Goal: Task Accomplishment & Management: Use online tool/utility

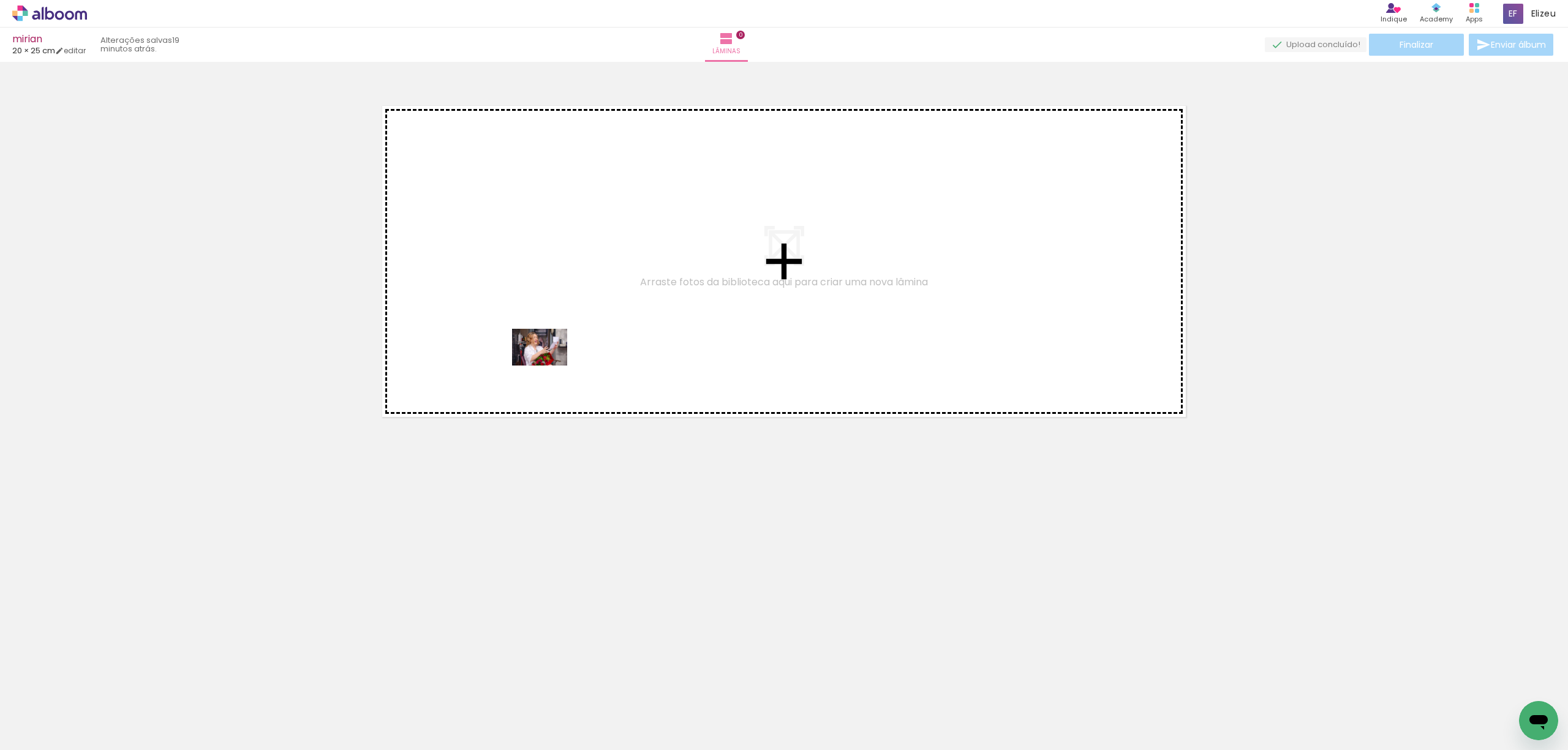
drag, startPoint x: 213, startPoint y: 671, endPoint x: 584, endPoint y: 314, distance: 514.9
click at [584, 314] on quentale-workspace at bounding box center [784, 375] width 1568 height 750
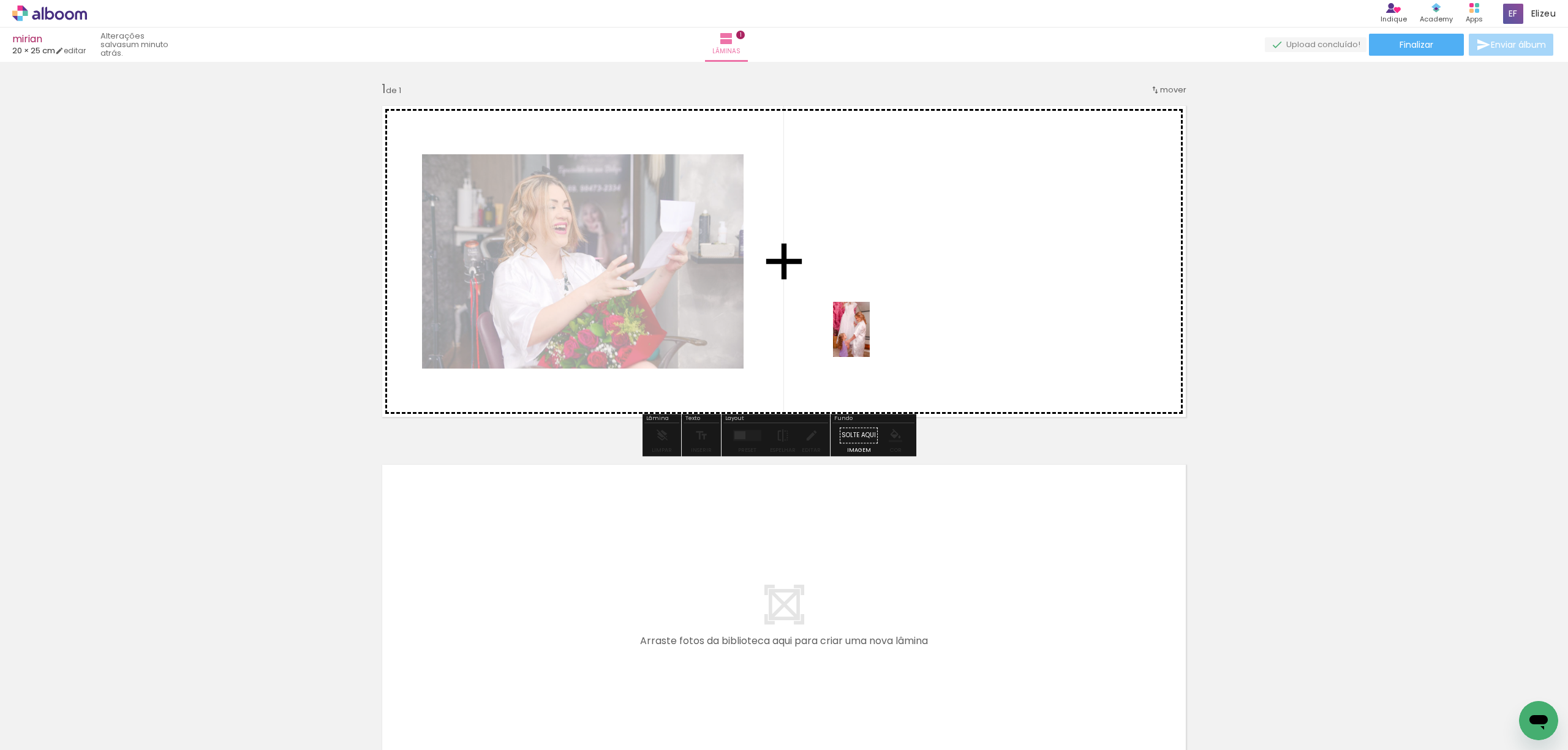
drag, startPoint x: 204, startPoint y: 725, endPoint x: 870, endPoint y: 339, distance: 769.8
click at [870, 339] on quentale-workspace at bounding box center [784, 375] width 1568 height 750
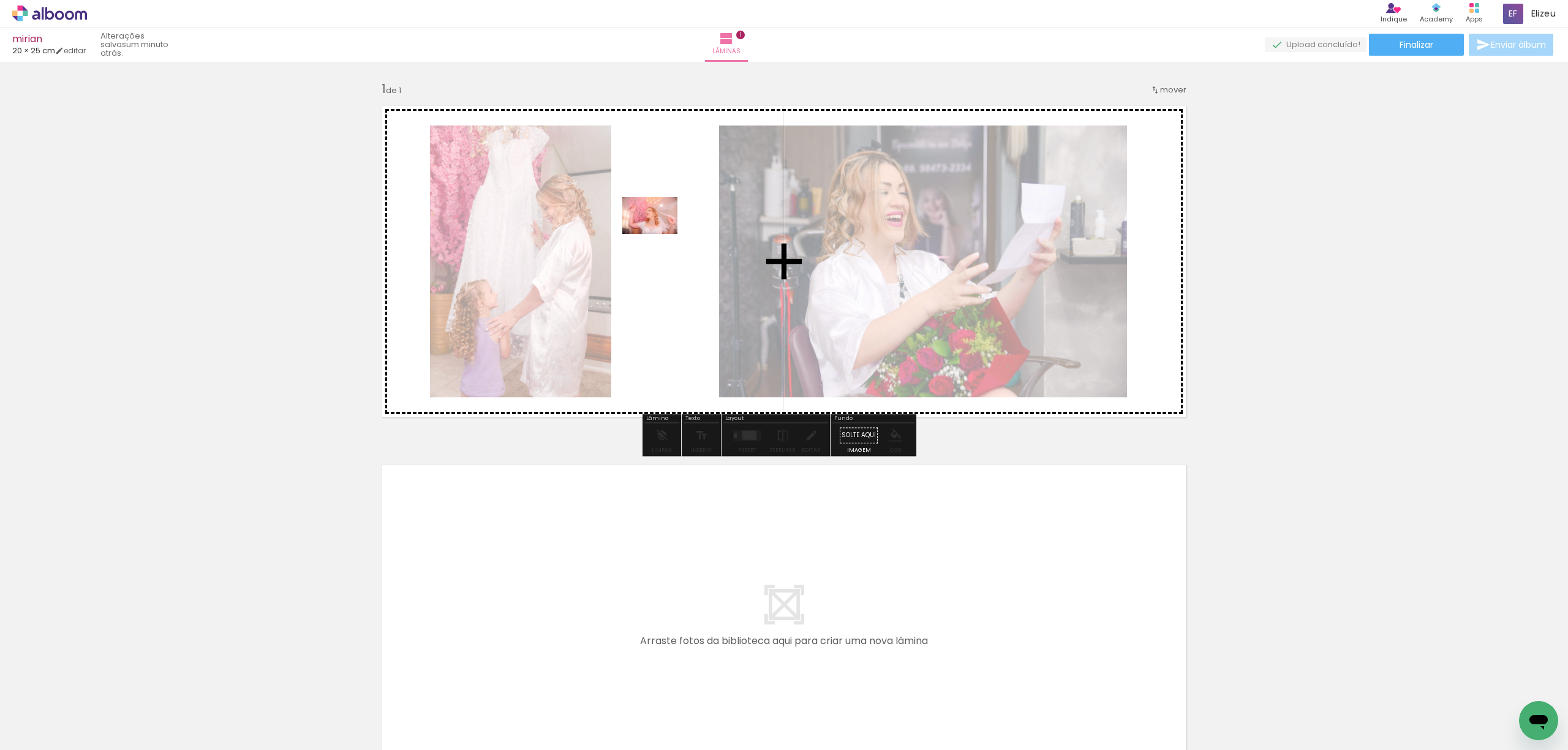
drag, startPoint x: 261, startPoint y: 723, endPoint x: 659, endPoint y: 234, distance: 630.5
click at [659, 234] on quentale-workspace at bounding box center [784, 375] width 1568 height 750
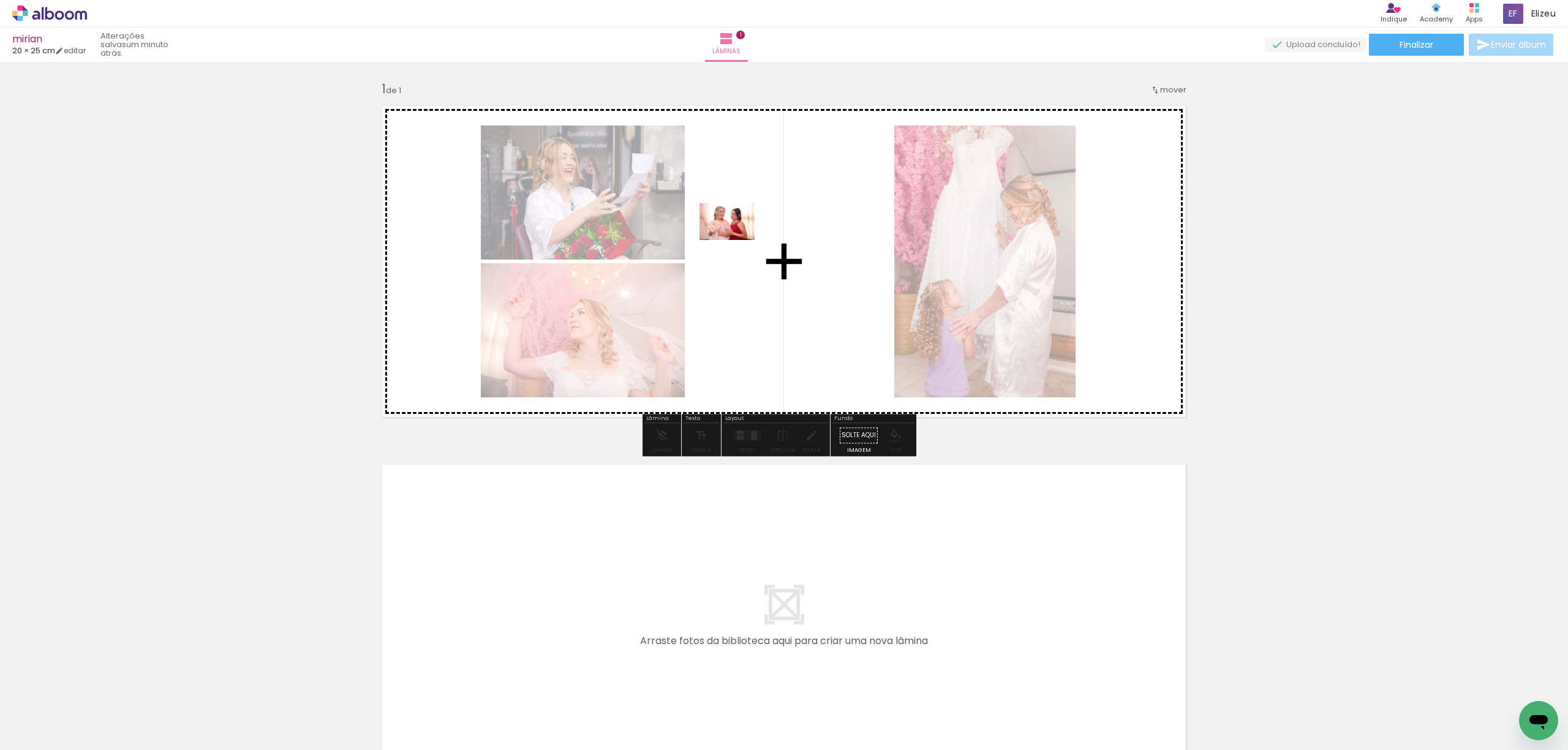
drag, startPoint x: 403, startPoint y: 729, endPoint x: 783, endPoint y: 207, distance: 645.7
click at [783, 207] on quentale-workspace at bounding box center [784, 375] width 1568 height 750
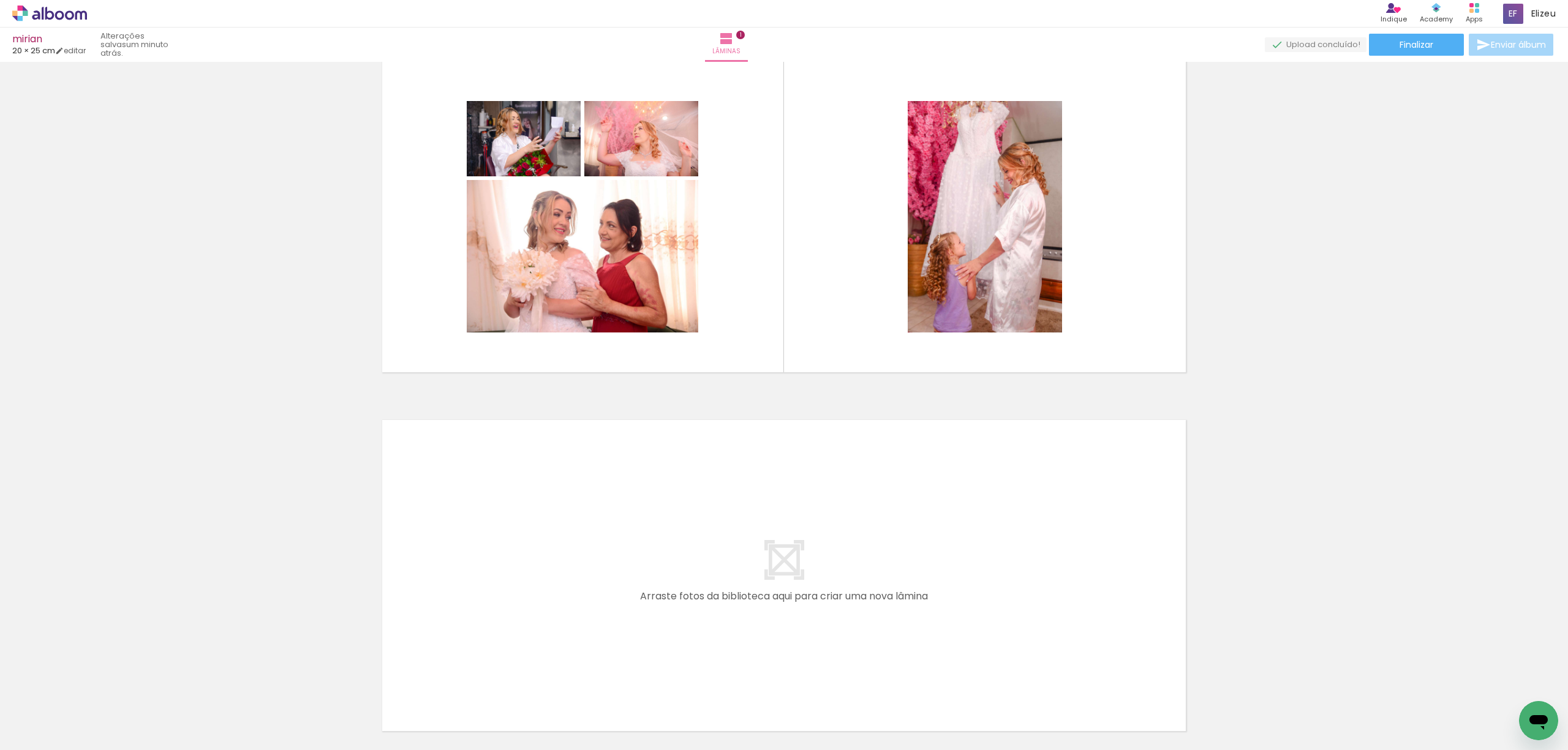
scroll to position [82, 0]
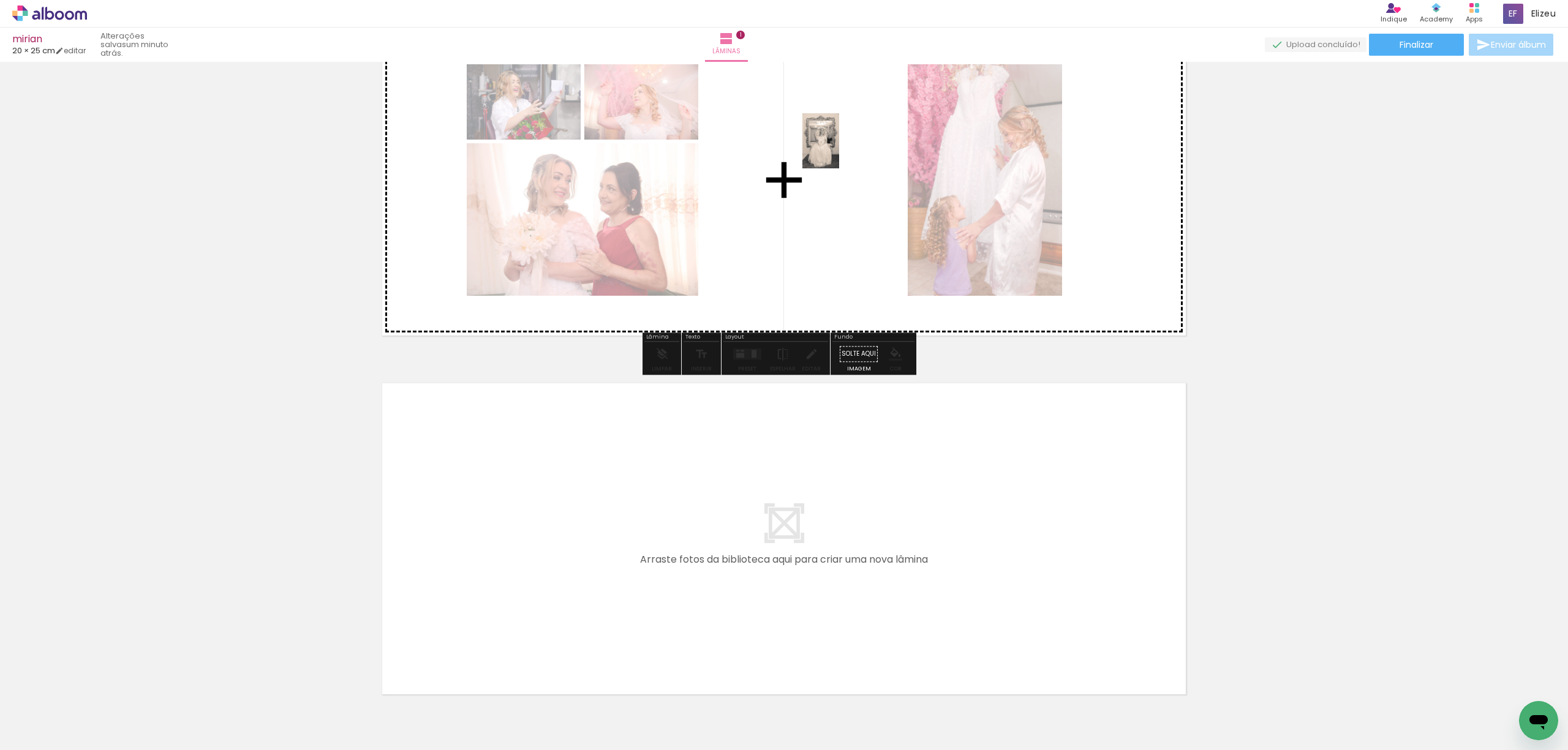
drag, startPoint x: 339, startPoint y: 708, endPoint x: 839, endPoint y: 150, distance: 749.2
click at [839, 150] on quentale-workspace at bounding box center [784, 375] width 1568 height 750
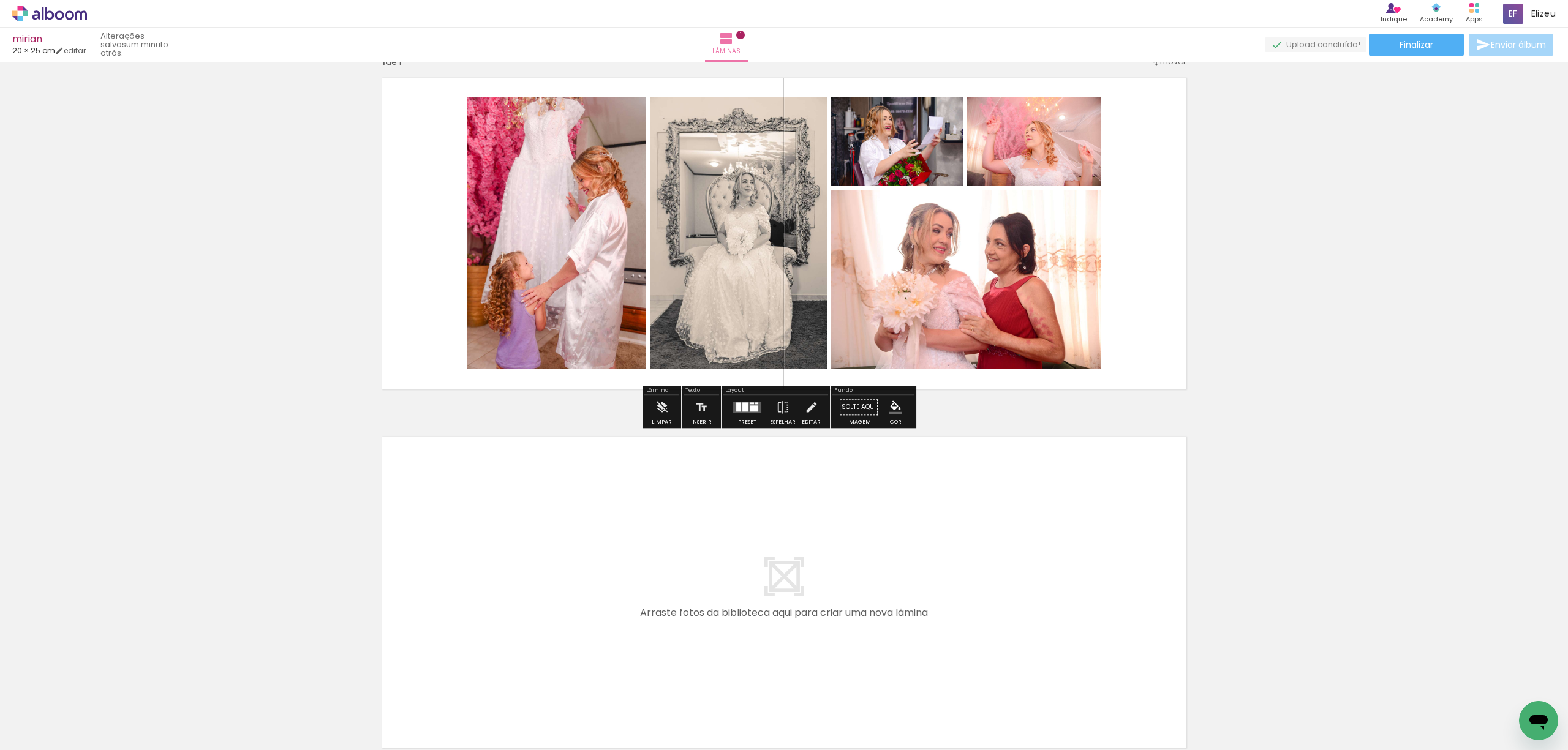
scroll to position [0, 0]
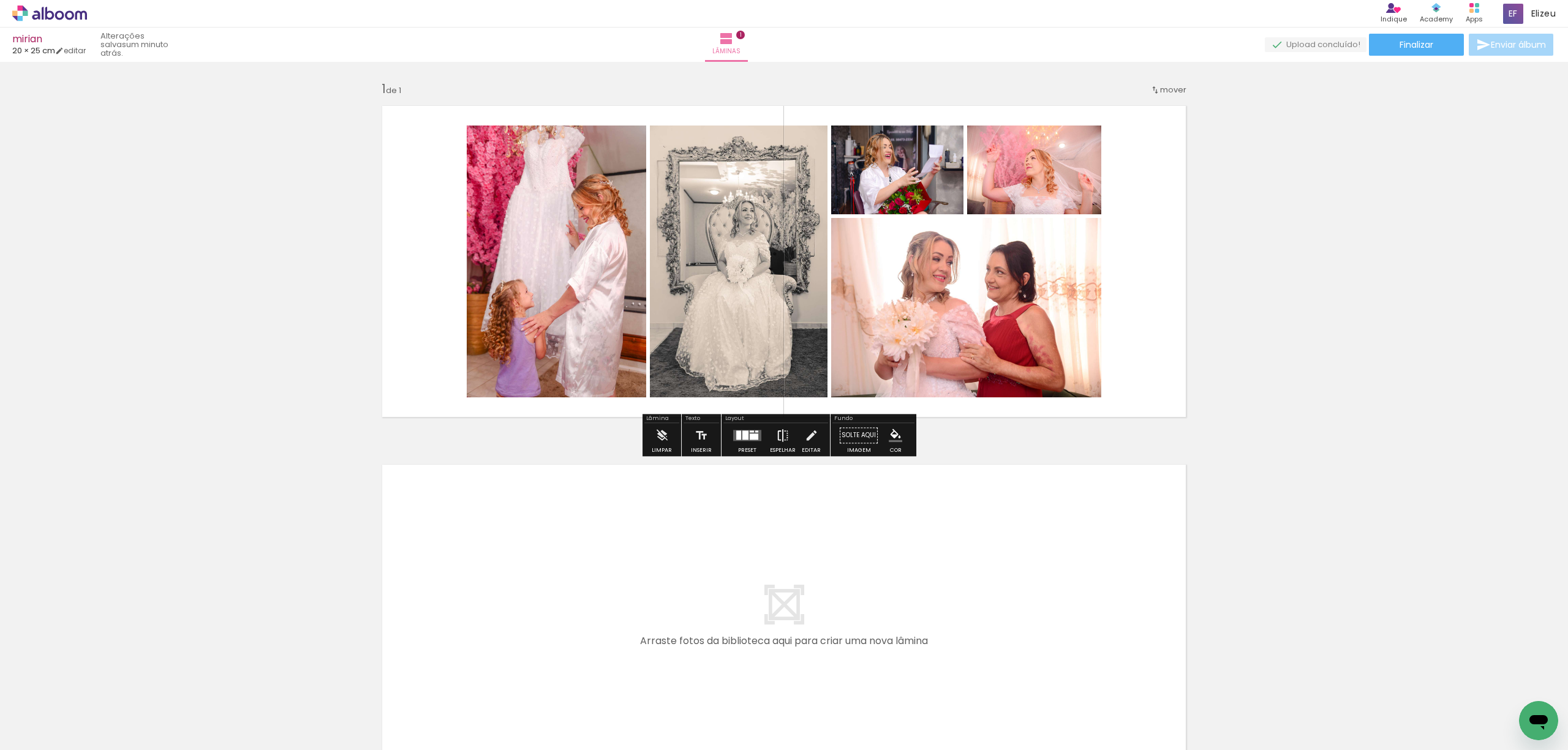
click at [772, 444] on paper-button "Espelhar" at bounding box center [783, 439] width 32 height 31
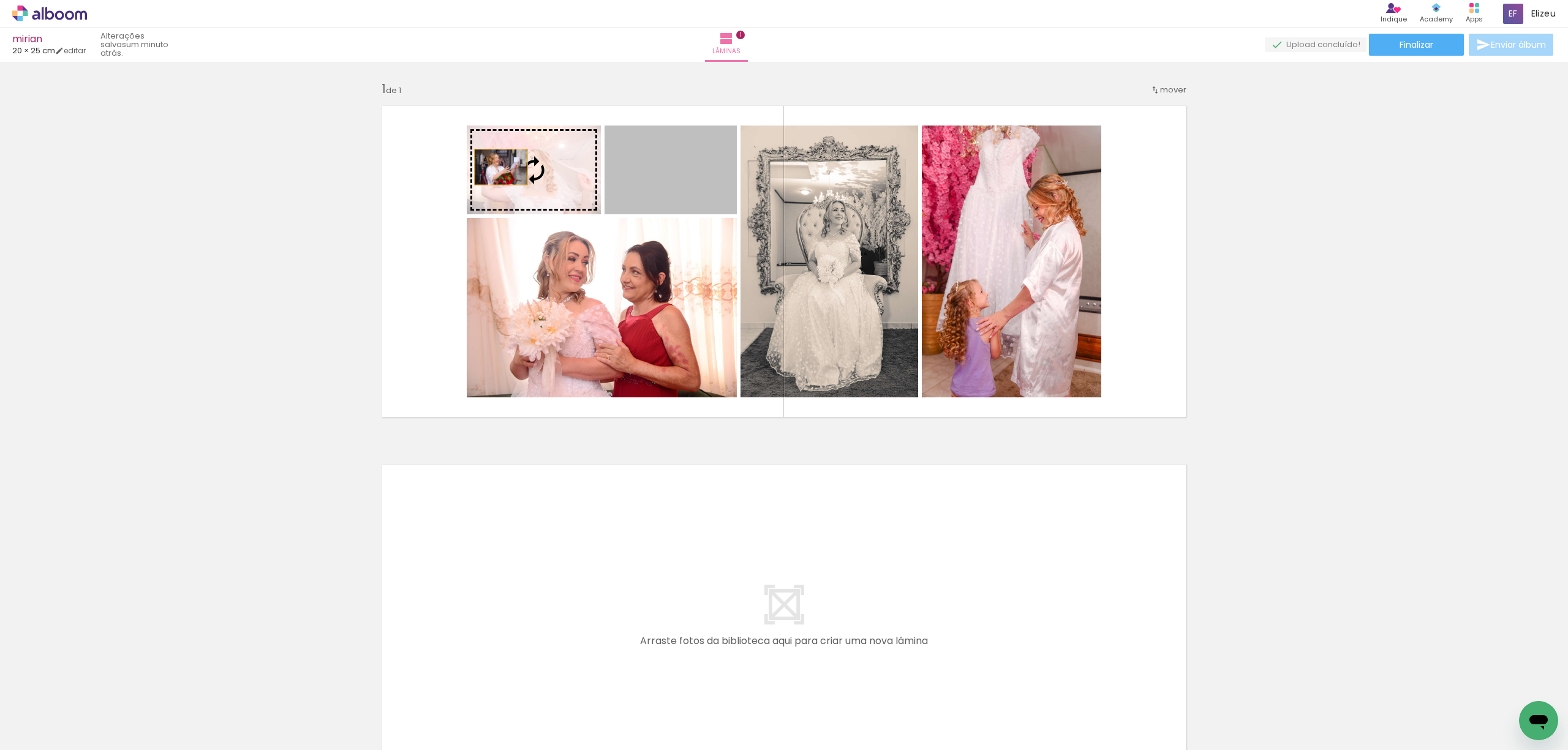
drag, startPoint x: 683, startPoint y: 177, endPoint x: 495, endPoint y: 167, distance: 188.3
click at [0, 0] on slot at bounding box center [0, 0] width 0 height 0
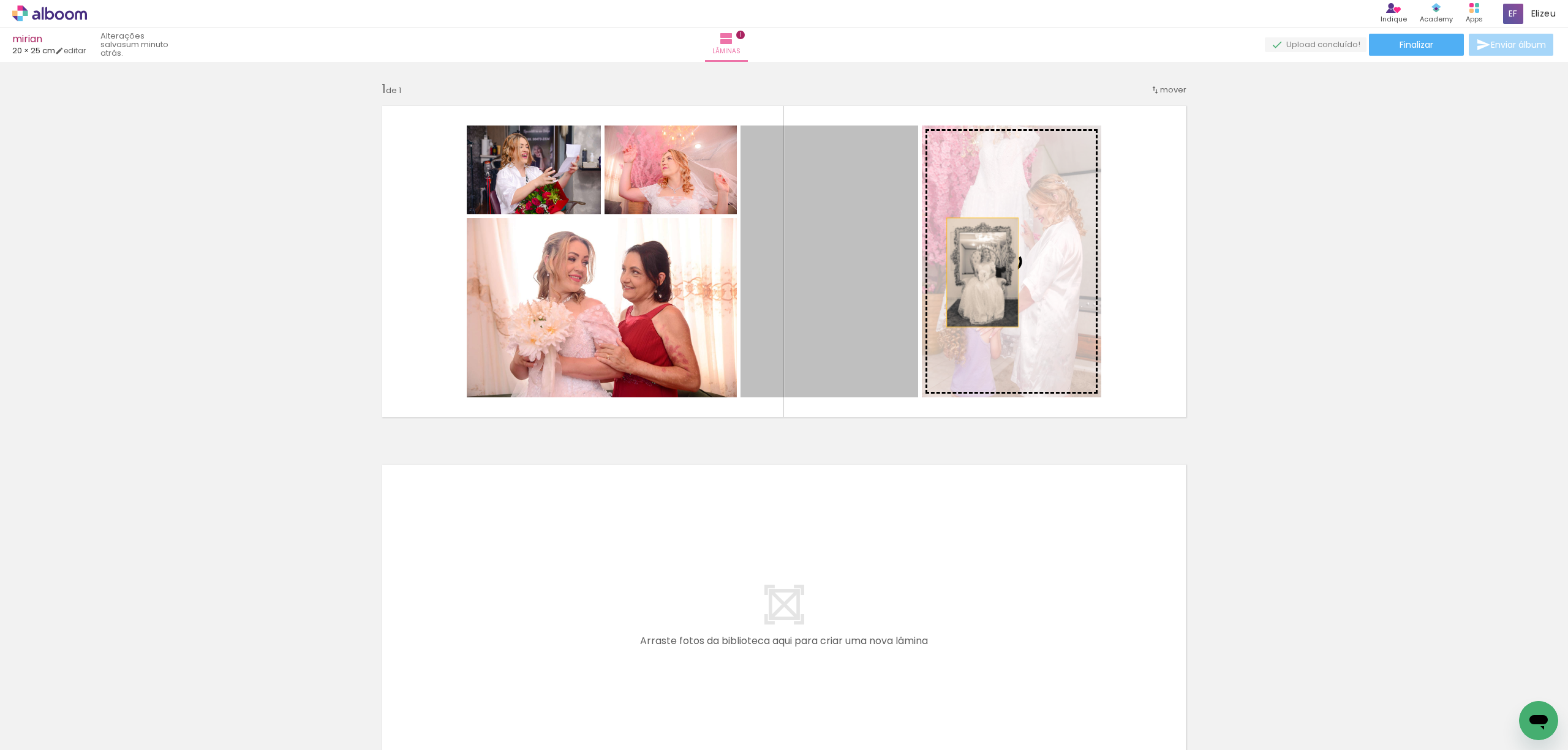
drag, startPoint x: 810, startPoint y: 270, endPoint x: 976, endPoint y: 272, distance: 166.0
click at [0, 0] on slot at bounding box center [0, 0] width 0 height 0
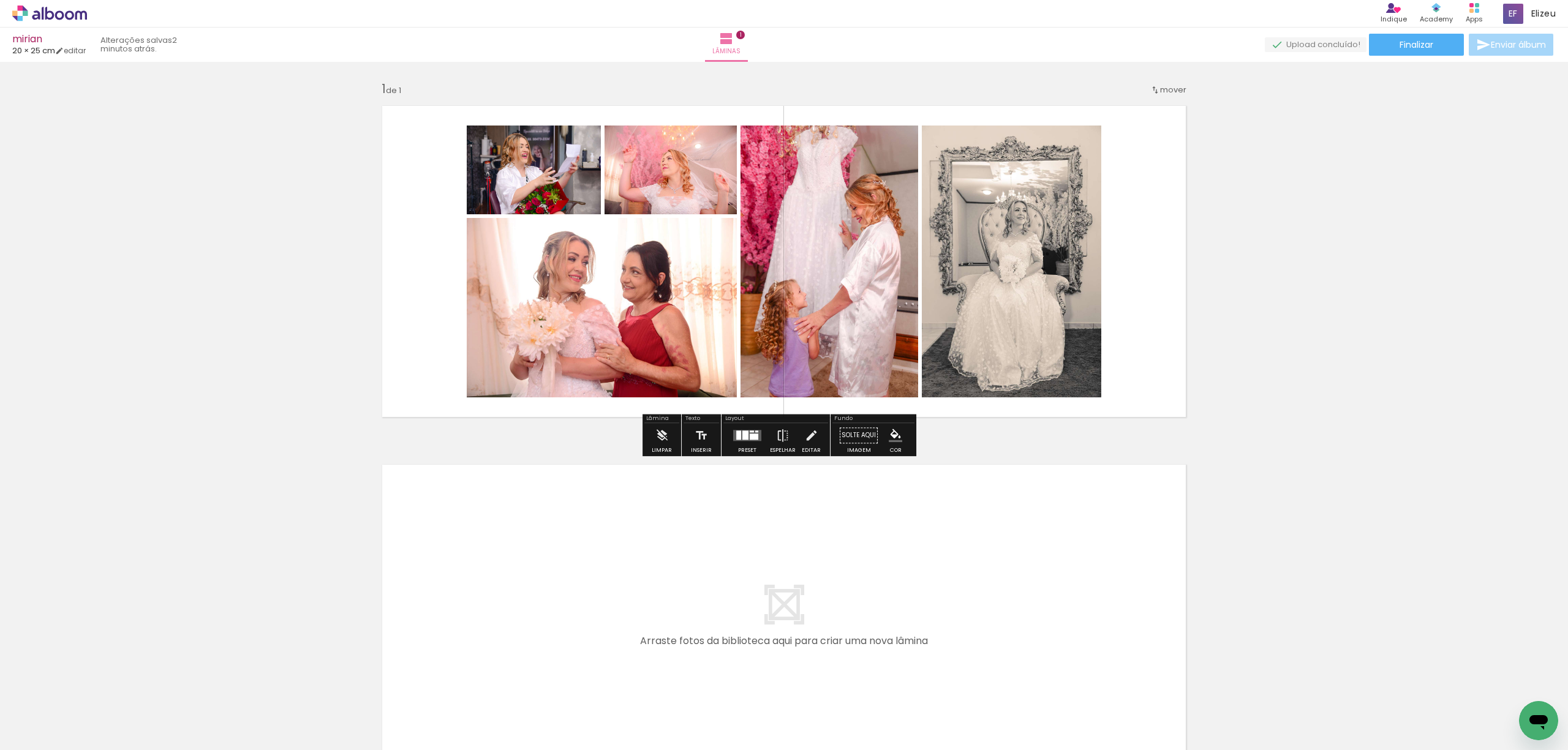
click at [742, 436] on div at bounding box center [745, 435] width 6 height 9
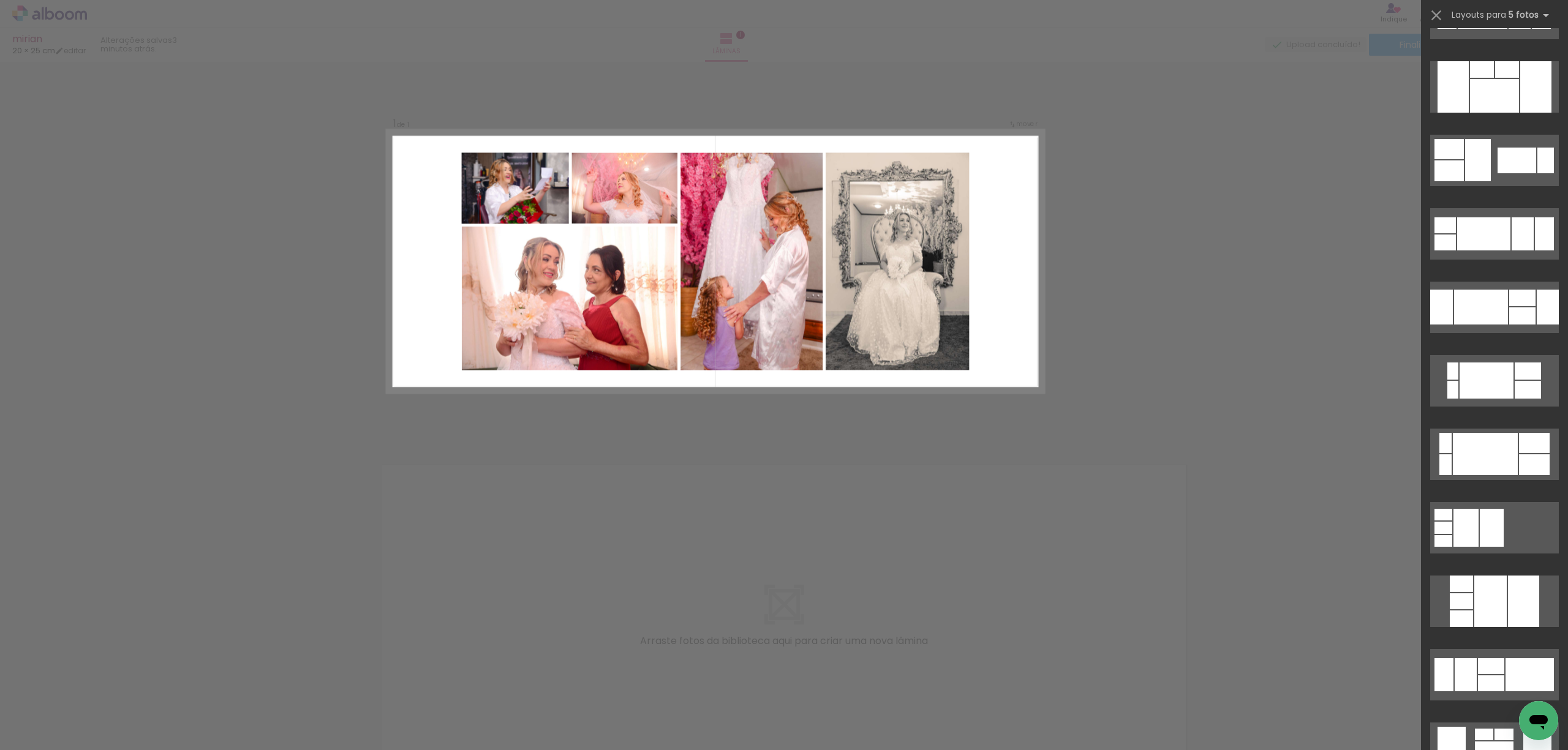
scroll to position [572, 0]
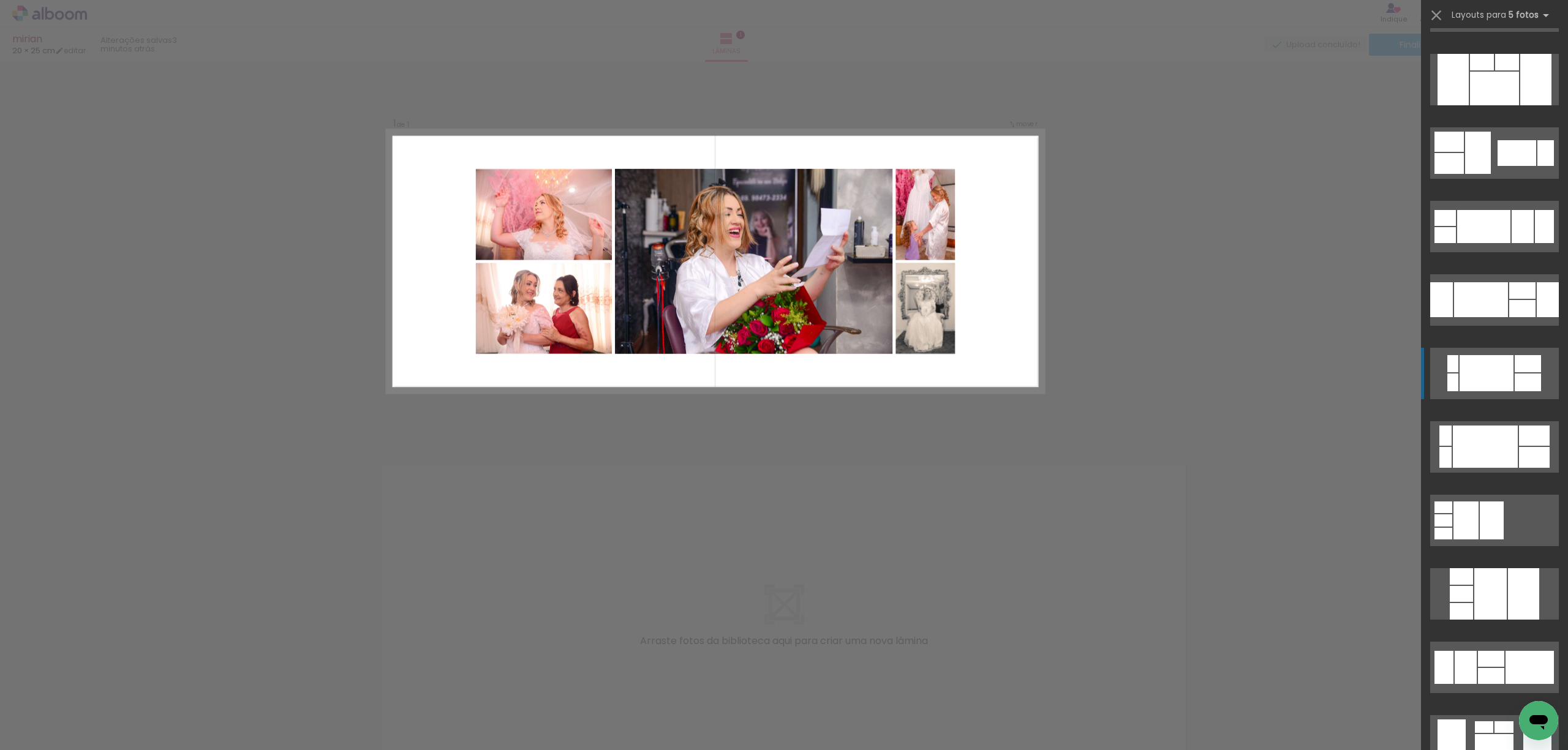
click at [1477, 384] on div at bounding box center [1486, 373] width 54 height 36
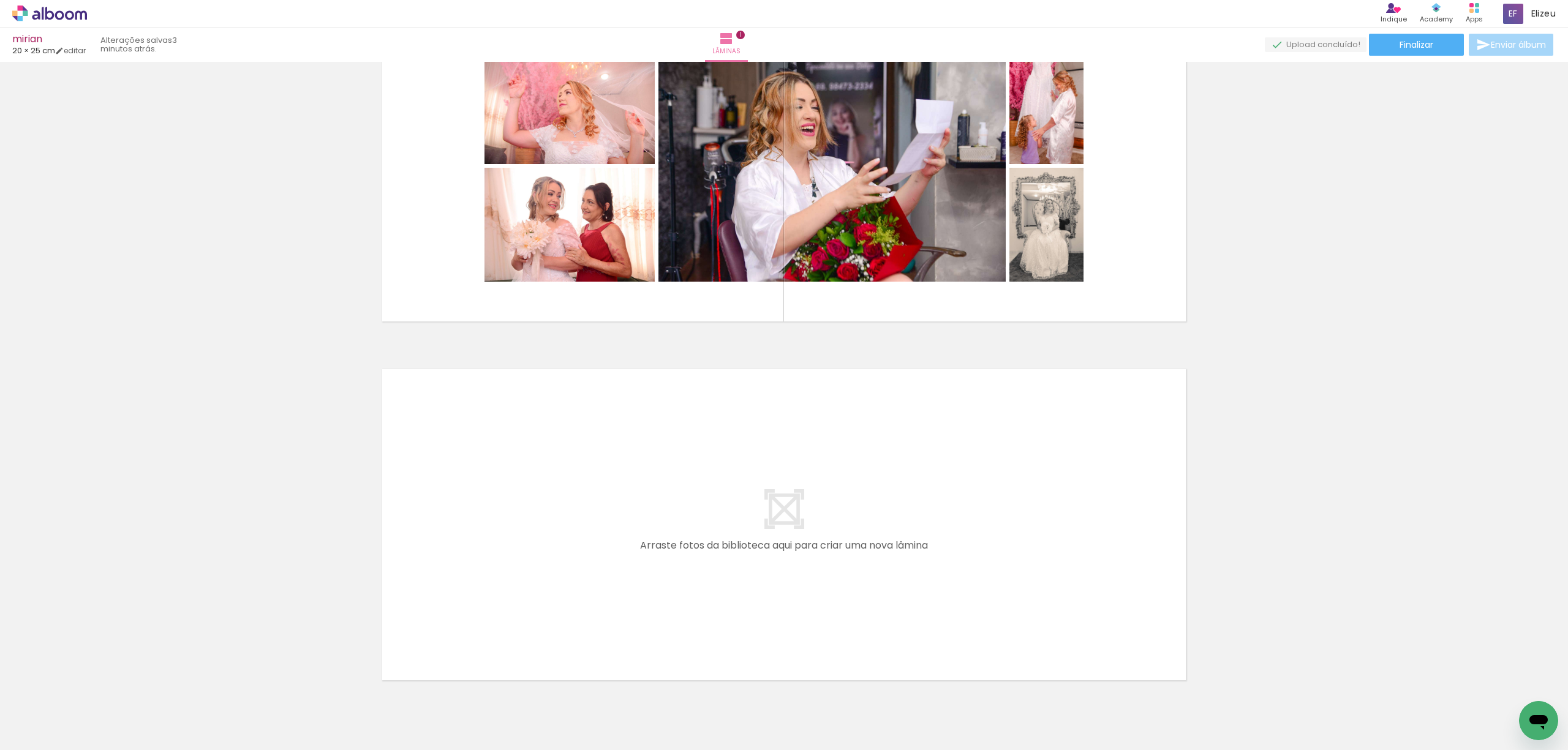
scroll to position [0, 0]
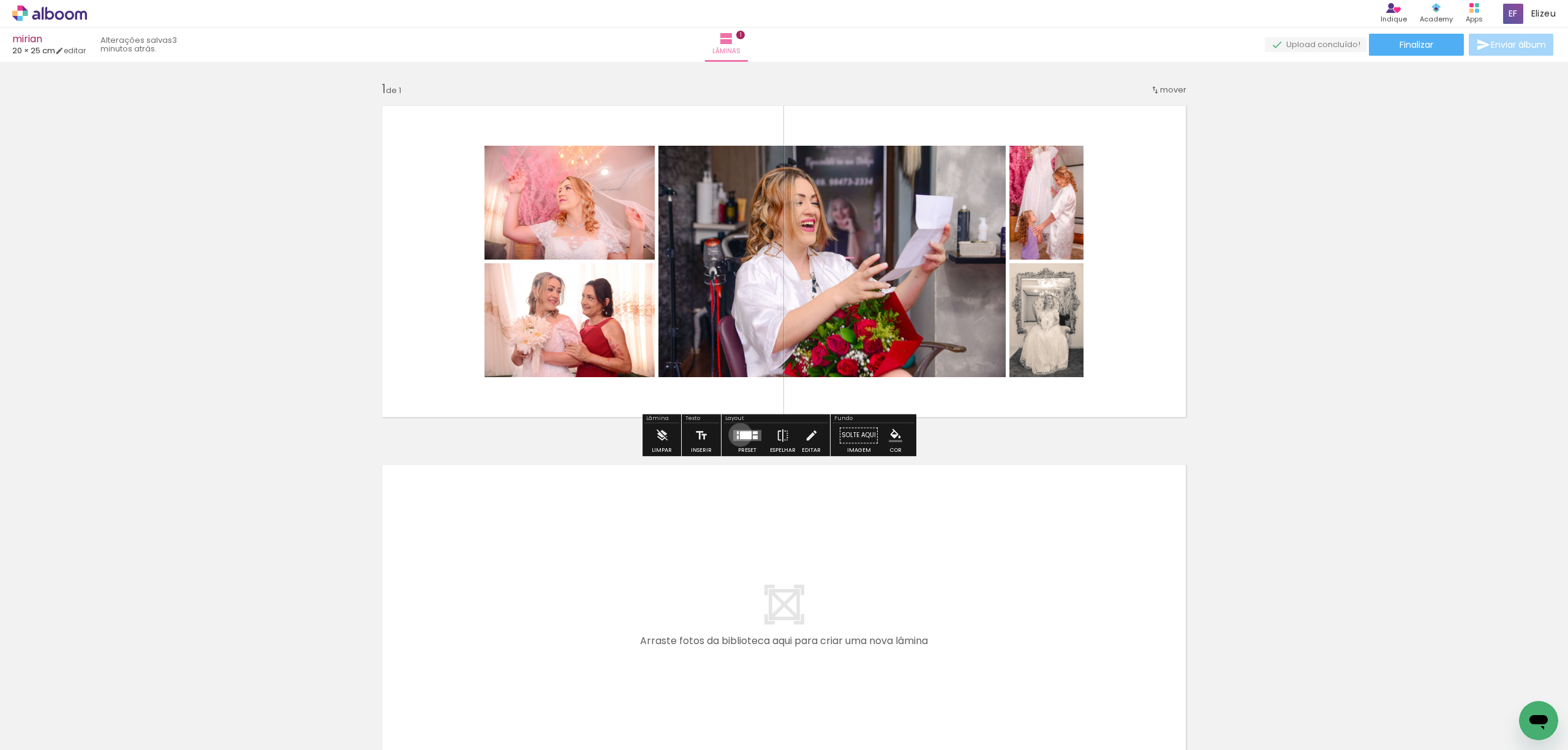
click at [740, 435] on div at bounding box center [745, 435] width 12 height 8
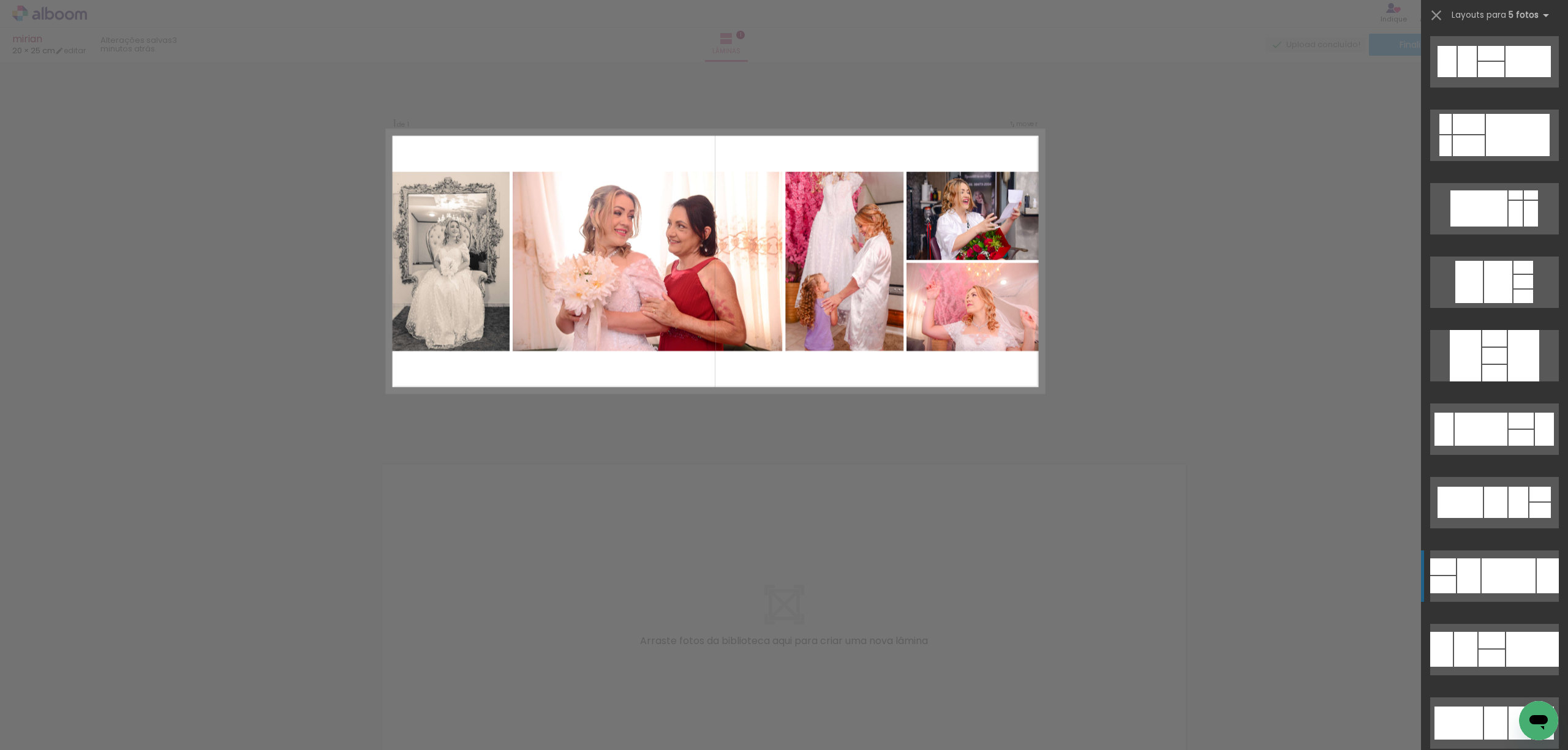
scroll to position [1698, 0]
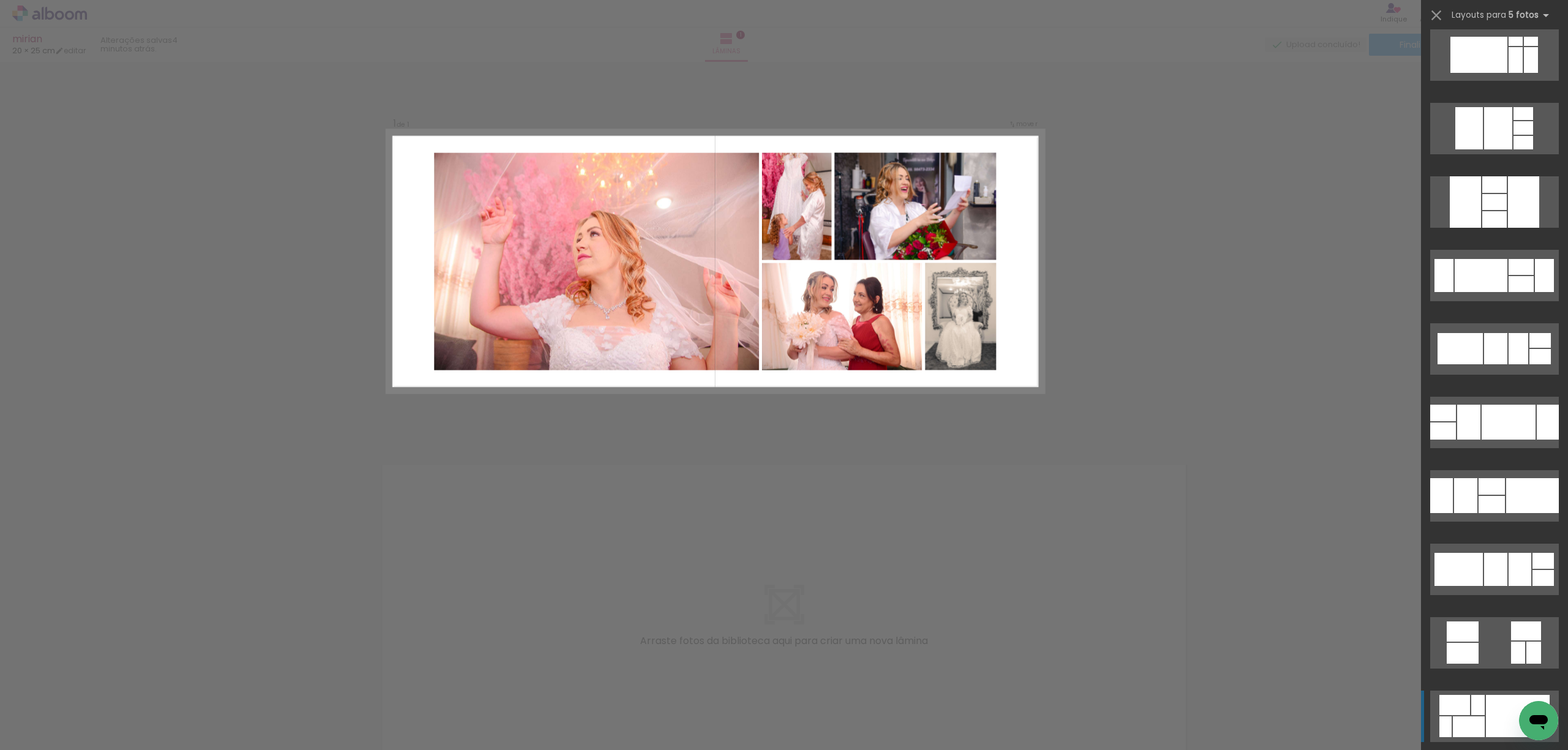
click at [1472, 708] on div at bounding box center [1478, 705] width 14 height 20
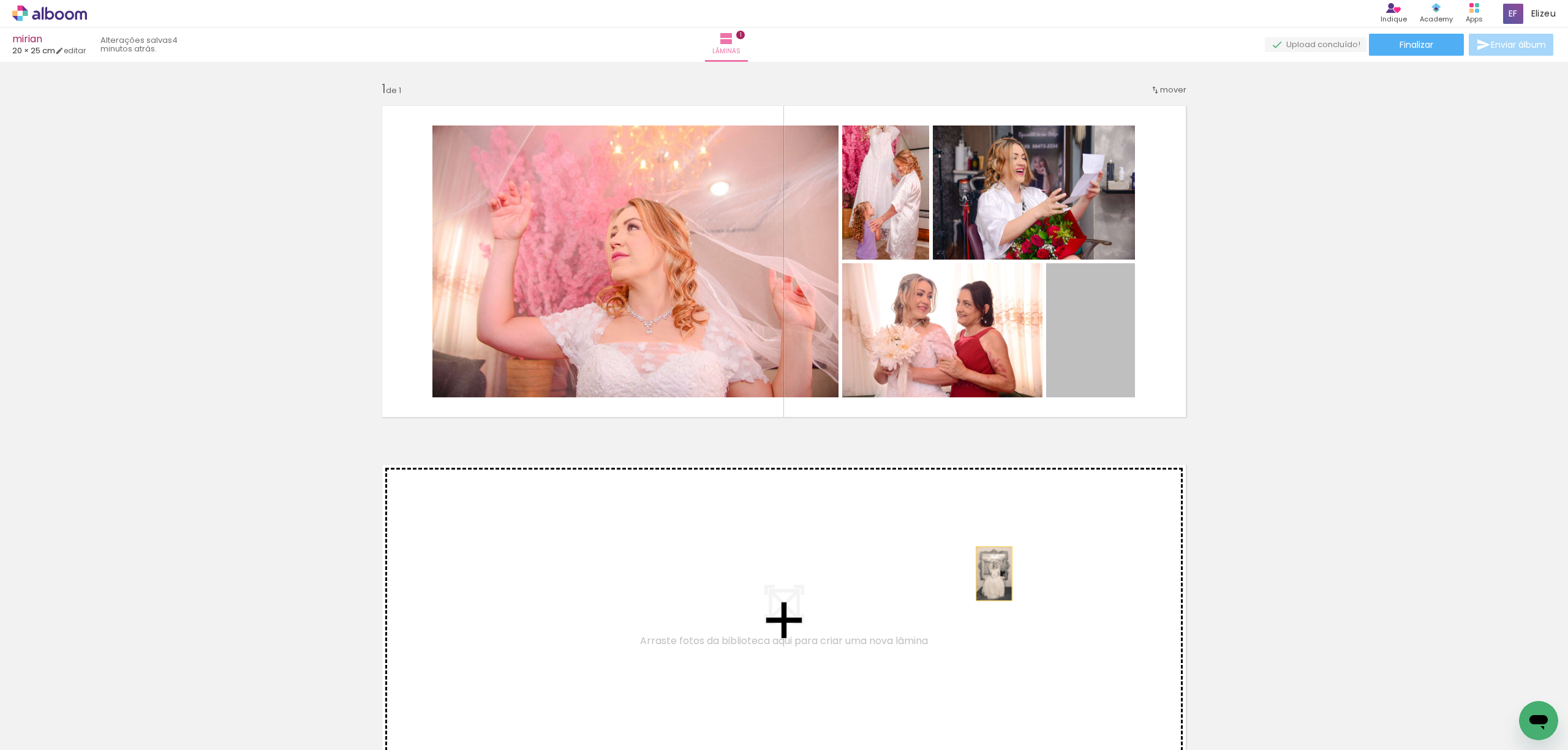
drag, startPoint x: 1106, startPoint y: 373, endPoint x: 944, endPoint y: 312, distance: 173.1
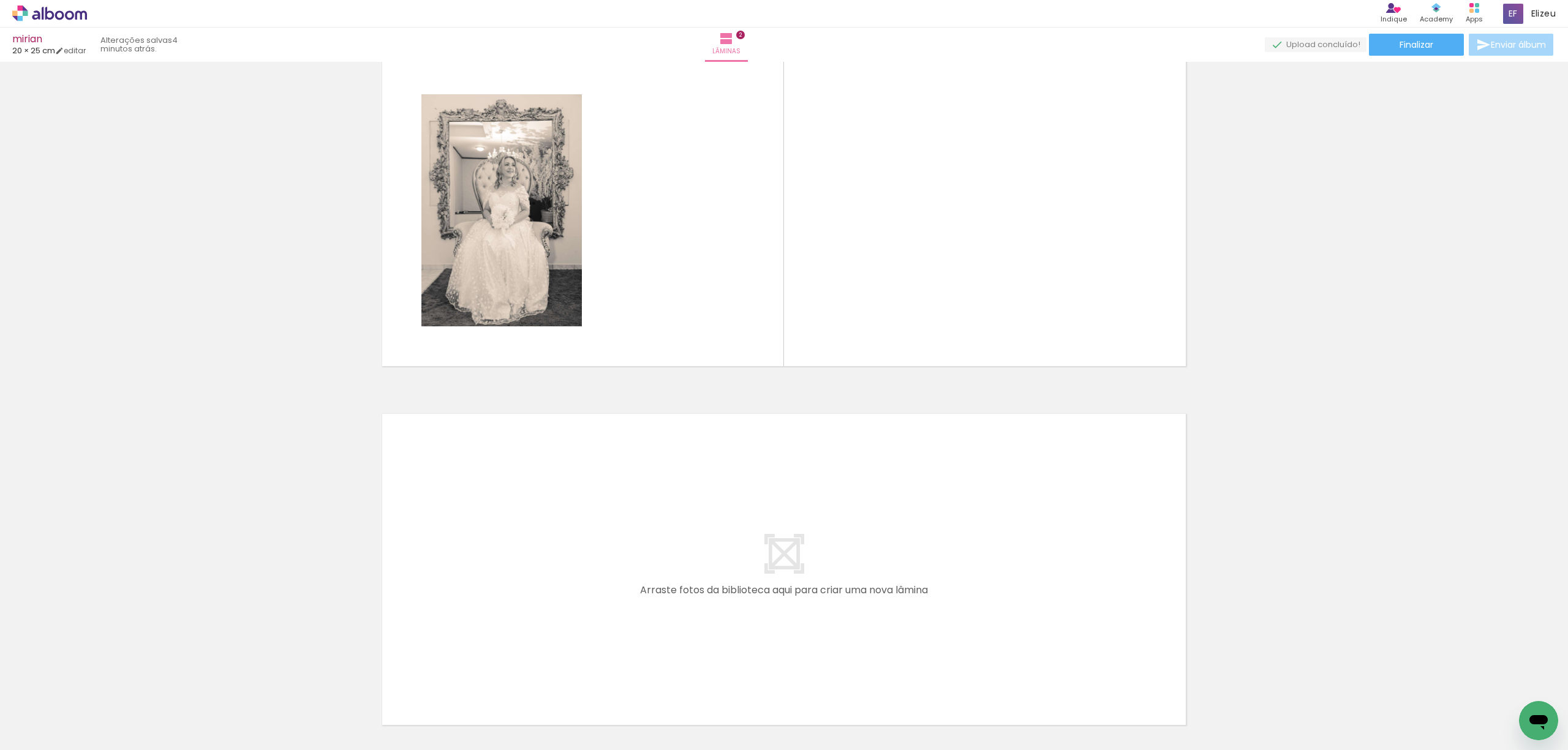
scroll to position [252, 0]
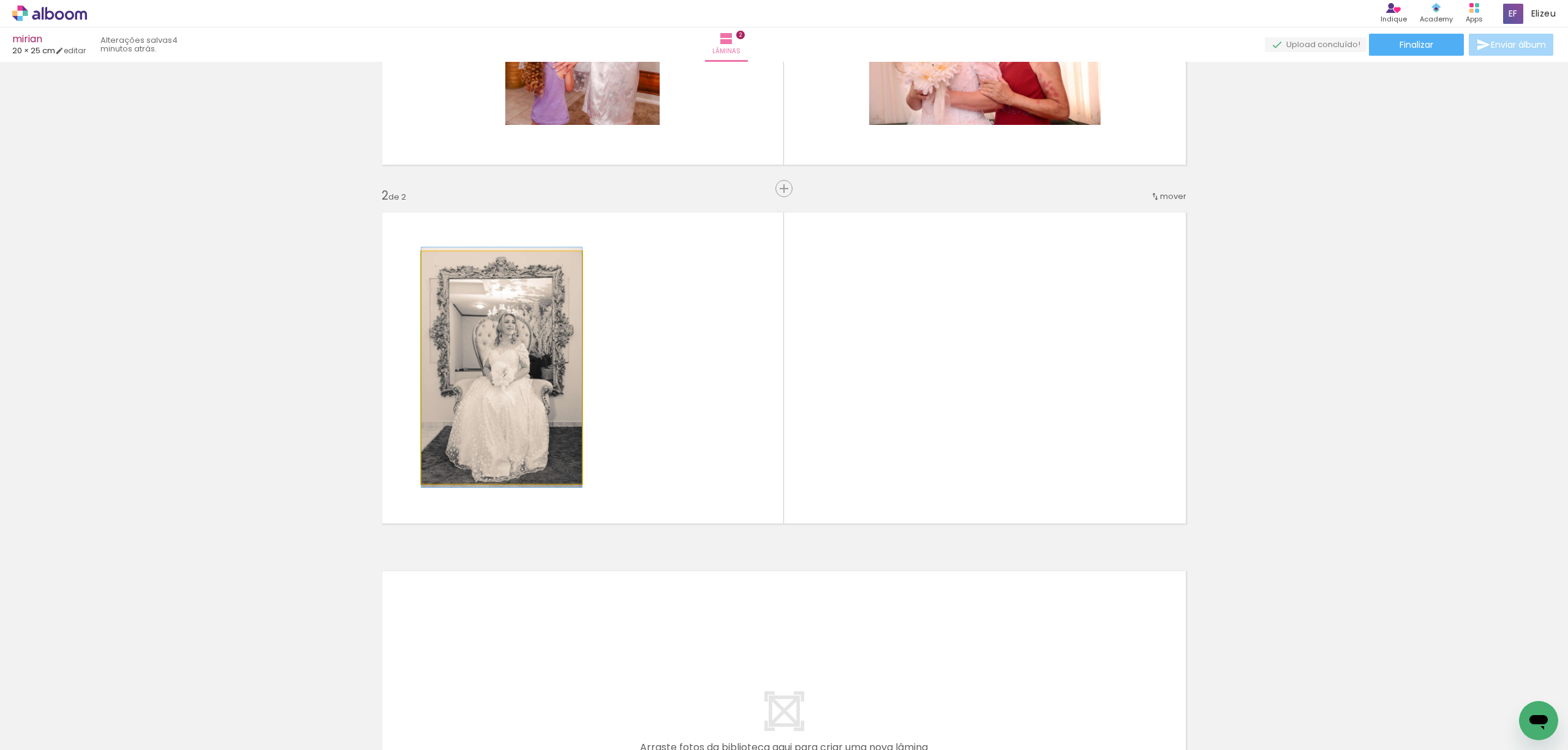
click at [501, 386] on quentale-photo at bounding box center [502, 368] width 161 height 232
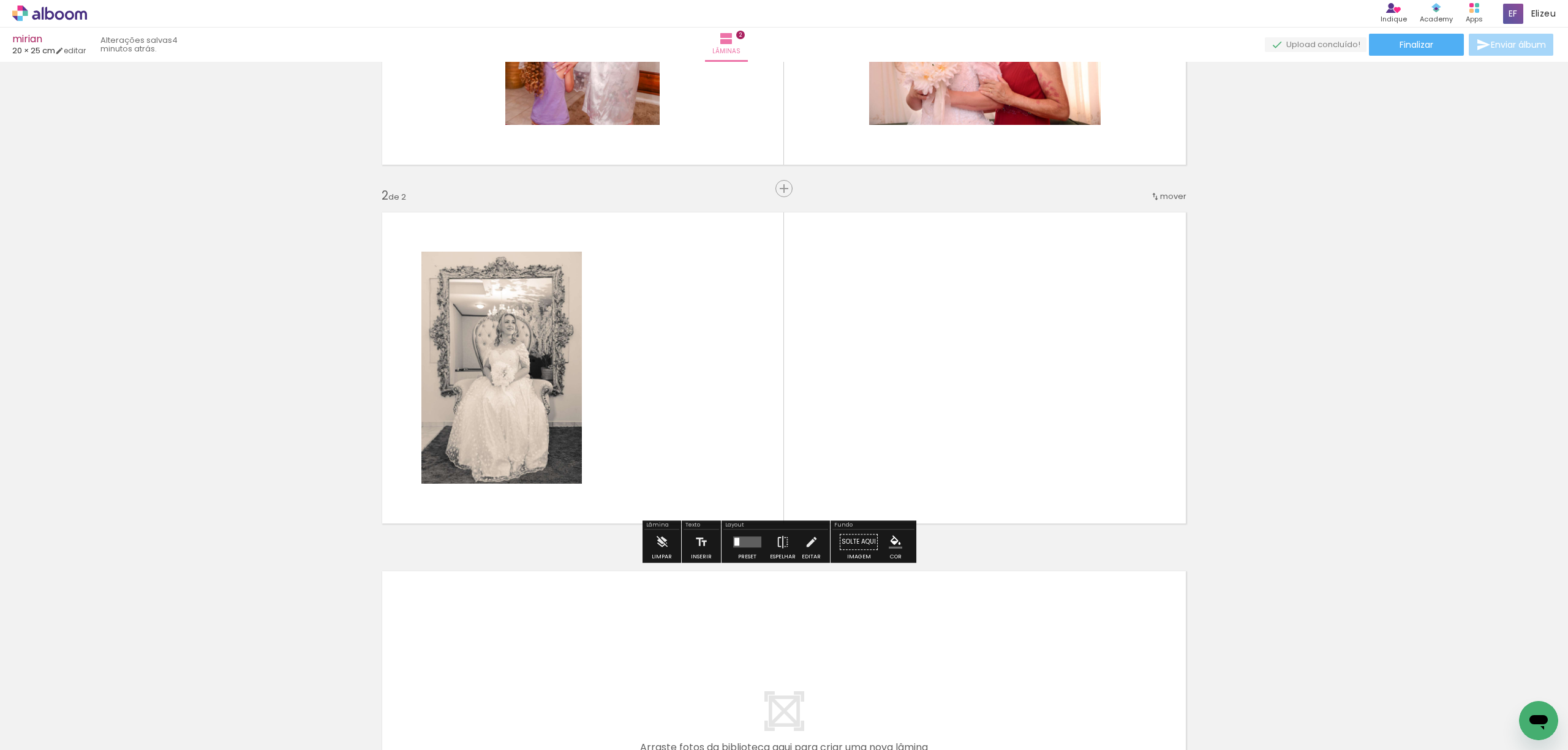
click at [738, 552] on div at bounding box center [747, 542] width 33 height 25
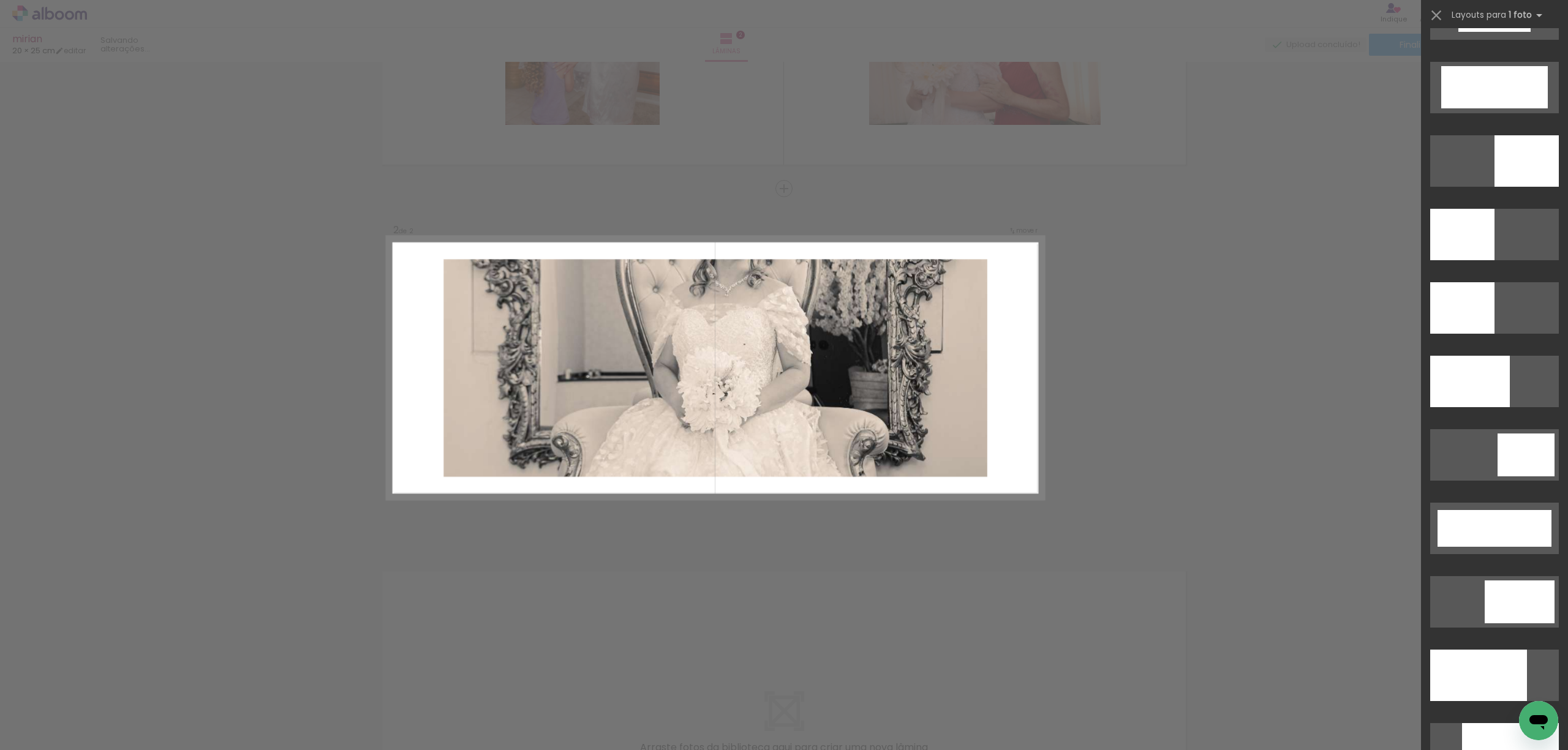
scroll to position [2450, 0]
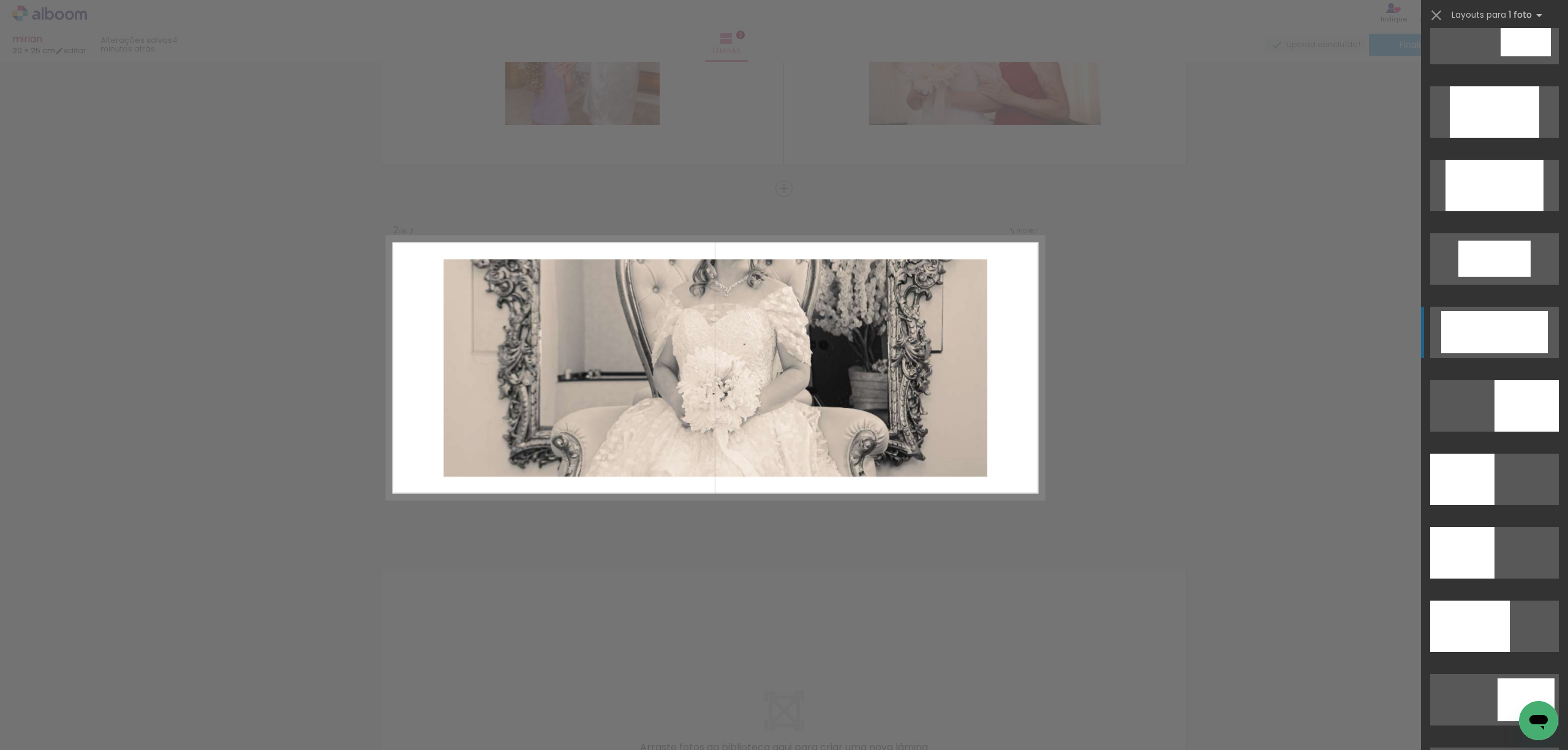
click at [1490, 338] on div at bounding box center [1494, 332] width 106 height 42
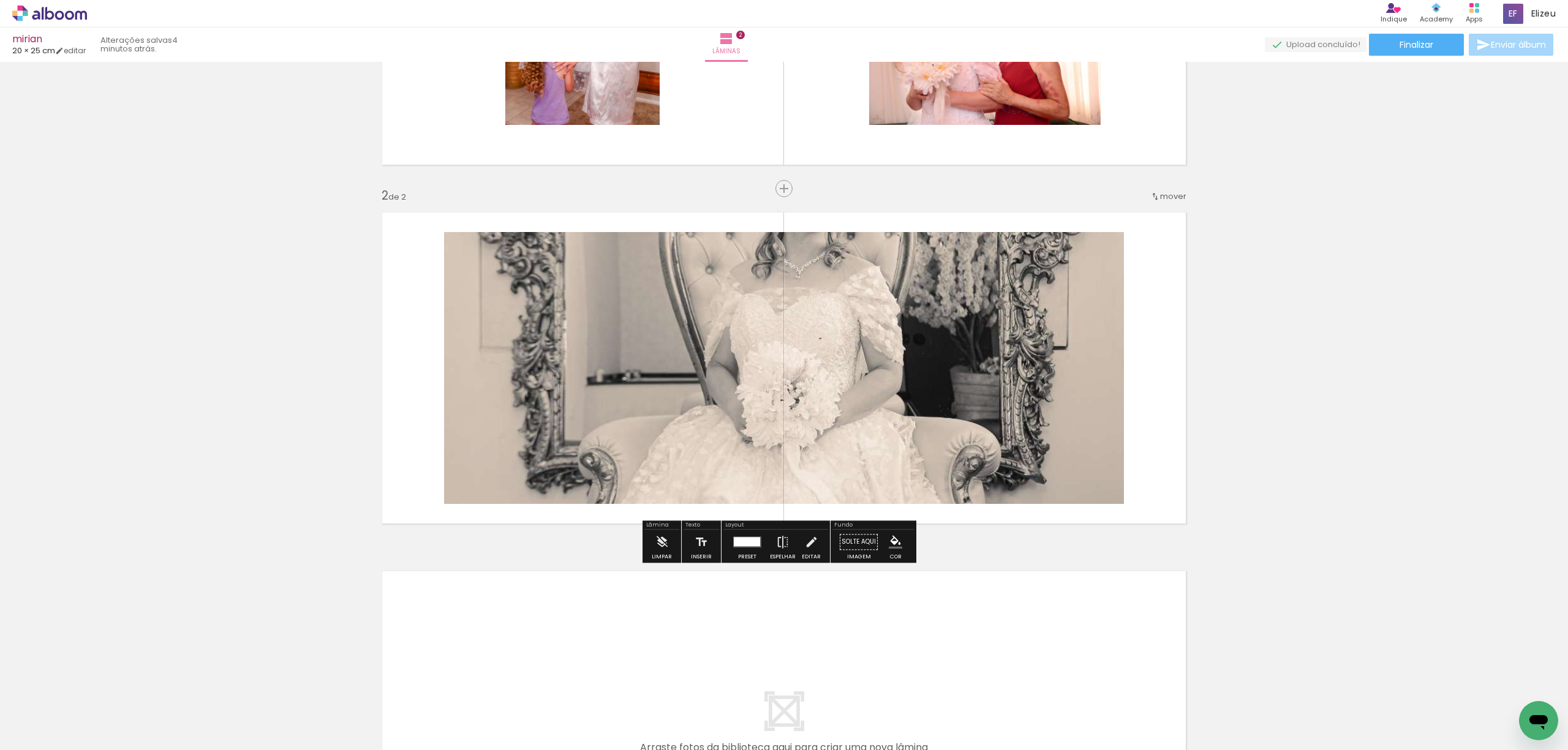
click at [760, 402] on quentale-photo at bounding box center [784, 368] width 680 height 272
click at [799, 548] on paper-button "Editar" at bounding box center [811, 546] width 25 height 31
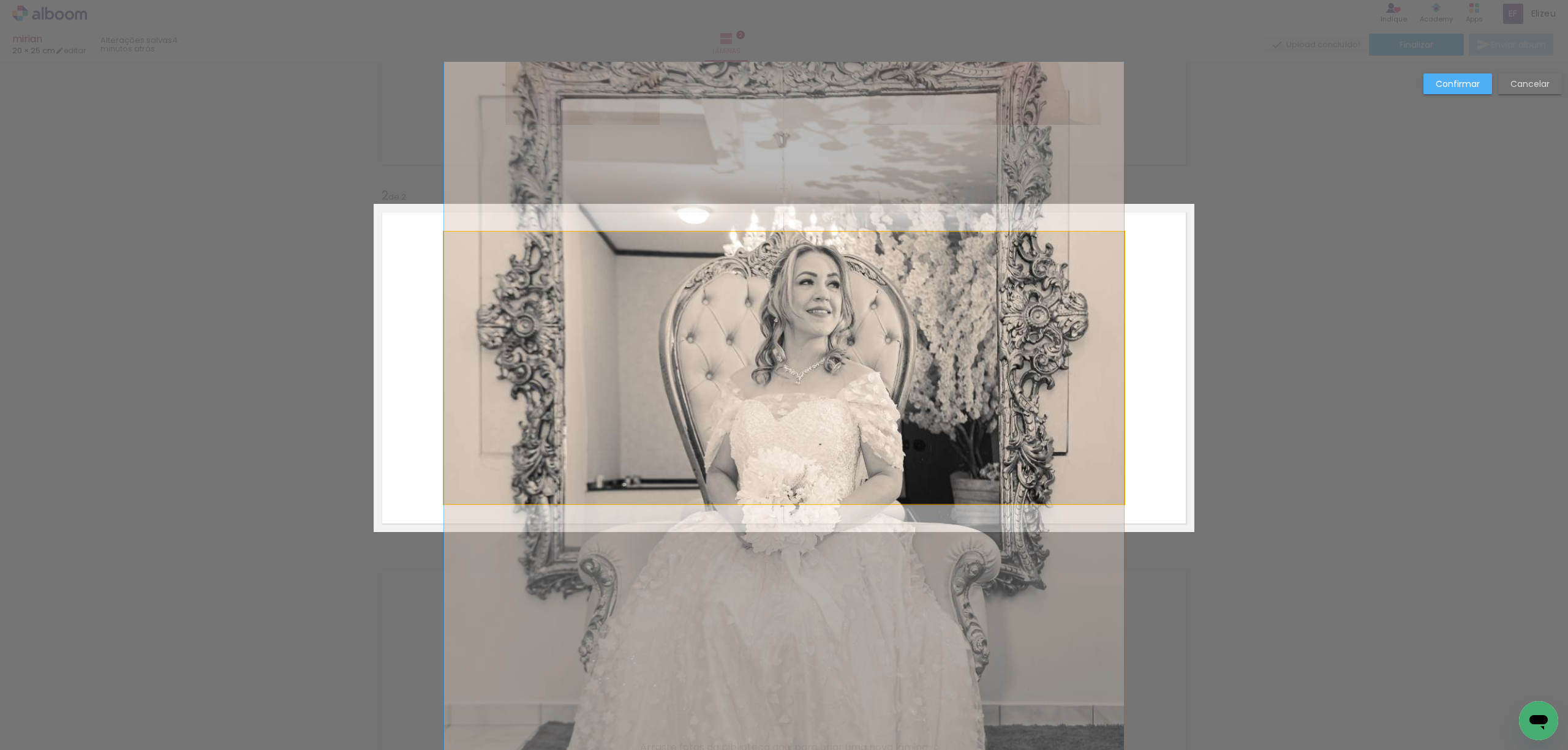
drag, startPoint x: 647, startPoint y: 287, endPoint x: 689, endPoint y: 346, distance: 72.4
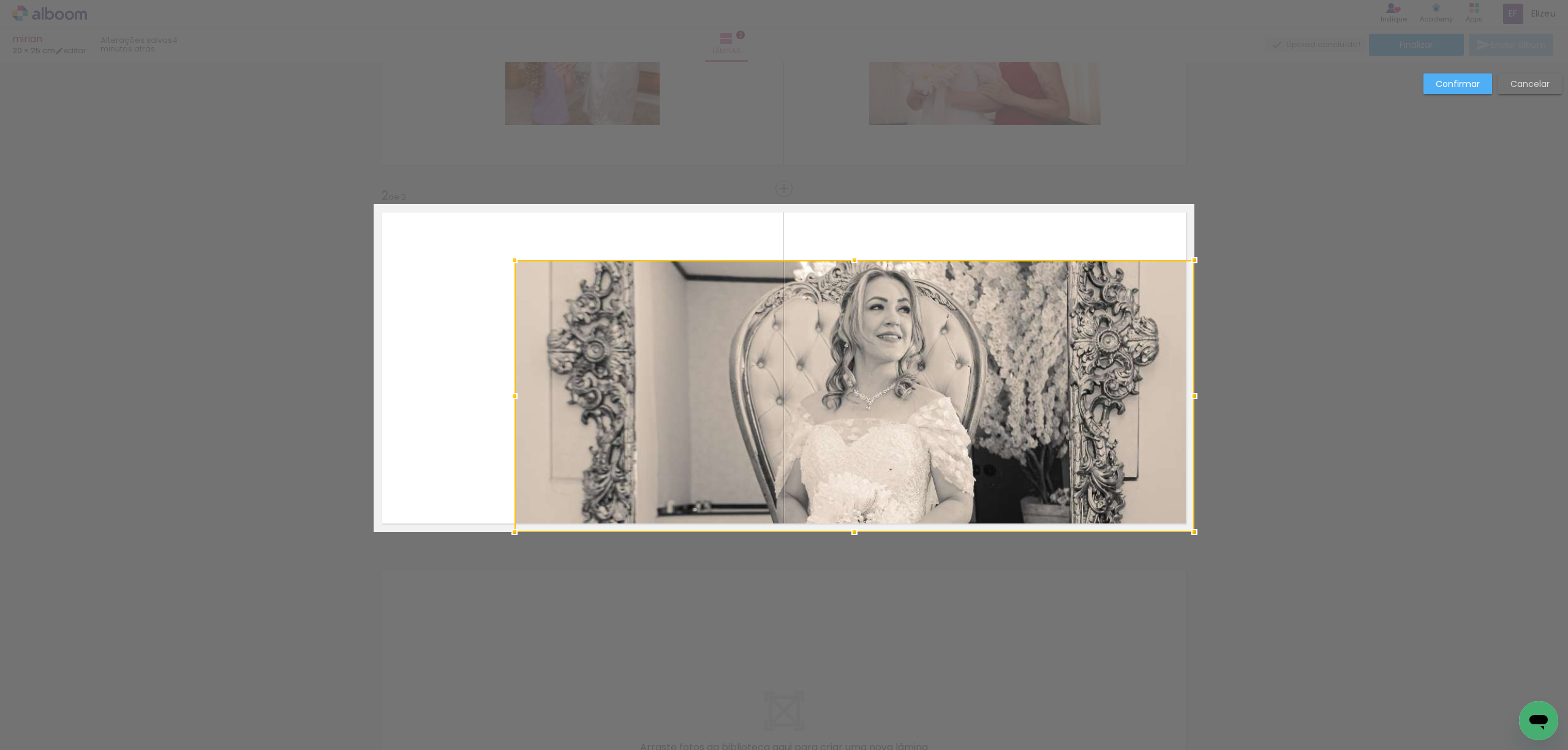
drag, startPoint x: 529, startPoint y: 307, endPoint x: 786, endPoint y: 482, distance: 310.9
click at [786, 482] on div at bounding box center [854, 396] width 680 height 272
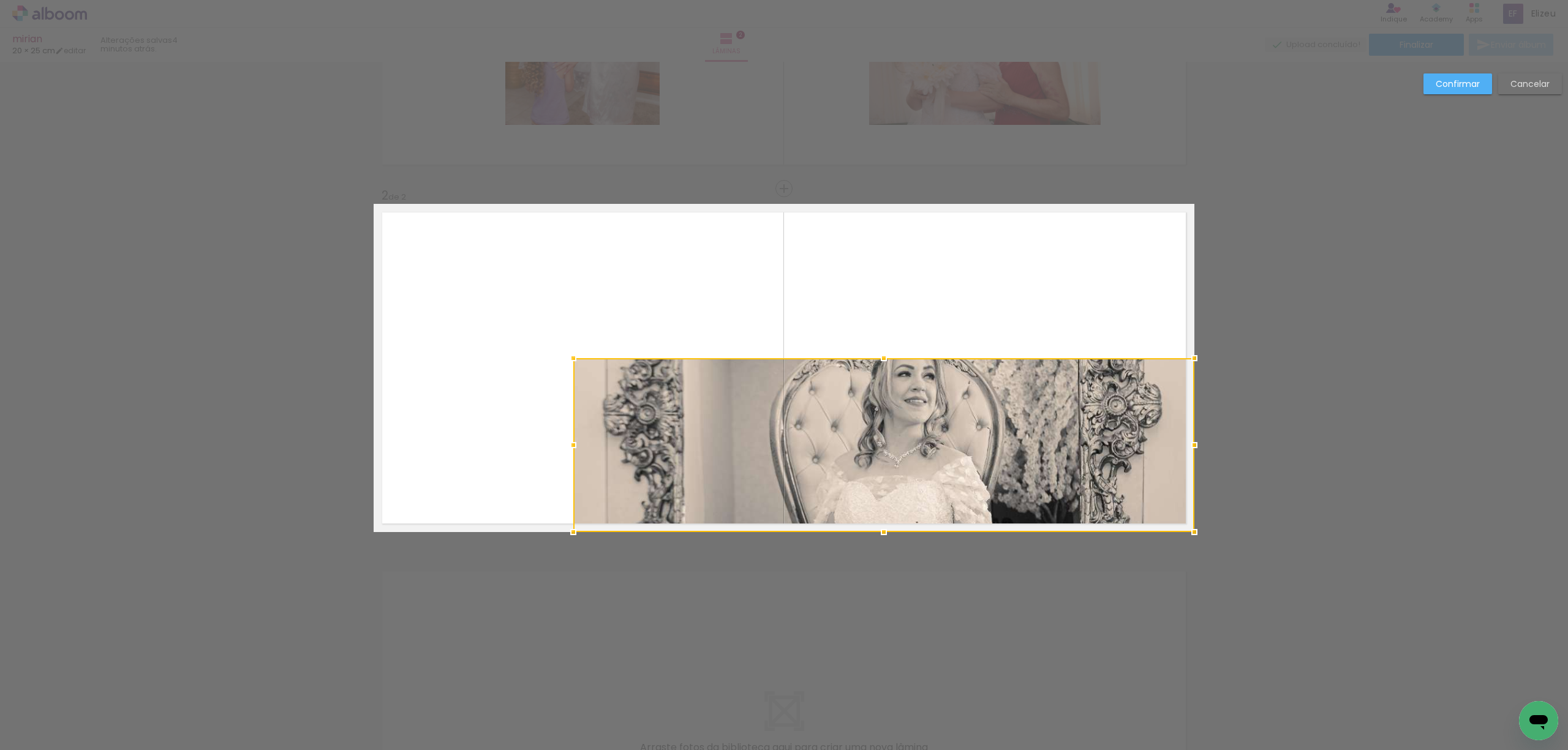
drag, startPoint x: 502, startPoint y: 257, endPoint x: 322, endPoint y: 175, distance: 197.8
click at [322, 175] on div "Inserir lâmina 1 de 2 Inserir lâmina 2 de 2 Confirmar Cancelar" at bounding box center [784, 362] width 1568 height 1106
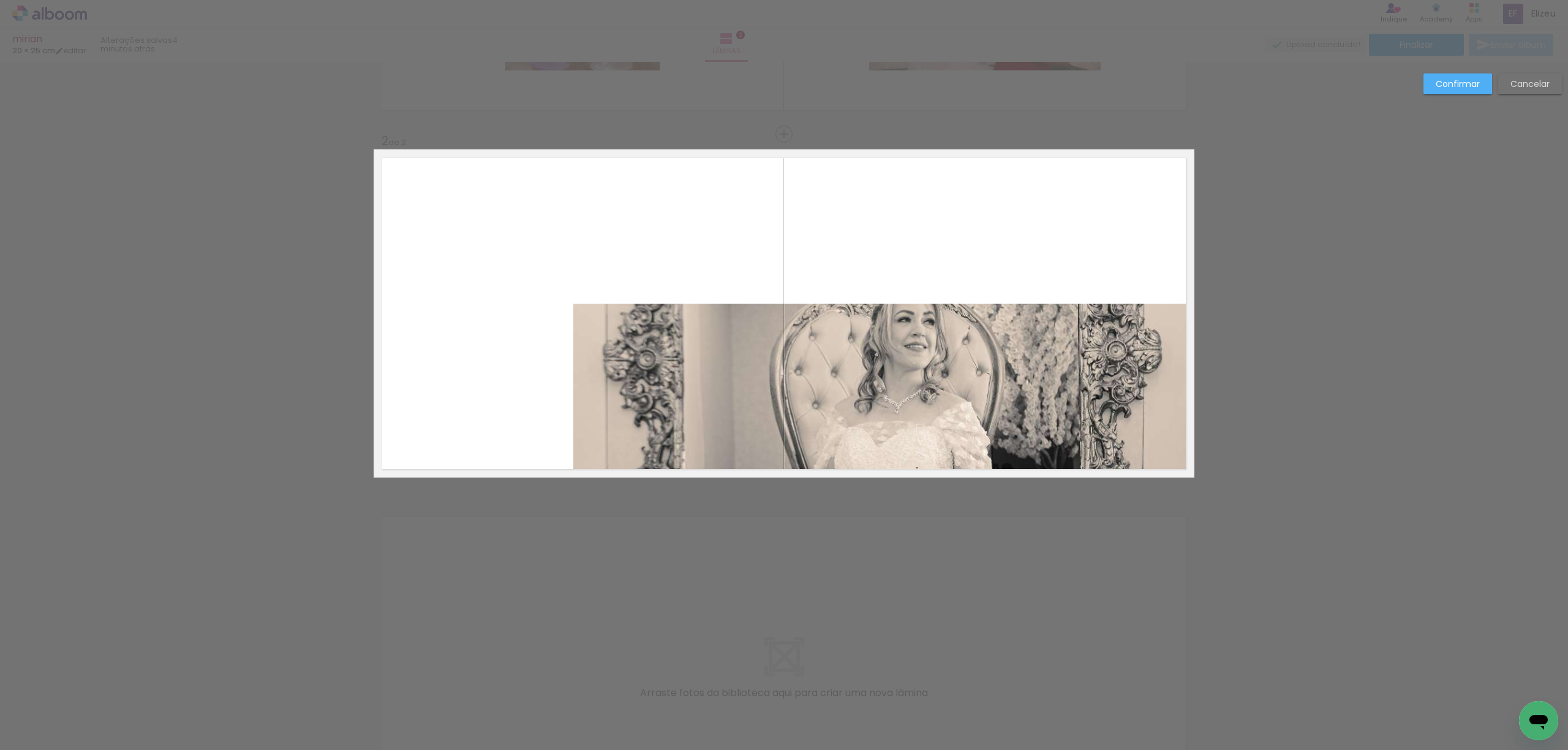
scroll to position [334, 0]
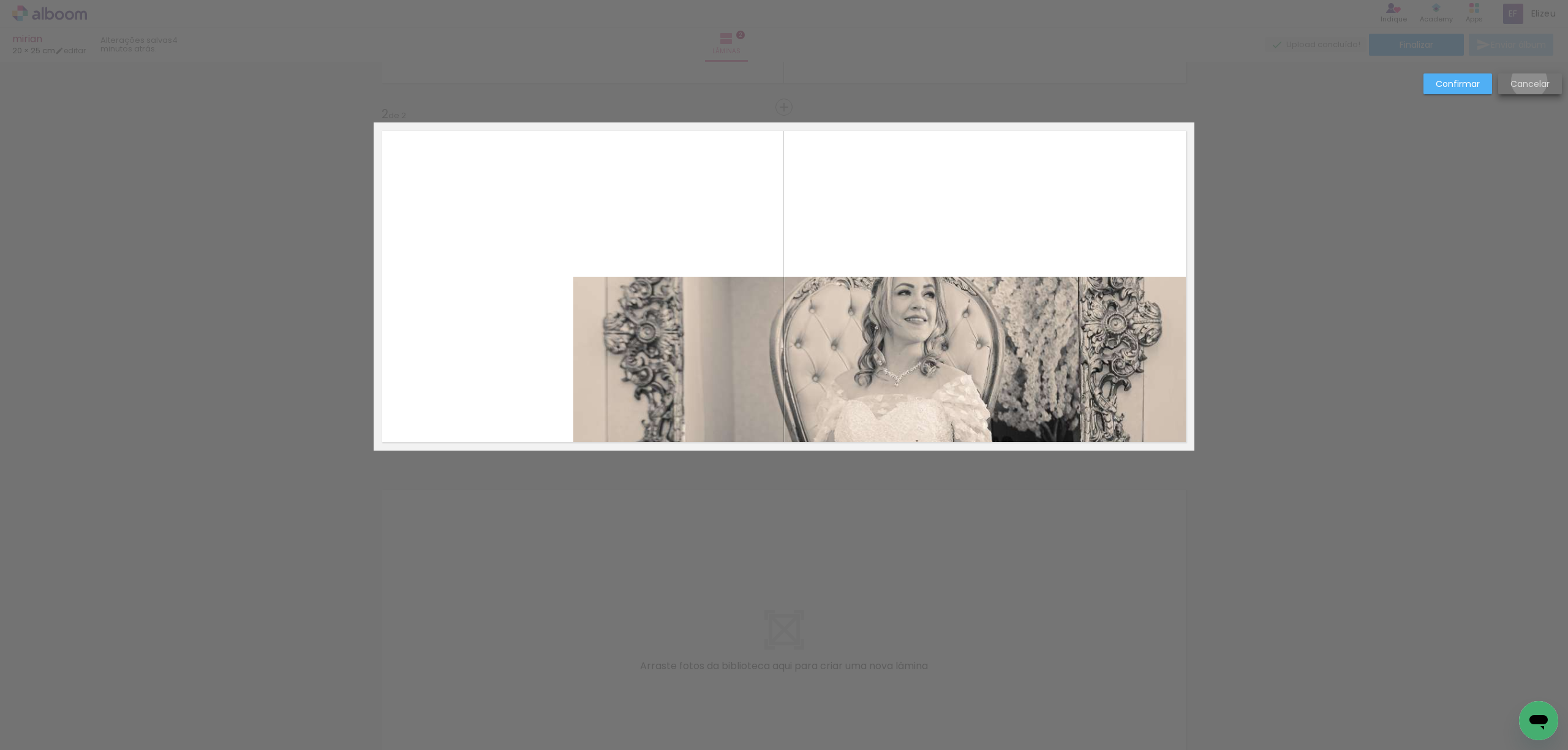
click at [0, 0] on slot "Cancelar" at bounding box center [0, 0] width 0 height 0
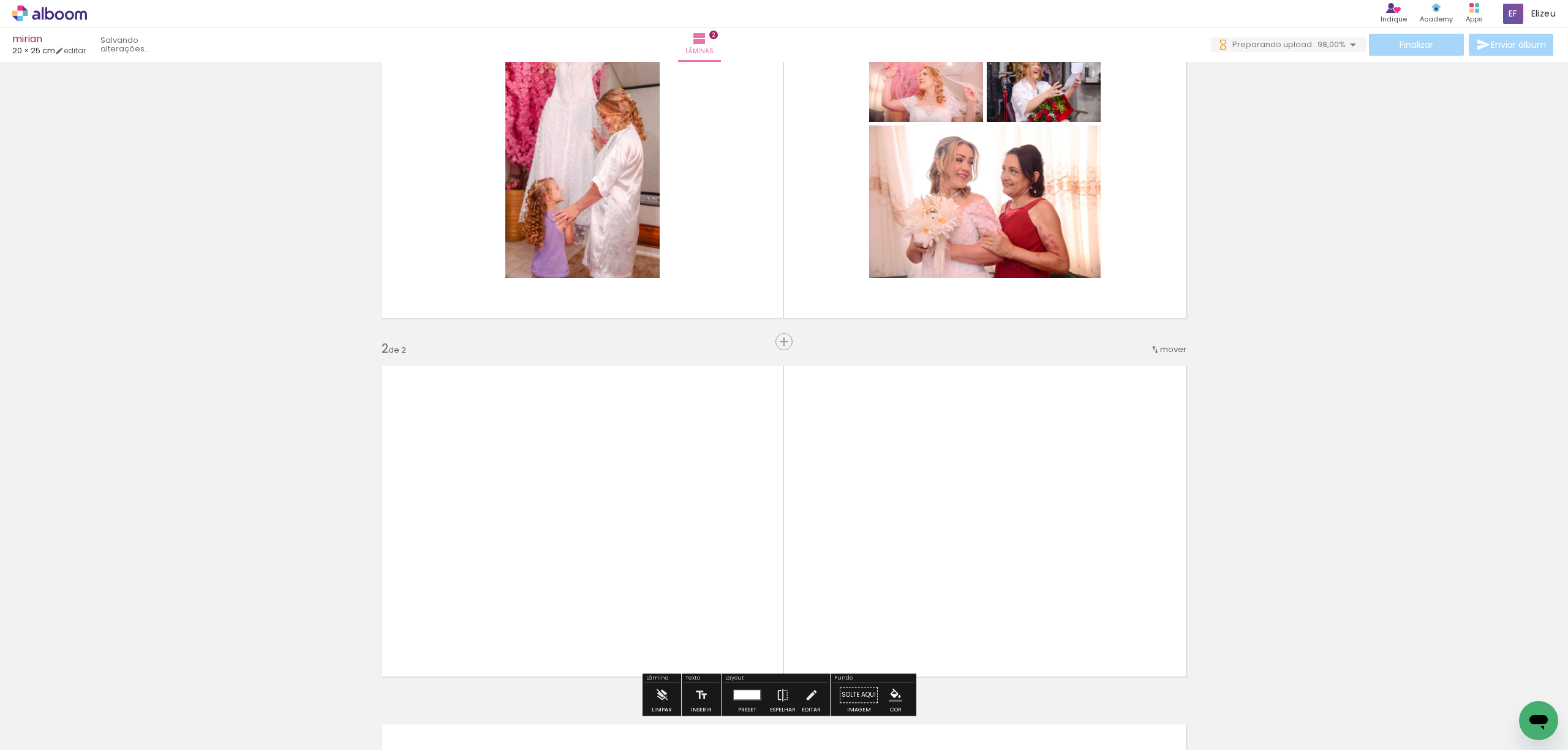
scroll to position [252, 0]
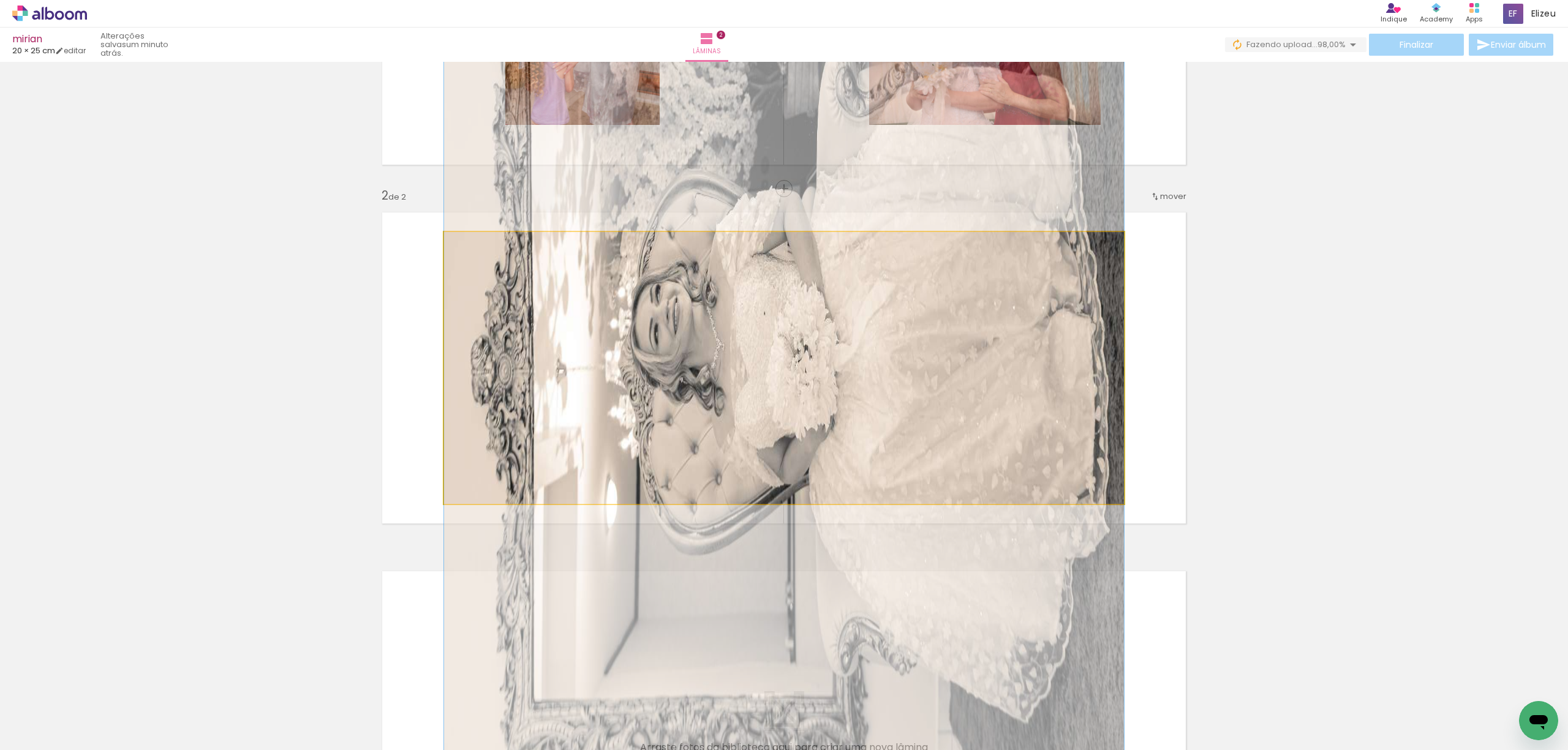
click at [695, 375] on quentale-photo at bounding box center [784, 368] width 680 height 272
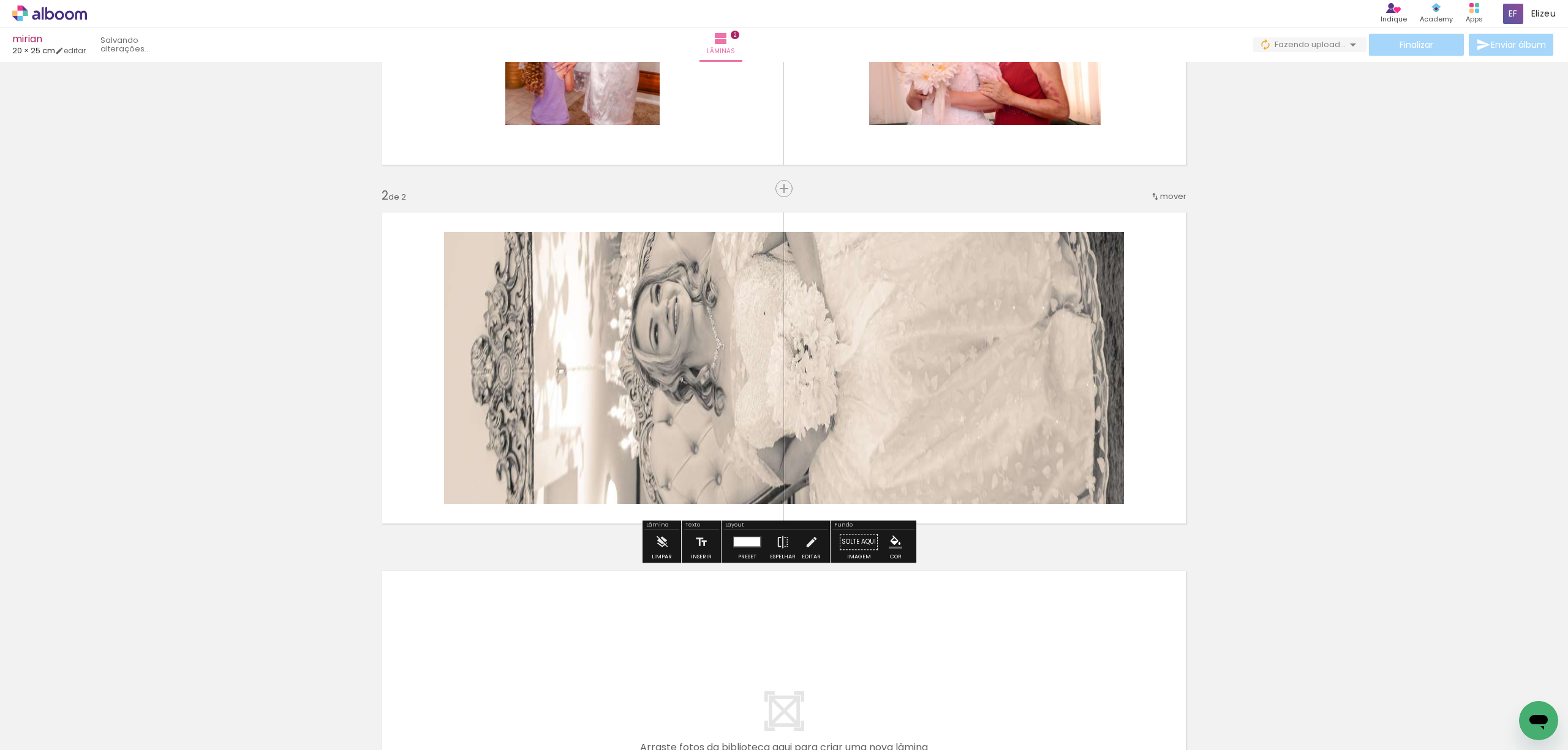
click at [738, 550] on div at bounding box center [747, 542] width 33 height 25
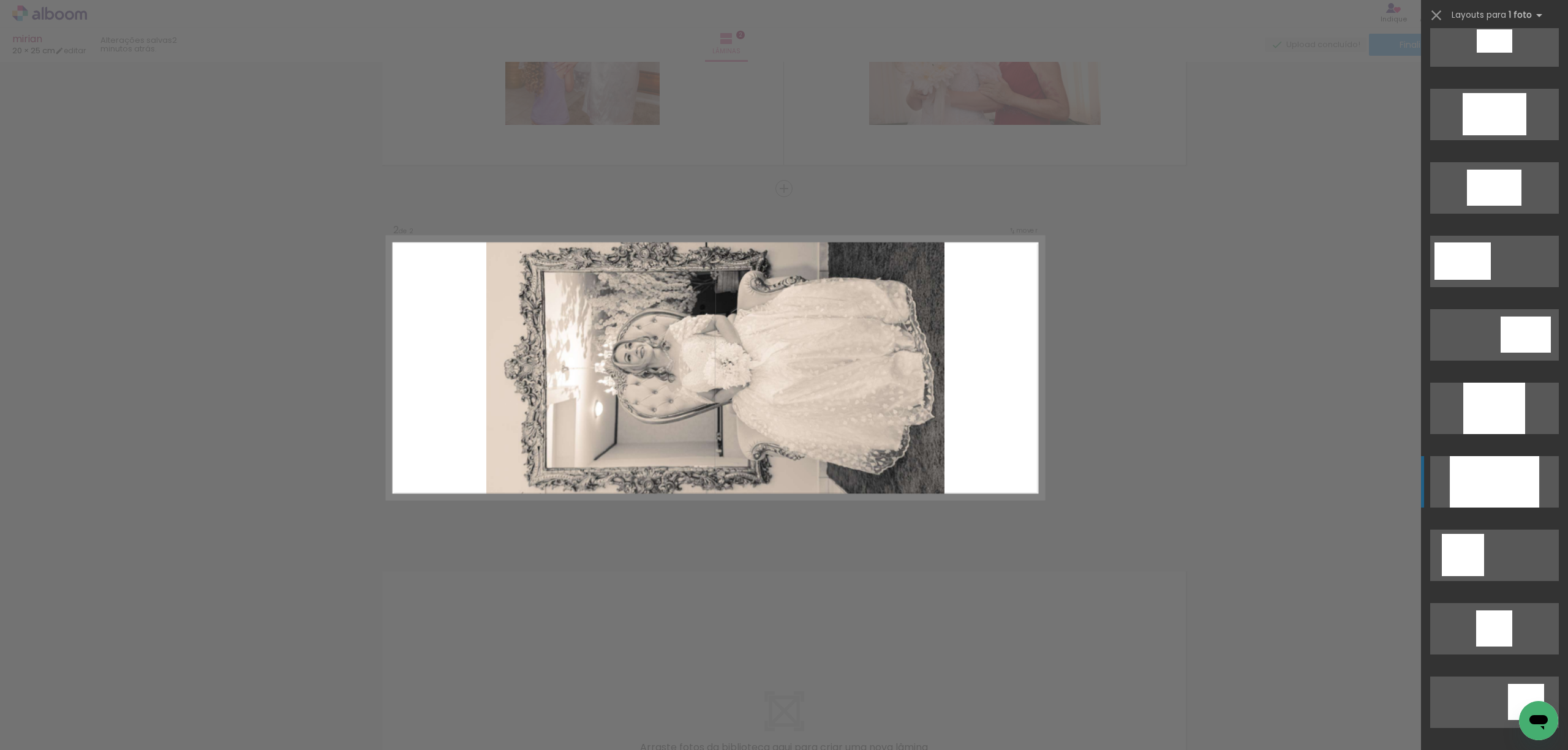
scroll to position [428, 0]
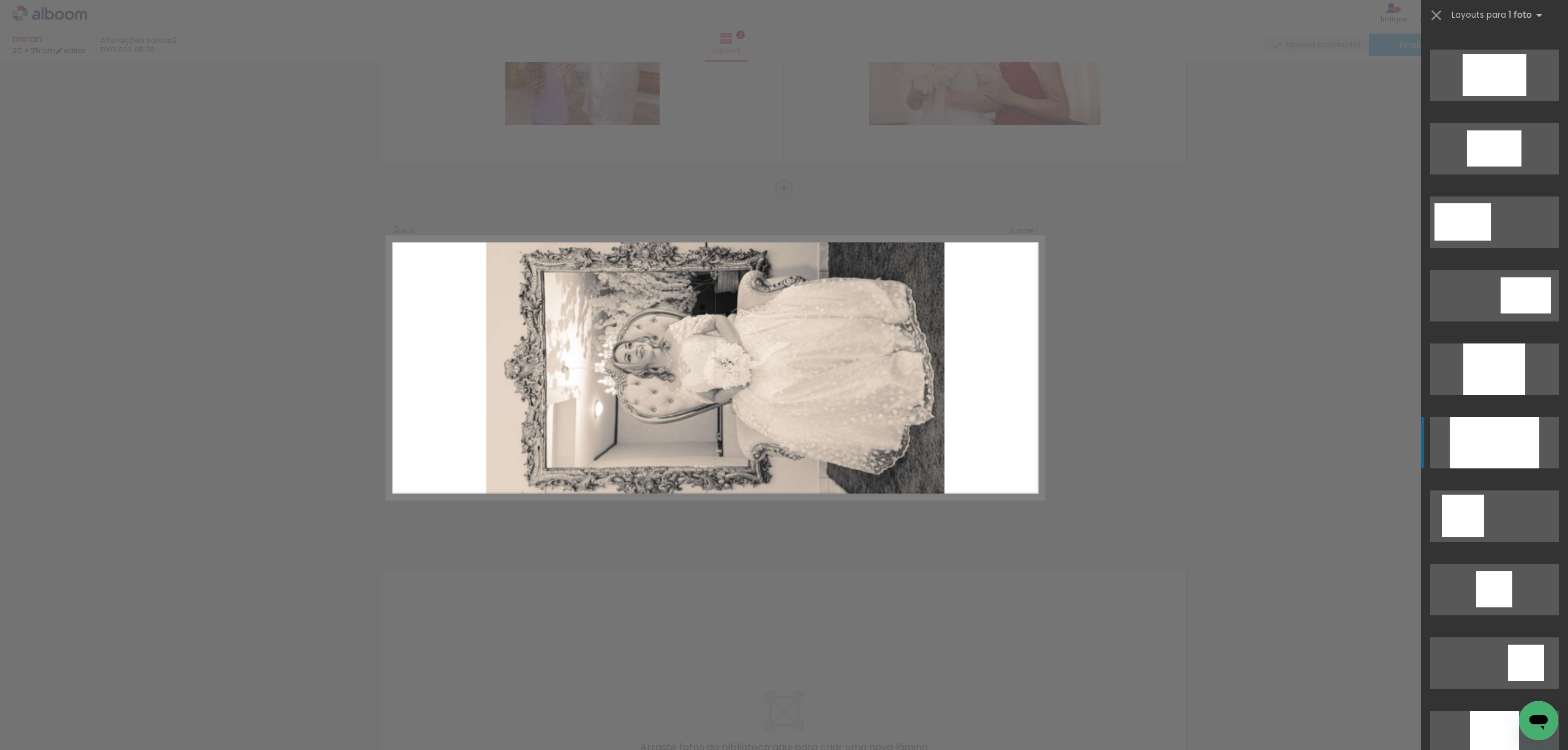
click at [1501, 446] on div at bounding box center [1494, 443] width 89 height 52
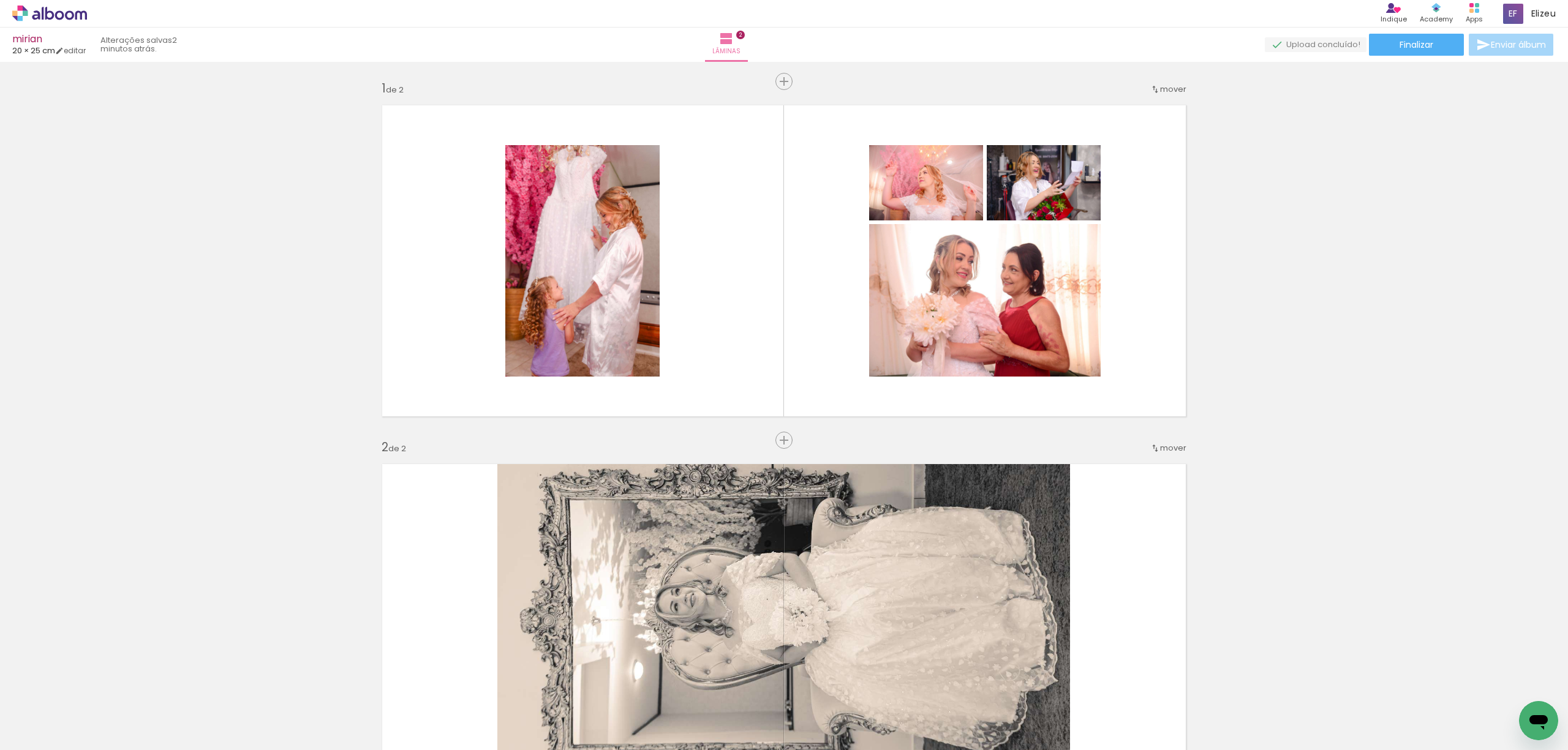
scroll to position [0, 0]
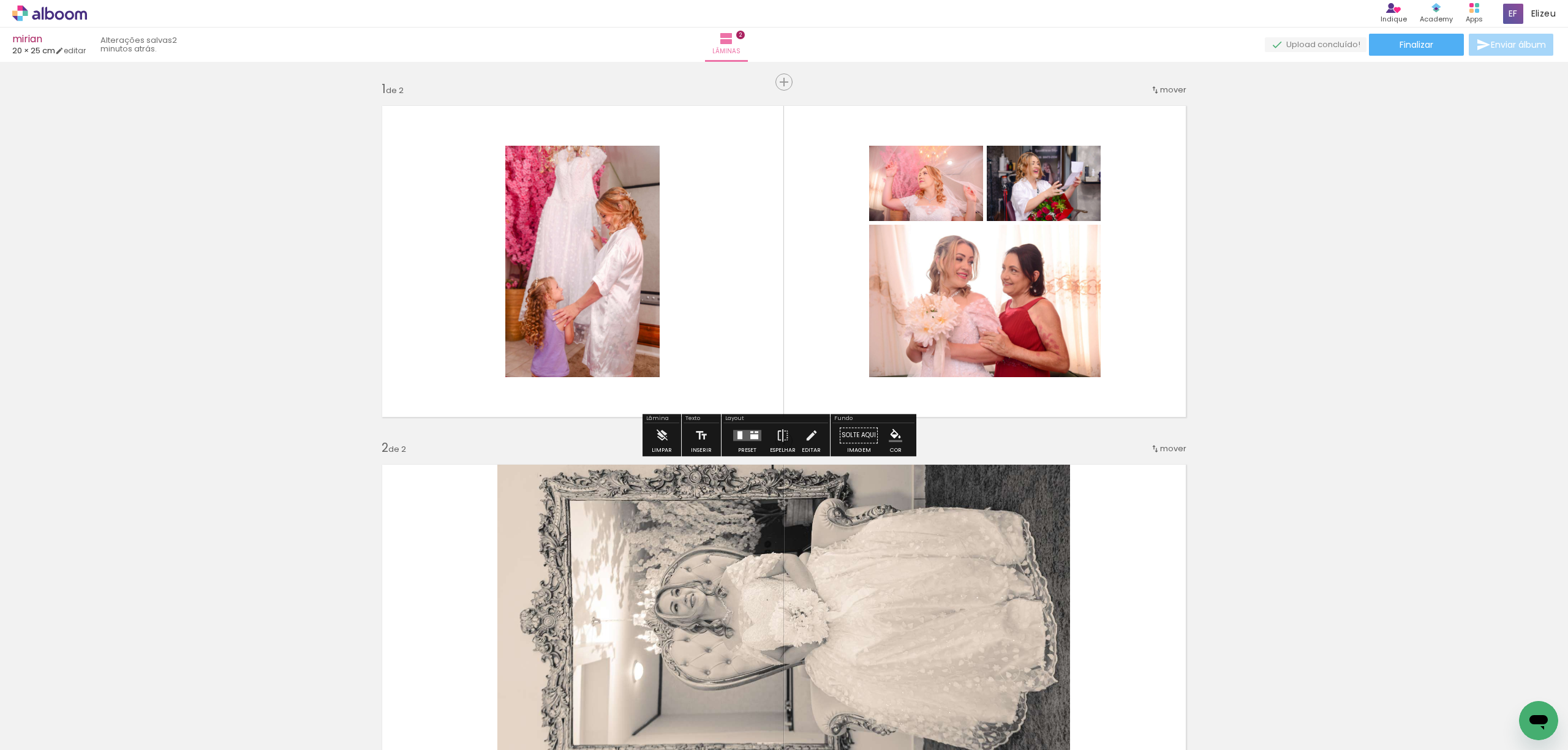
click at [744, 434] on quentale-layouter at bounding box center [747, 435] width 28 height 11
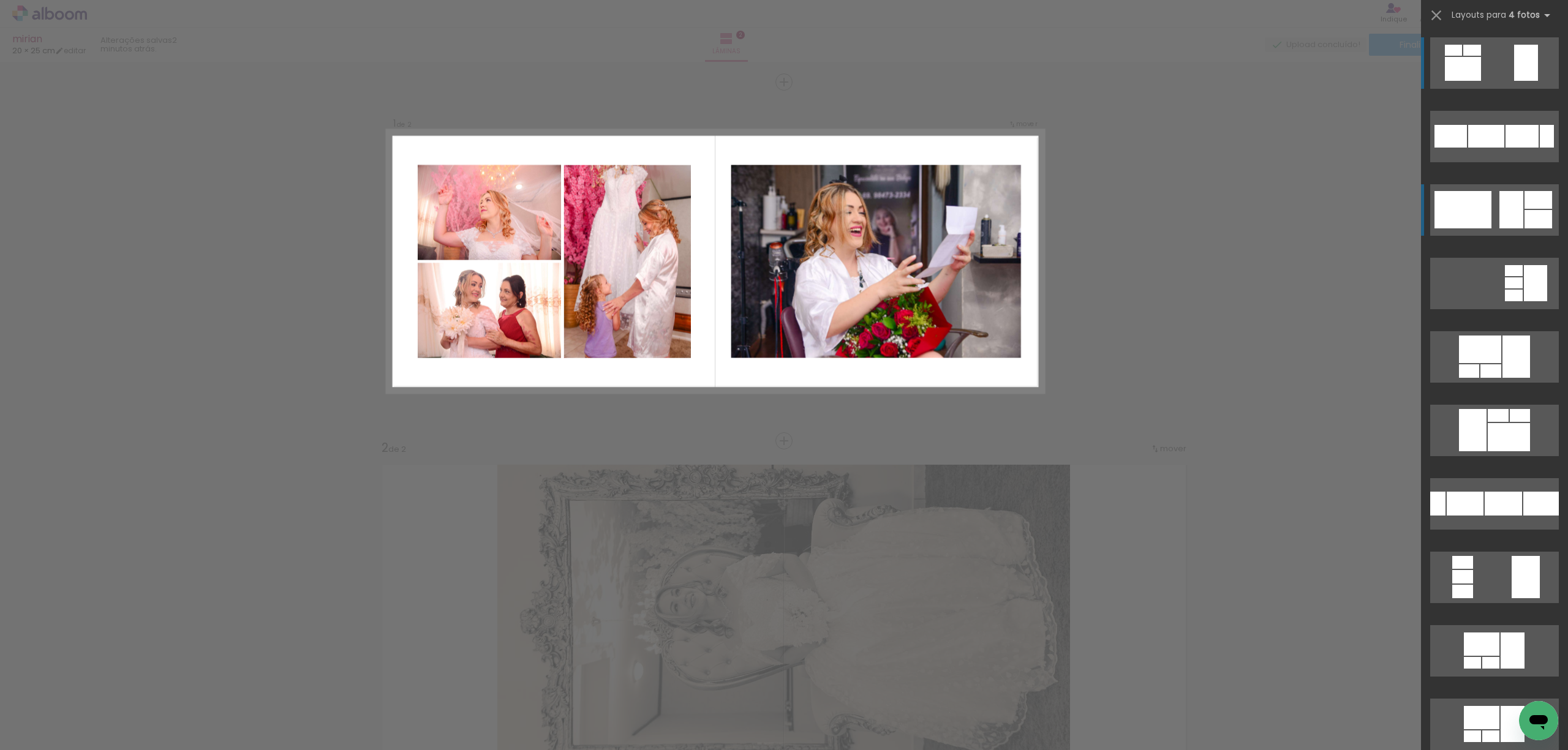
click at [1476, 210] on div at bounding box center [1463, 210] width 57 height 37
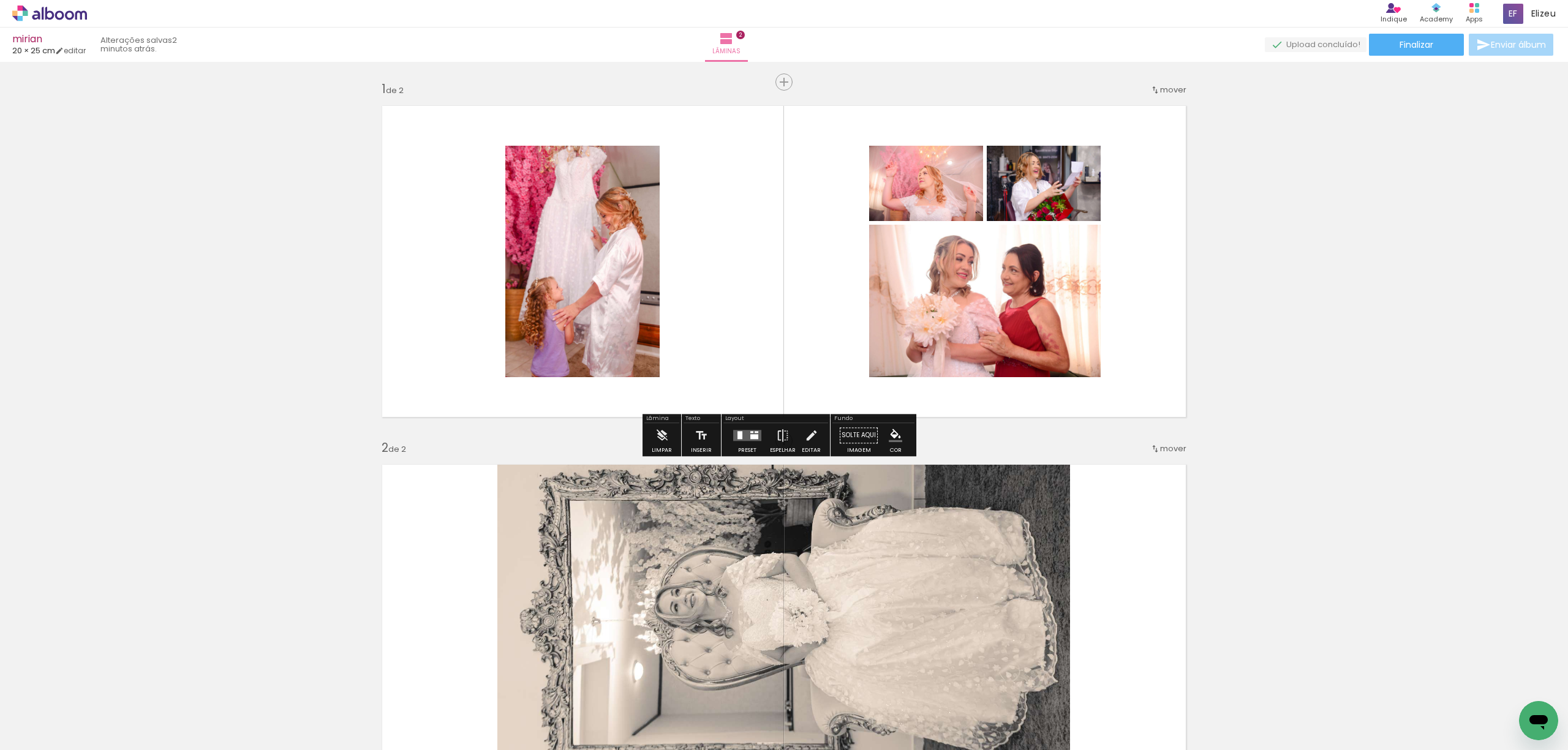
click at [747, 440] on quentale-layouter at bounding box center [747, 435] width 28 height 11
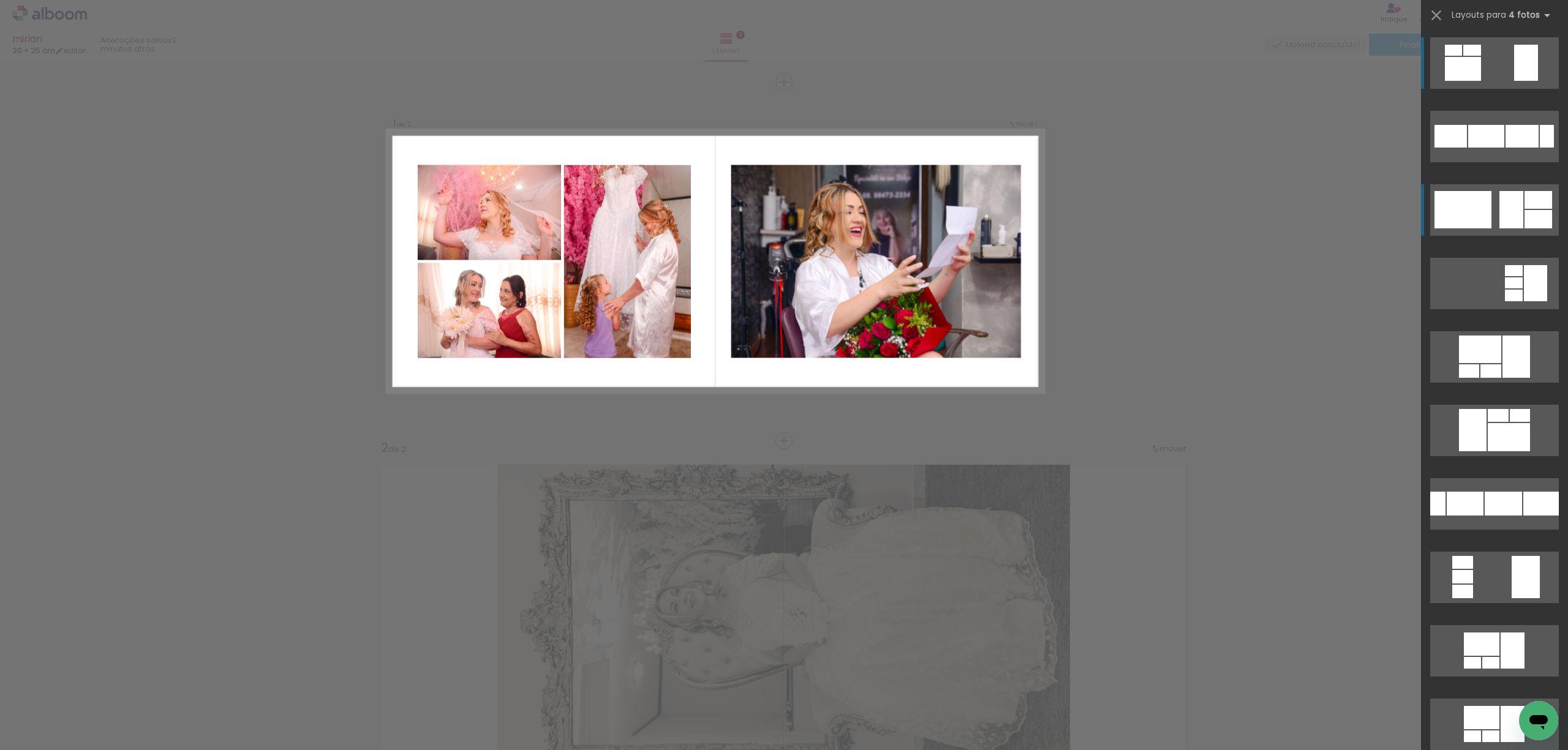
click at [1499, 209] on div at bounding box center [1511, 210] width 24 height 37
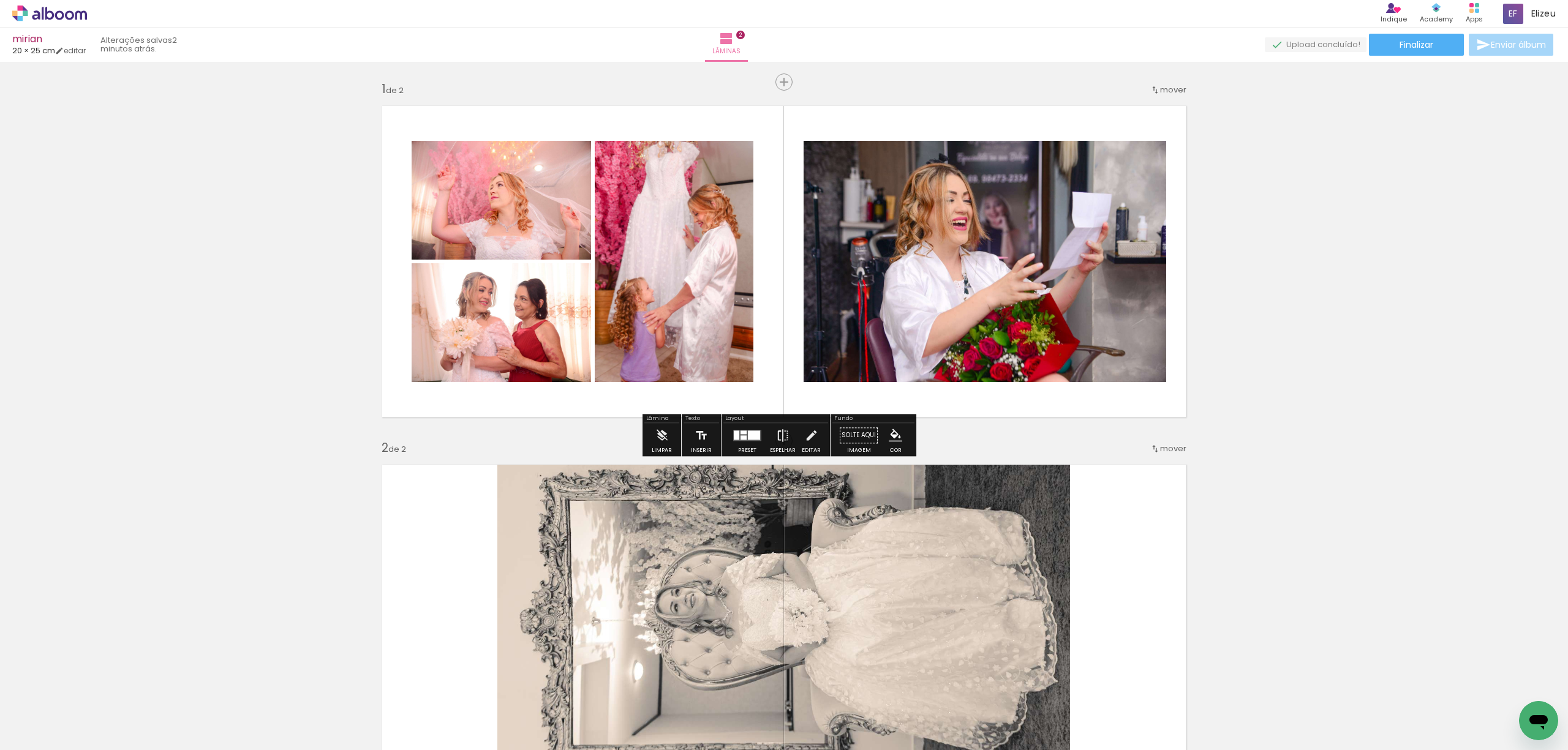
click at [778, 439] on iron-icon at bounding box center [783, 435] width 14 height 25
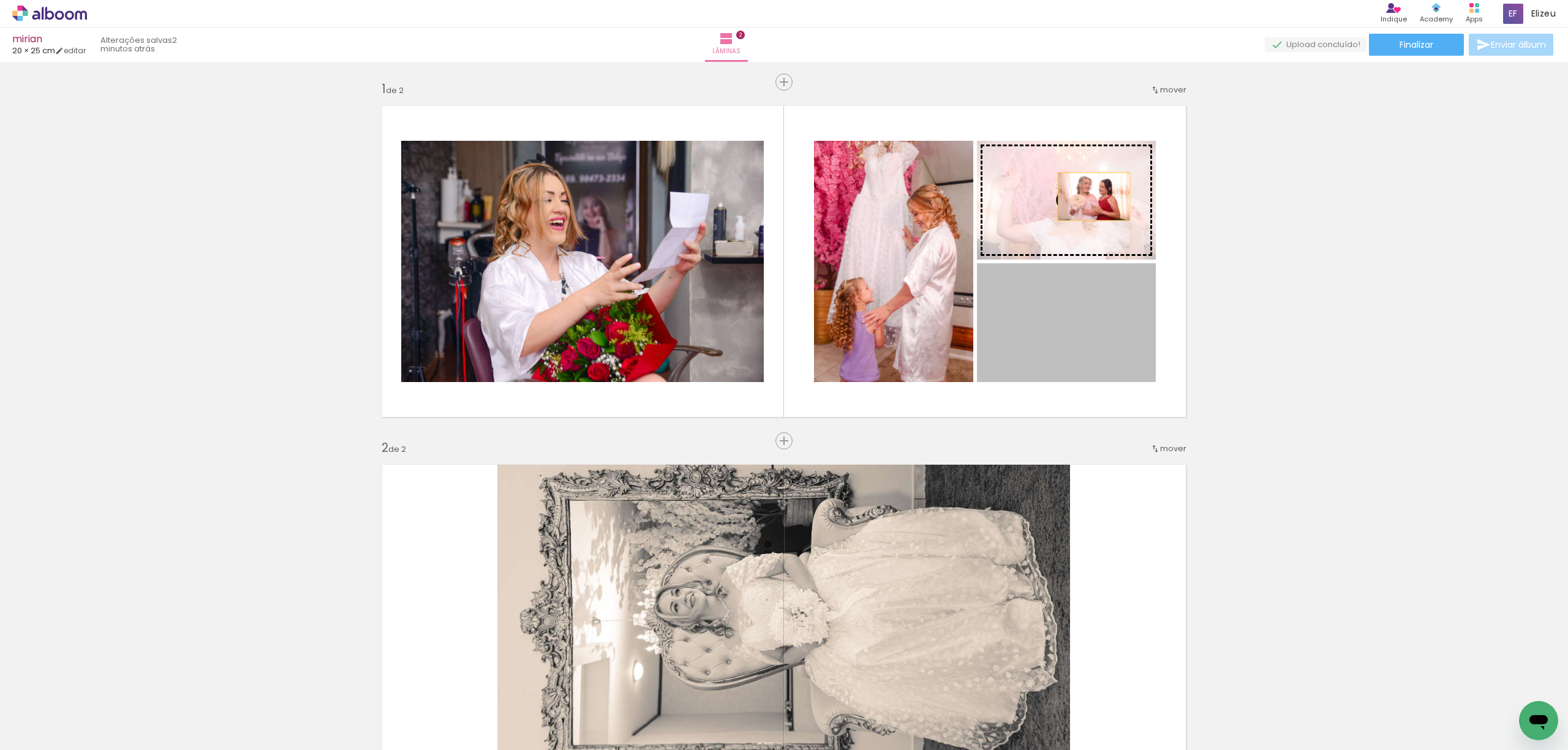
drag, startPoint x: 1089, startPoint y: 356, endPoint x: 1088, endPoint y: 197, distance: 159.0
click at [0, 0] on slot at bounding box center [0, 0] width 0 height 0
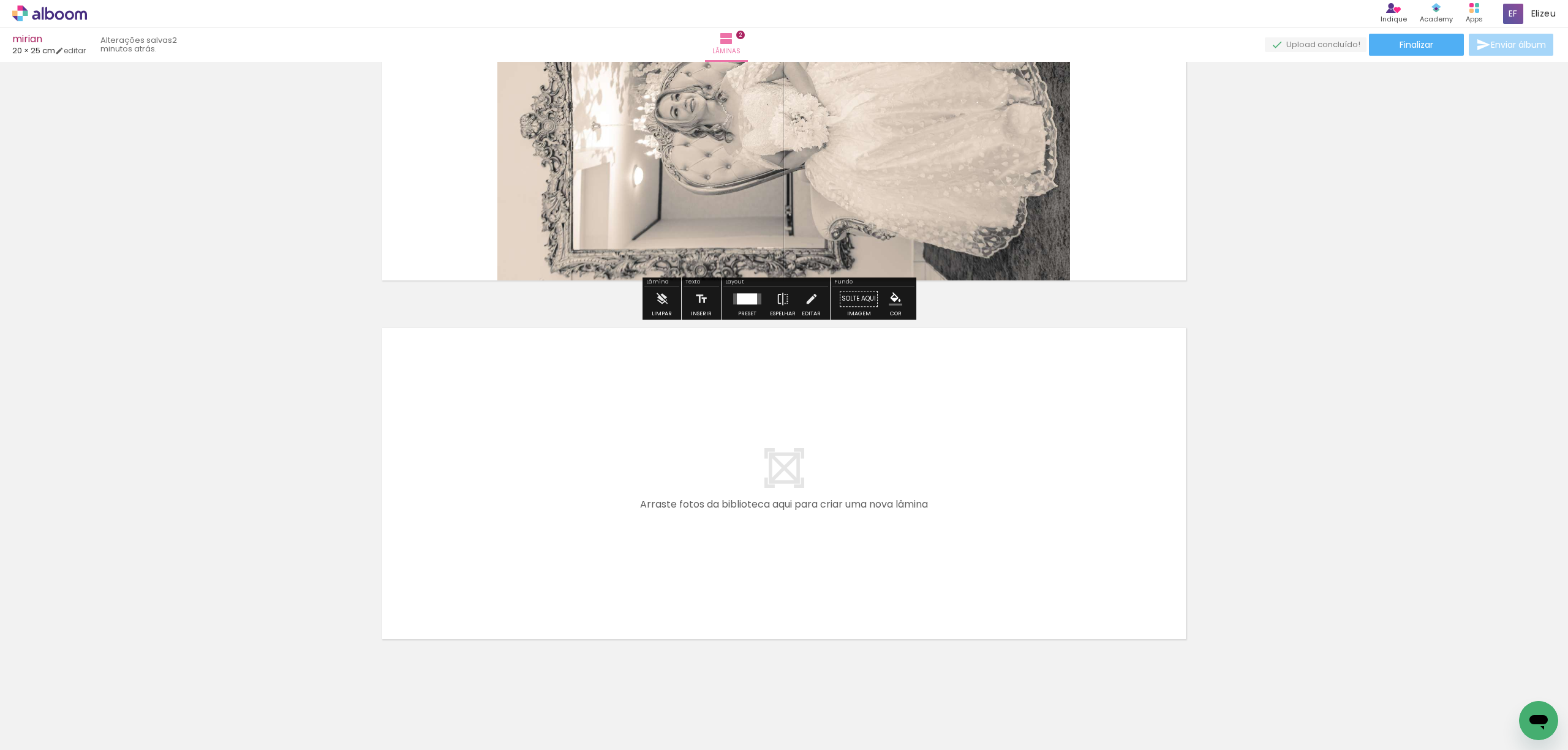
scroll to position [513, 0]
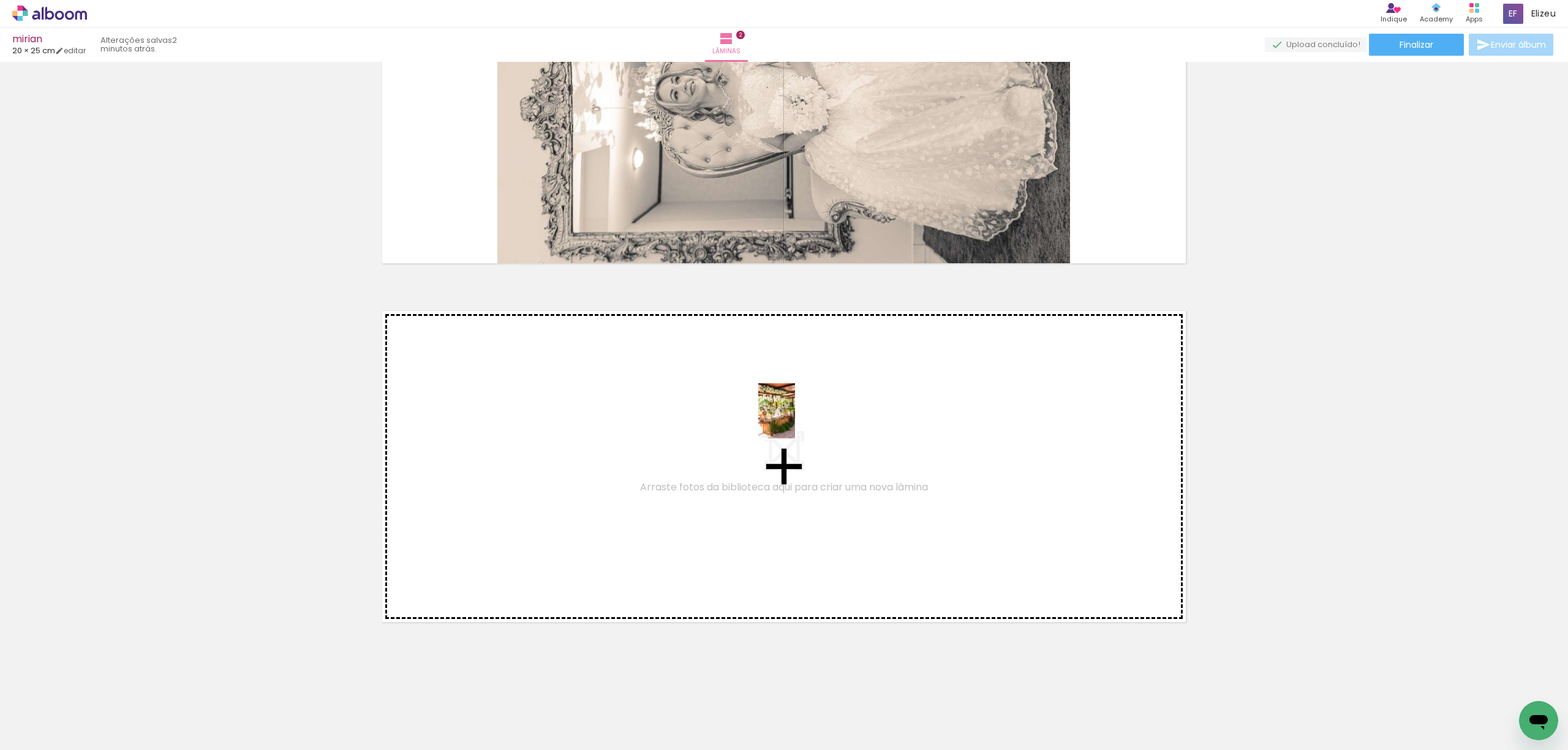
drag, startPoint x: 956, startPoint y: 731, endPoint x: 795, endPoint y: 420, distance: 350.2
click at [795, 420] on quentale-workspace at bounding box center [784, 375] width 1568 height 750
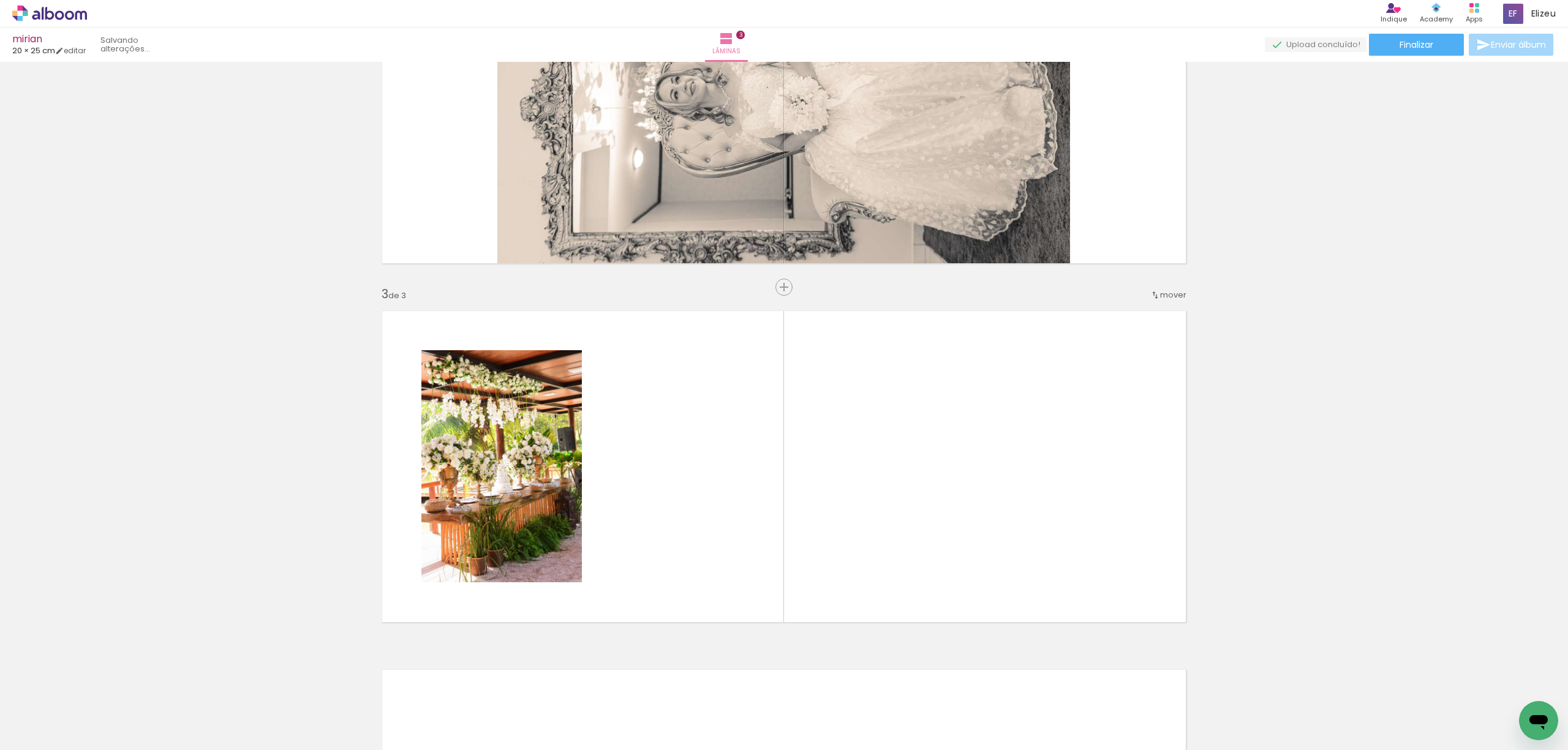
scroll to position [611, 0]
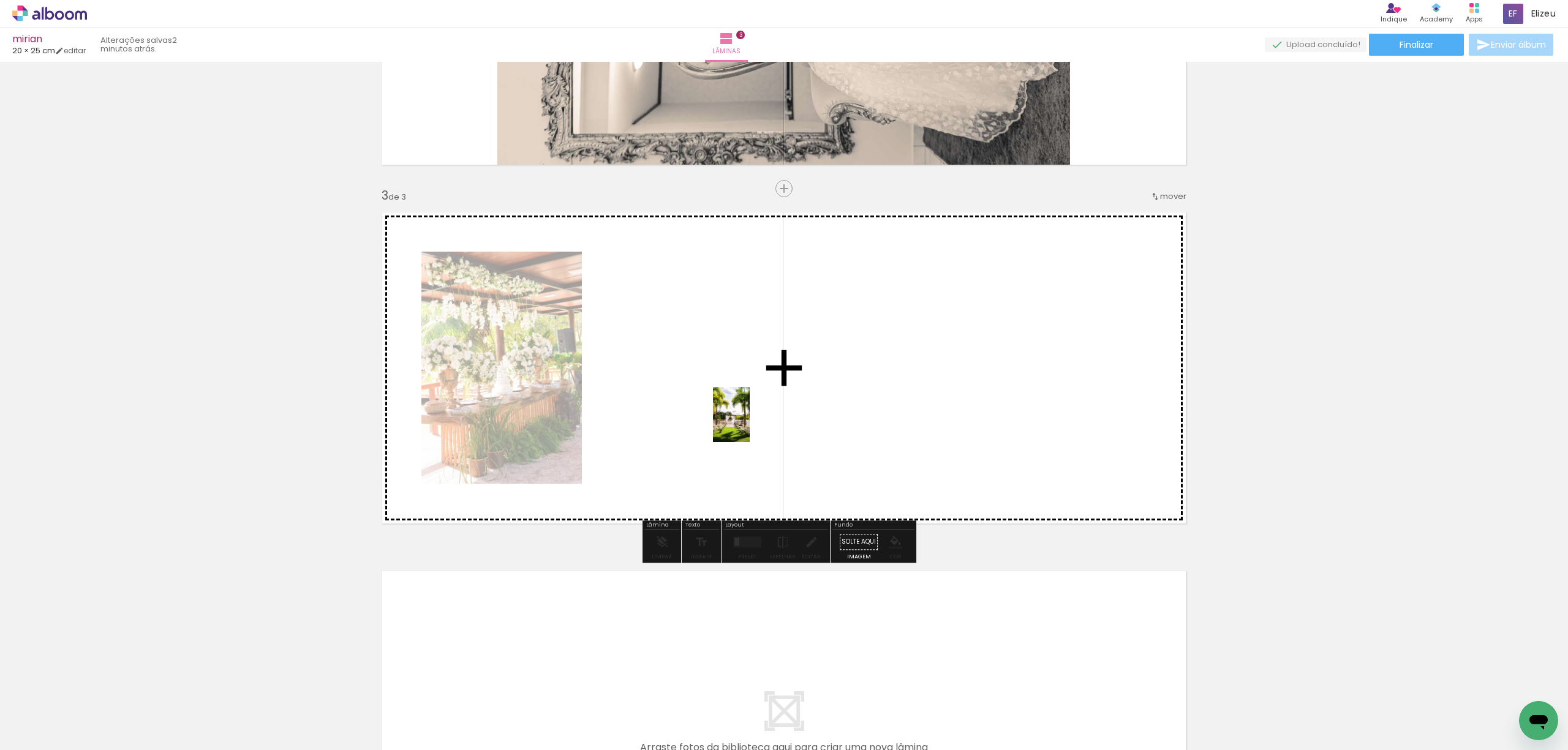
drag, startPoint x: 1026, startPoint y: 724, endPoint x: 980, endPoint y: 658, distance: 80.4
click at [737, 410] on quentale-workspace at bounding box center [784, 375] width 1568 height 750
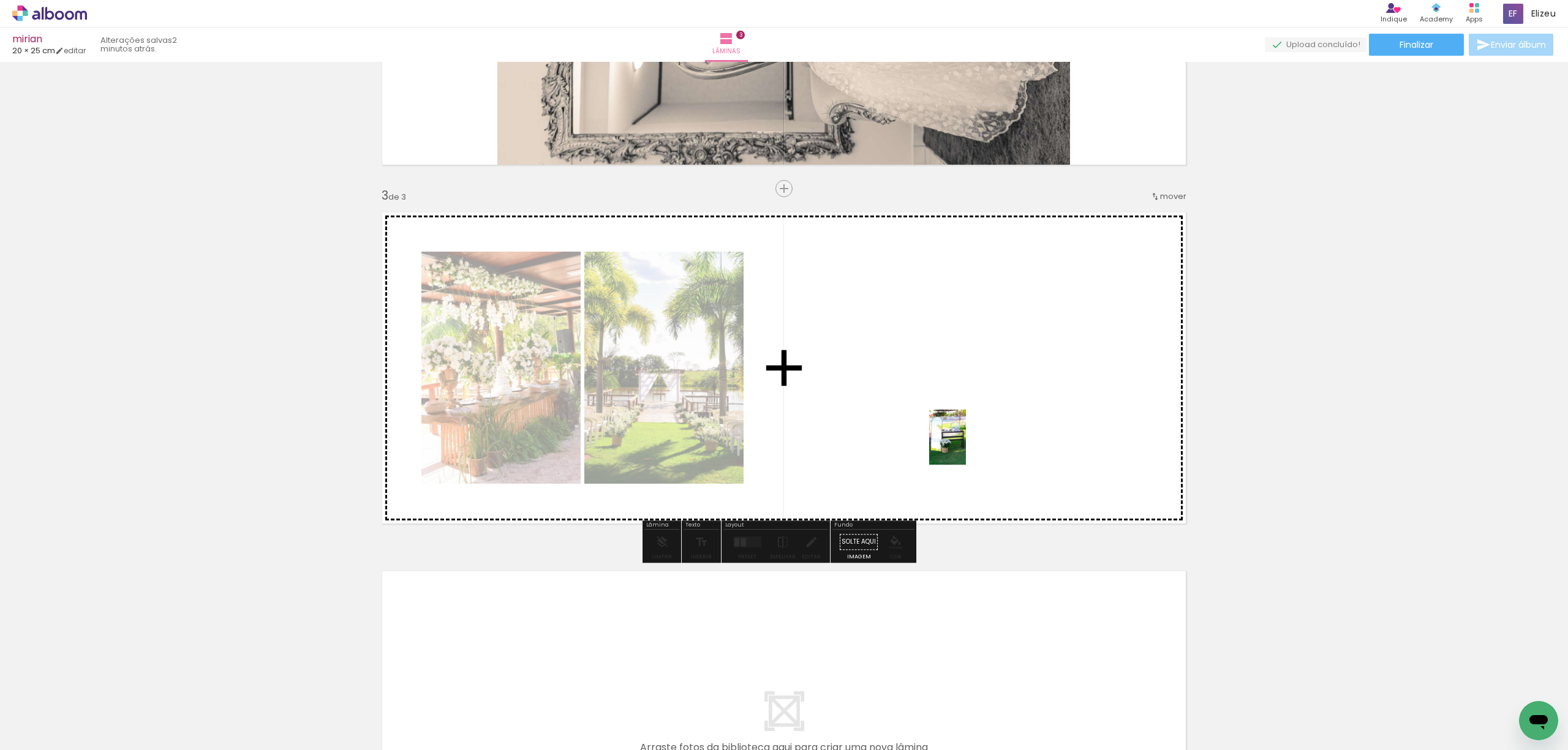
drag, startPoint x: 1083, startPoint y: 717, endPoint x: 966, endPoint y: 446, distance: 295.2
click at [966, 446] on quentale-workspace at bounding box center [784, 375] width 1568 height 750
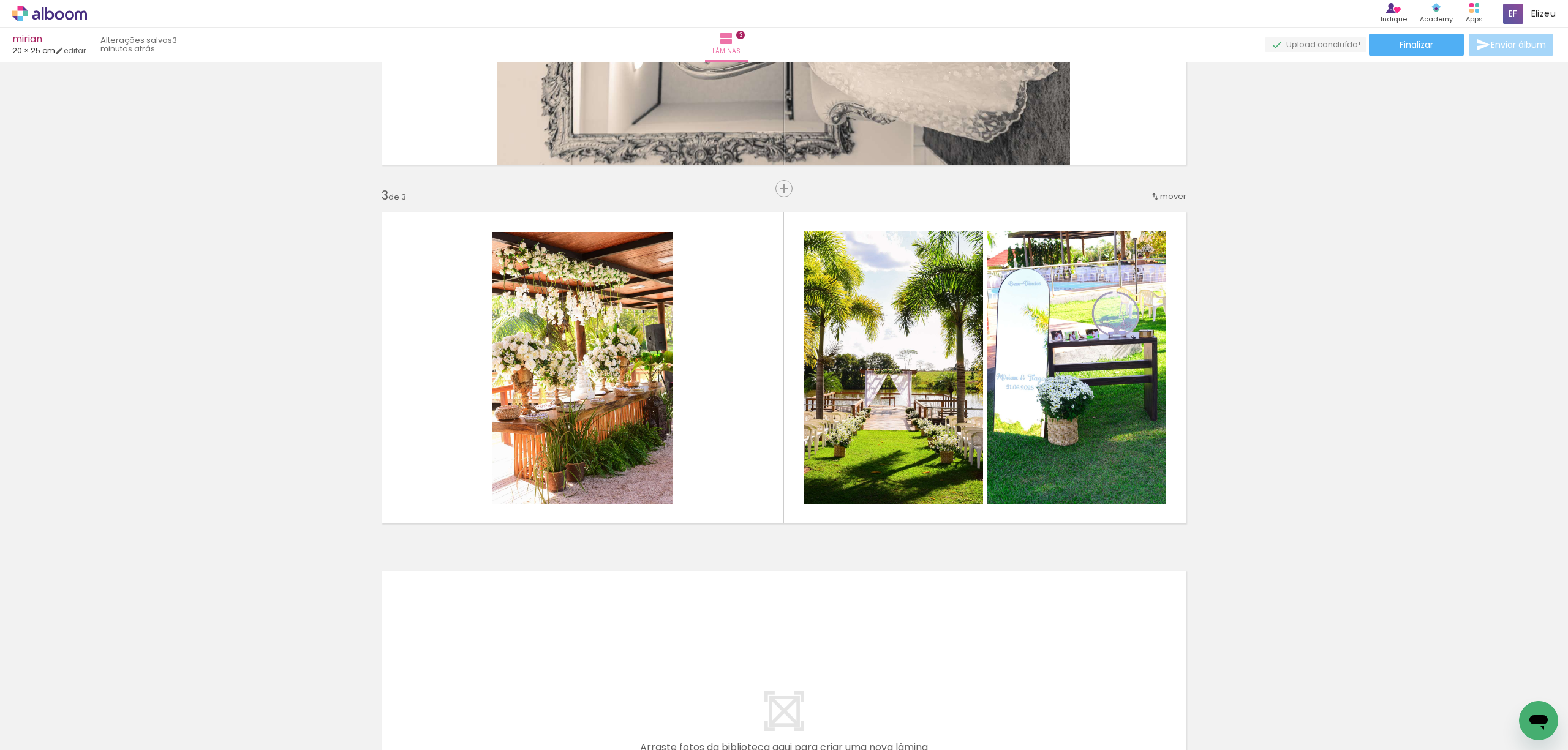
scroll to position [0, 458]
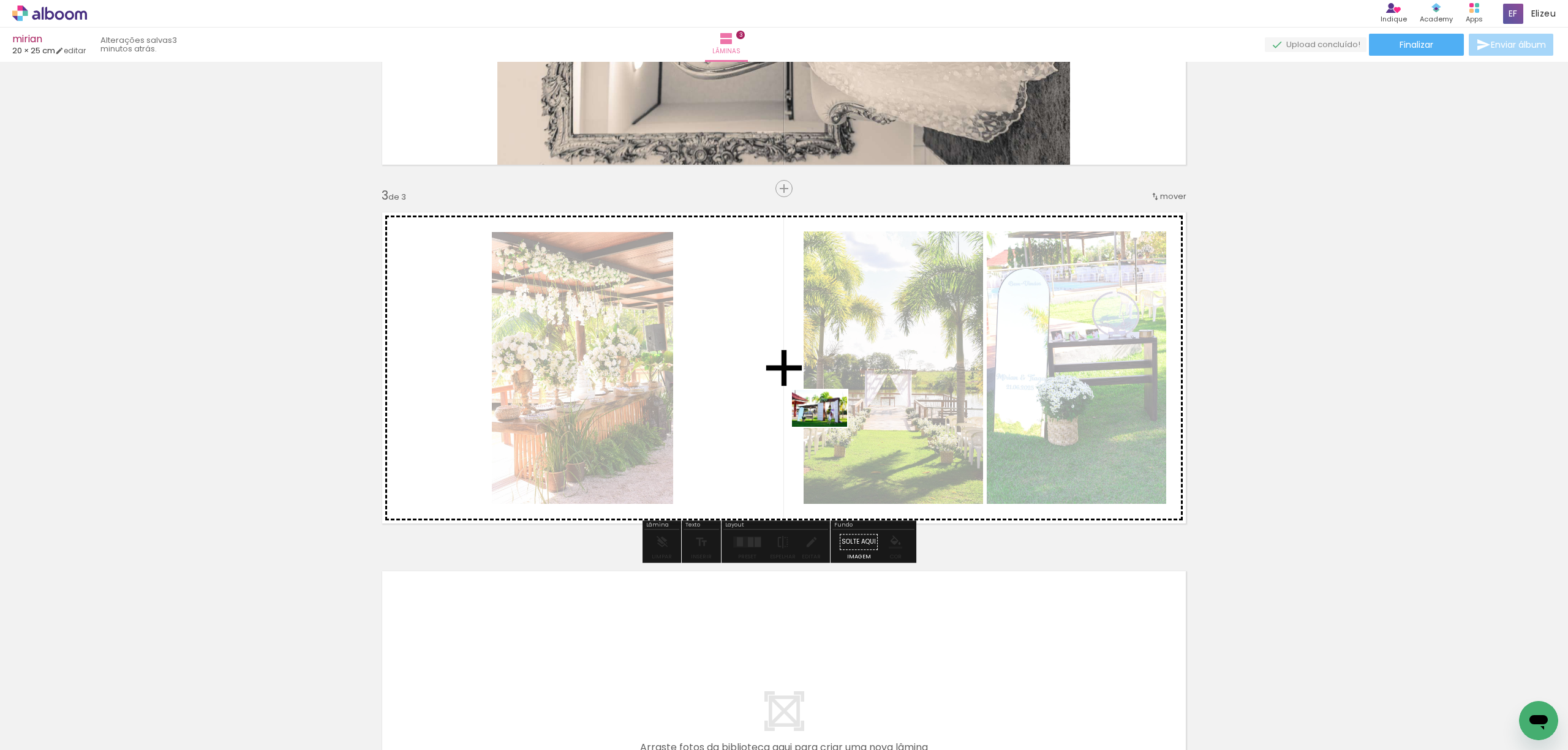
drag, startPoint x: 770, startPoint y: 718, endPoint x: 773, endPoint y: 355, distance: 363.0
click at [773, 355] on quentale-workspace at bounding box center [784, 375] width 1568 height 750
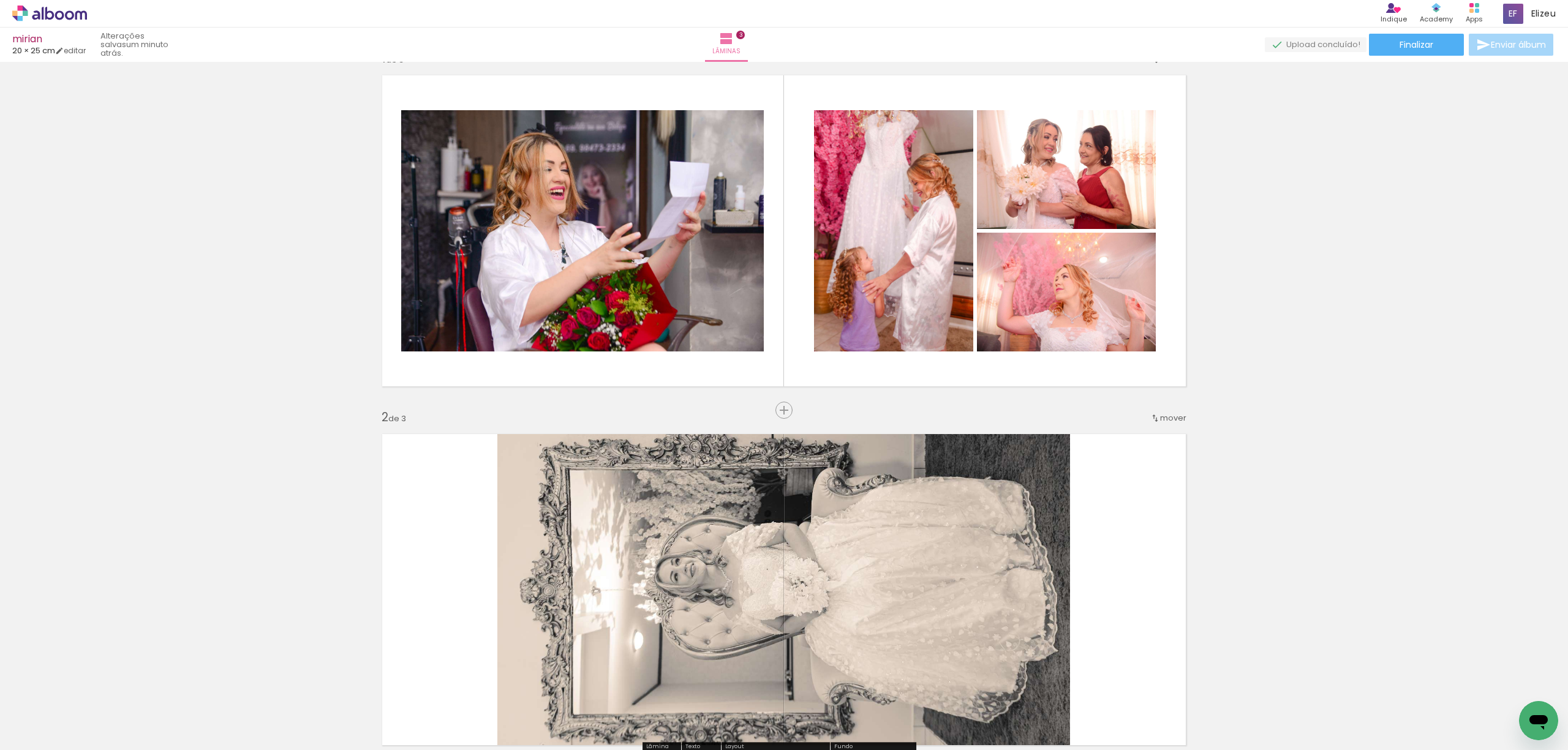
scroll to position [0, 0]
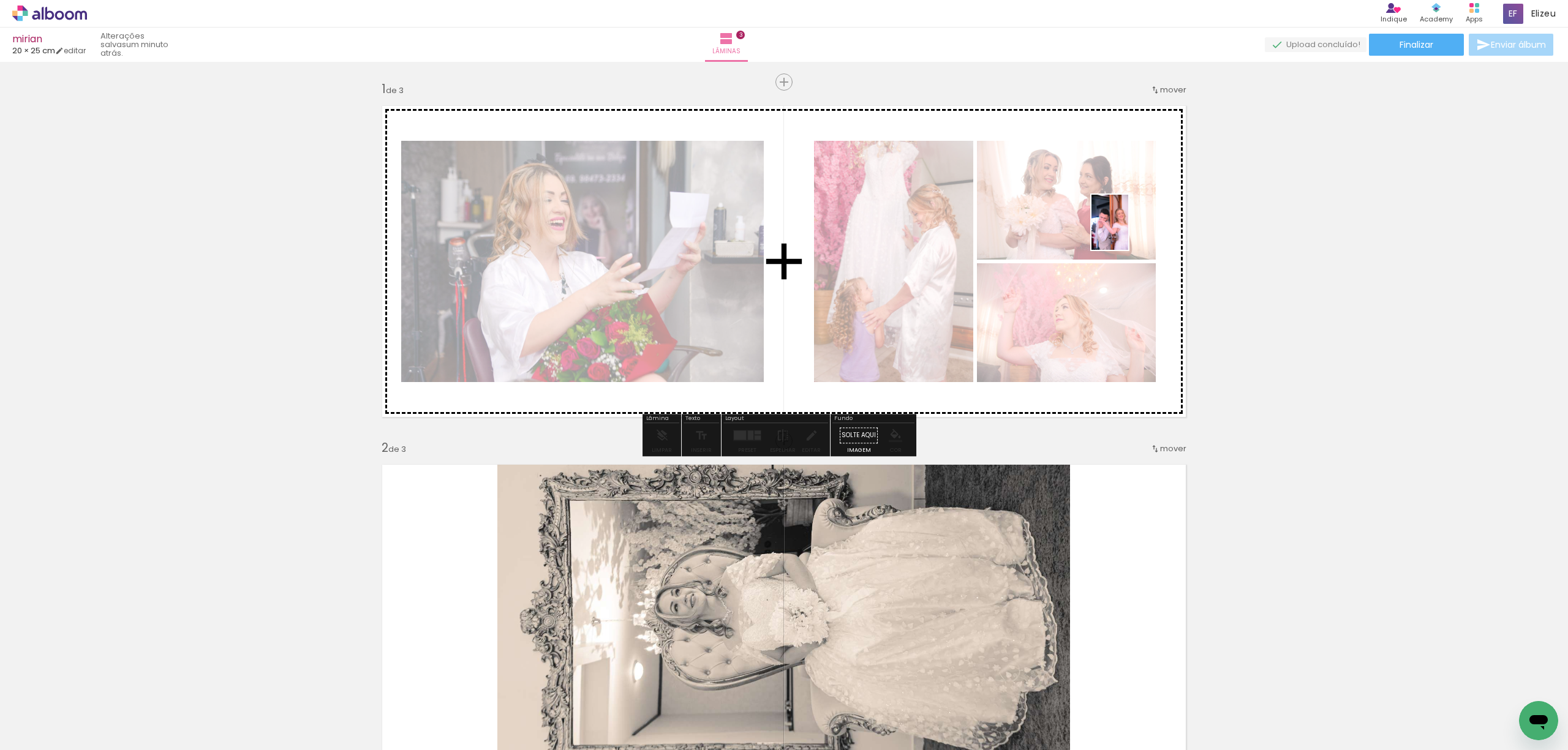
drag, startPoint x: 466, startPoint y: 721, endPoint x: 1128, endPoint y: 232, distance: 823.0
click at [1128, 232] on quentale-workspace at bounding box center [784, 375] width 1568 height 750
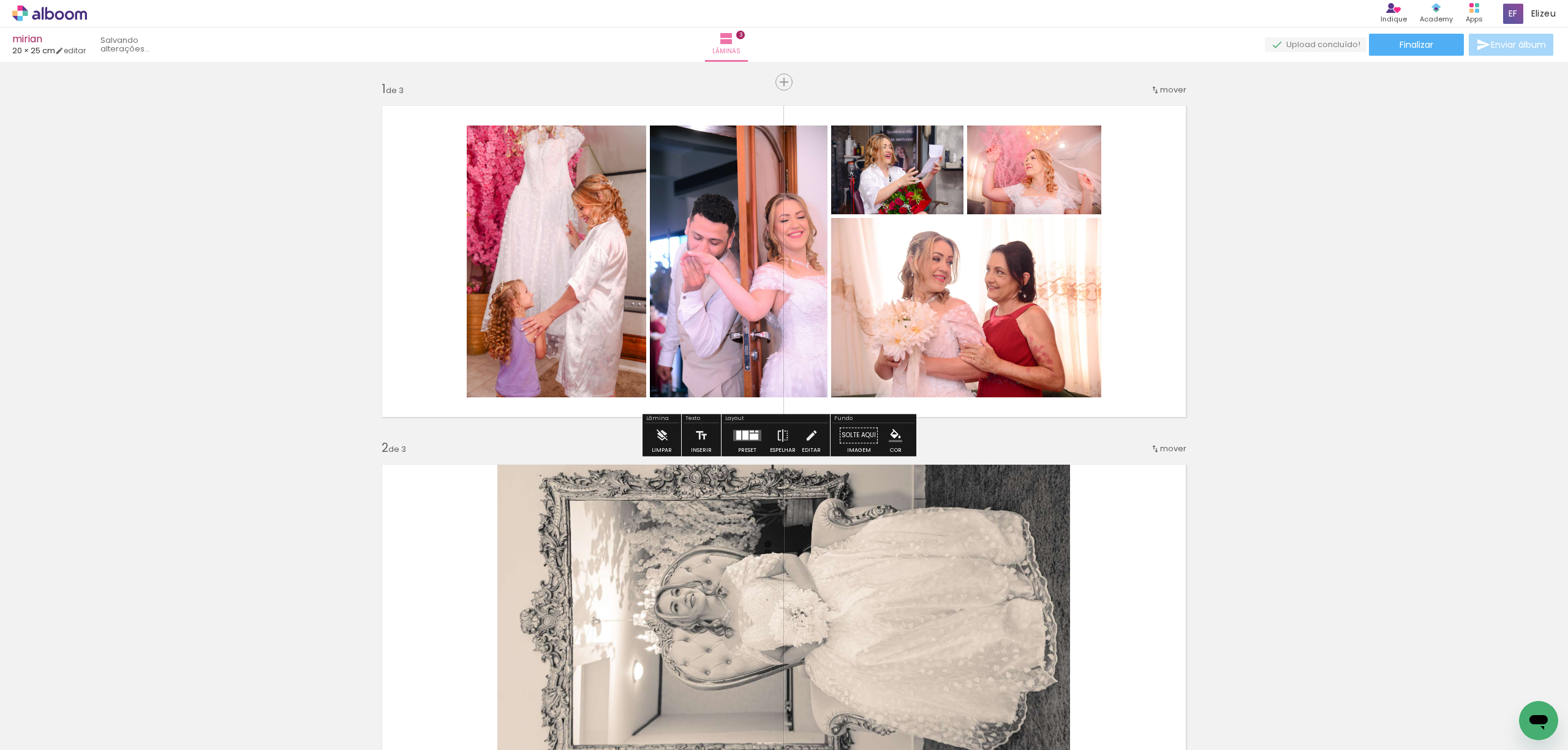
click at [742, 435] on div at bounding box center [745, 435] width 6 height 9
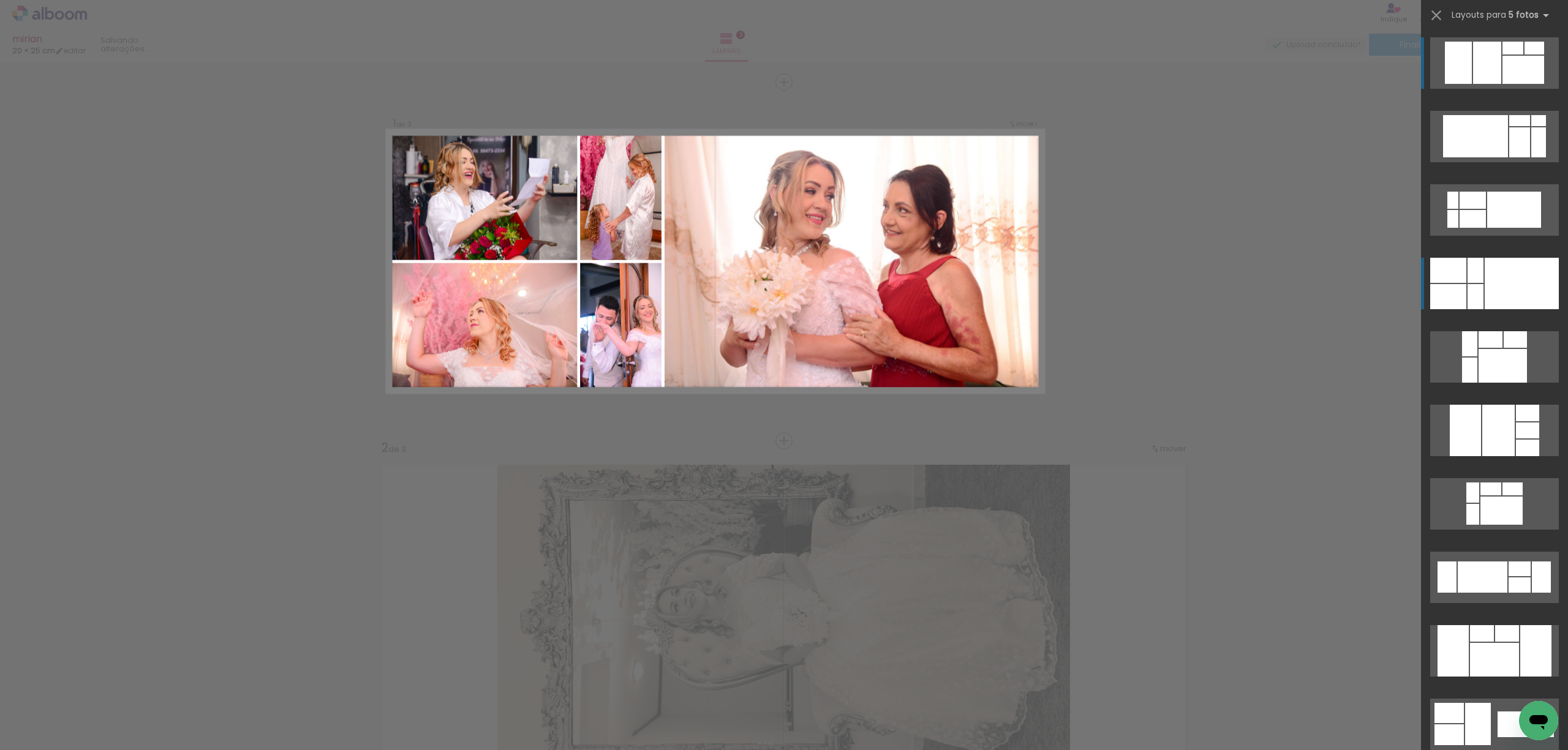
click at [1488, 285] on div at bounding box center [1521, 284] width 74 height 52
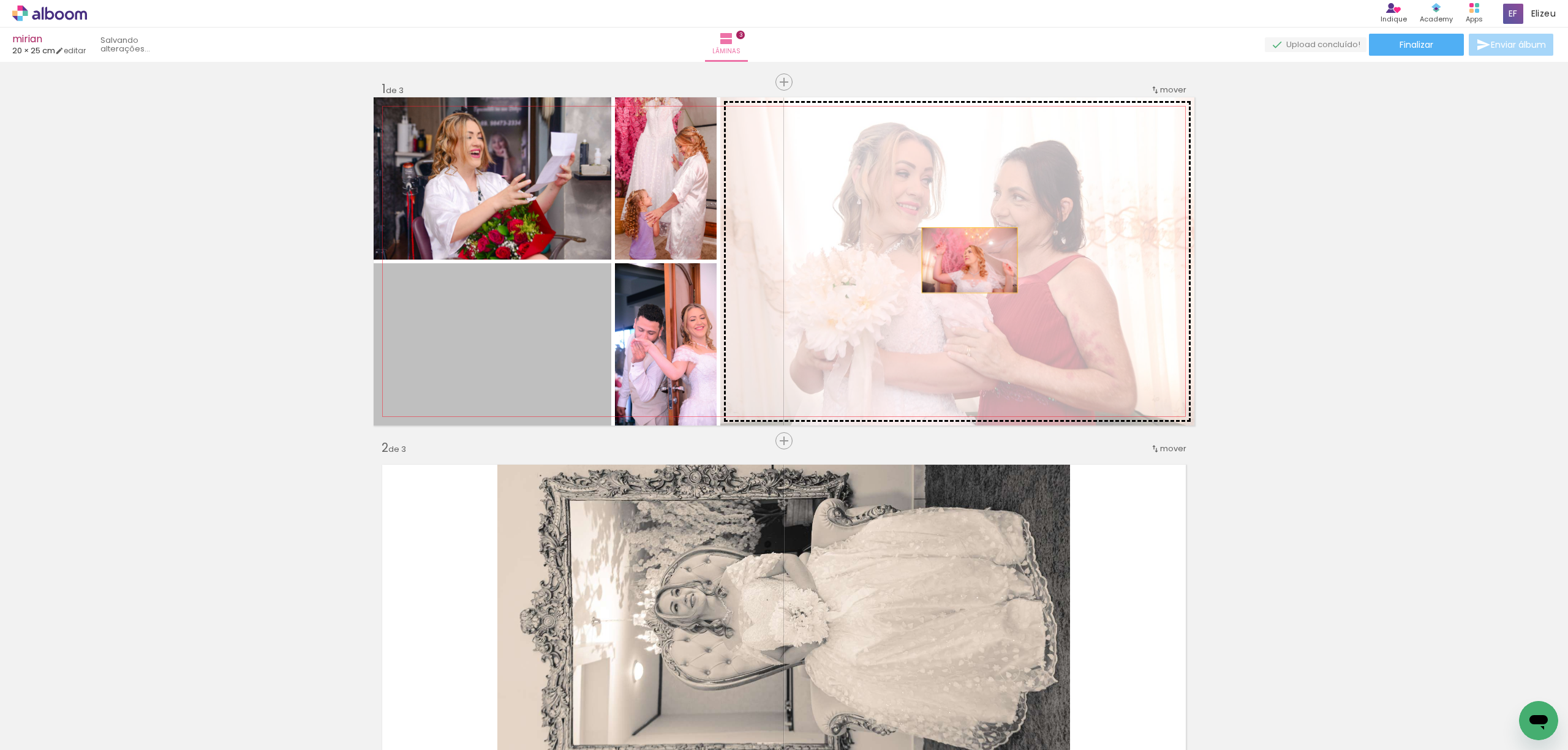
drag, startPoint x: 490, startPoint y: 356, endPoint x: 963, endPoint y: 260, distance: 482.6
click at [0, 0] on slot at bounding box center [0, 0] width 0 height 0
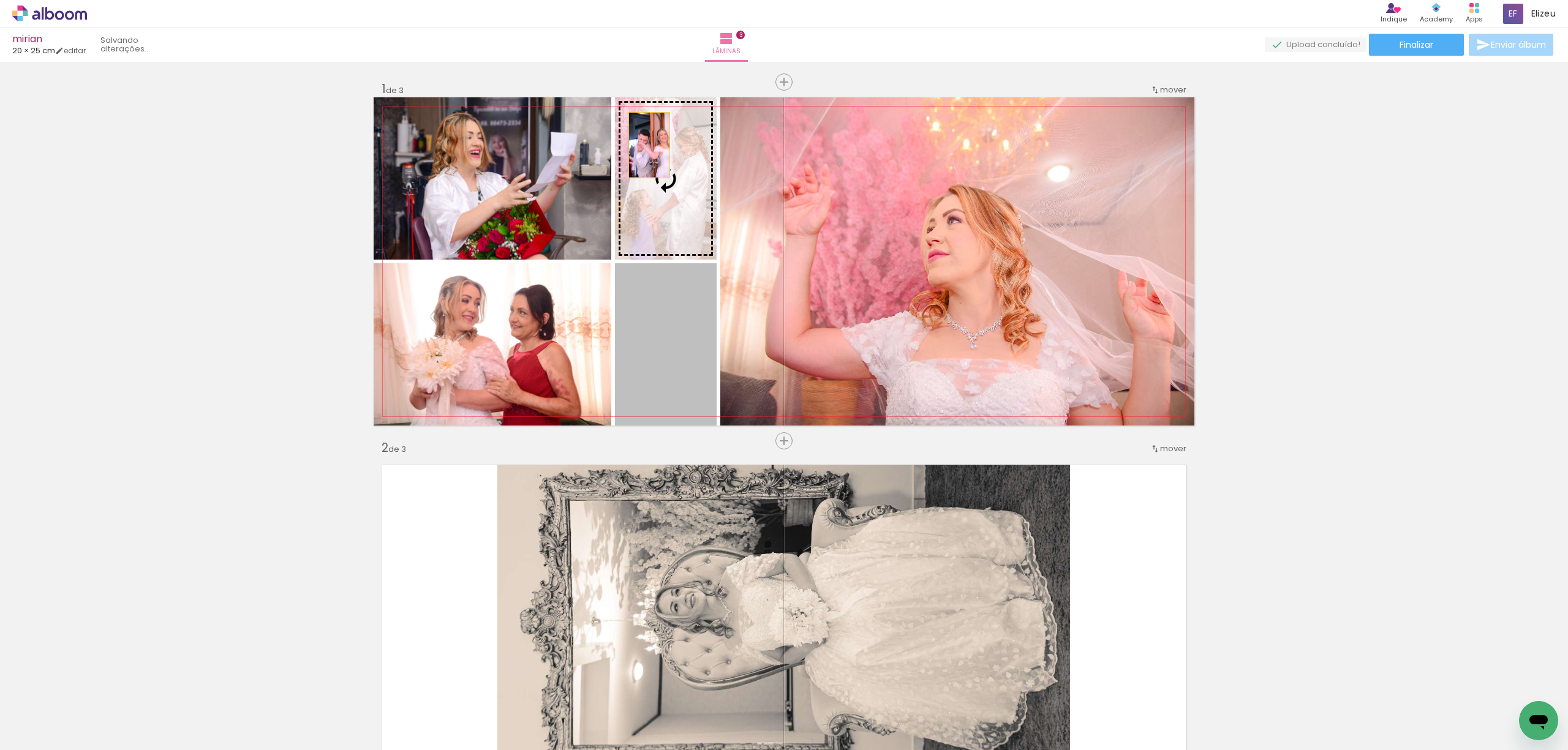
drag, startPoint x: 657, startPoint y: 367, endPoint x: 643, endPoint y: 145, distance: 222.4
click at [0, 0] on slot at bounding box center [0, 0] width 0 height 0
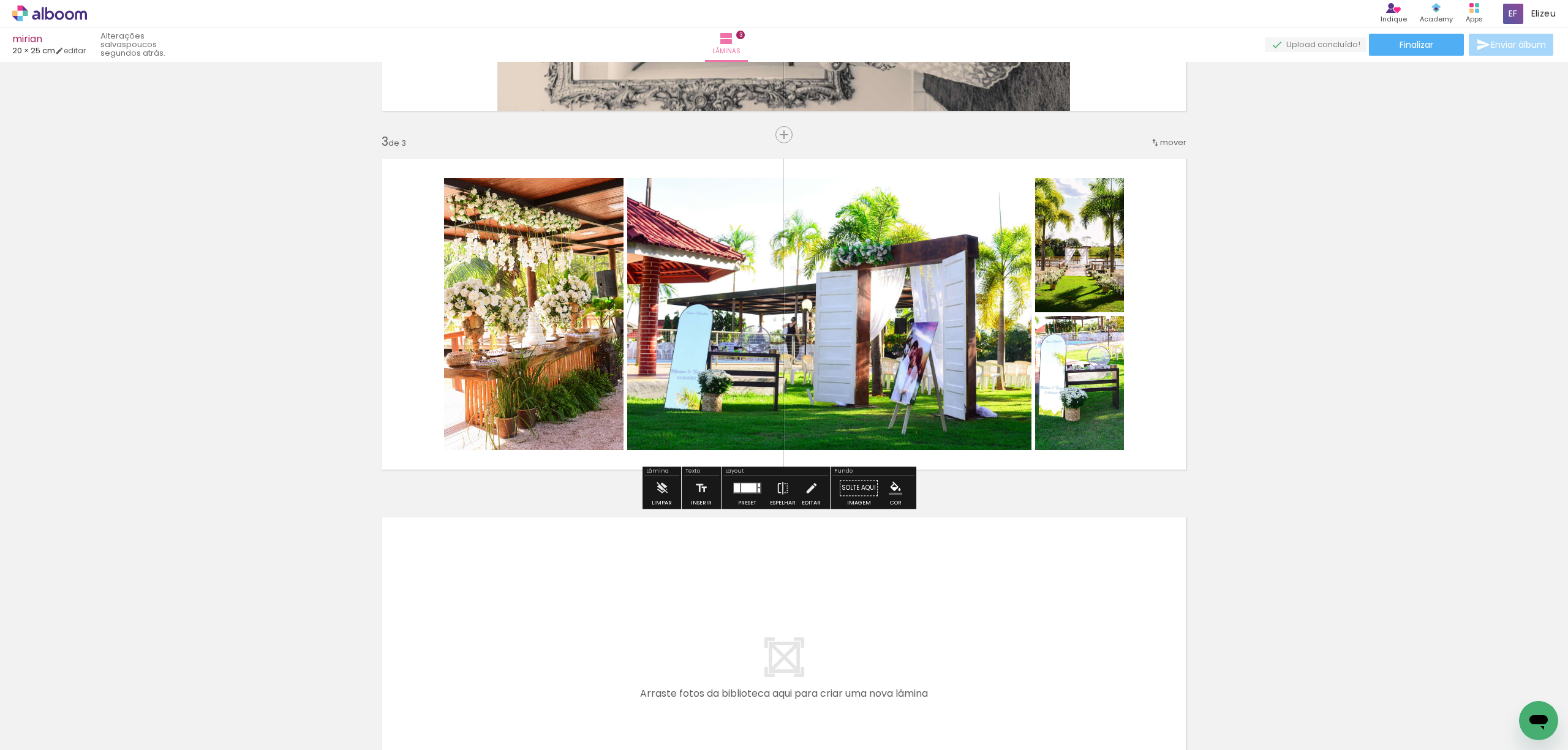
scroll to position [653, 0]
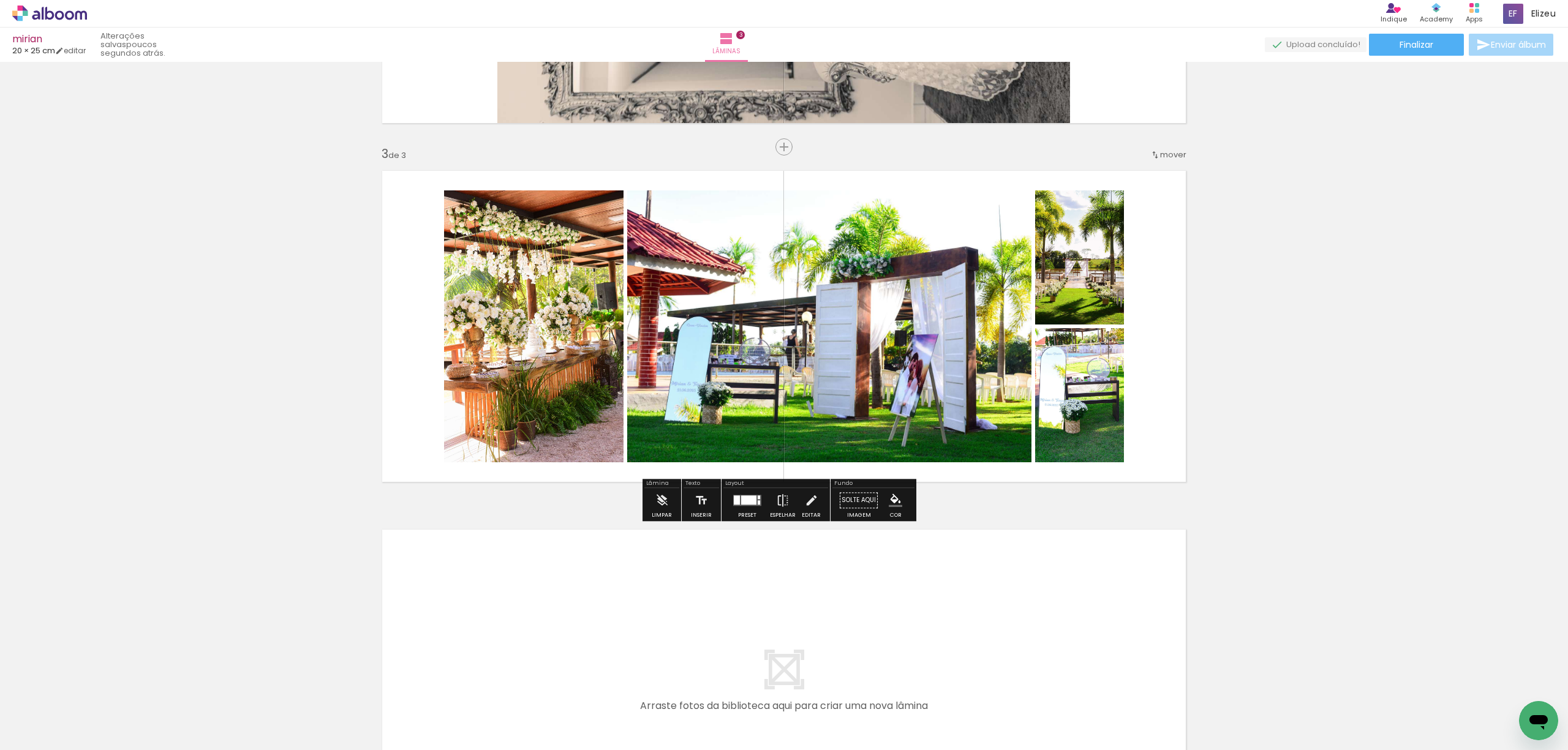
click at [738, 508] on div at bounding box center [747, 501] width 33 height 25
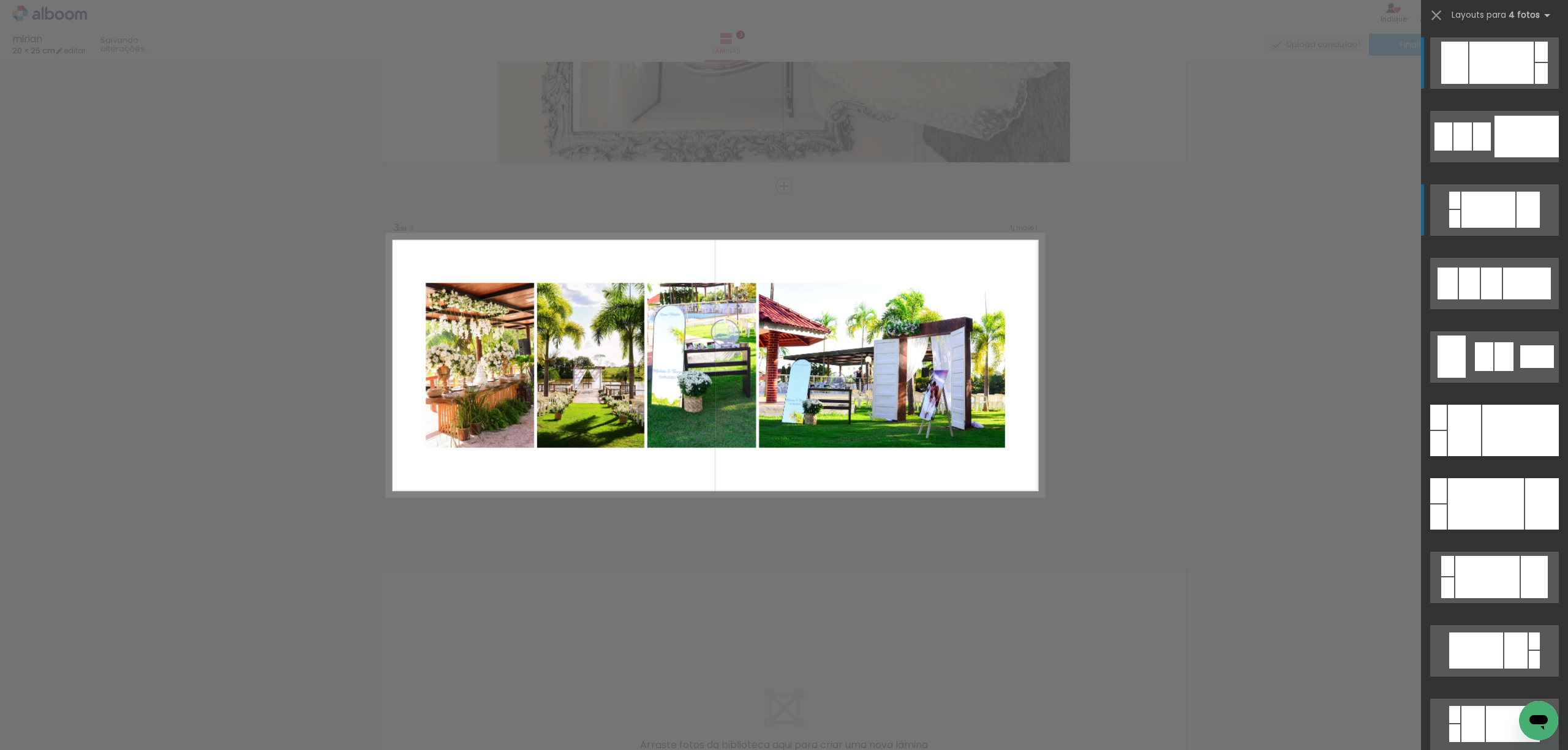
scroll to position [611, 0]
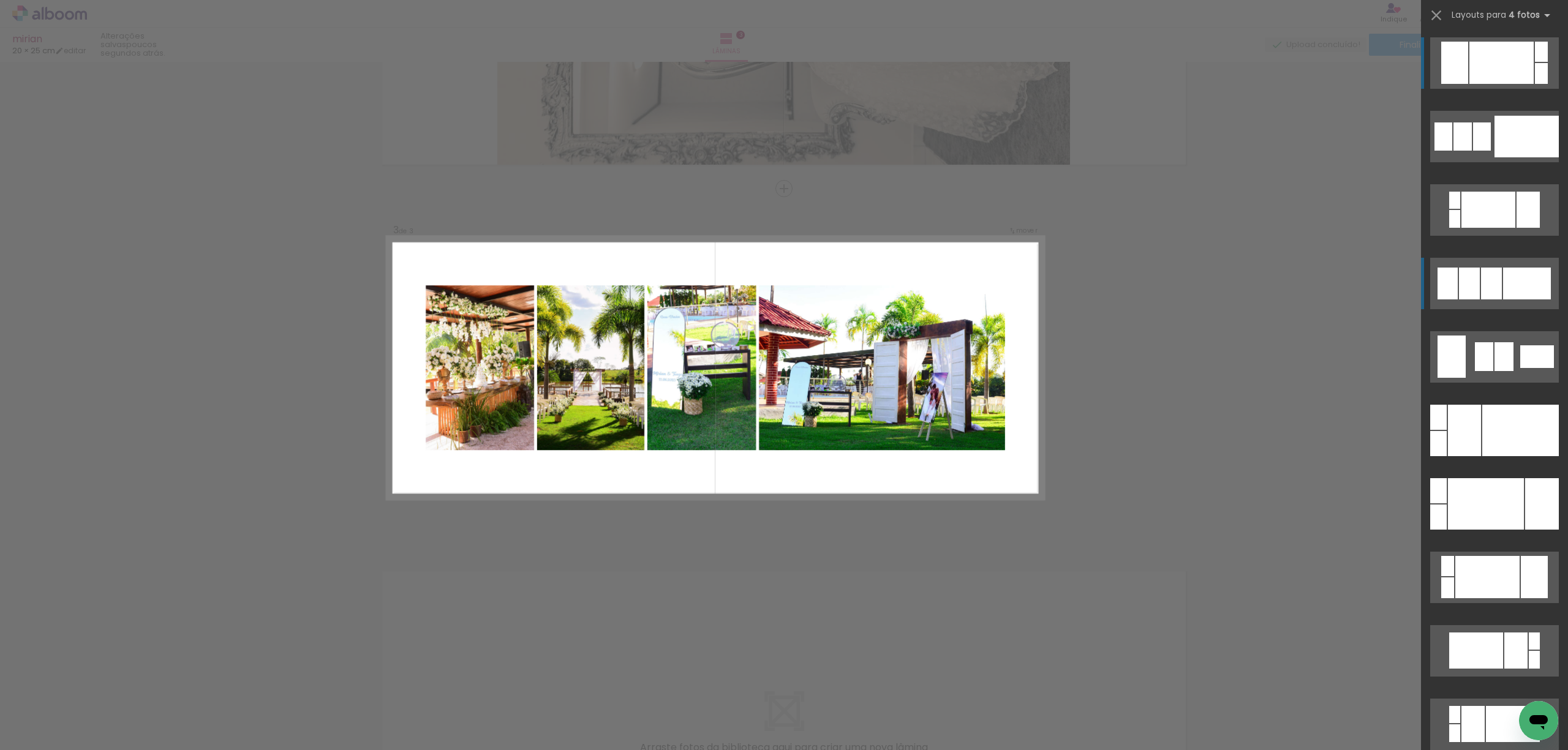
click at [1465, 277] on div at bounding box center [1469, 283] width 21 height 32
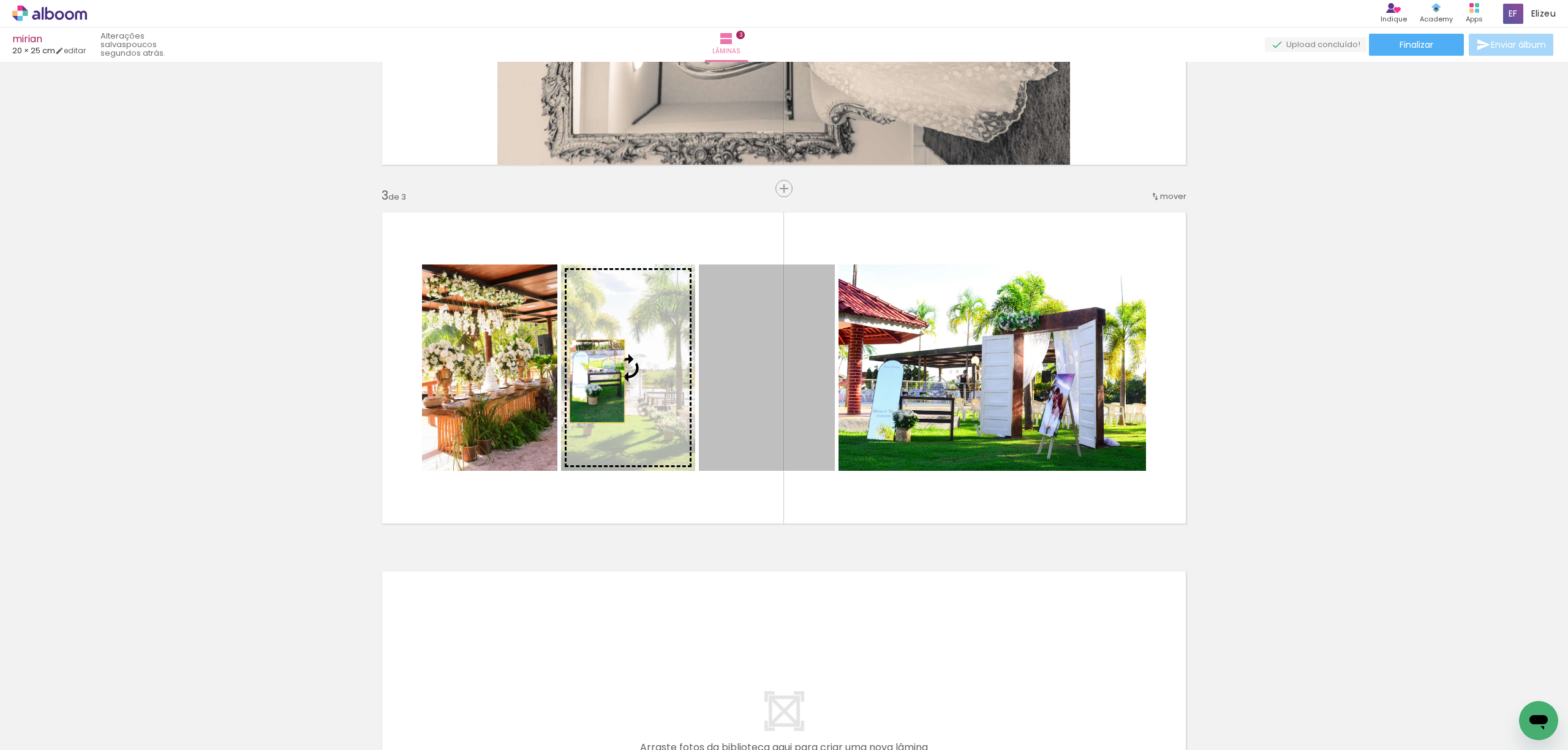
drag, startPoint x: 740, startPoint y: 390, endPoint x: 591, endPoint y: 381, distance: 149.3
click at [0, 0] on slot at bounding box center [0, 0] width 0 height 0
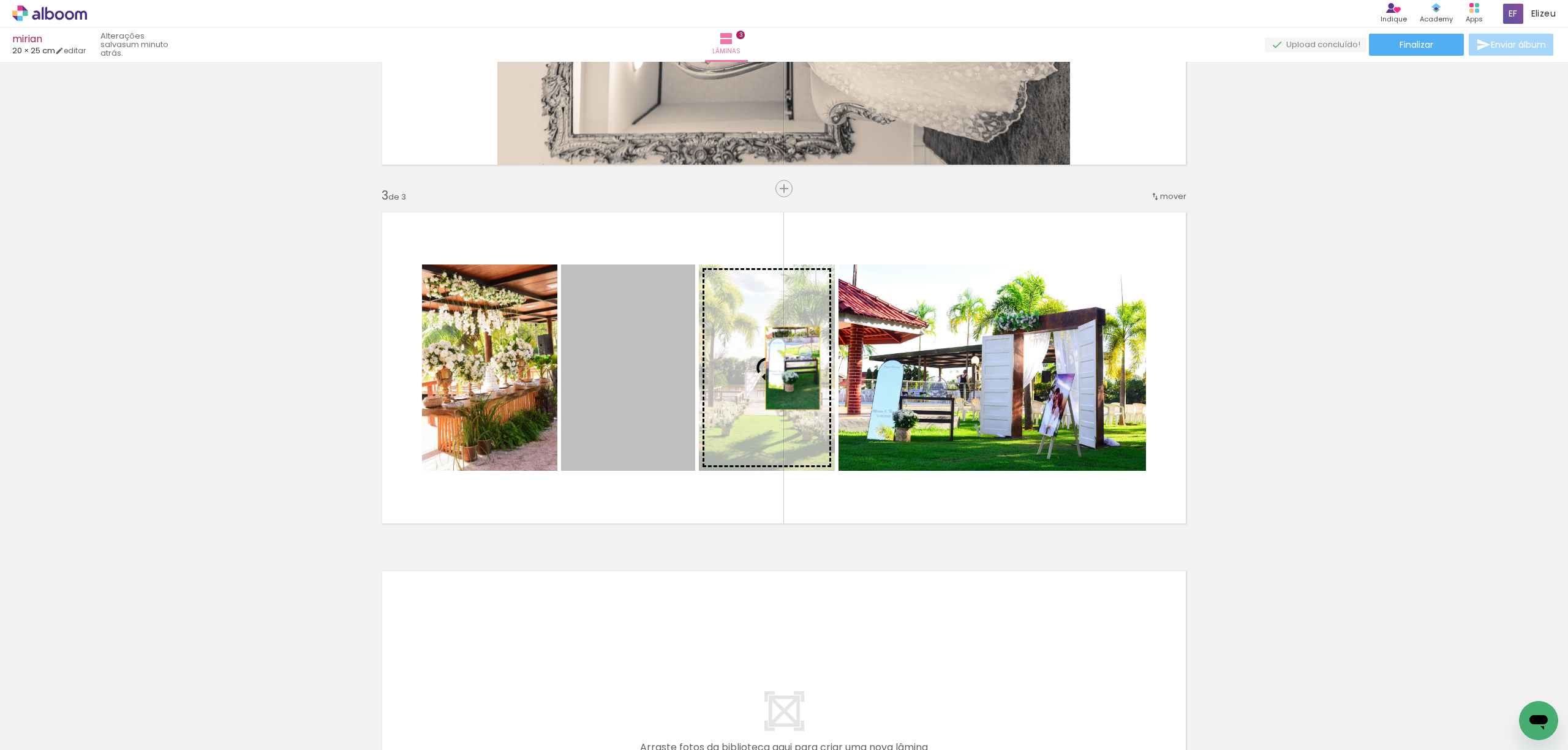
drag, startPoint x: 628, startPoint y: 375, endPoint x: 786, endPoint y: 368, distance: 158.2
click at [0, 0] on slot at bounding box center [0, 0] width 0 height 0
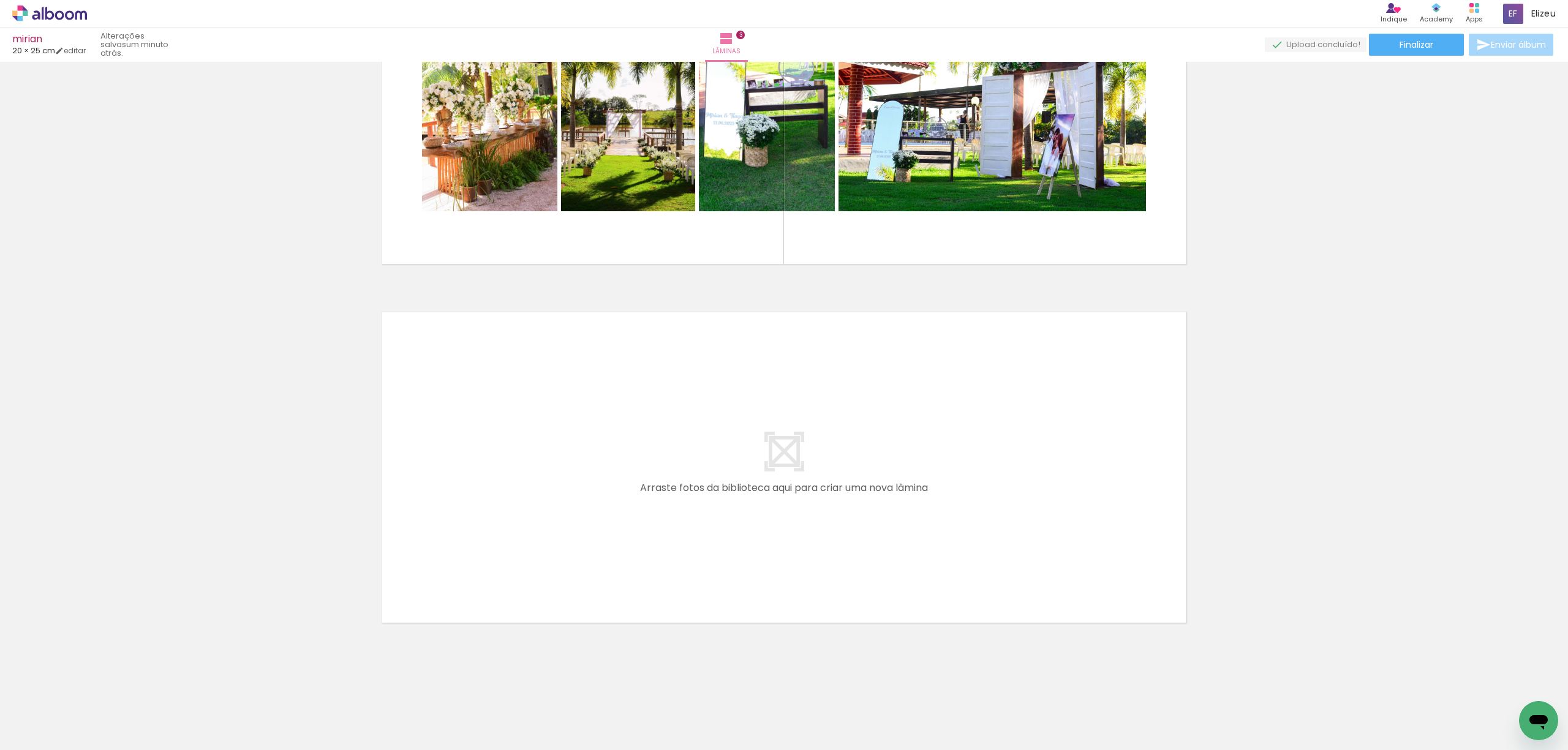
scroll to position [0, 505]
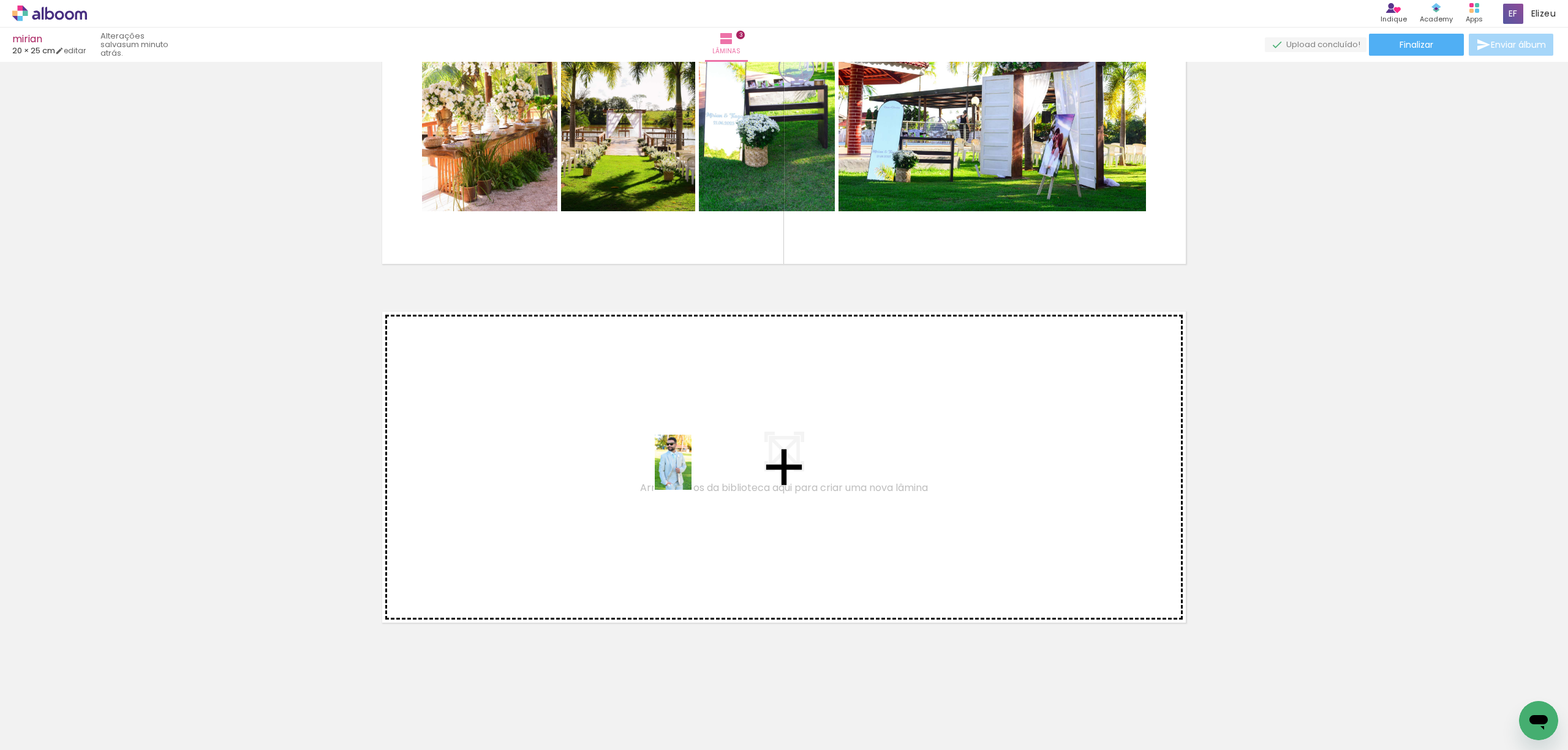
drag, startPoint x: 785, startPoint y: 721, endPoint x: 691, endPoint y: 471, distance: 267.1
click at [691, 471] on quentale-workspace at bounding box center [784, 375] width 1568 height 750
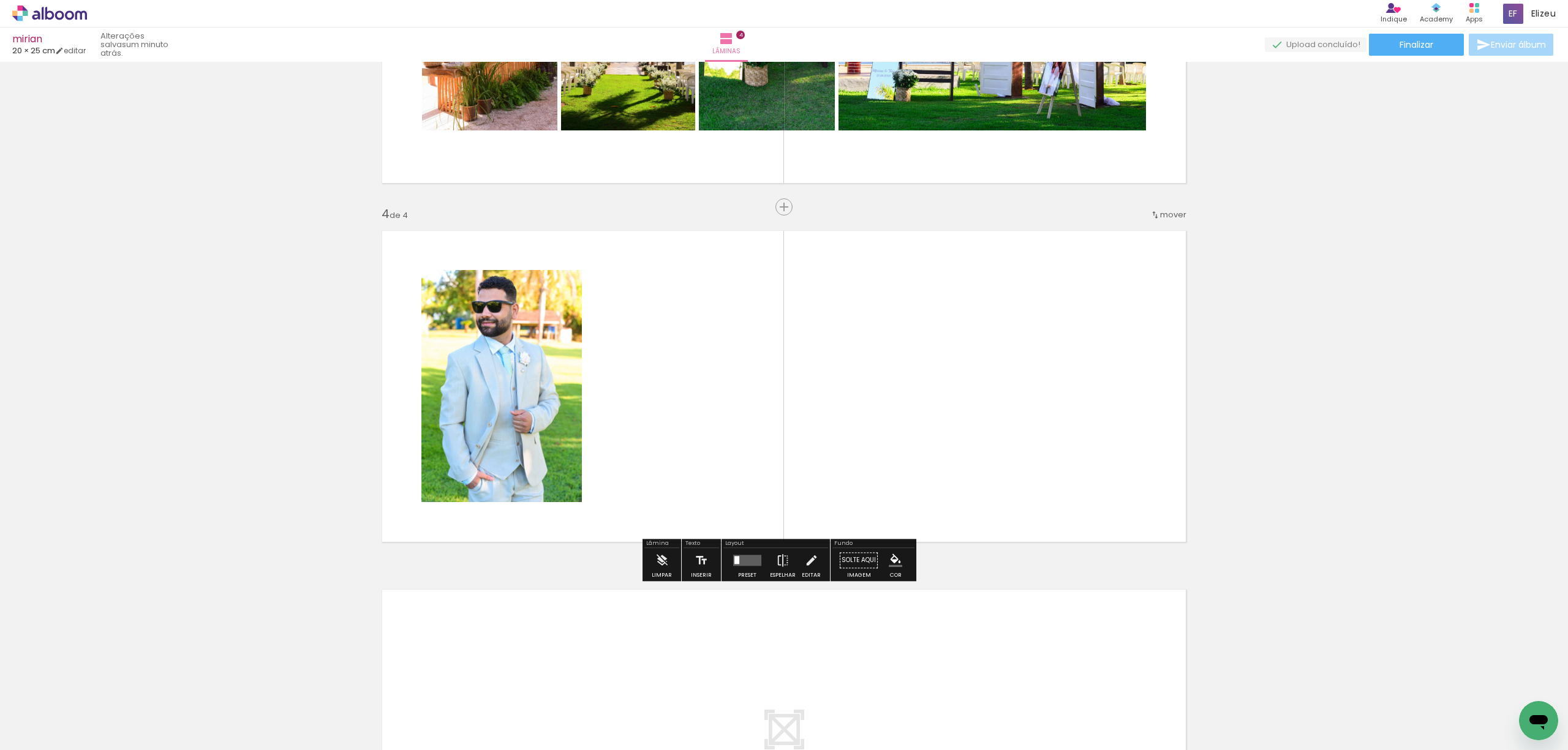
scroll to position [970, 0]
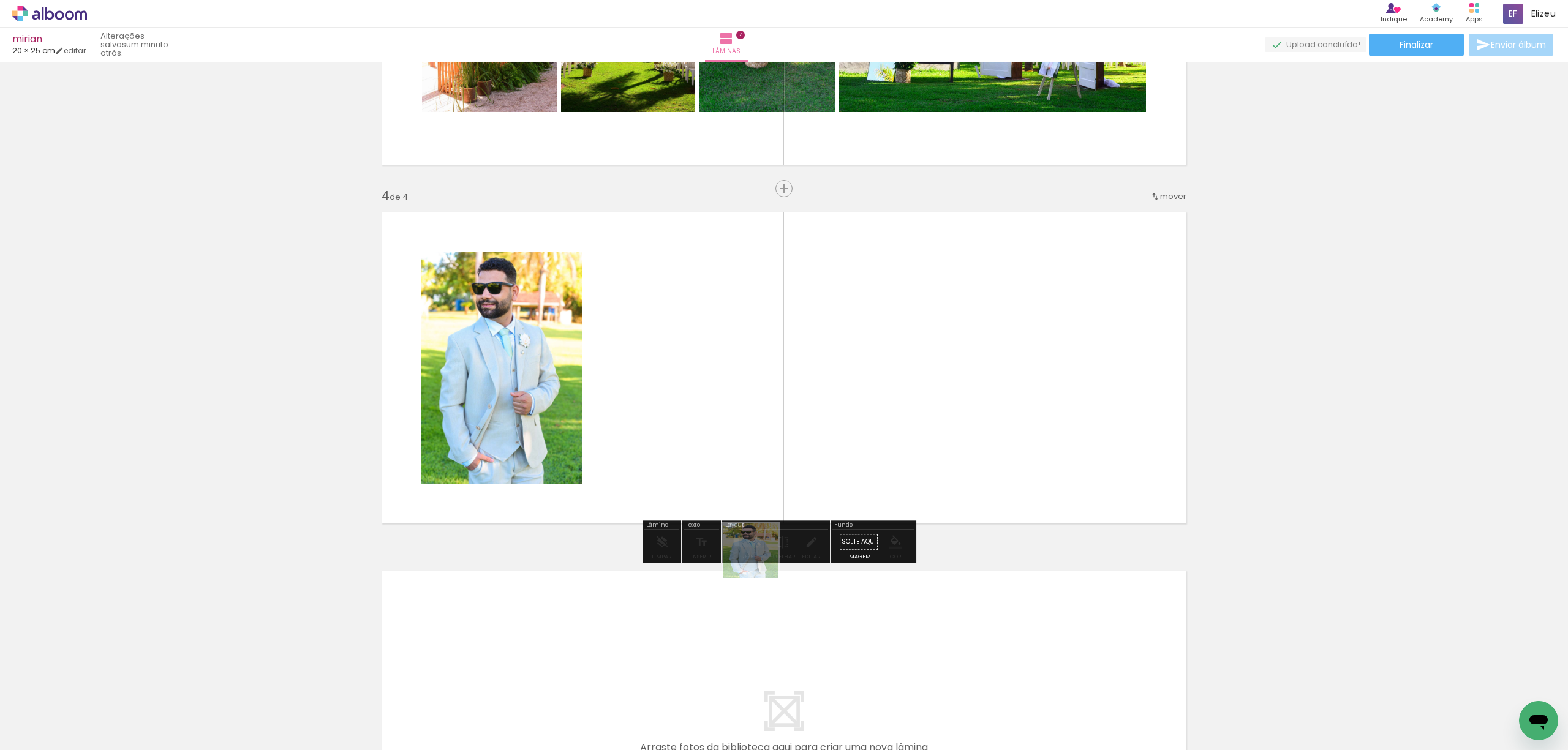
drag, startPoint x: 784, startPoint y: 715, endPoint x: 711, endPoint y: 375, distance: 347.7
click at [711, 375] on quentale-workspace at bounding box center [784, 375] width 1568 height 750
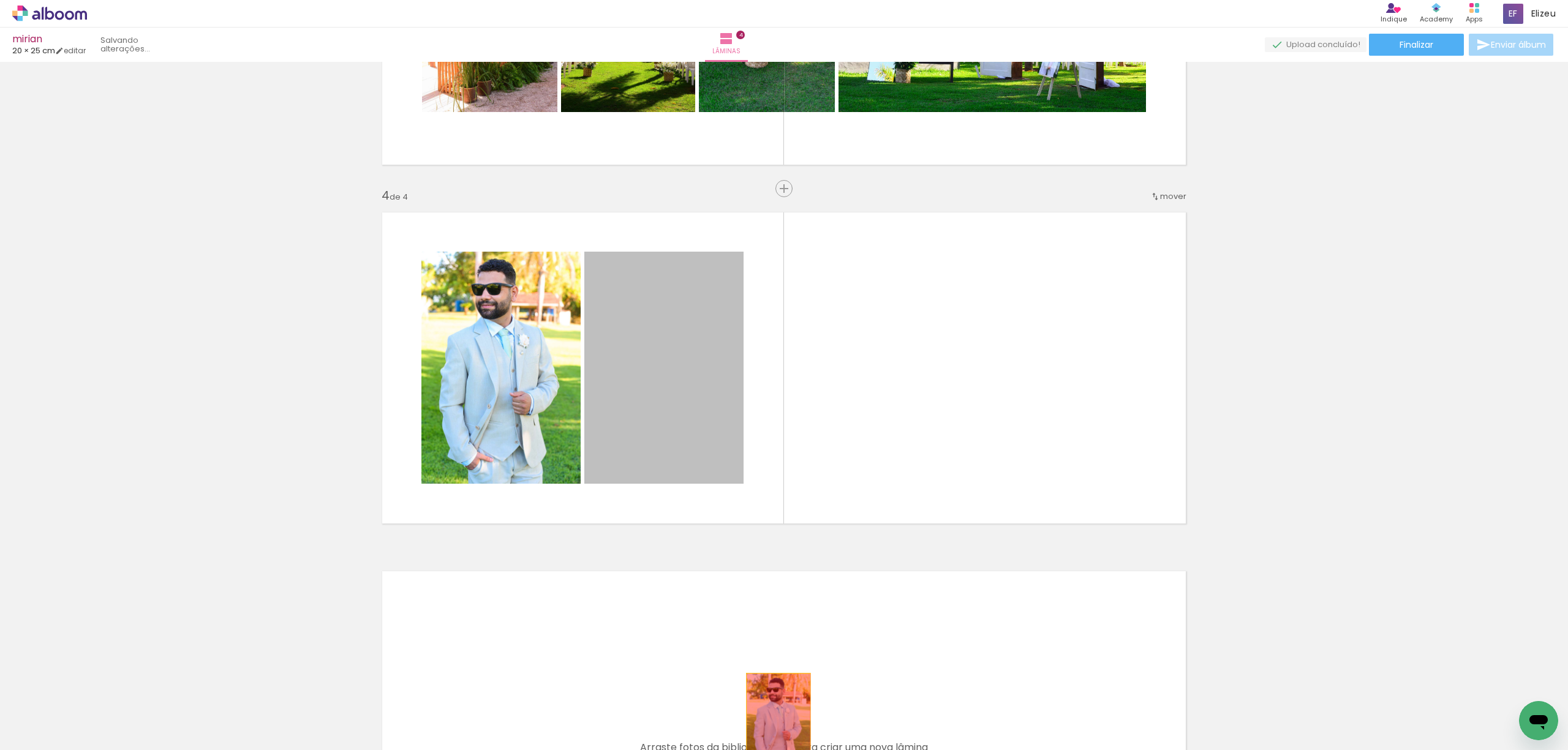
drag, startPoint x: 671, startPoint y: 373, endPoint x: 772, endPoint y: 720, distance: 361.4
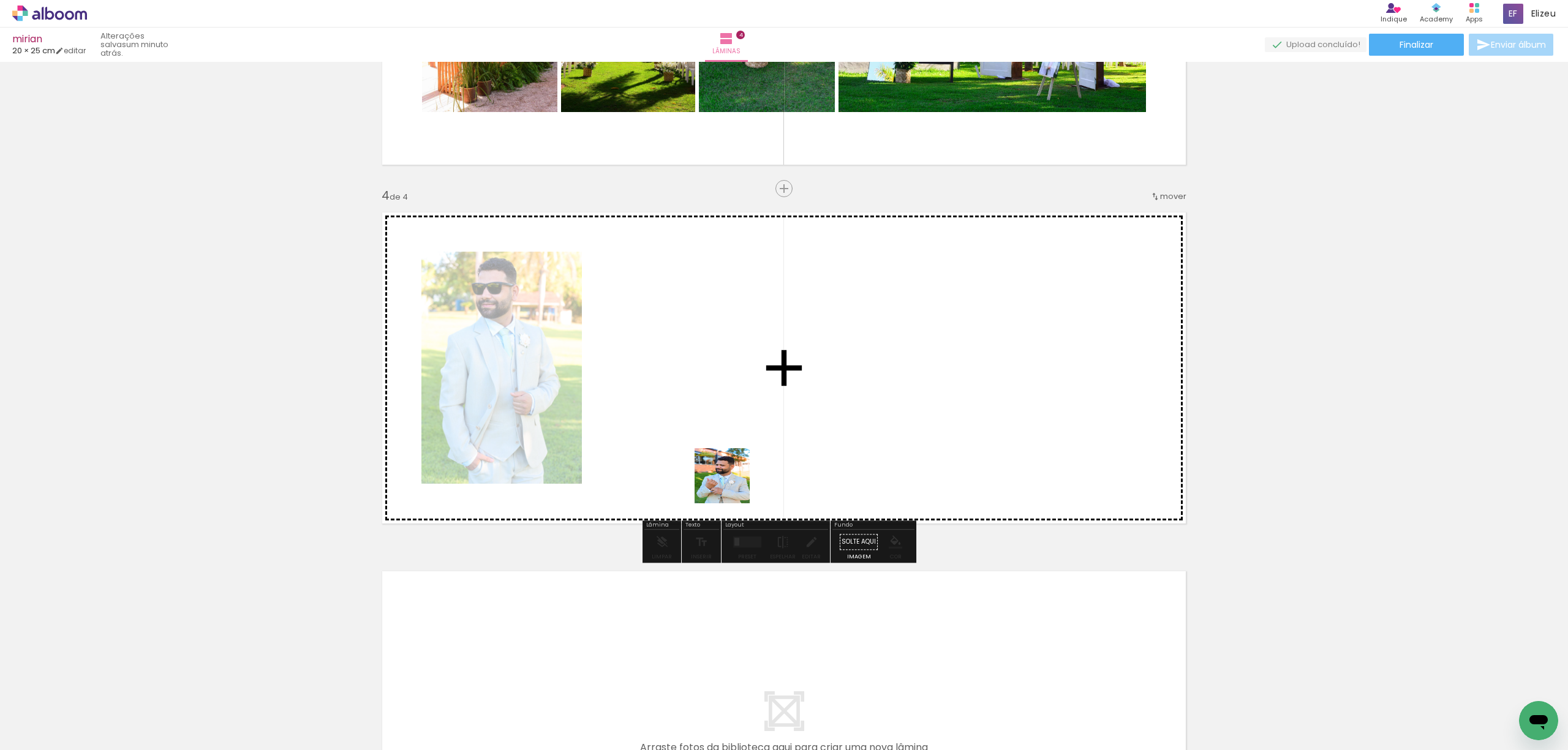
drag, startPoint x: 866, startPoint y: 715, endPoint x: 655, endPoint y: 369, distance: 405.3
click at [655, 369] on quentale-workspace at bounding box center [784, 375] width 1568 height 750
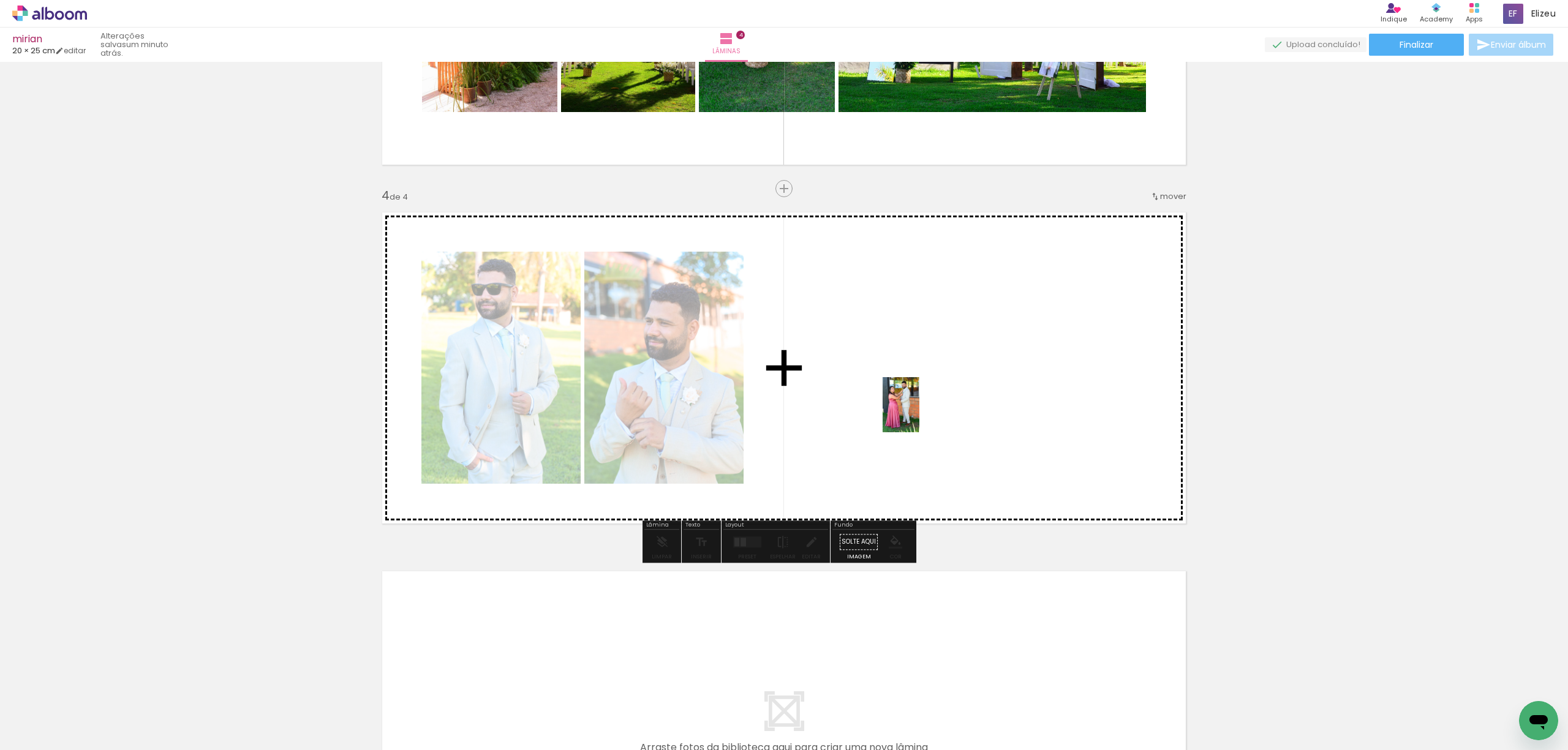
drag, startPoint x: 930, startPoint y: 720, endPoint x: 919, endPoint y: 413, distance: 307.2
click at [919, 413] on quentale-workspace at bounding box center [784, 375] width 1568 height 750
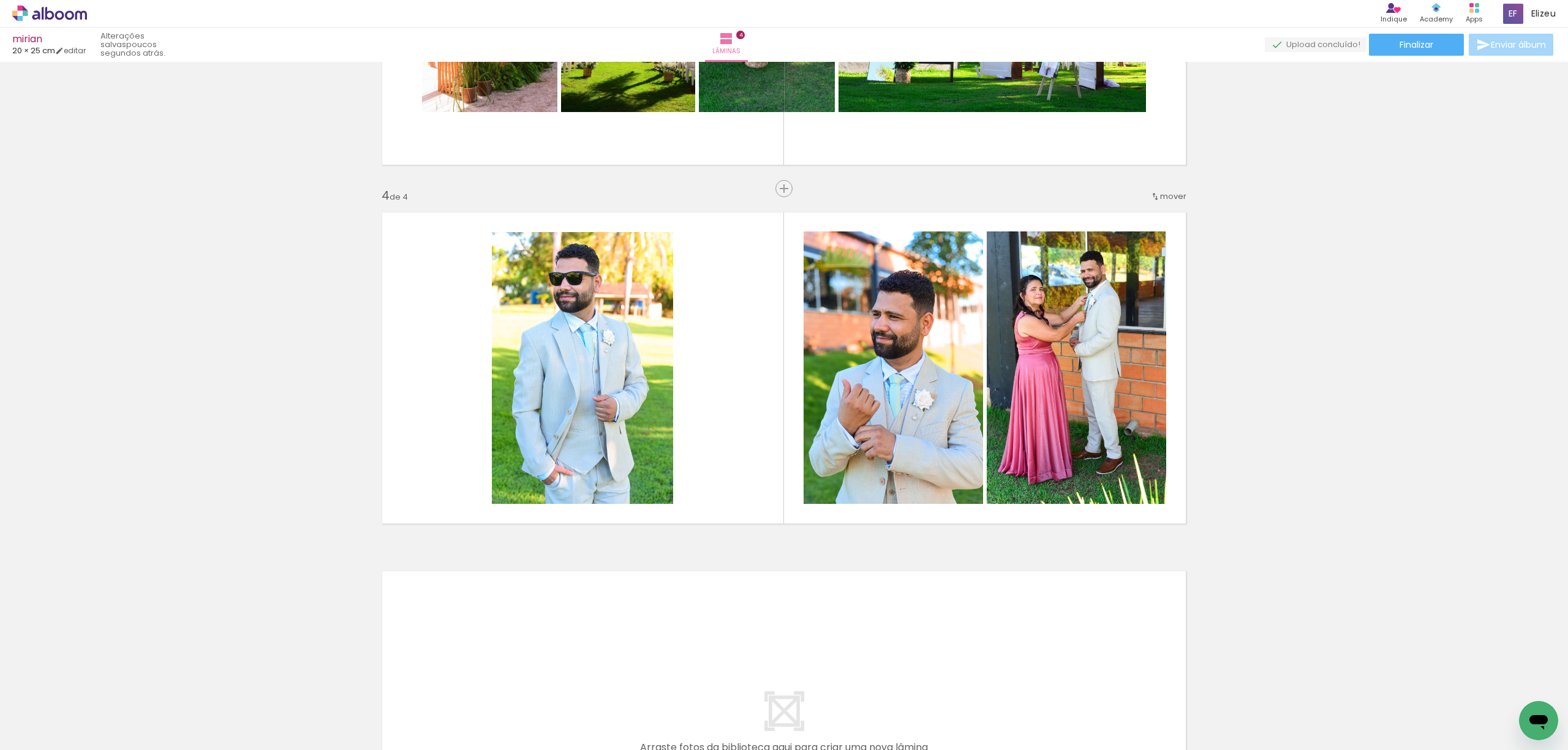
scroll to position [0, 725]
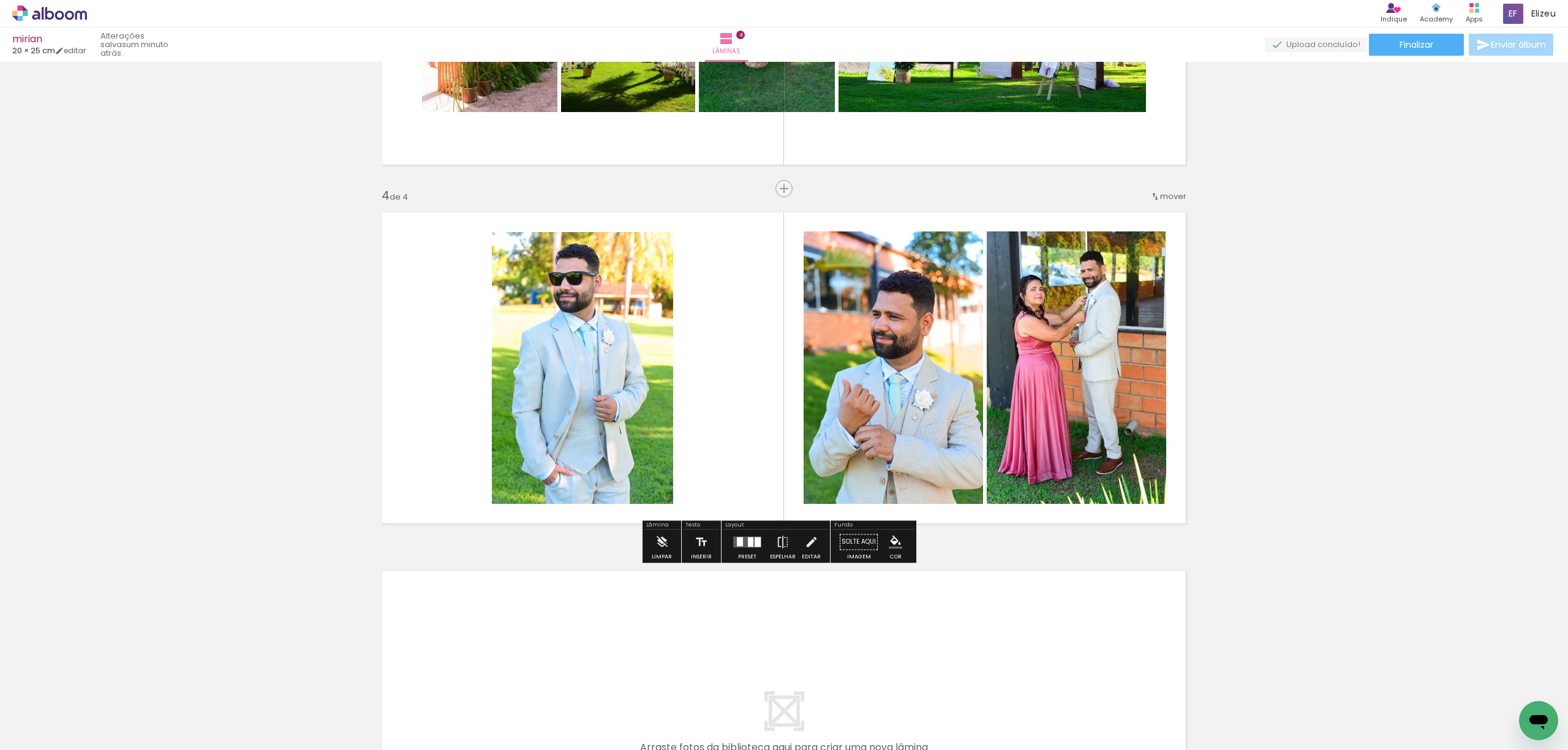
click at [748, 545] on div at bounding box center [751, 542] width 5 height 10
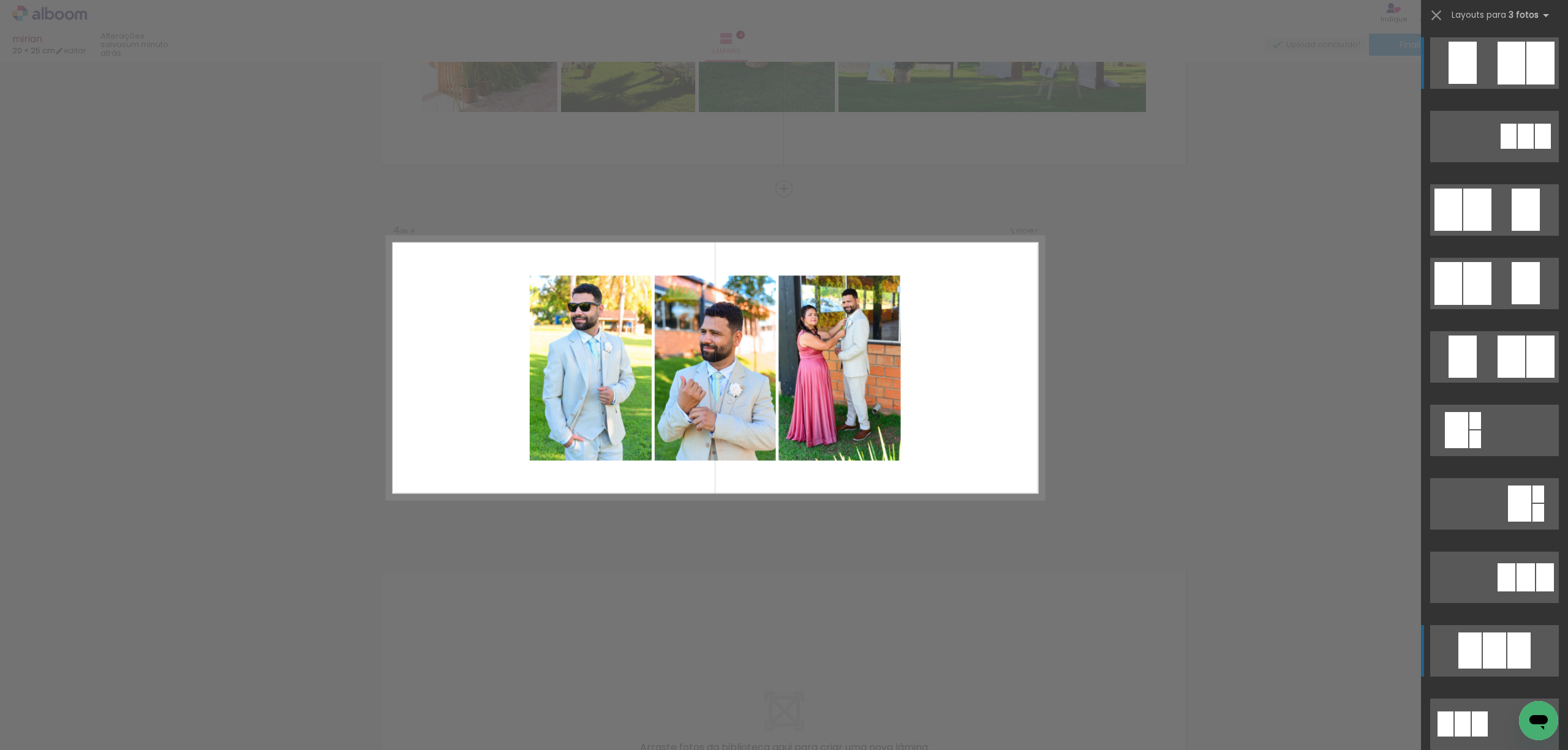
click at [1467, 644] on div at bounding box center [1470, 651] width 23 height 36
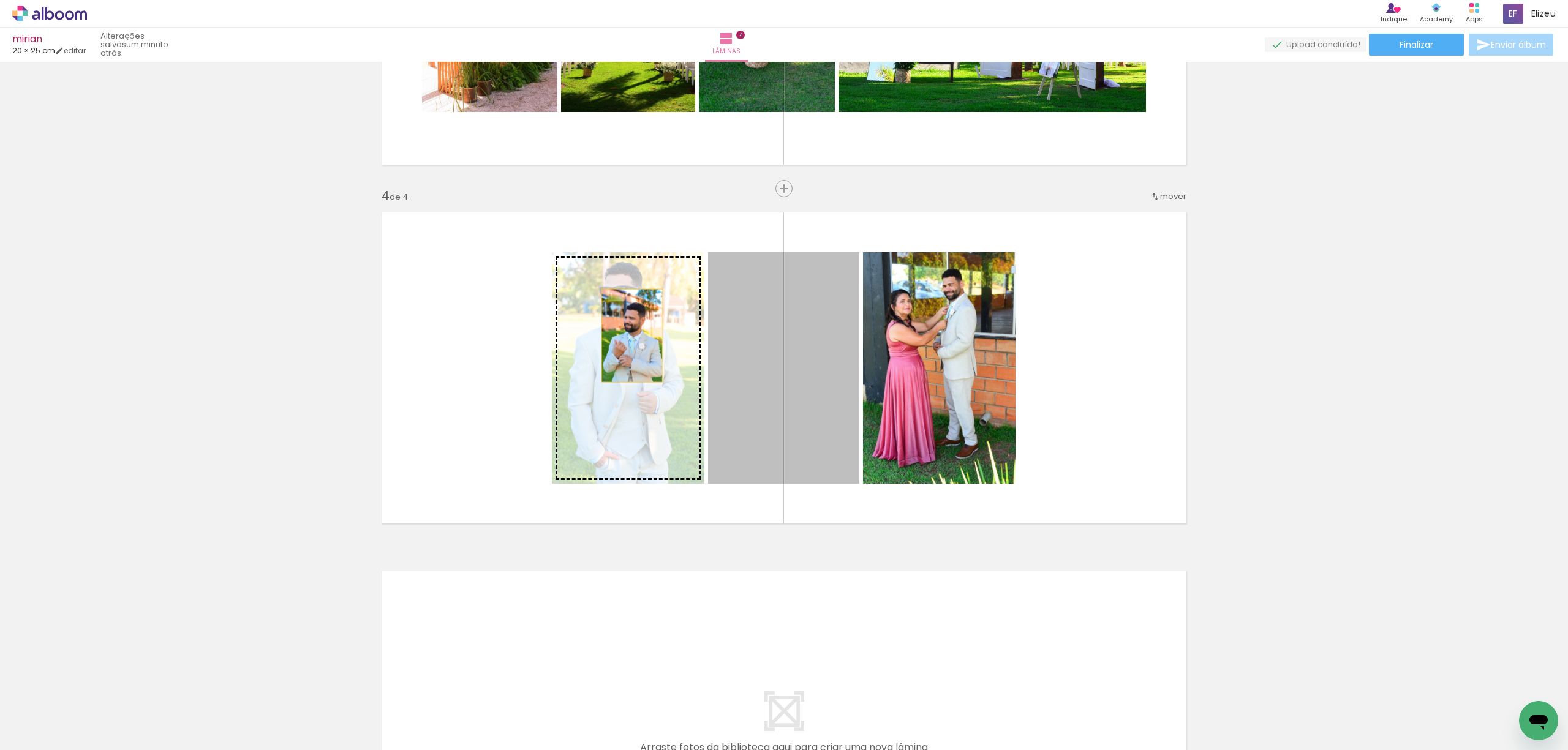
drag, startPoint x: 807, startPoint y: 351, endPoint x: 626, endPoint y: 336, distance: 181.6
click at [0, 0] on slot at bounding box center [0, 0] width 0 height 0
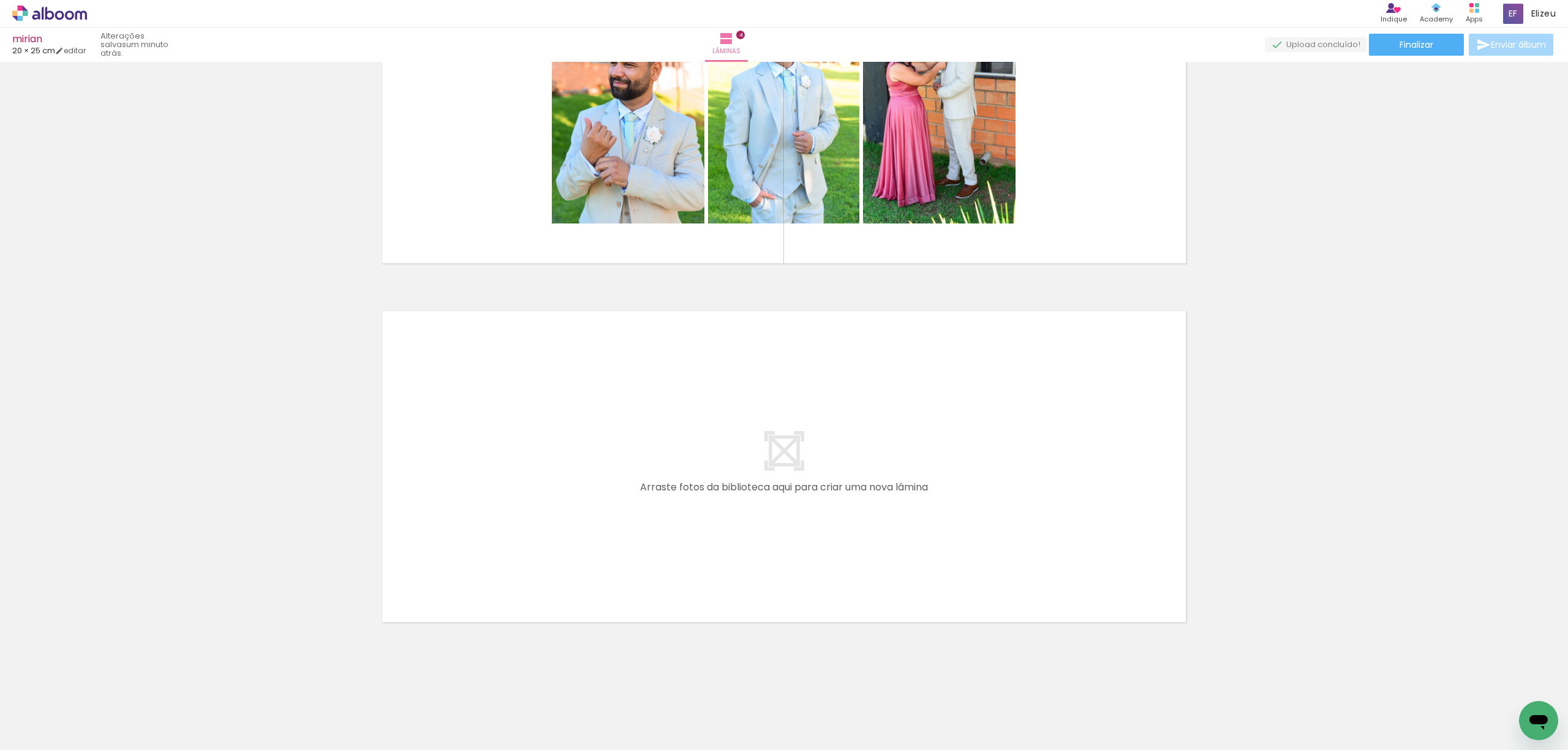
scroll to position [0, 0]
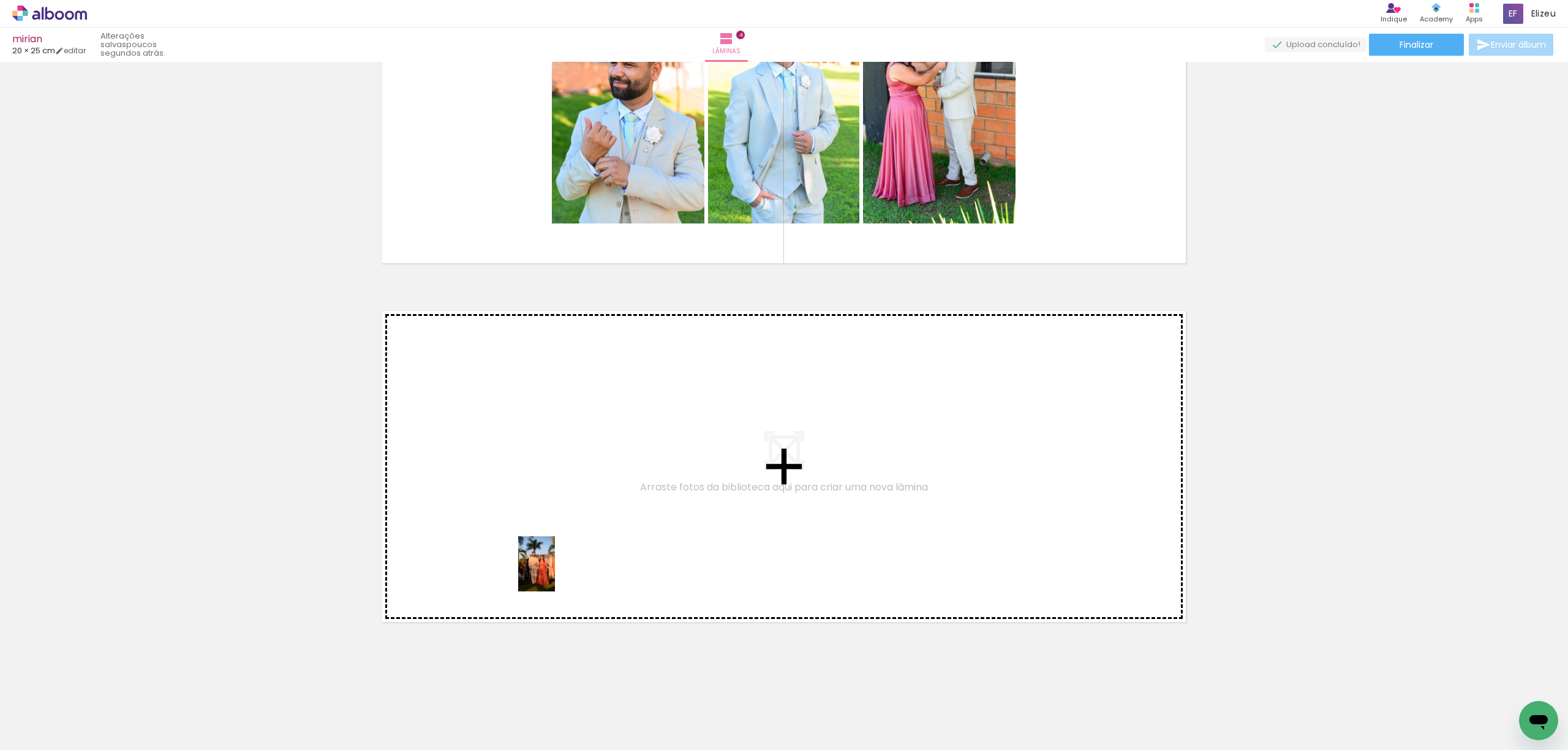
drag, startPoint x: 543, startPoint y: 719, endPoint x: 555, endPoint y: 574, distance: 145.5
click at [555, 574] on quentale-workspace at bounding box center [784, 375] width 1568 height 750
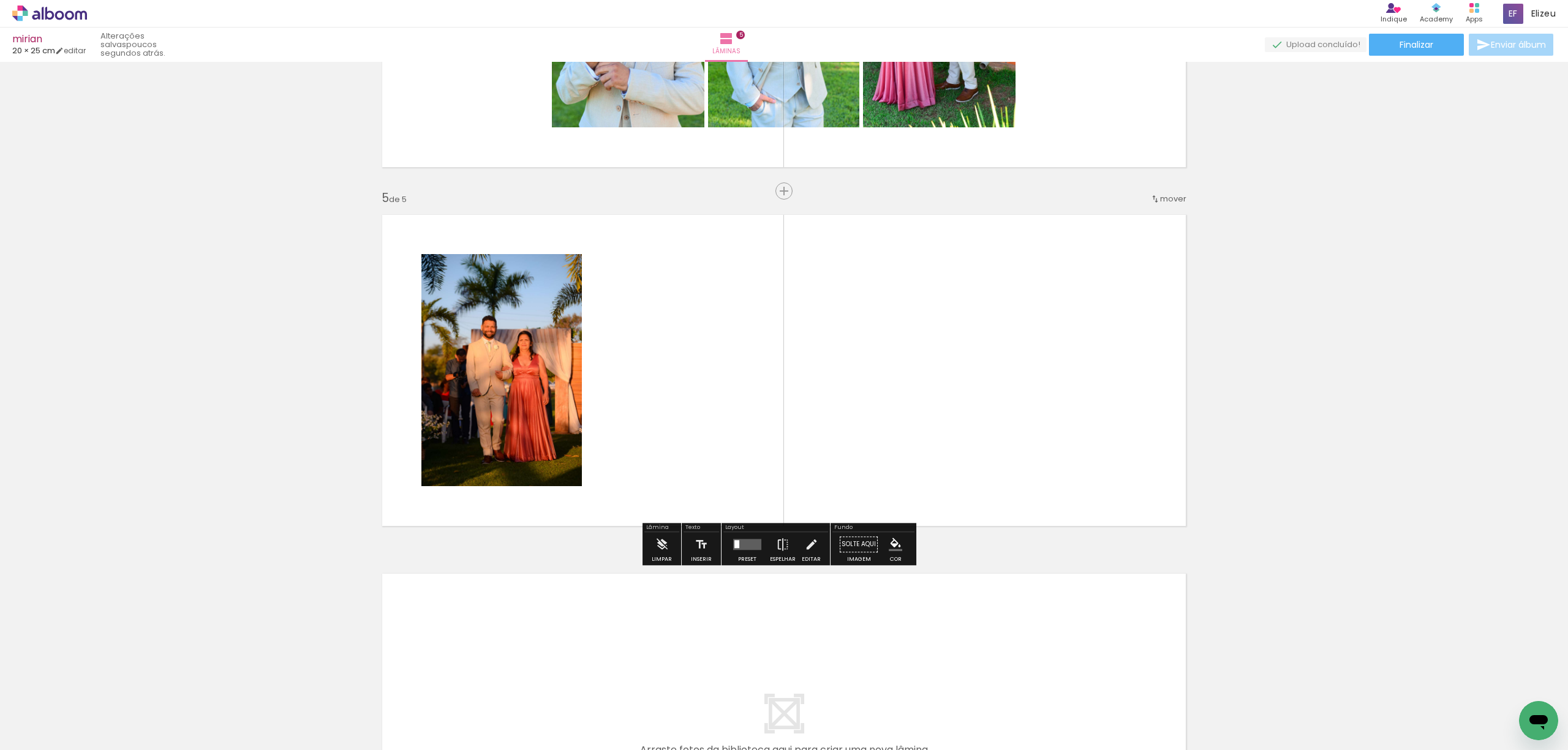
scroll to position [1329, 0]
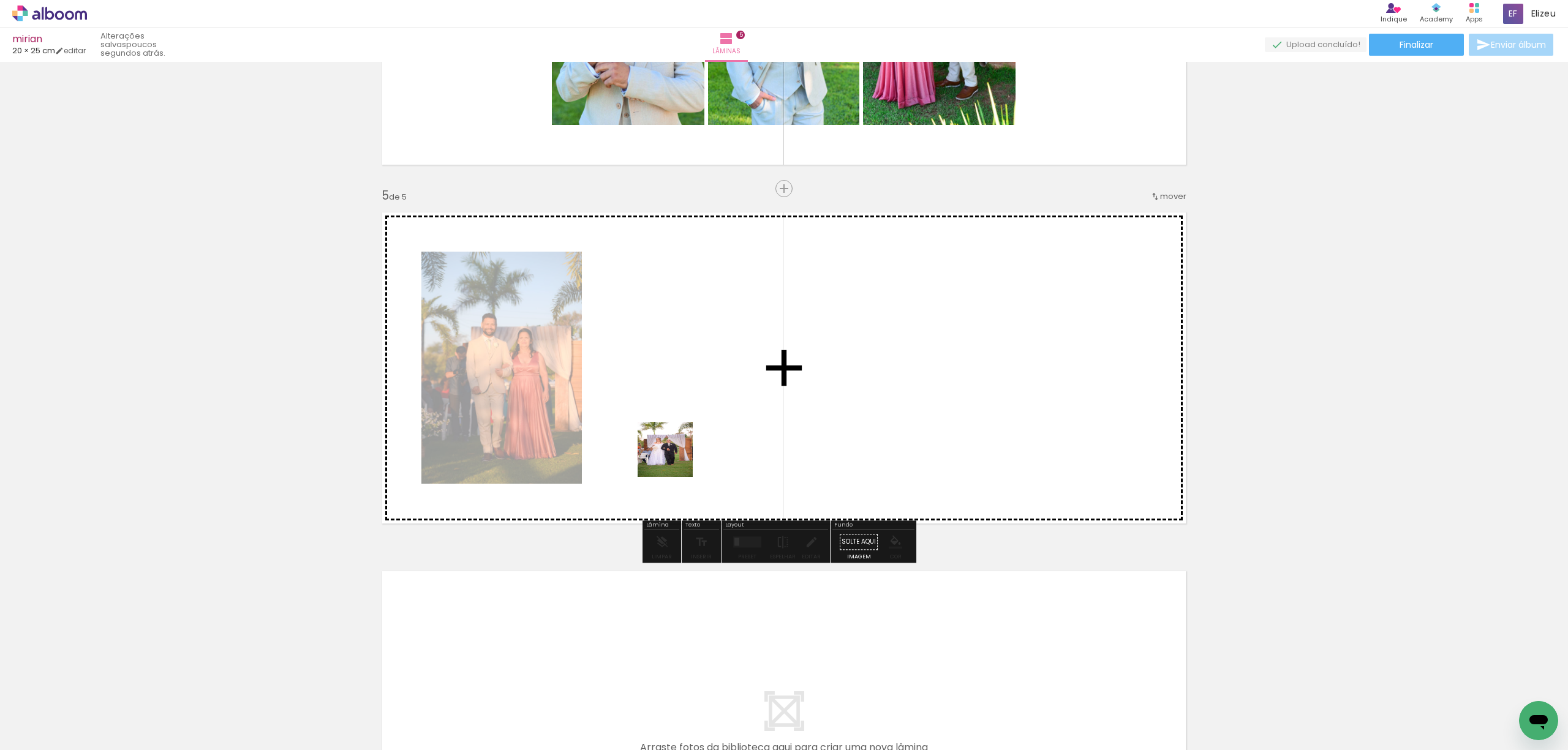
drag, startPoint x: 600, startPoint y: 733, endPoint x: 696, endPoint y: 393, distance: 353.3
click at [696, 393] on quentale-workspace at bounding box center [784, 375] width 1568 height 750
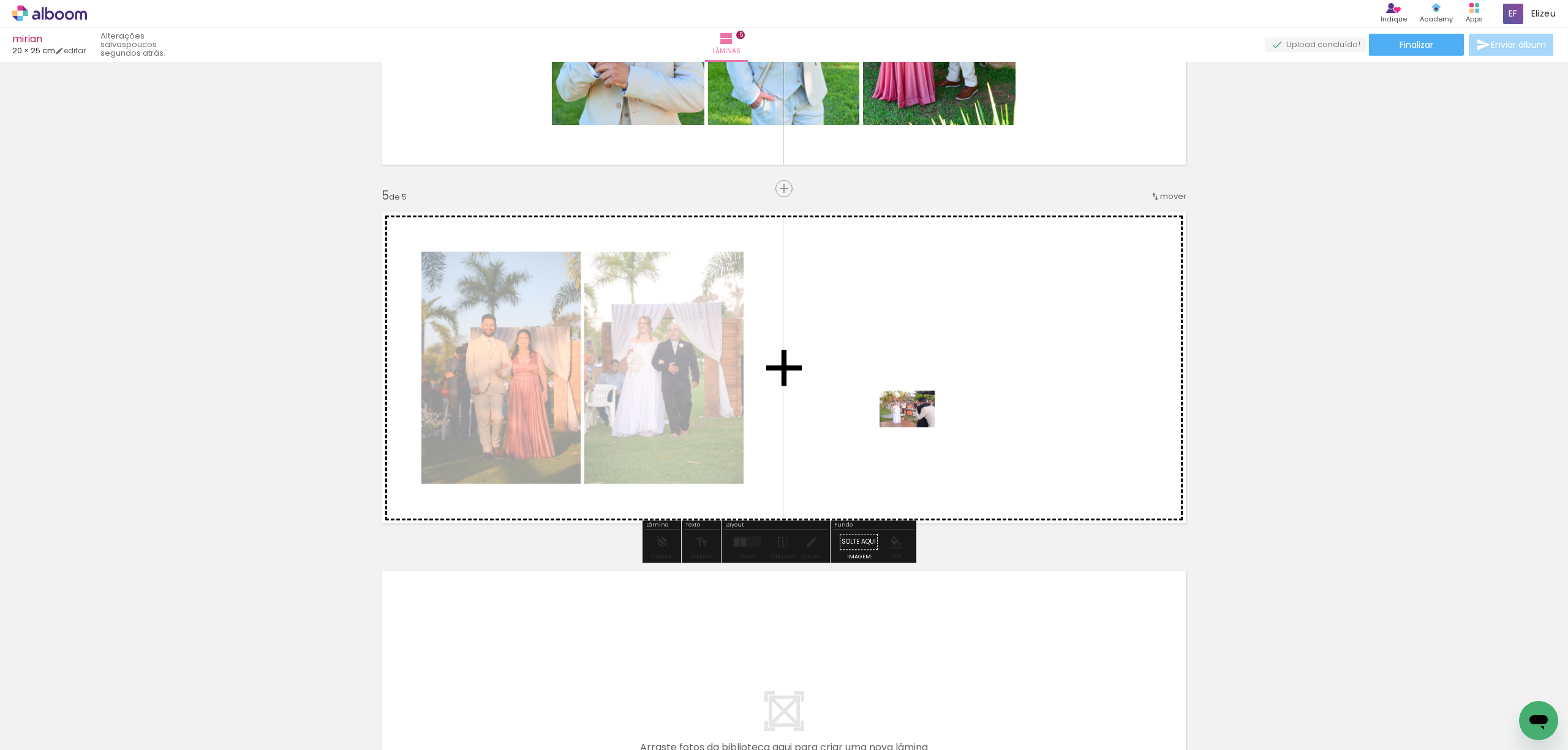
drag, startPoint x: 680, startPoint y: 717, endPoint x: 924, endPoint y: 392, distance: 406.4
click at [924, 392] on quentale-workspace at bounding box center [784, 375] width 1568 height 750
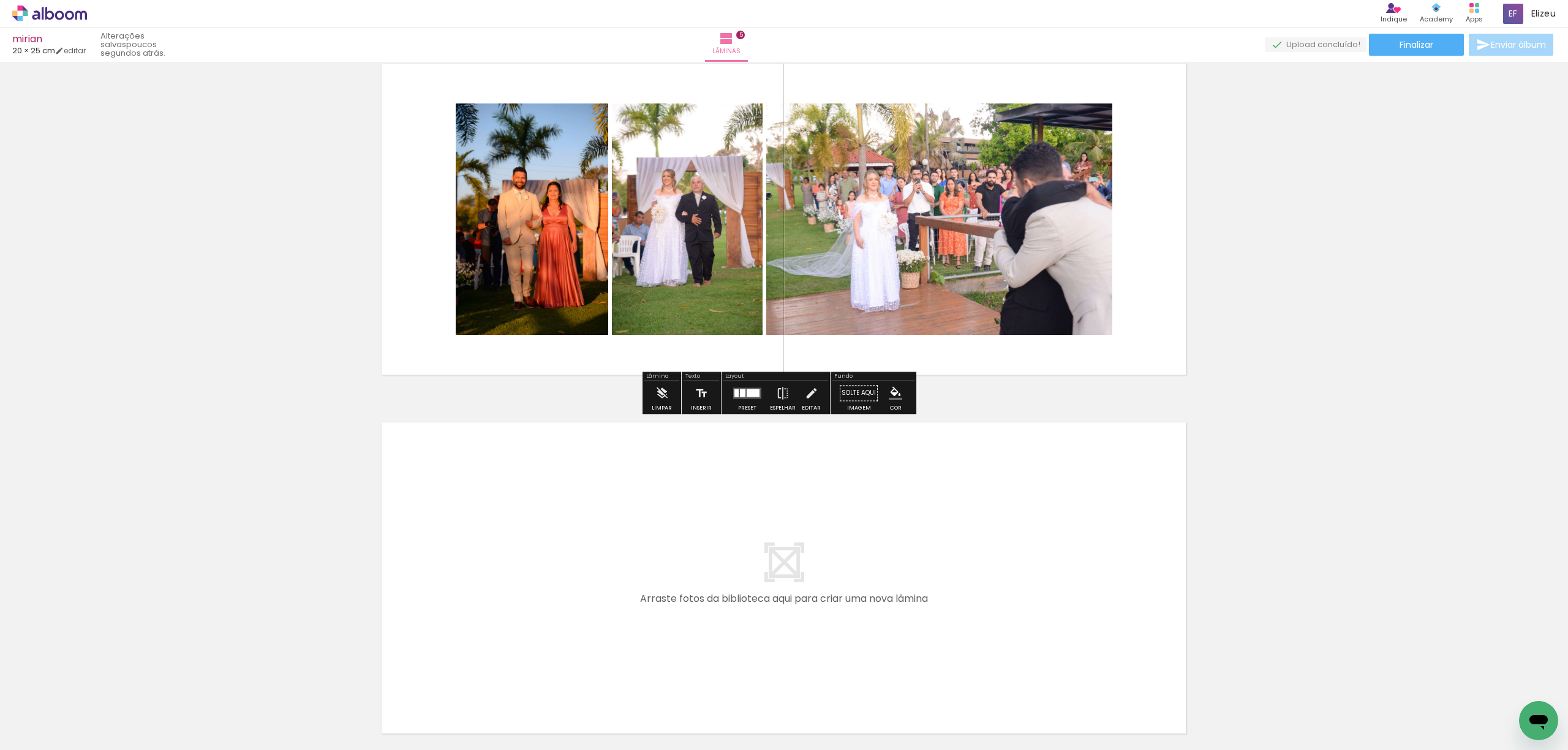
scroll to position [1493, 0]
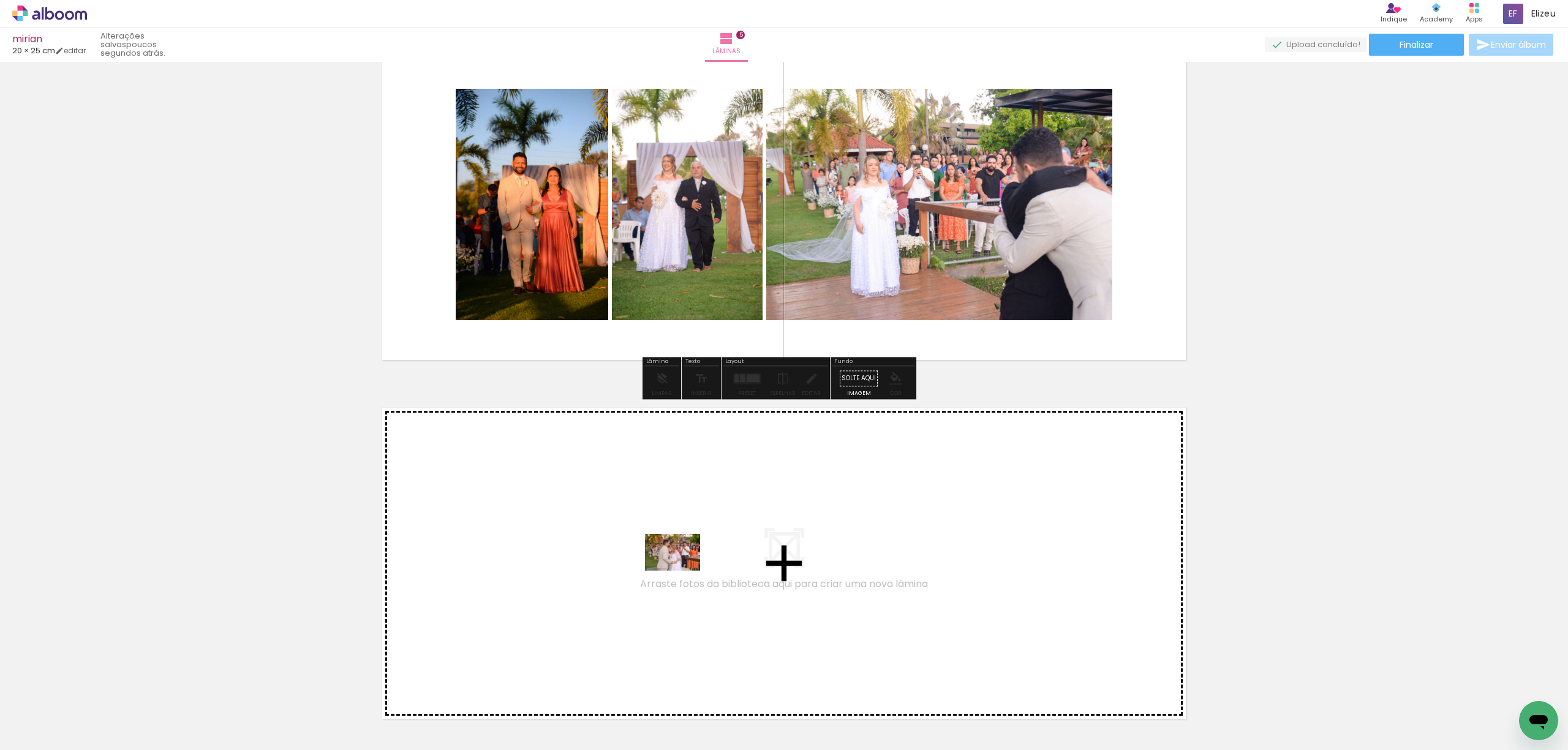
drag, startPoint x: 750, startPoint y: 725, endPoint x: 677, endPoint y: 567, distance: 174.0
click at [677, 567] on quentale-workspace at bounding box center [784, 375] width 1568 height 750
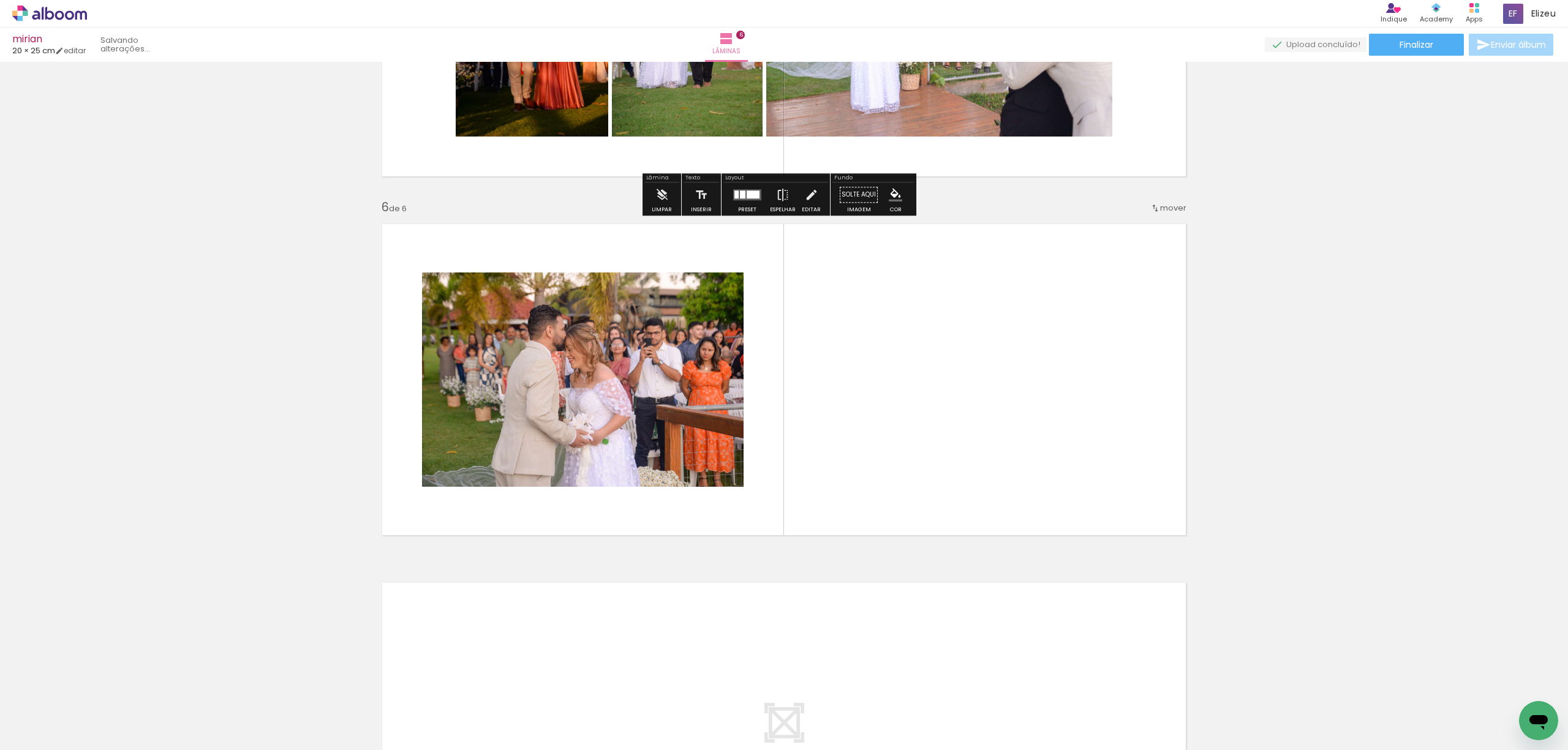
scroll to position [1688, 0]
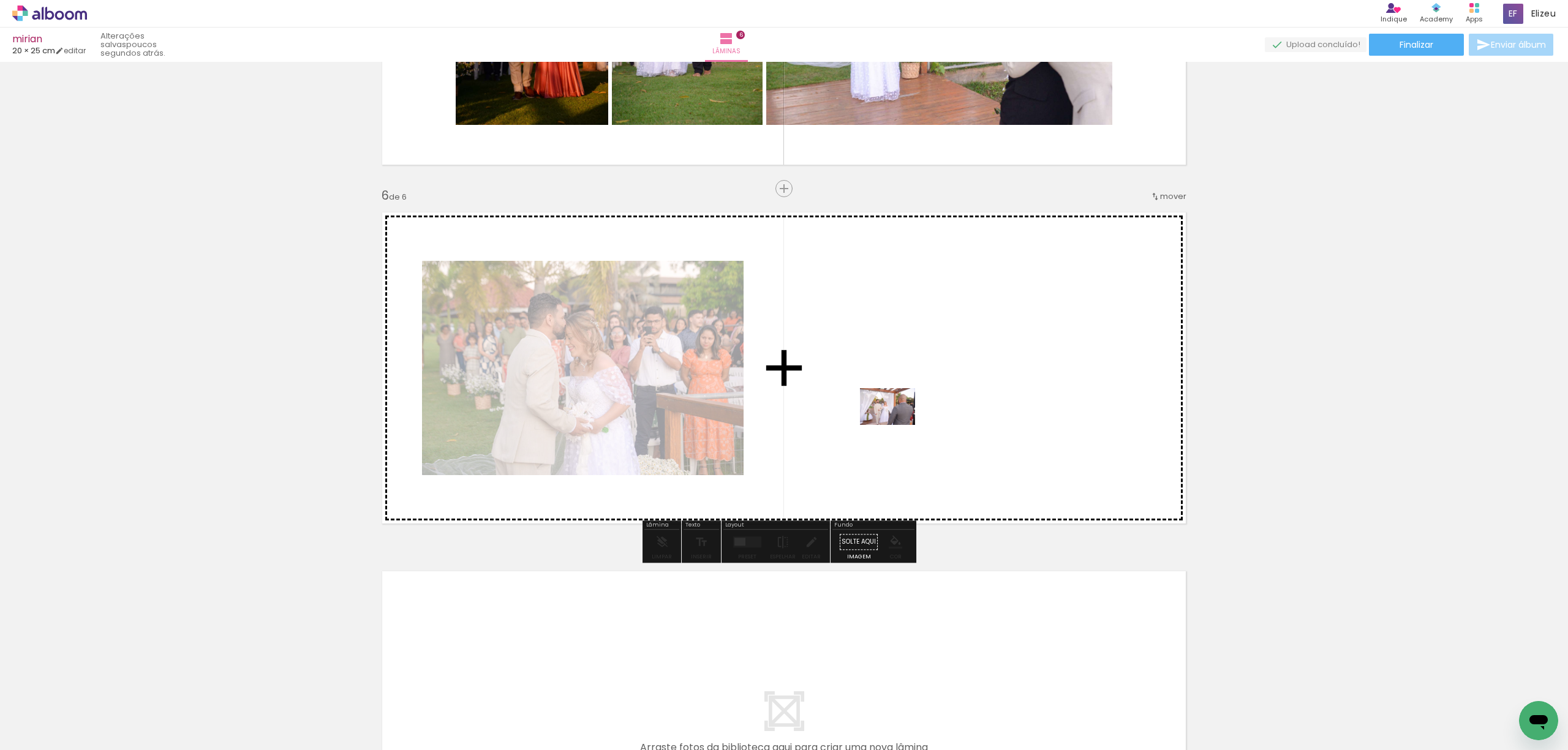
drag, startPoint x: 824, startPoint y: 724, endPoint x: 899, endPoint y: 388, distance: 344.3
click at [899, 388] on quentale-workspace at bounding box center [784, 375] width 1568 height 750
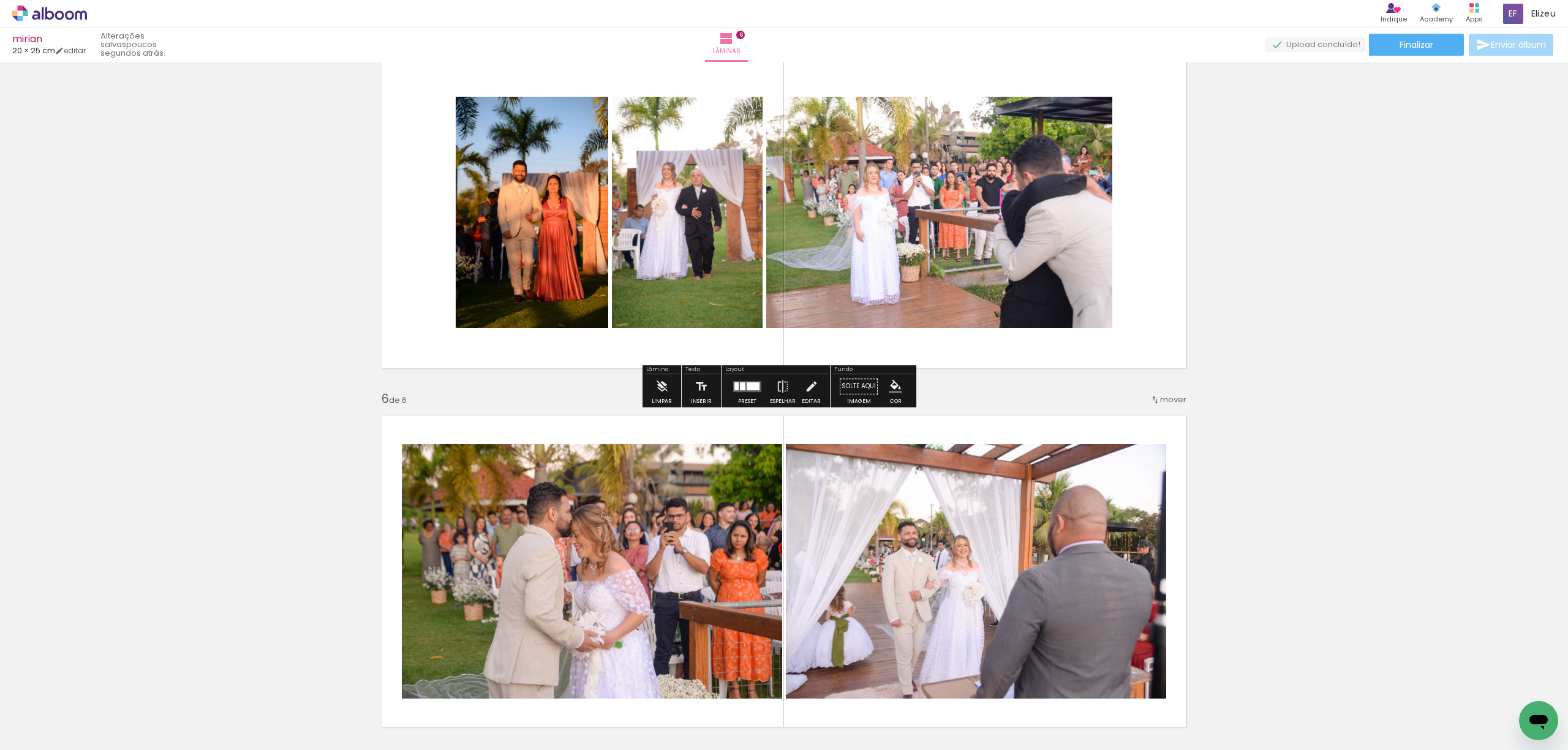
scroll to position [1525, 0]
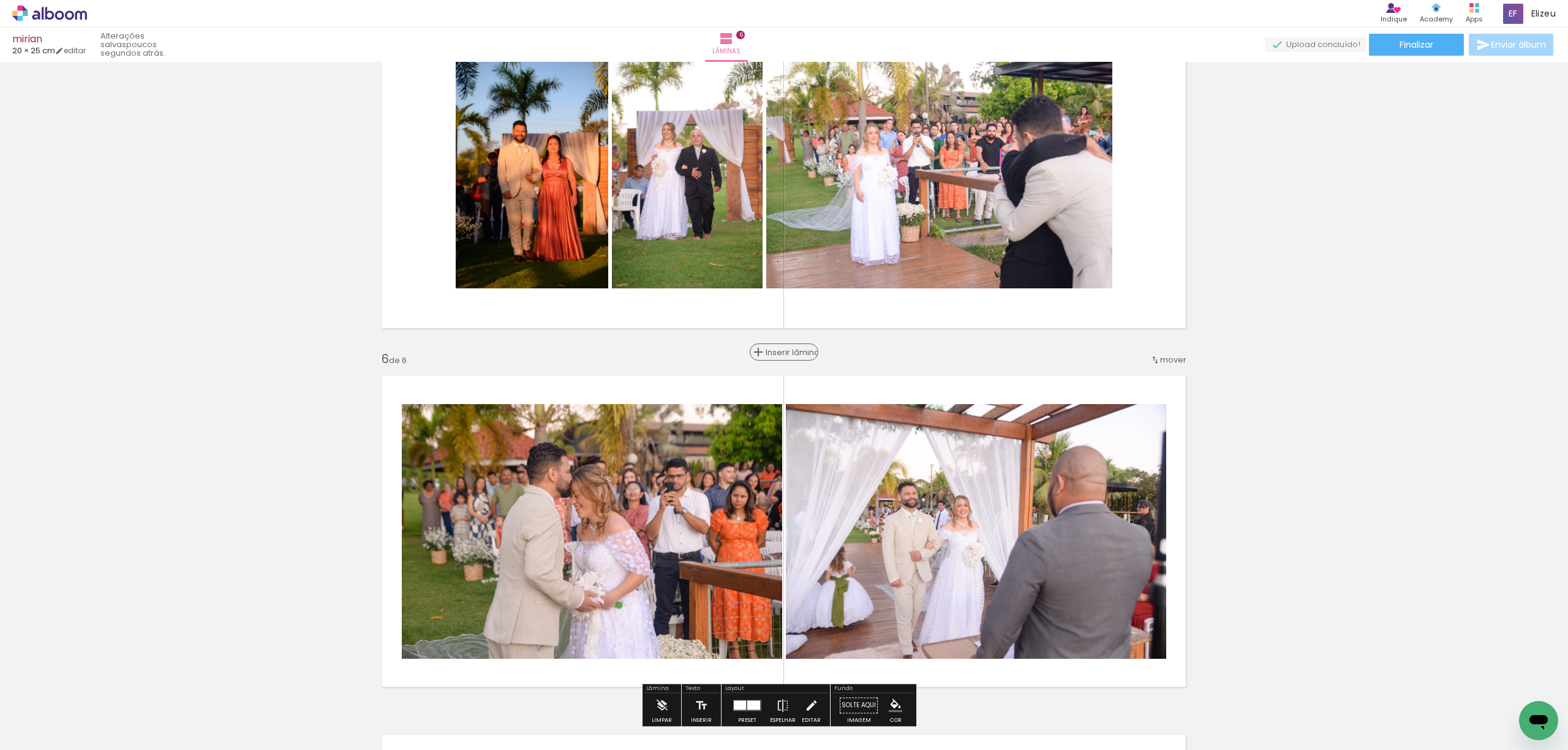
click at [779, 354] on span "Inserir lâmina" at bounding box center [789, 353] width 48 height 8
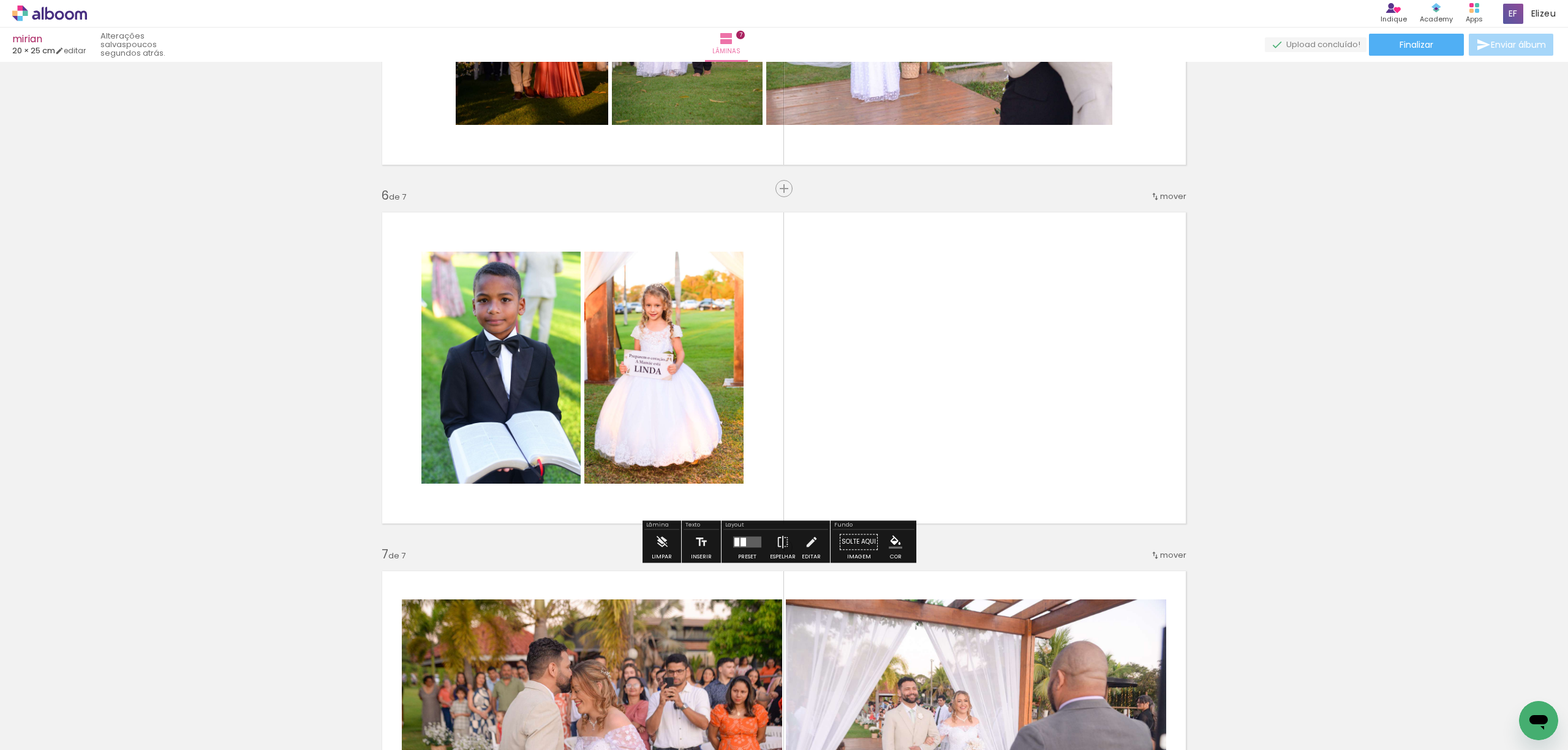
scroll to position [0, 1204]
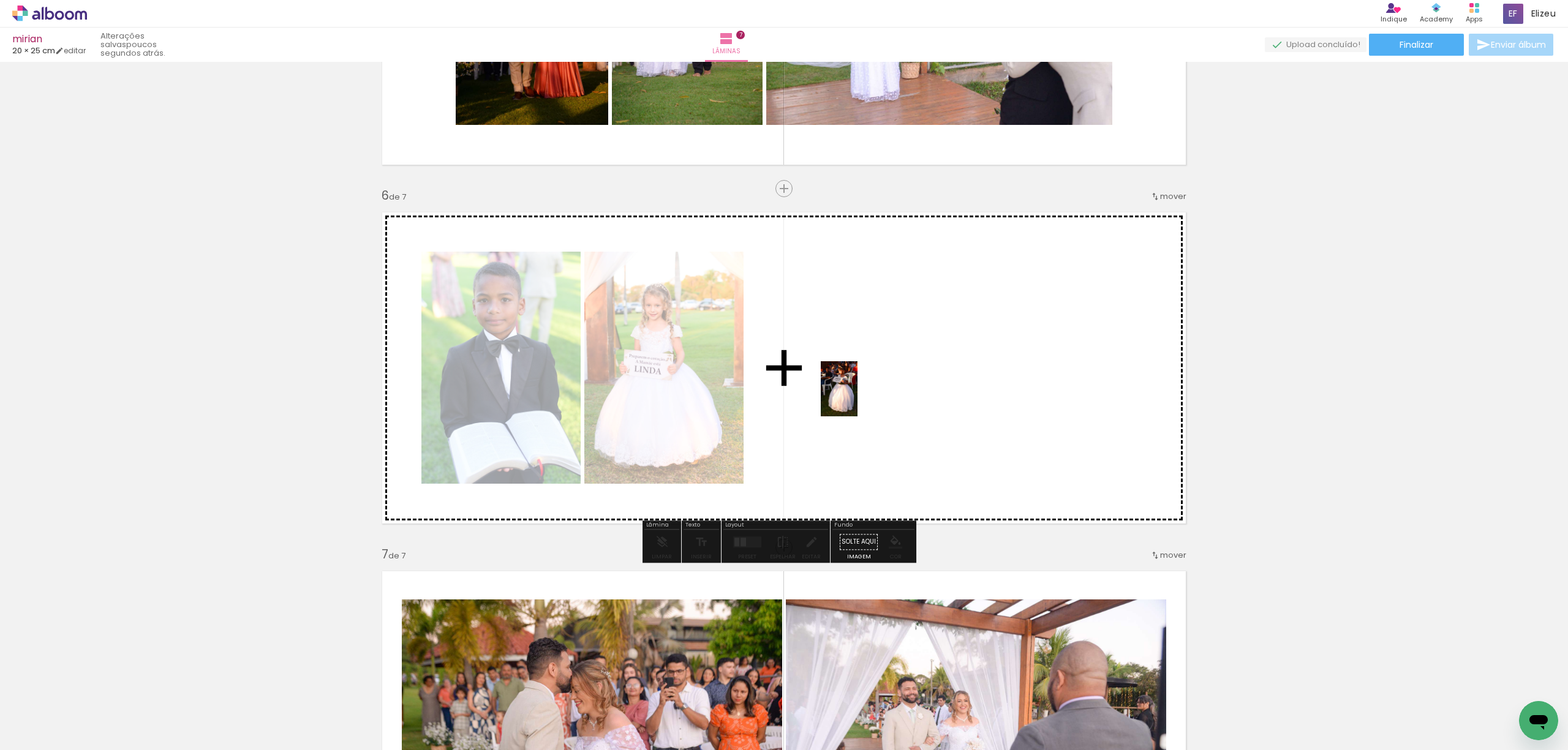
drag, startPoint x: 576, startPoint y: 713, endPoint x: 858, endPoint y: 398, distance: 422.8
click at [858, 398] on quentale-workspace at bounding box center [784, 375] width 1568 height 750
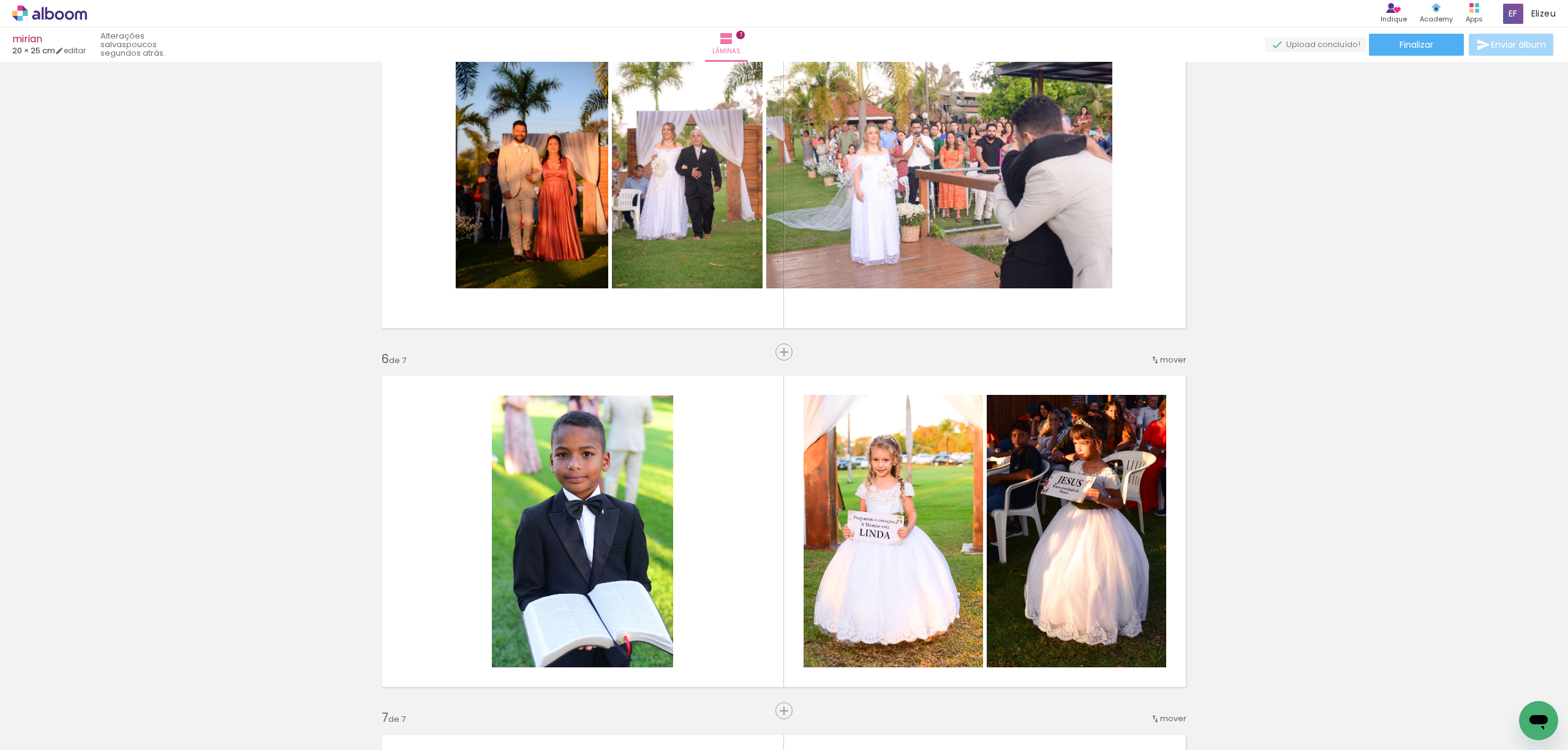
scroll to position [1279, 0]
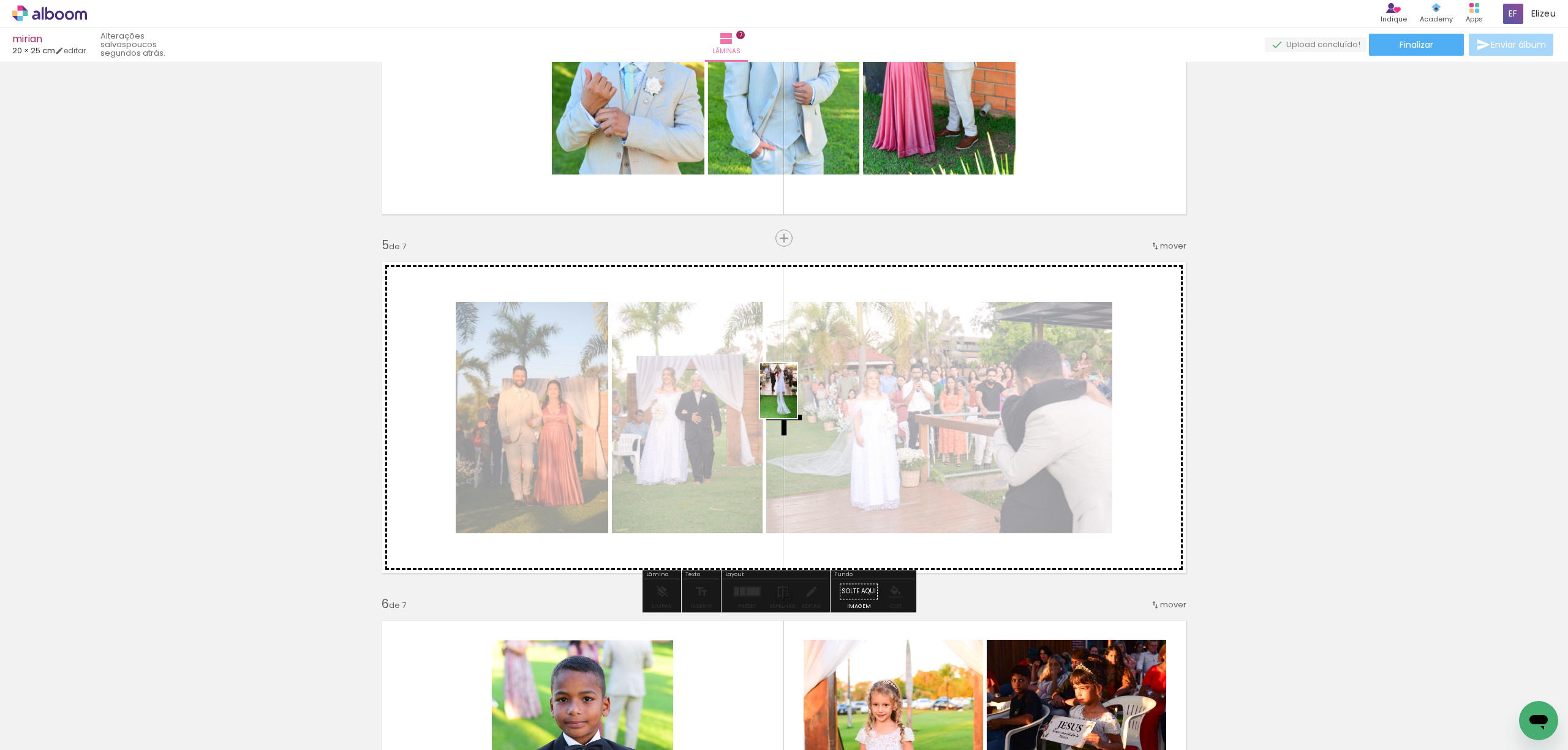
drag, startPoint x: 942, startPoint y: 706, endPoint x: 797, endPoint y: 400, distance: 338.6
click at [797, 400] on quentale-workspace at bounding box center [784, 375] width 1568 height 750
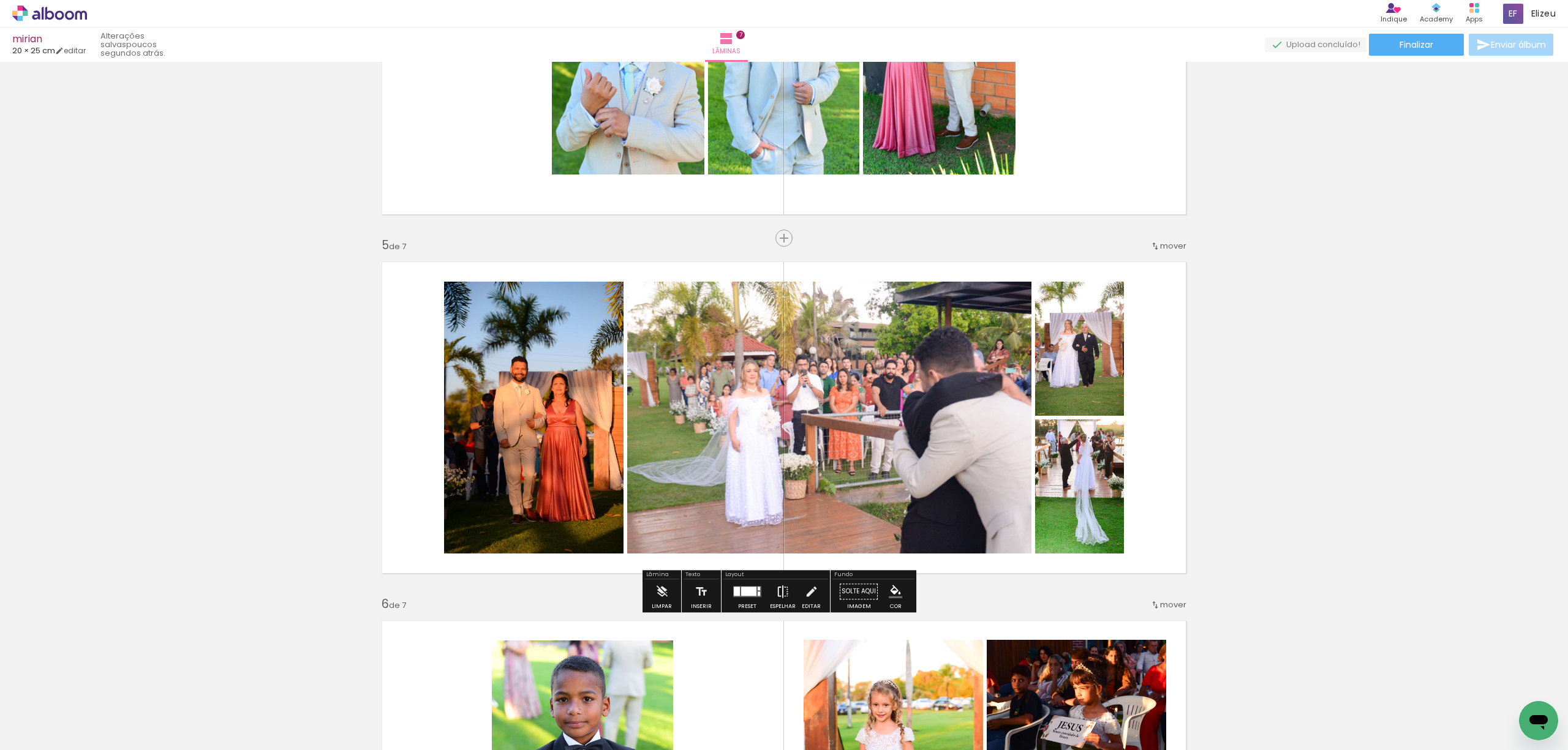
click at [783, 597] on iron-icon at bounding box center [783, 592] width 14 height 25
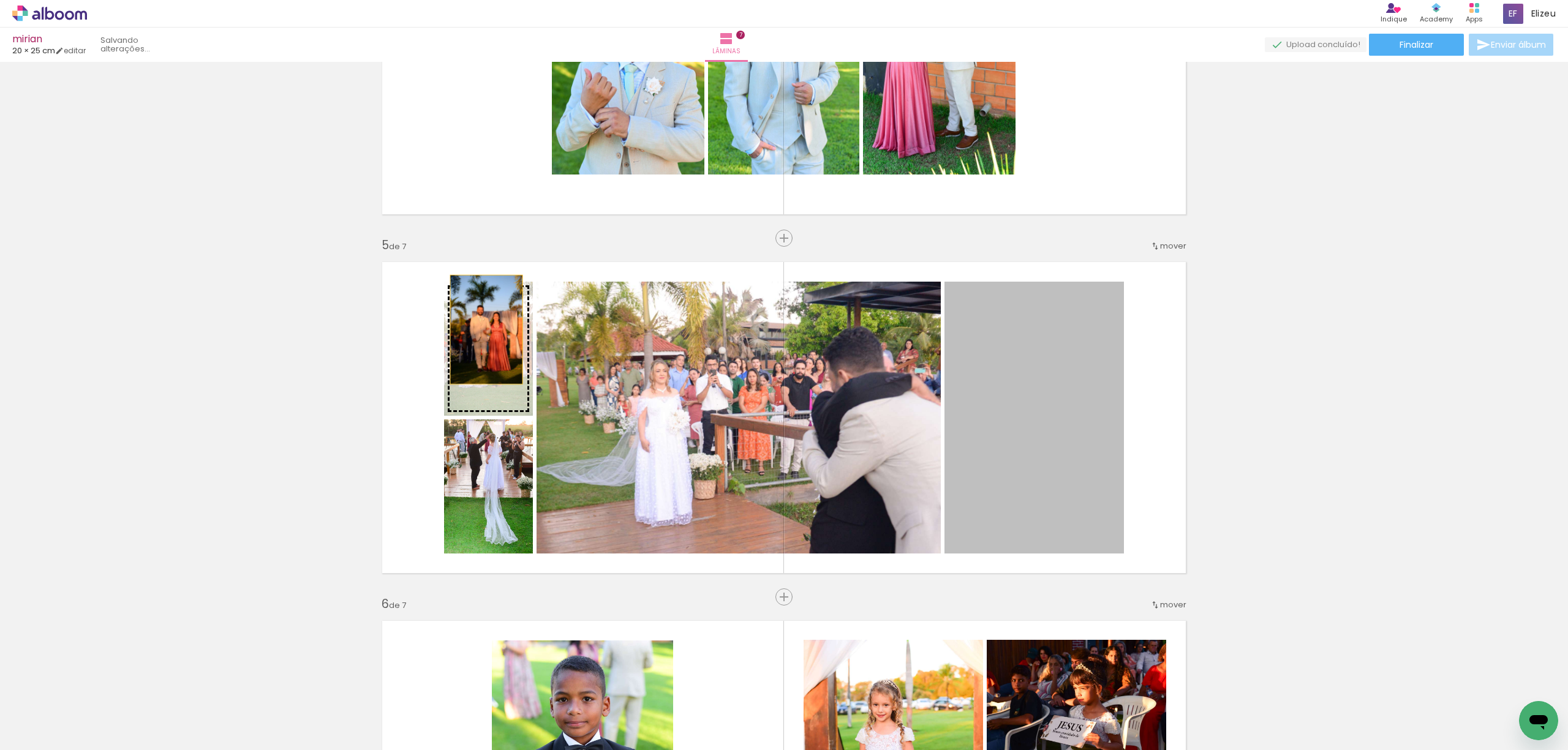
drag, startPoint x: 1054, startPoint y: 478, endPoint x: 476, endPoint y: 338, distance: 594.7
click at [0, 0] on slot at bounding box center [0, 0] width 0 height 0
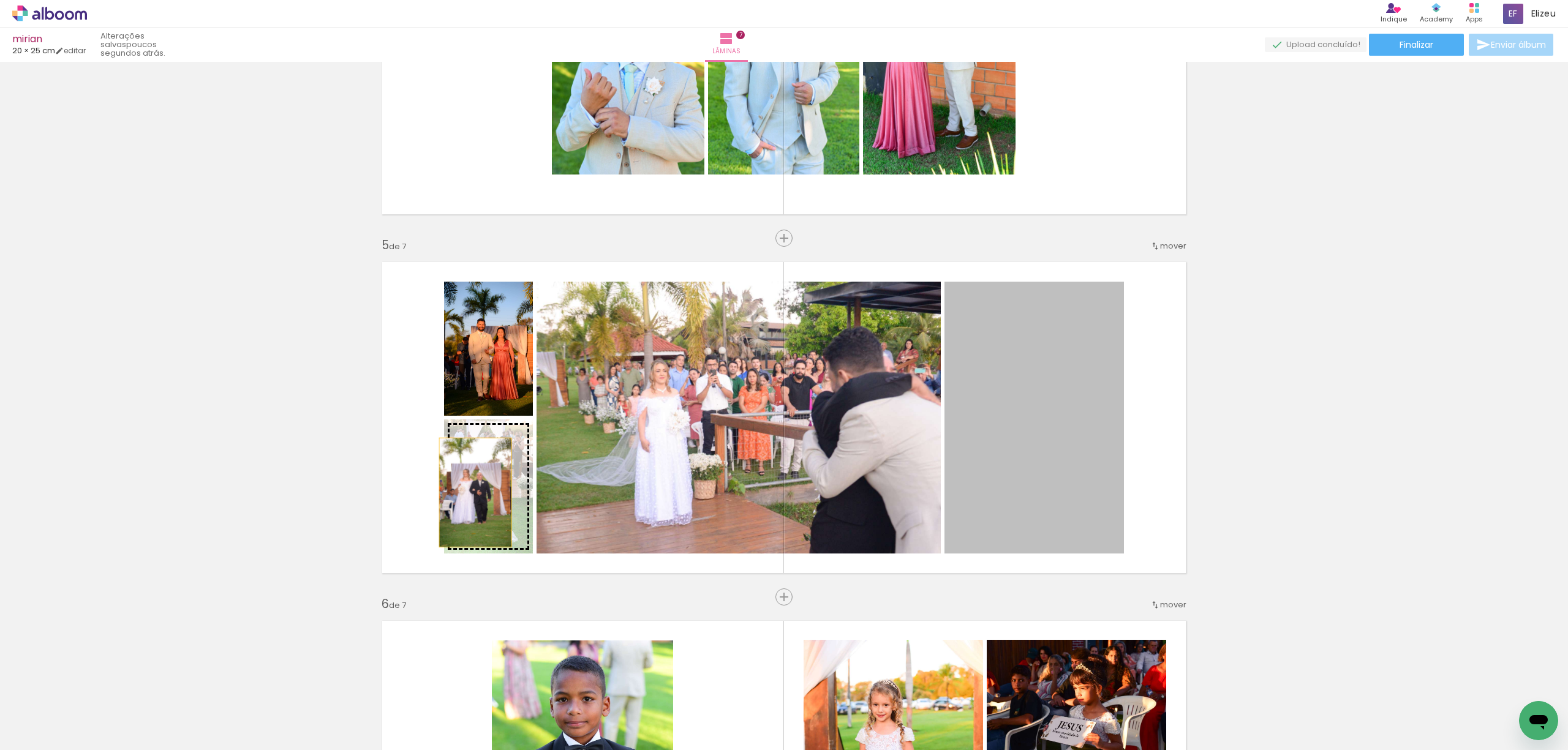
drag, startPoint x: 1085, startPoint y: 427, endPoint x: 474, endPoint y: 490, distance: 614.2
click at [0, 0] on slot at bounding box center [0, 0] width 0 height 0
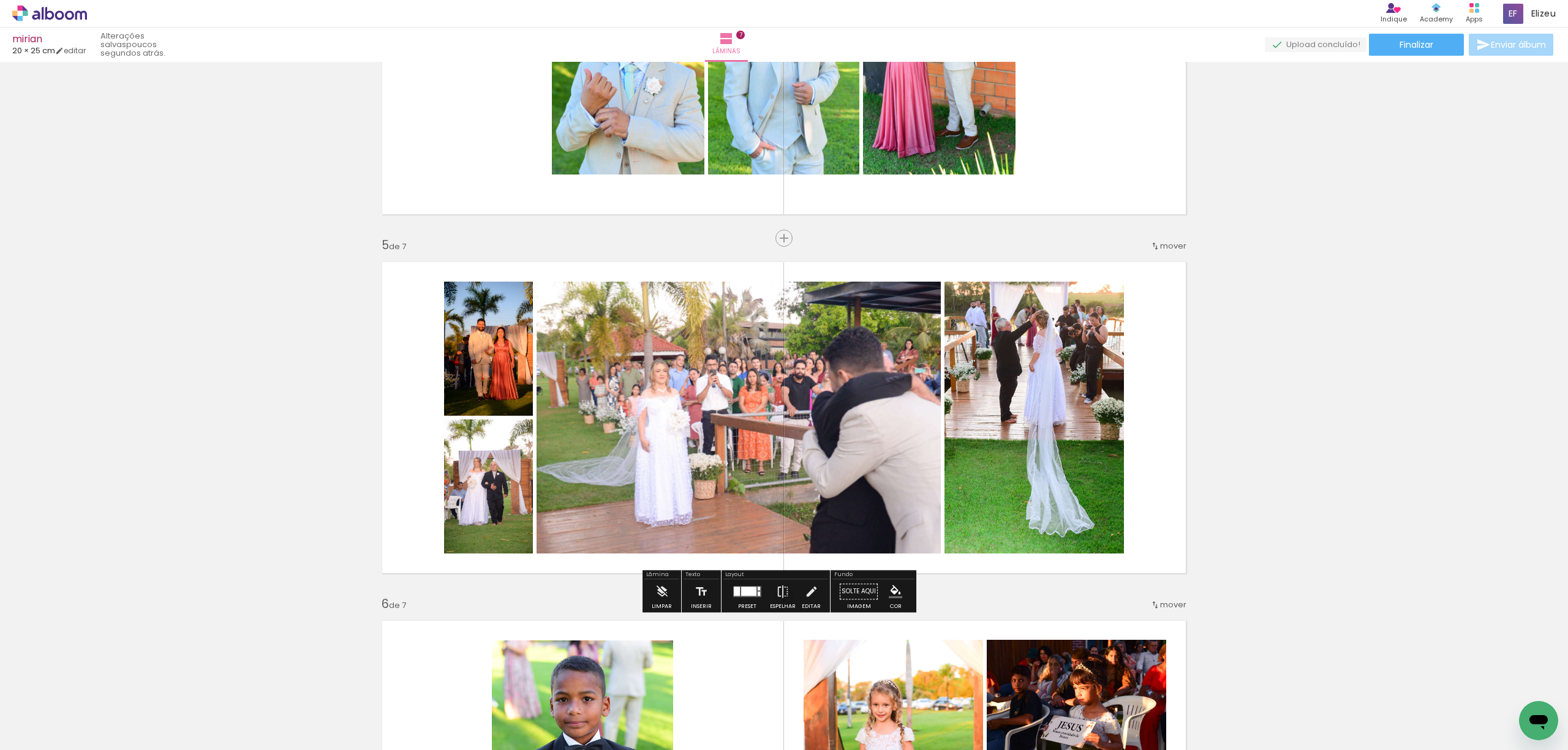
click at [741, 591] on div at bounding box center [749, 591] width 15 height 9
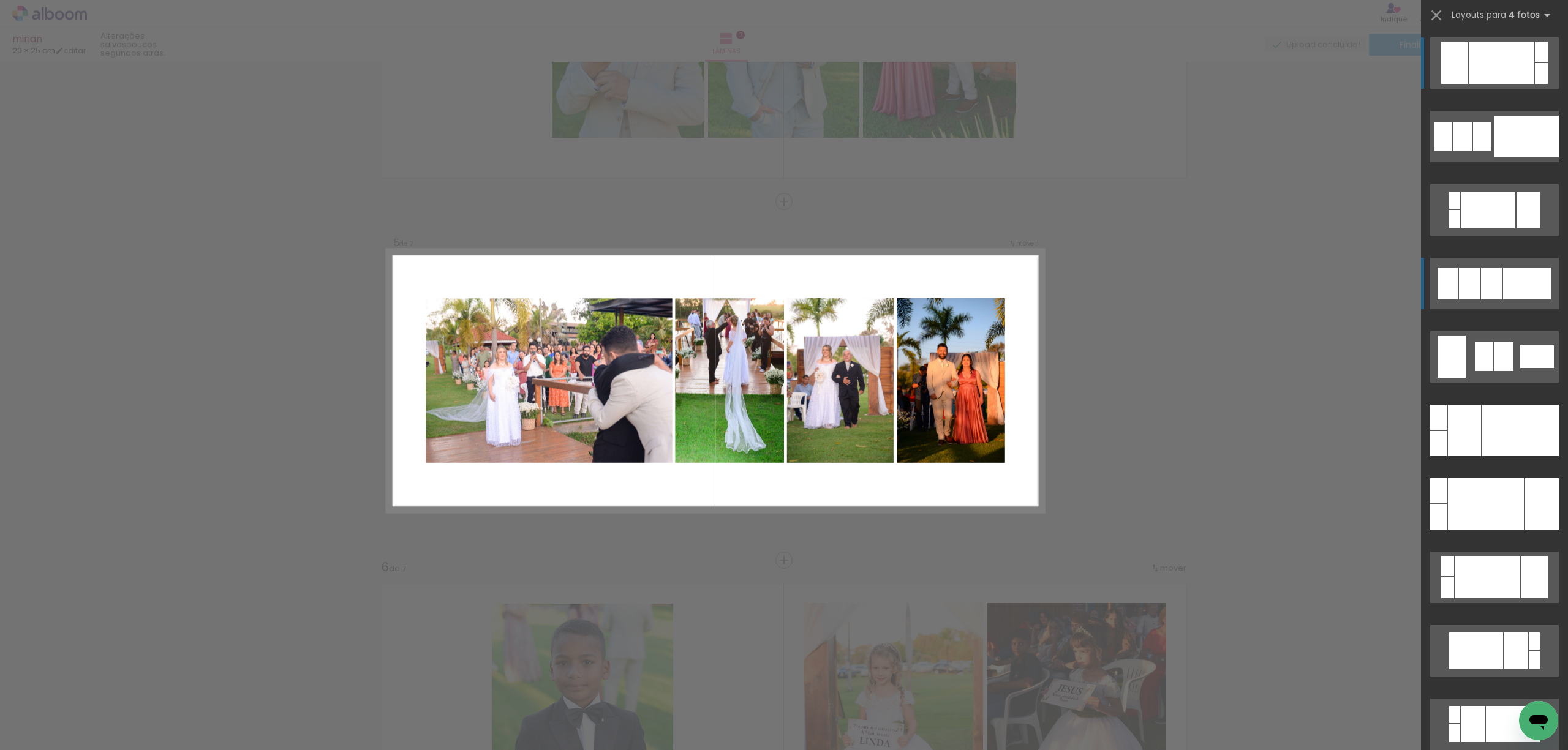
scroll to position [1329, 0]
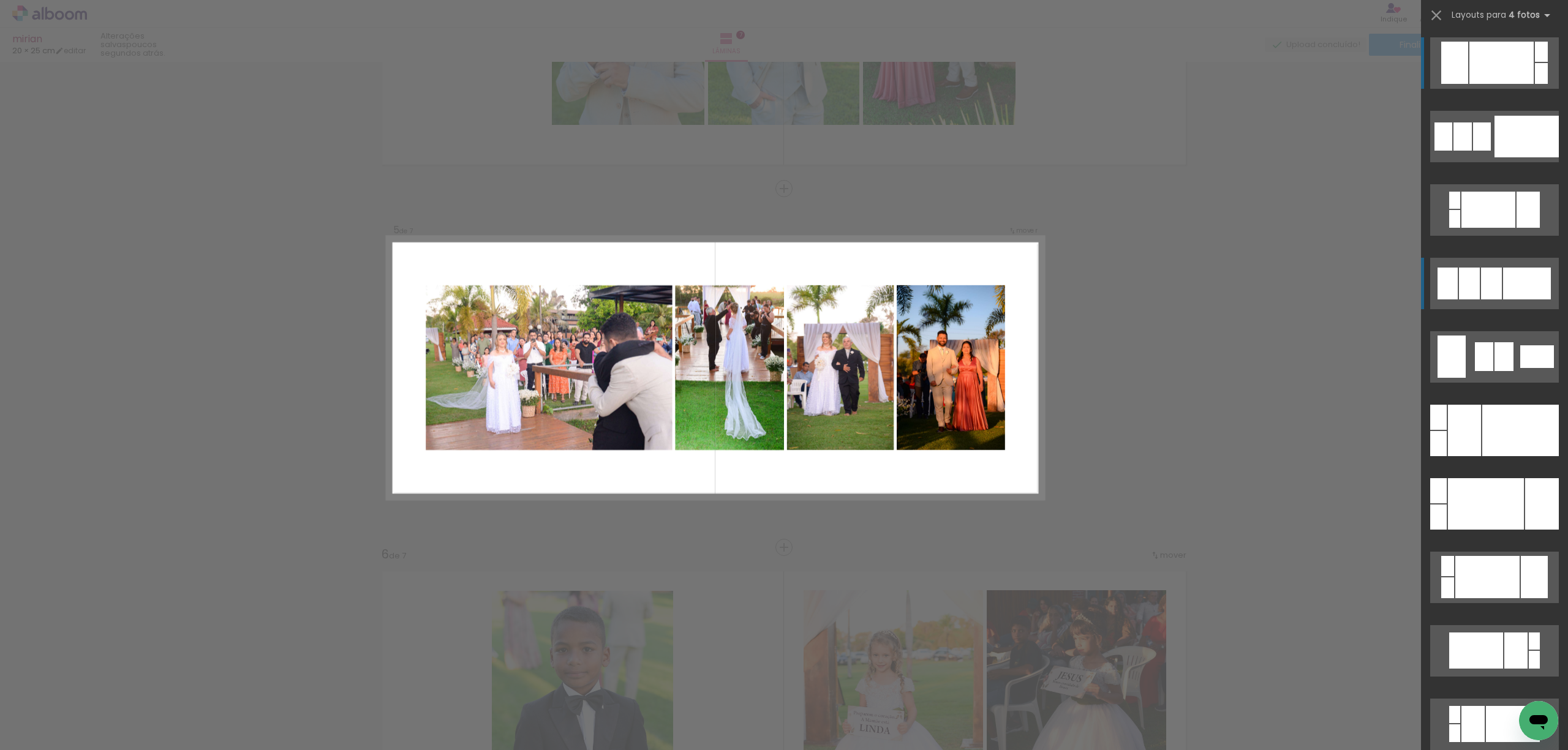
click at [1459, 295] on div at bounding box center [1469, 283] width 21 height 32
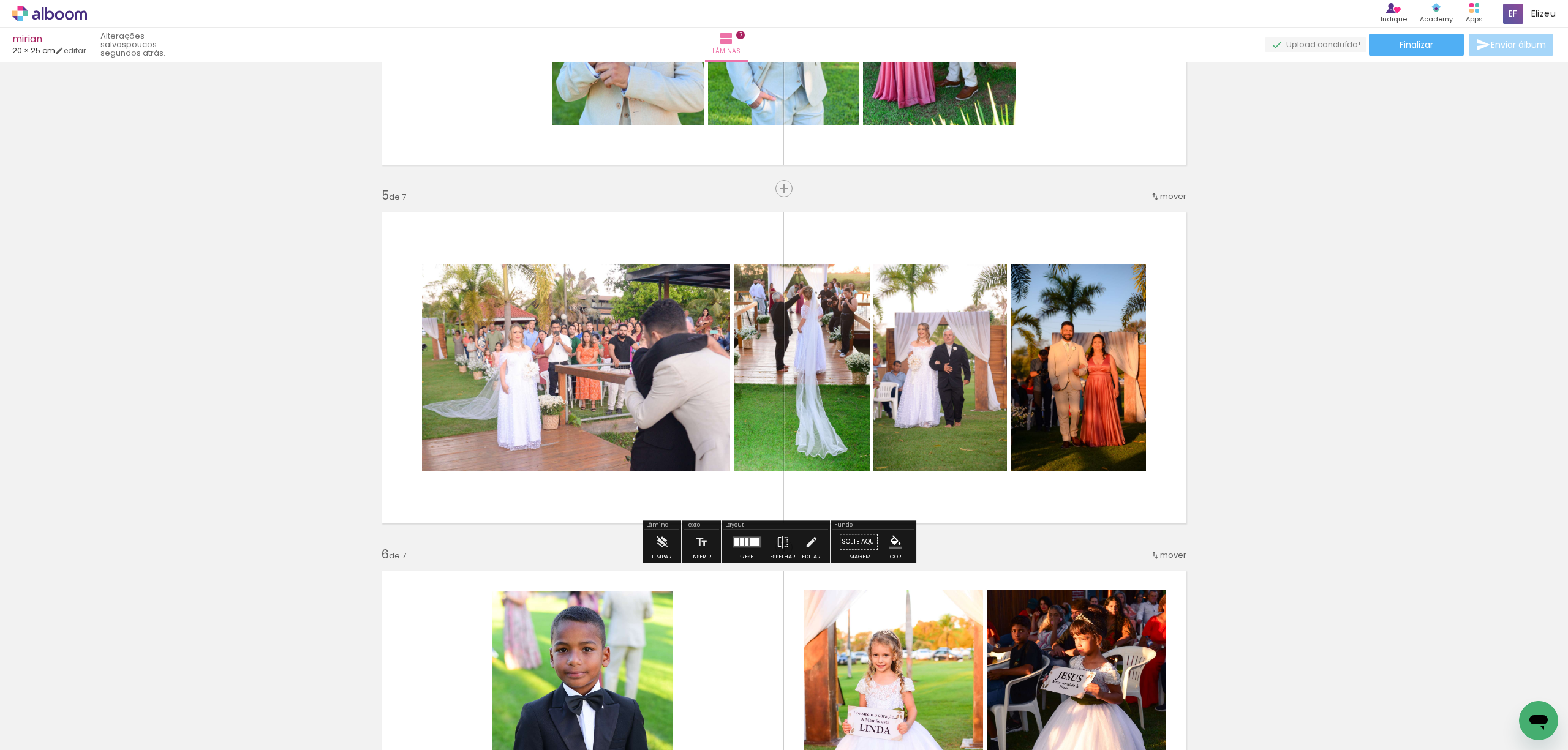
click at [779, 543] on iron-icon at bounding box center [783, 542] width 14 height 25
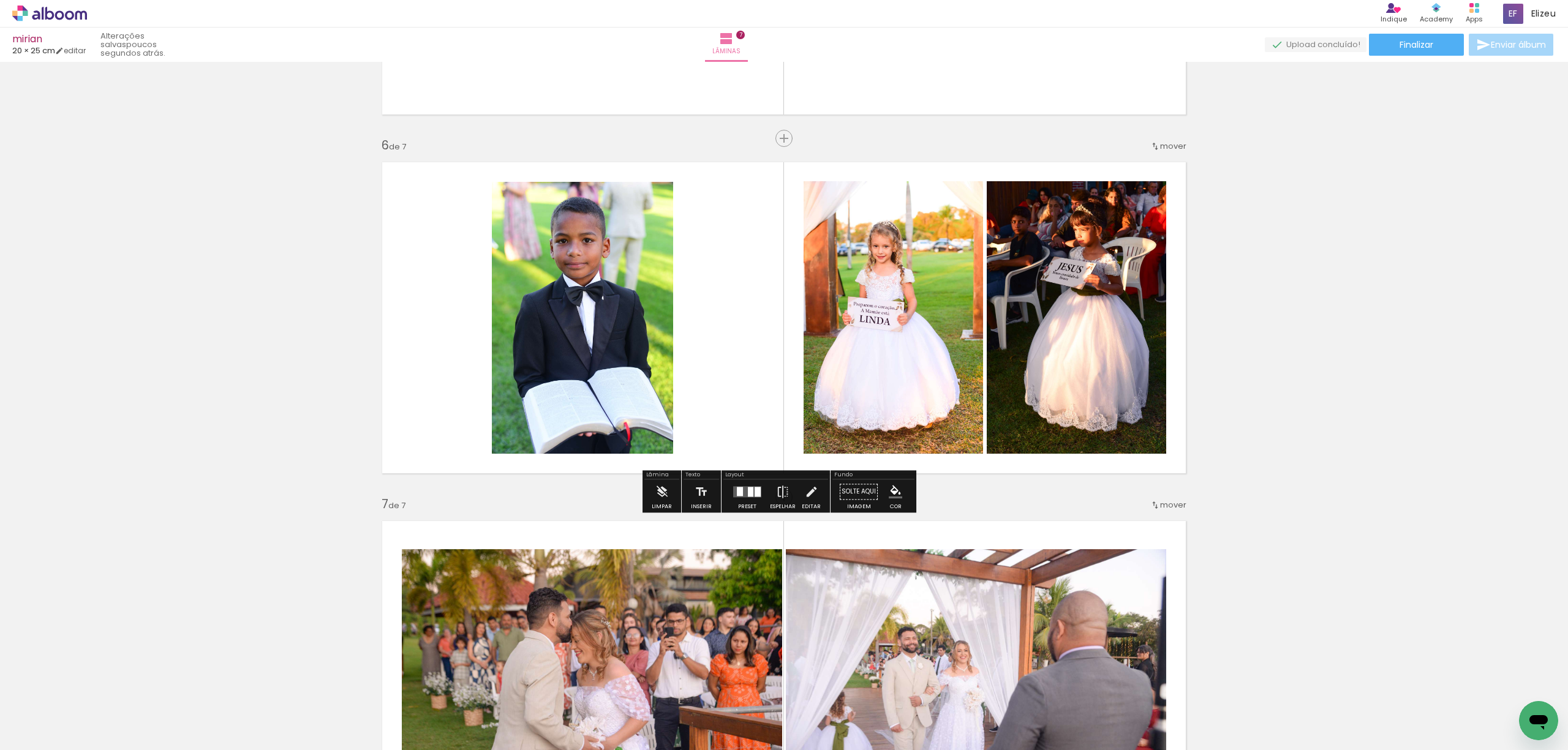
scroll to position [1738, 0]
click at [744, 502] on div at bounding box center [747, 493] width 33 height 25
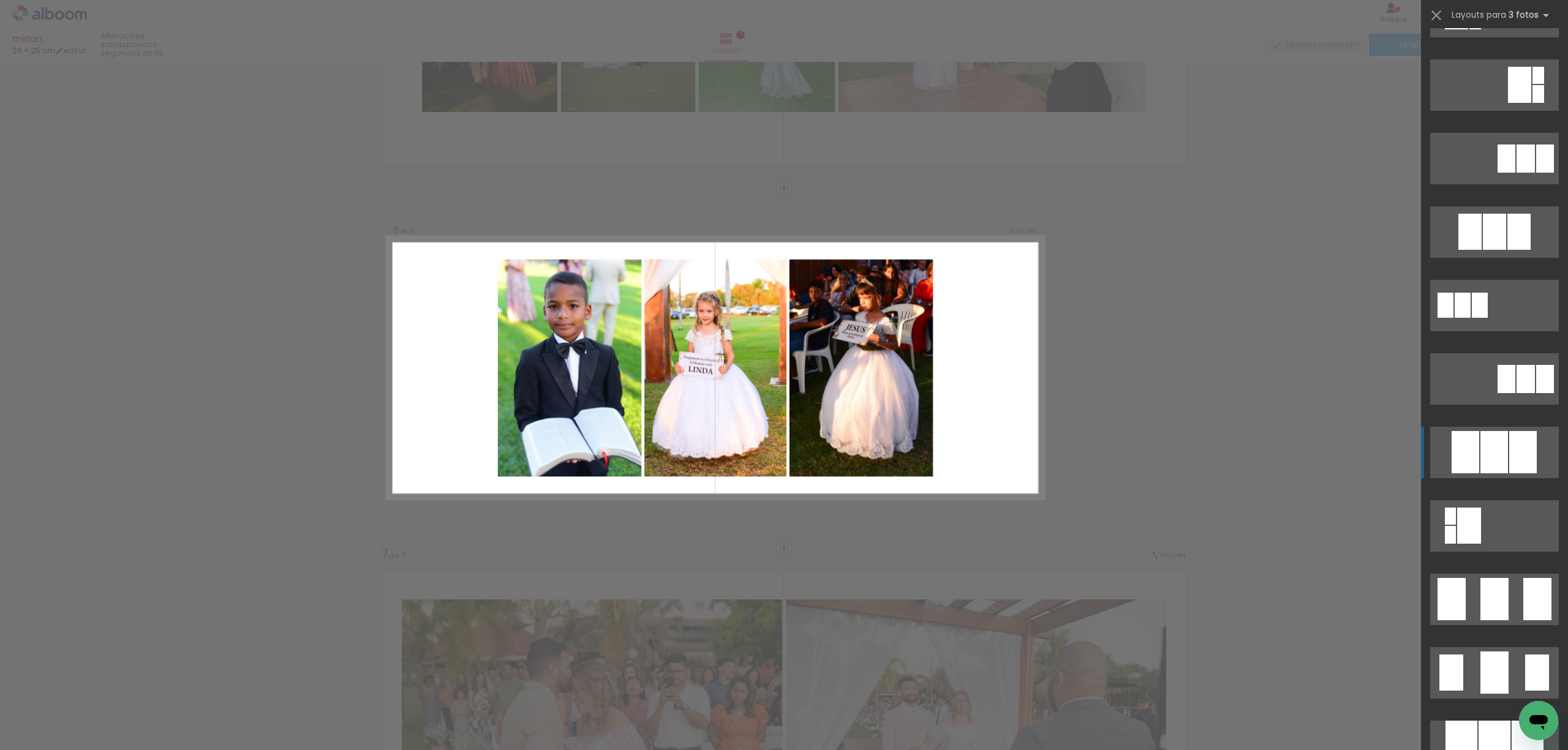
scroll to position [490, 0]
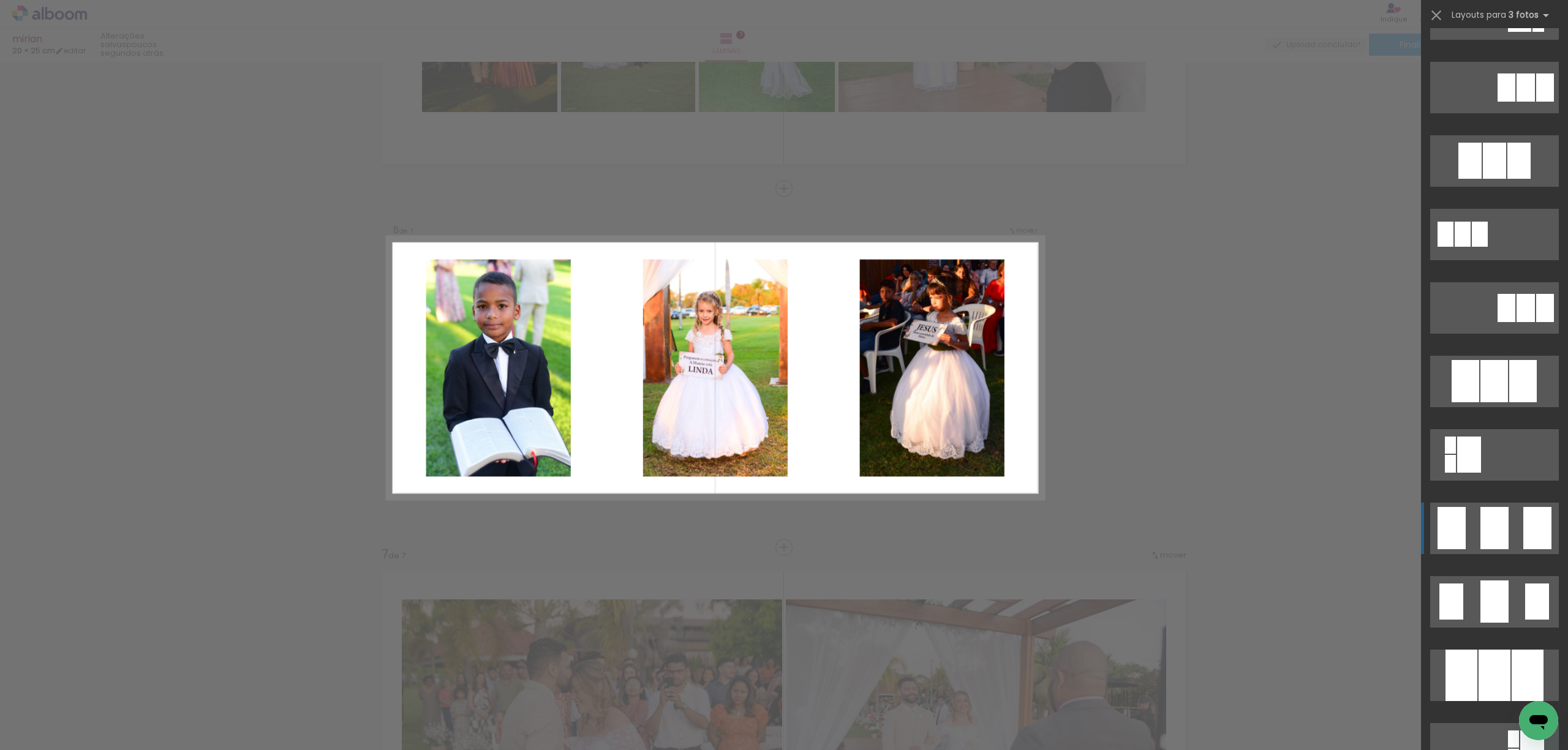
click at [1470, 519] on quentale-layouter at bounding box center [1494, 529] width 129 height 52
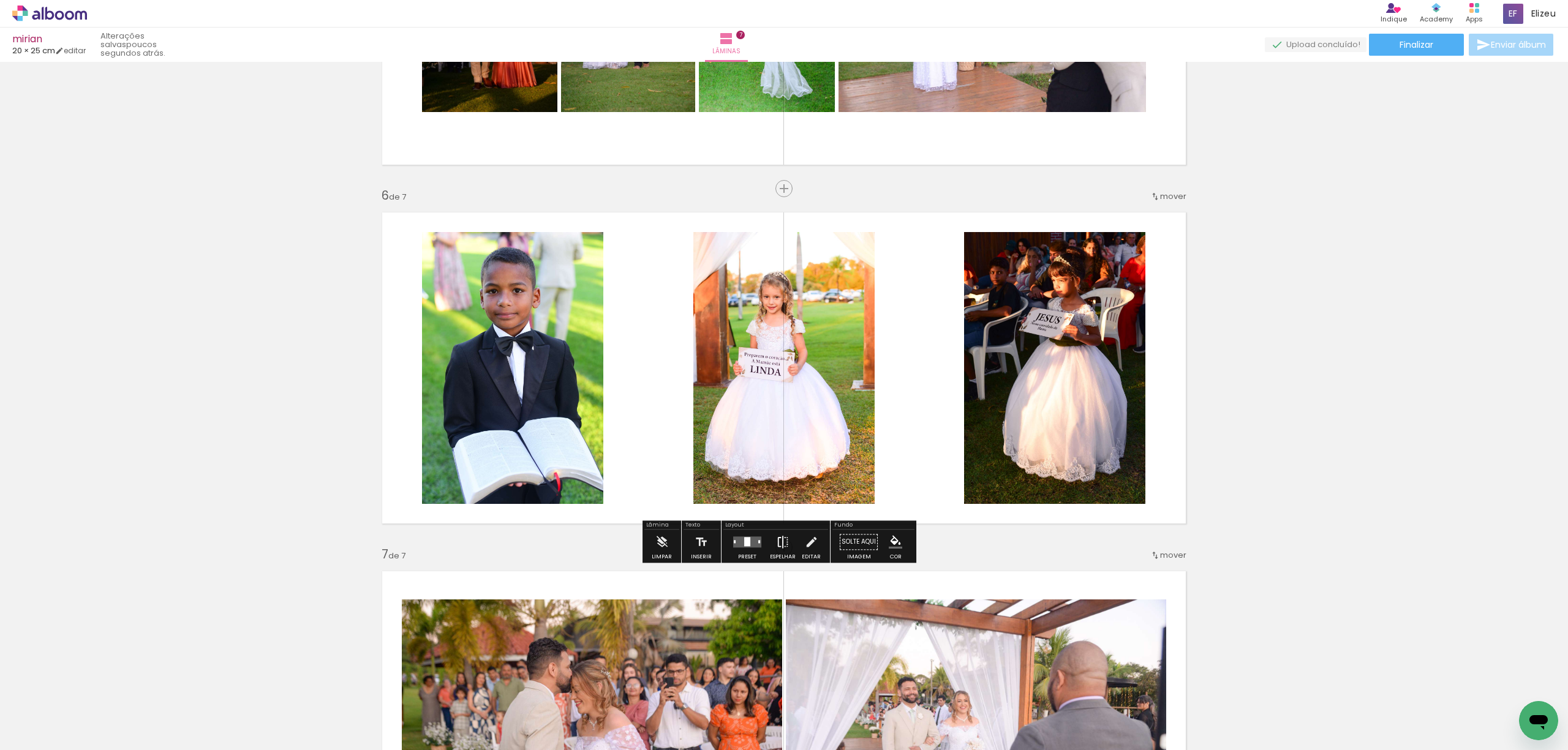
click at [776, 544] on iron-icon at bounding box center [783, 542] width 14 height 25
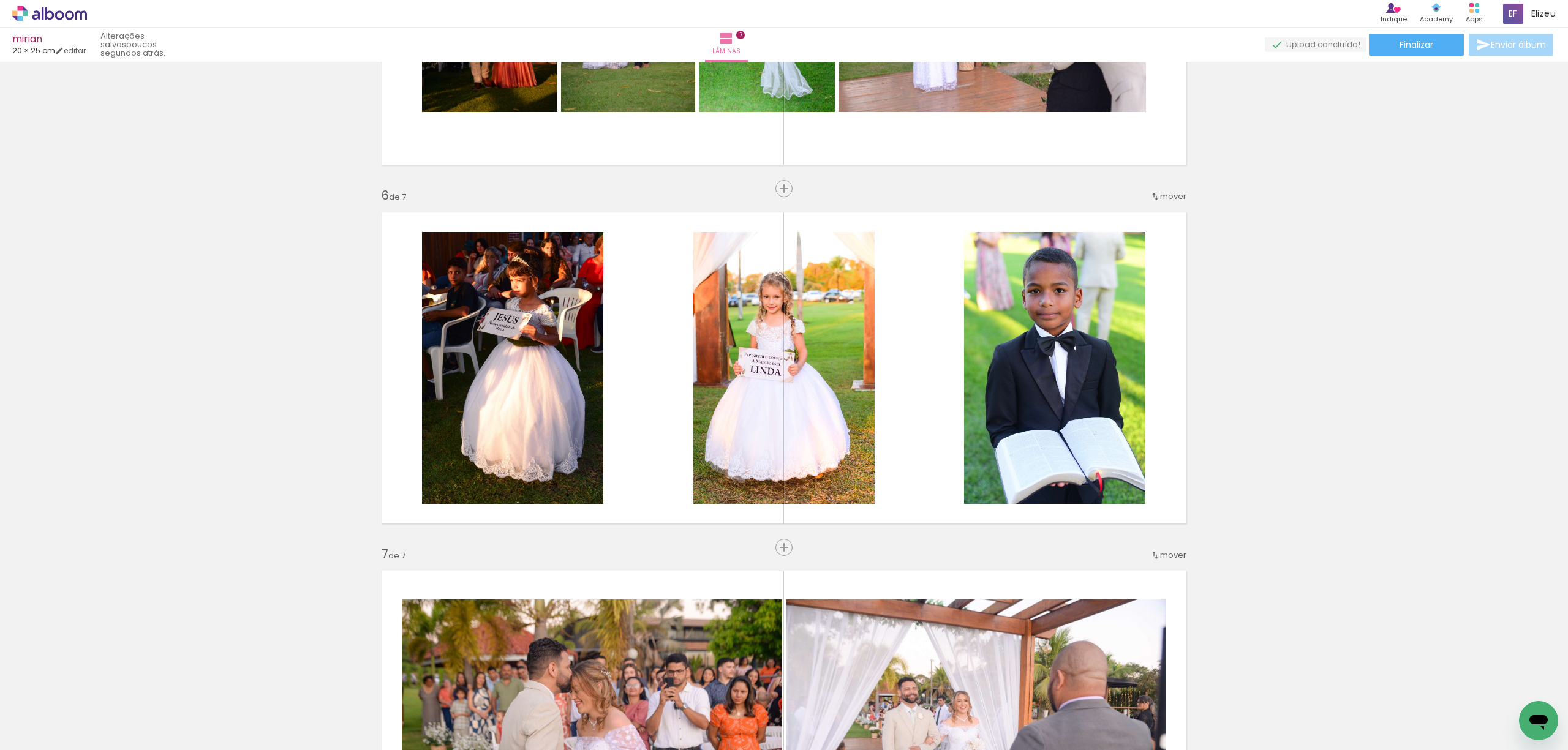
scroll to position [0, 1185]
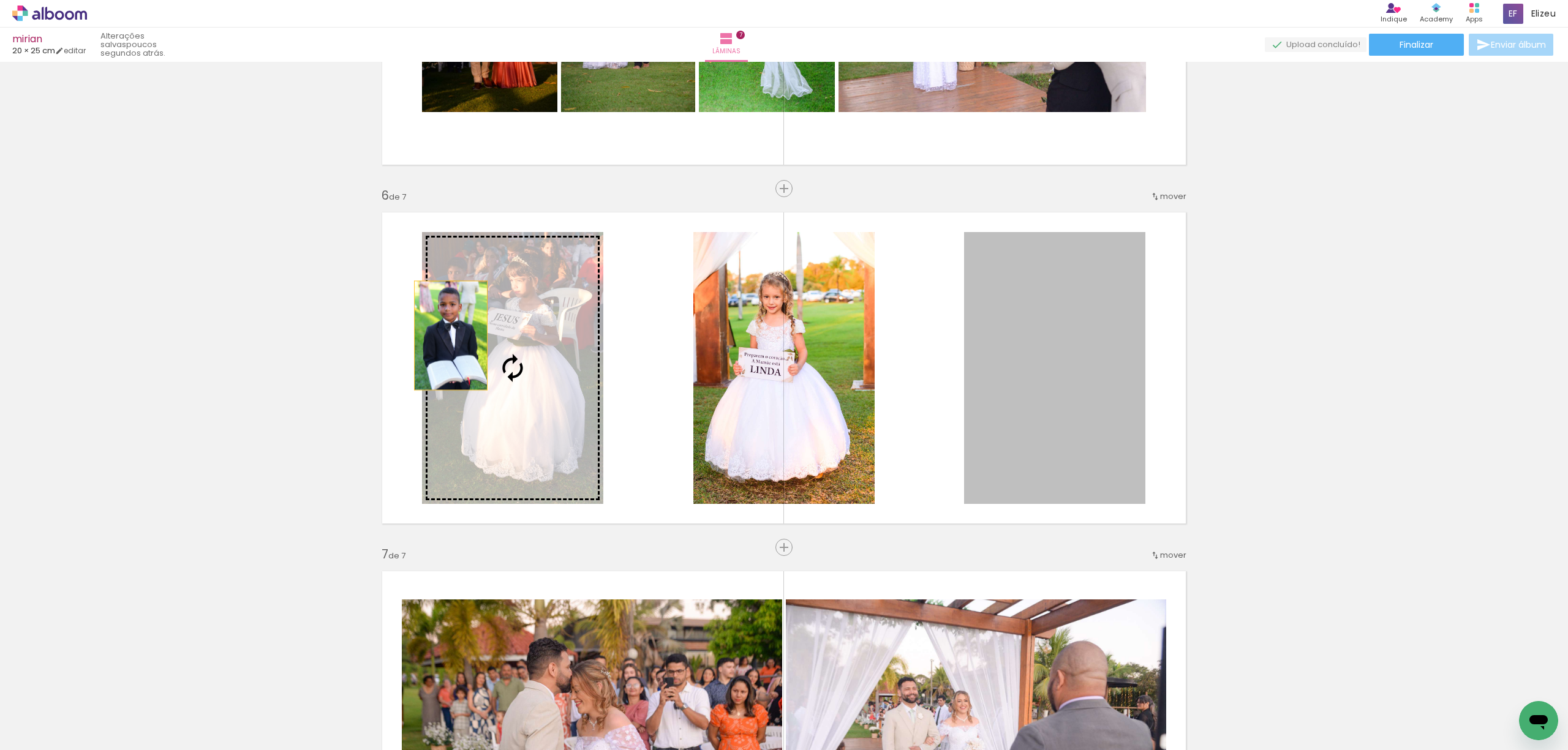
drag, startPoint x: 1054, startPoint y: 414, endPoint x: 445, endPoint y: 336, distance: 614.0
click at [0, 0] on slot at bounding box center [0, 0] width 0 height 0
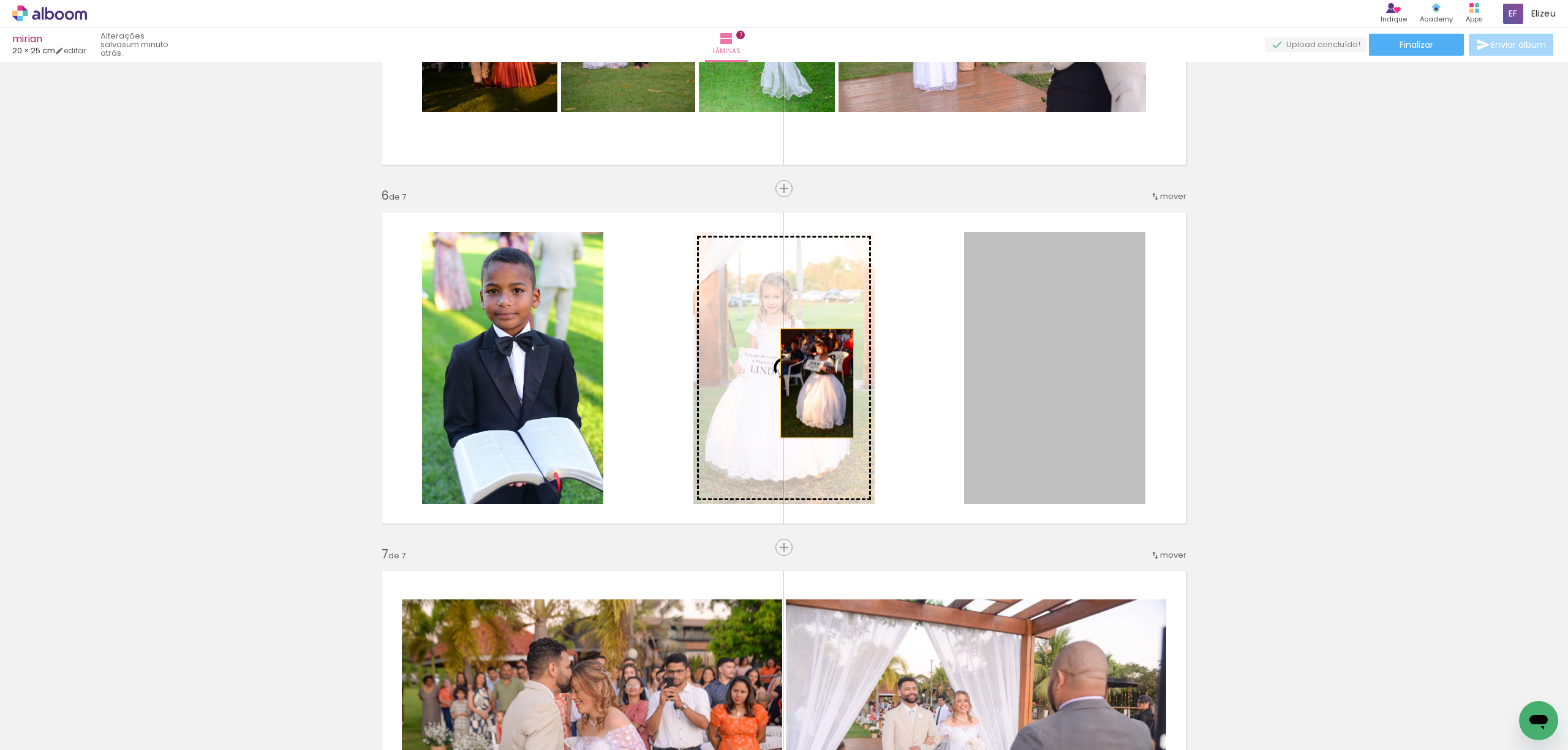
drag, startPoint x: 1082, startPoint y: 399, endPoint x: 811, endPoint y: 384, distance: 271.4
click at [0, 0] on slot at bounding box center [0, 0] width 0 height 0
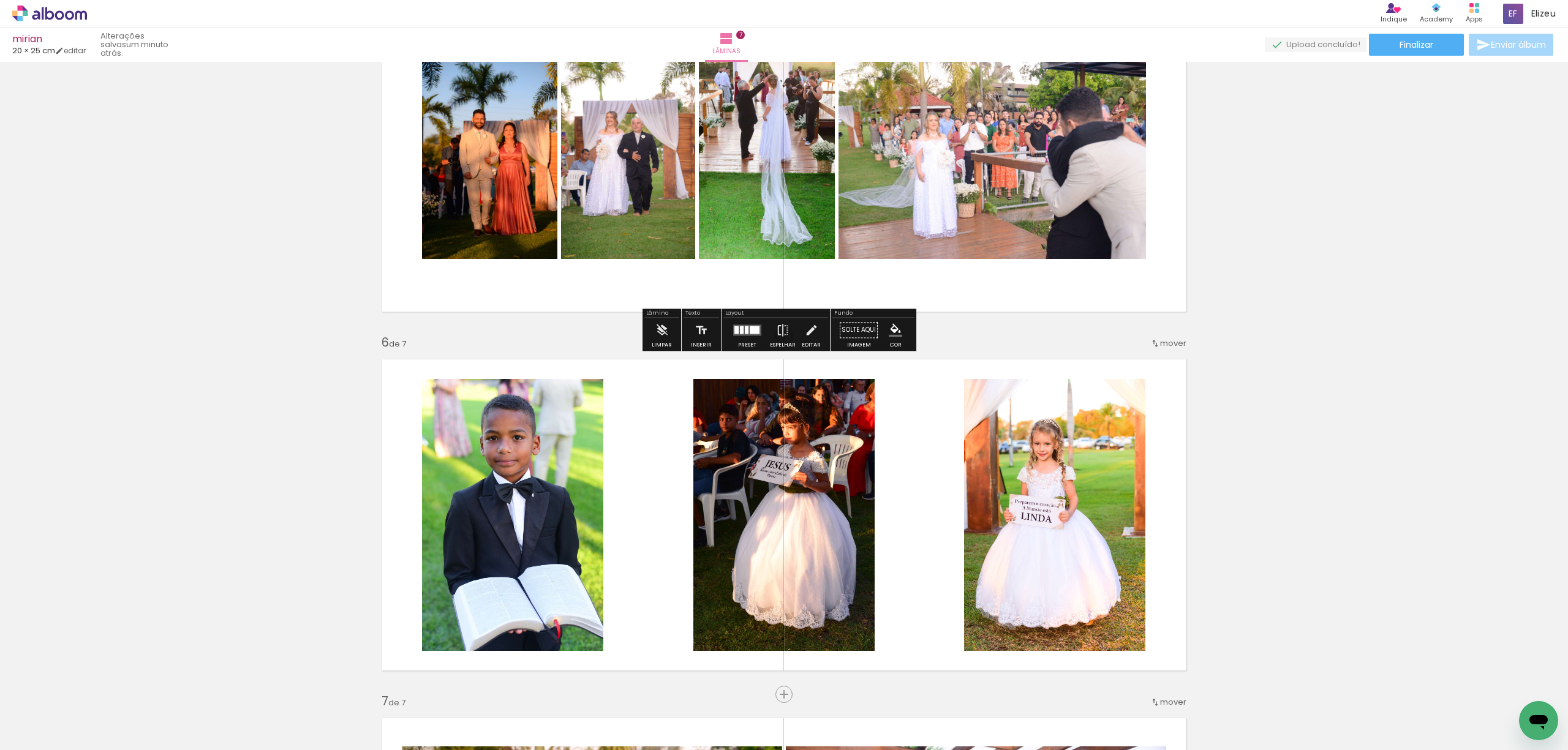
scroll to position [1443, 0]
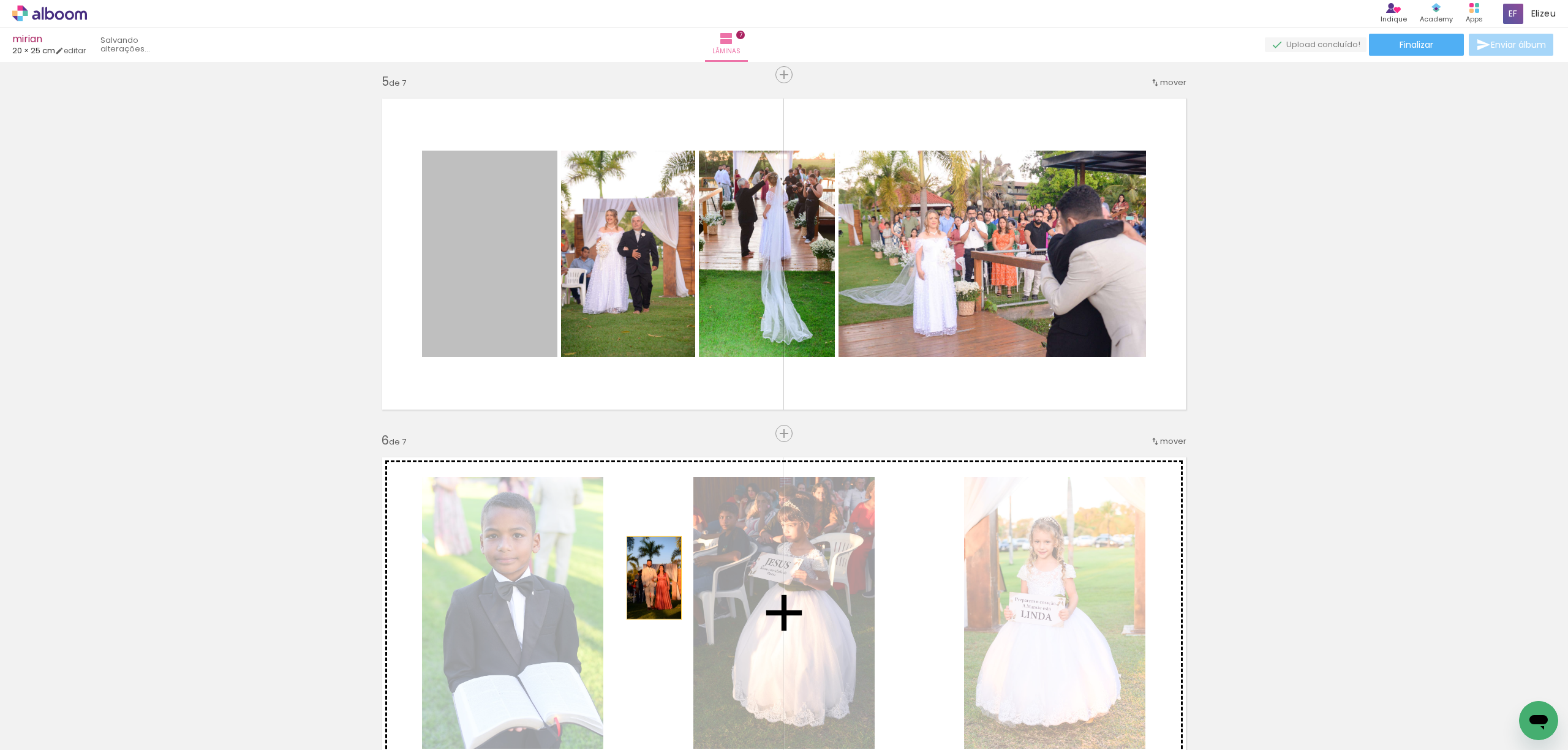
drag, startPoint x: 497, startPoint y: 279, endPoint x: 648, endPoint y: 578, distance: 335.0
click at [648, 578] on div "Inserir lâmina 1 de 7 Inserir lâmina 2 de 7 Inserir lâmina 3 de 7 Inserir lâmin…" at bounding box center [784, 59] width 1568 height 2872
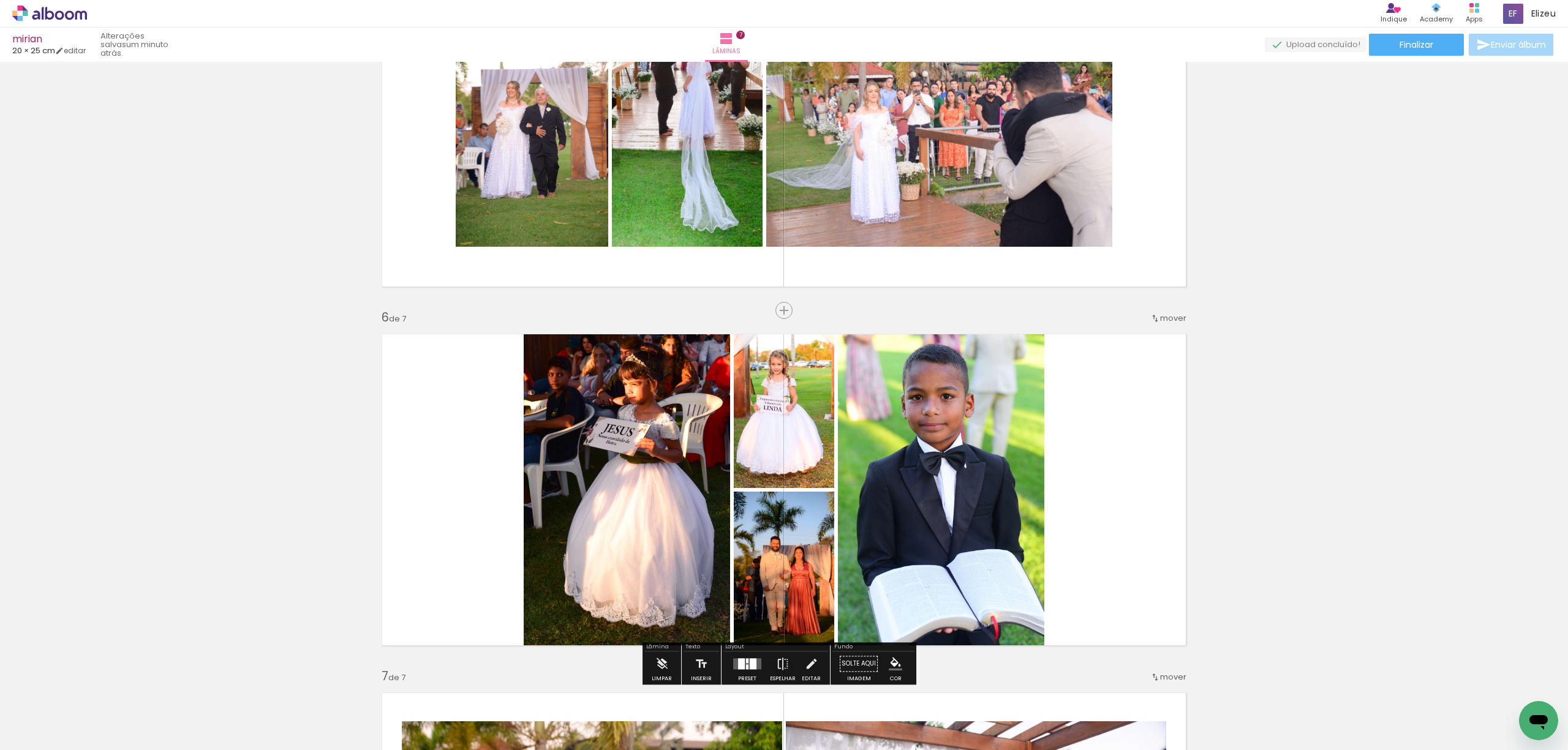
scroll to position [1606, 0]
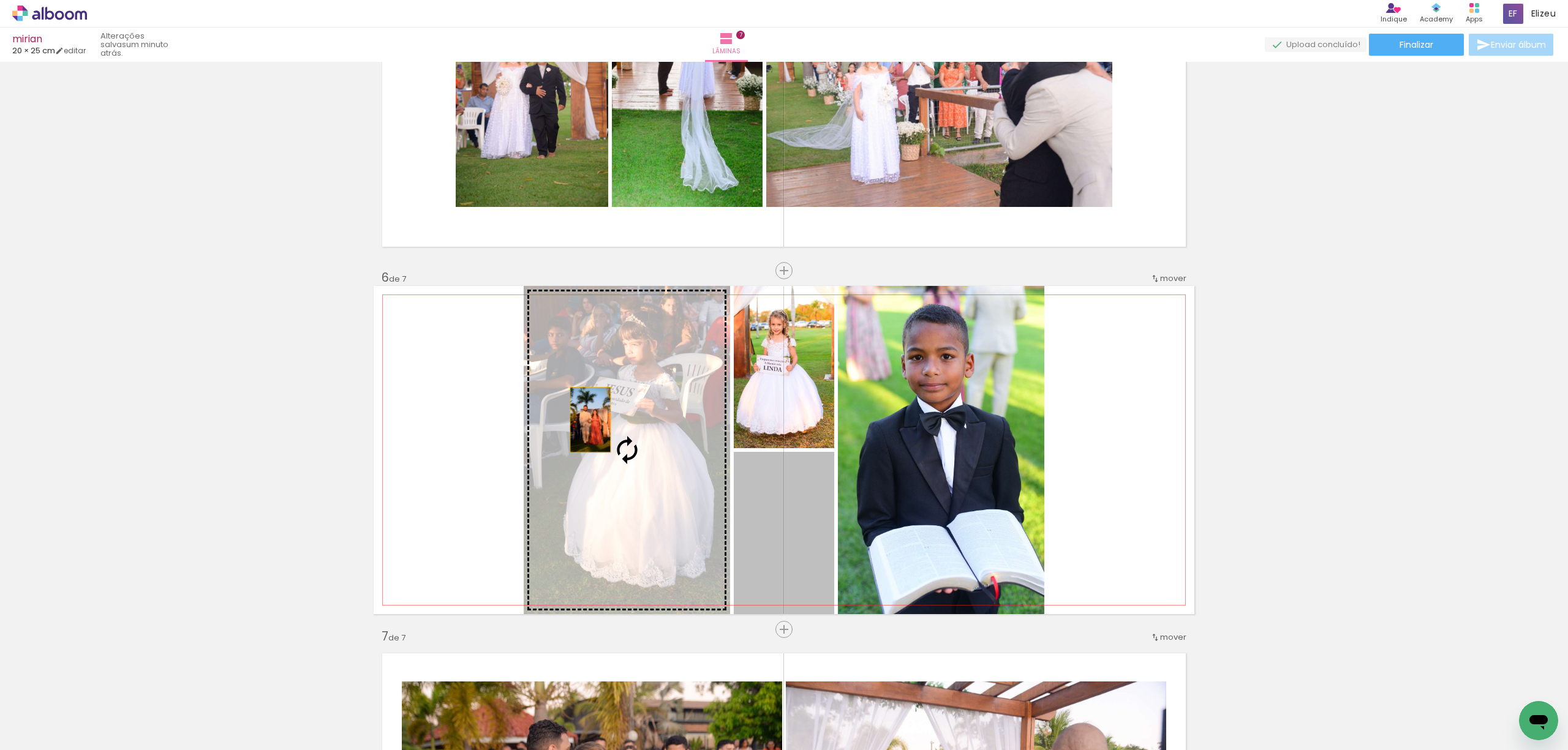
drag, startPoint x: 777, startPoint y: 531, endPoint x: 584, endPoint y: 420, distance: 222.6
click at [0, 0] on slot at bounding box center [0, 0] width 0 height 0
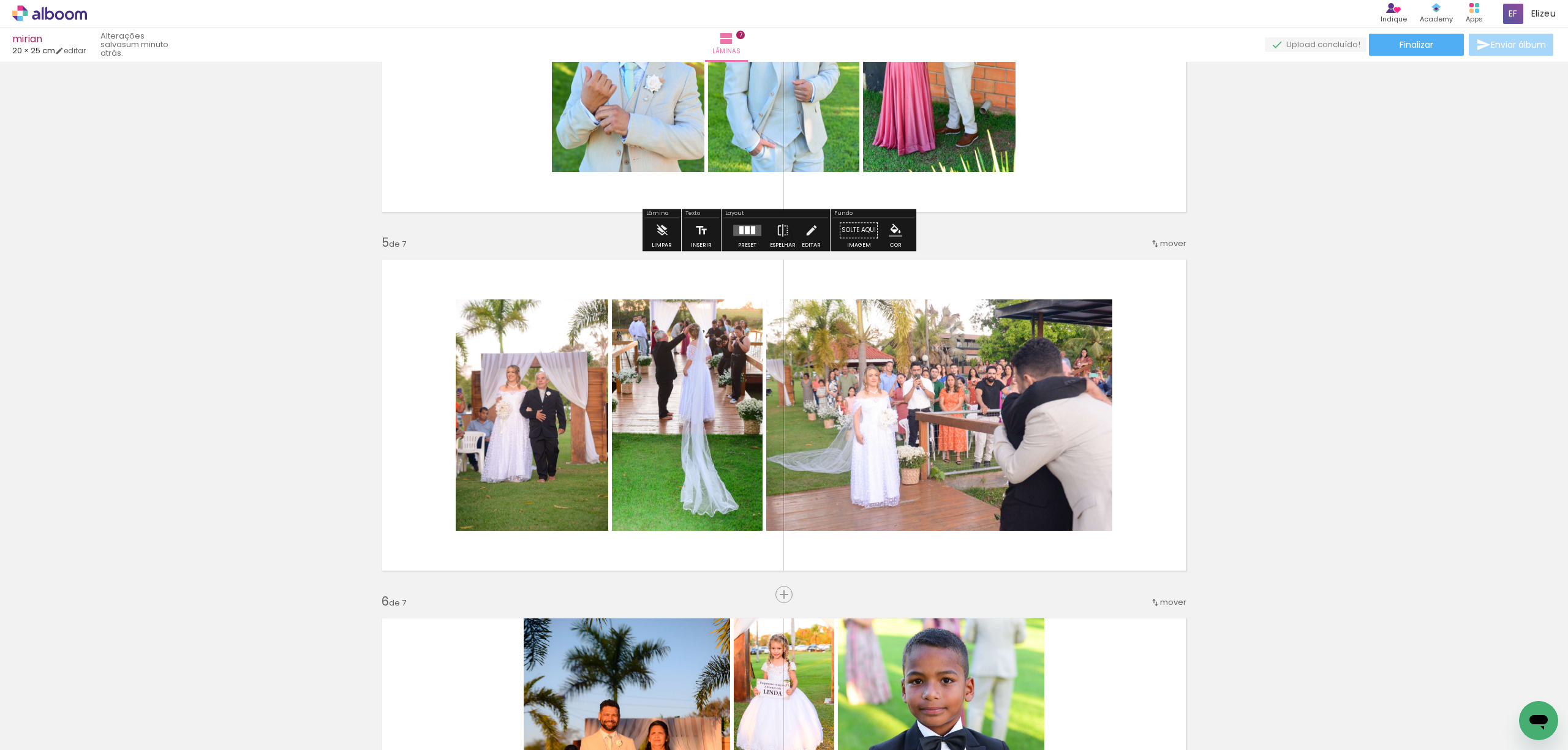
scroll to position [1279, 0]
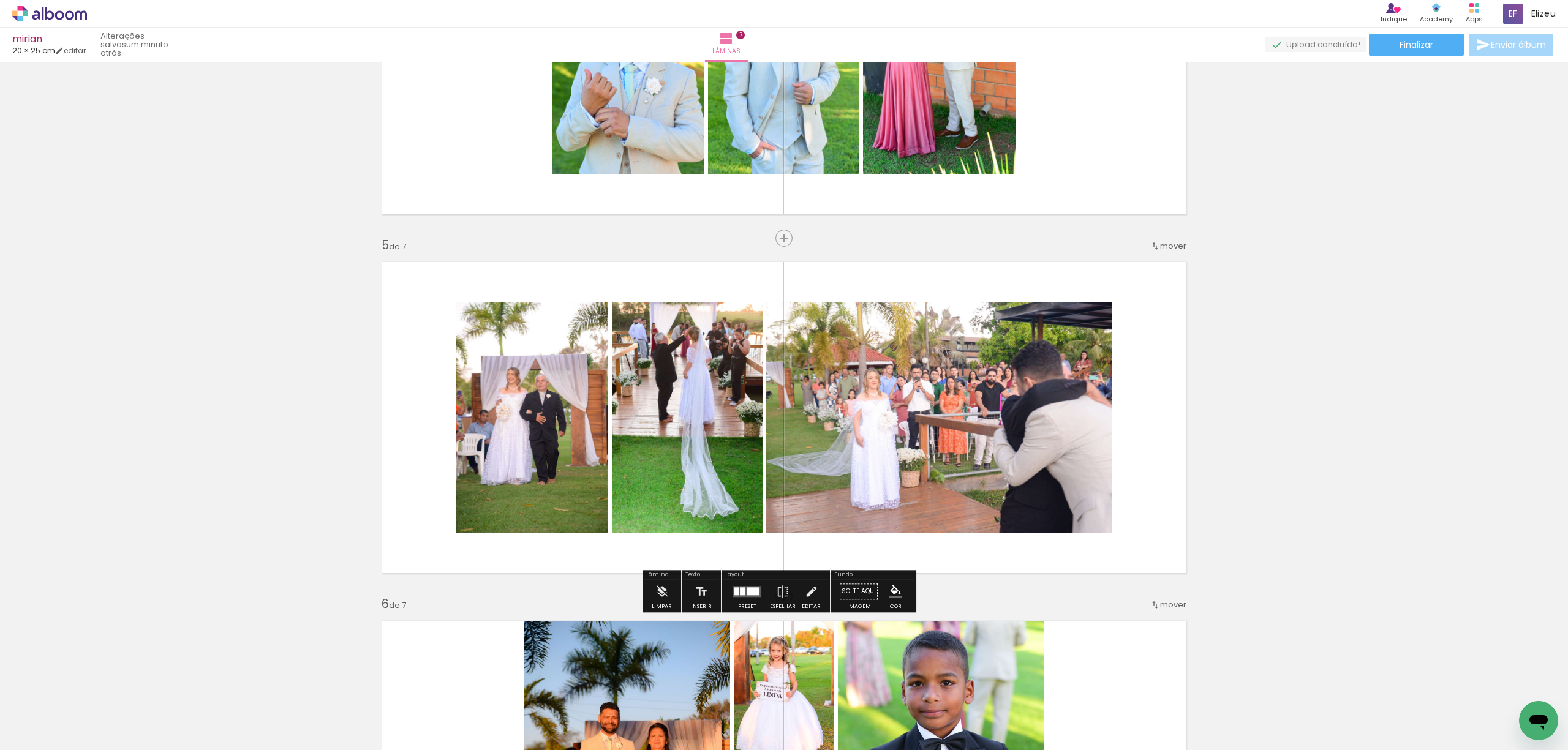
click at [1164, 251] on div "mover" at bounding box center [1167, 246] width 36 height 20
click at [1143, 350] on span "6" at bounding box center [1143, 345] width 7 height 20
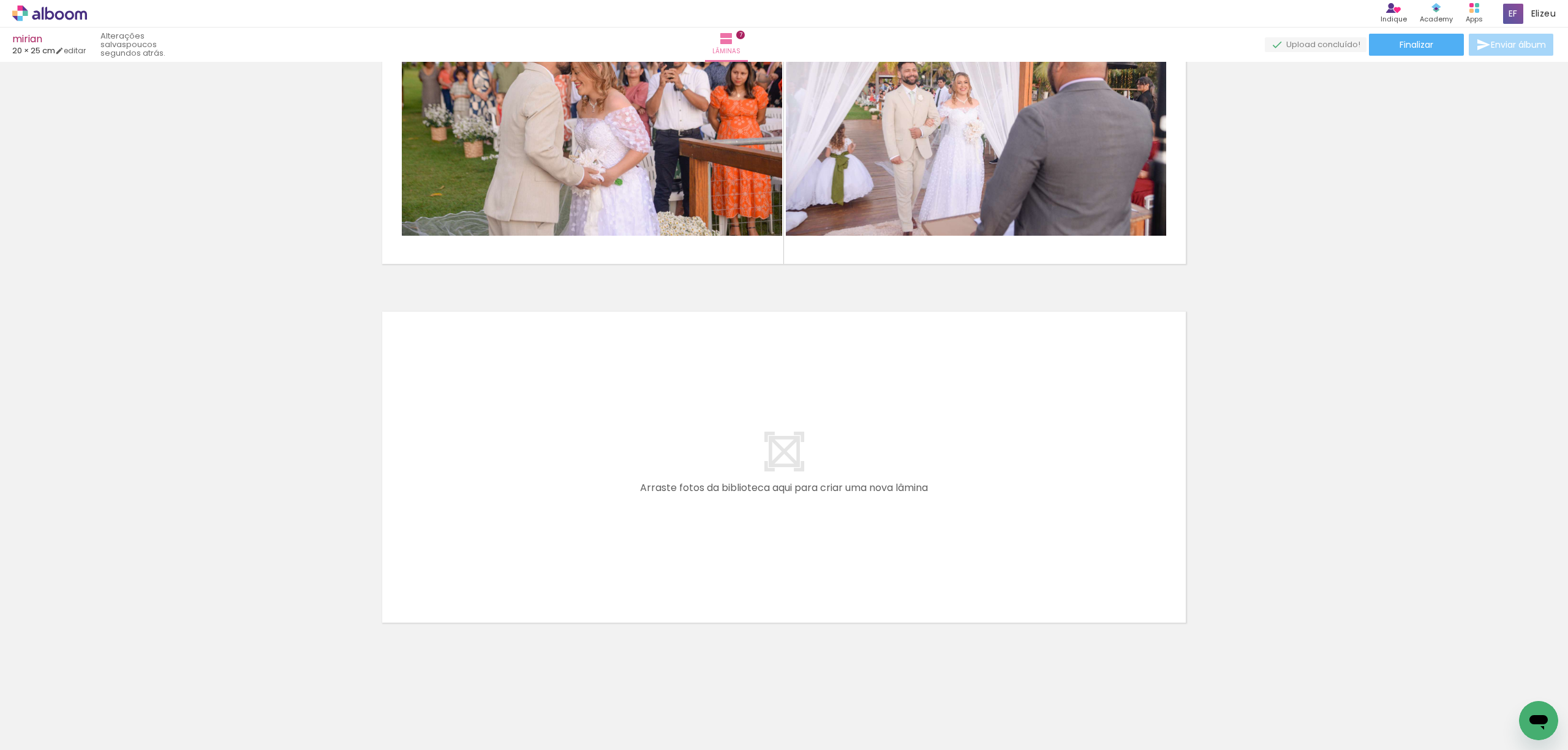
scroll to position [0, 452]
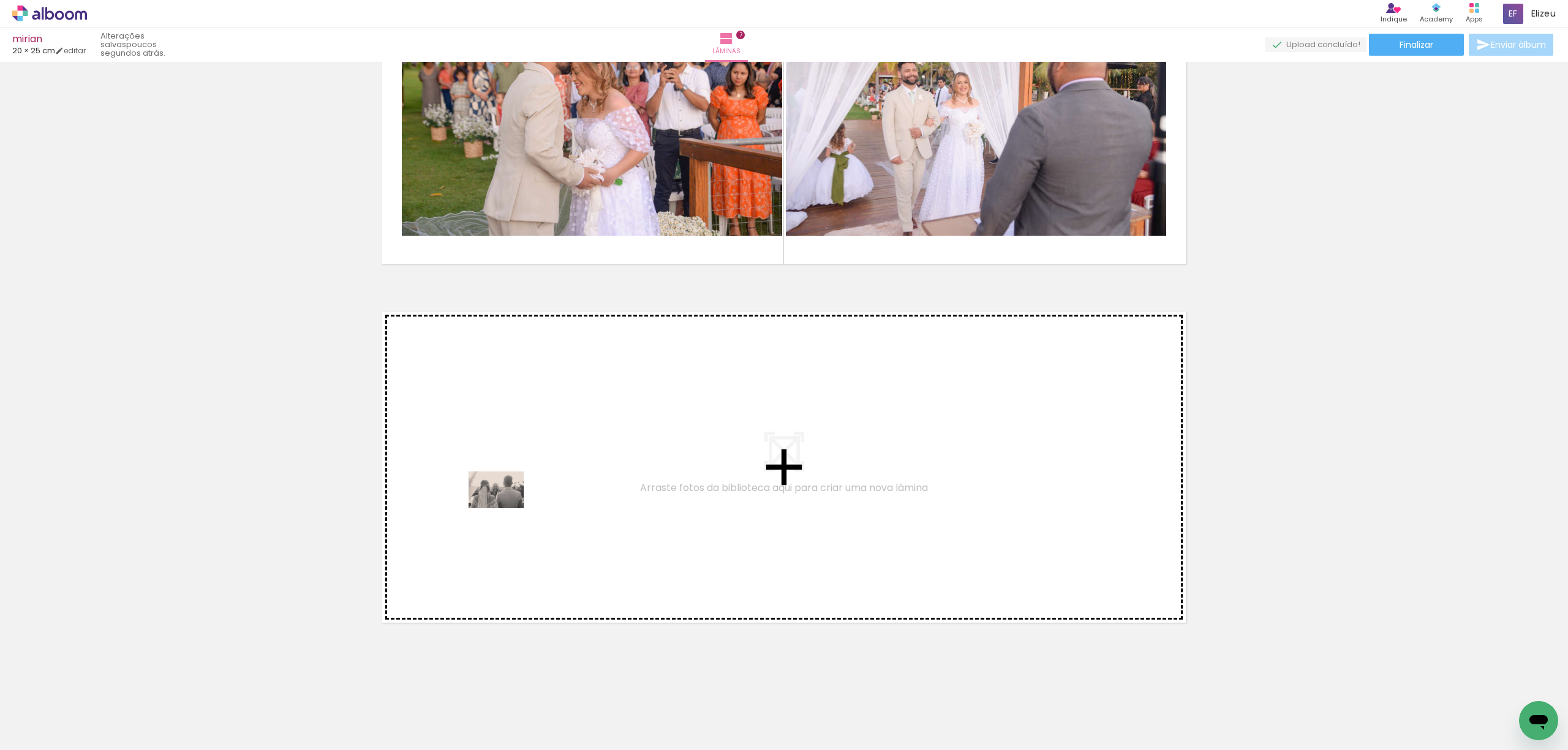
drag, startPoint x: 439, startPoint y: 723, endPoint x: 505, endPoint y: 508, distance: 224.9
click at [505, 508] on quentale-workspace at bounding box center [784, 375] width 1568 height 750
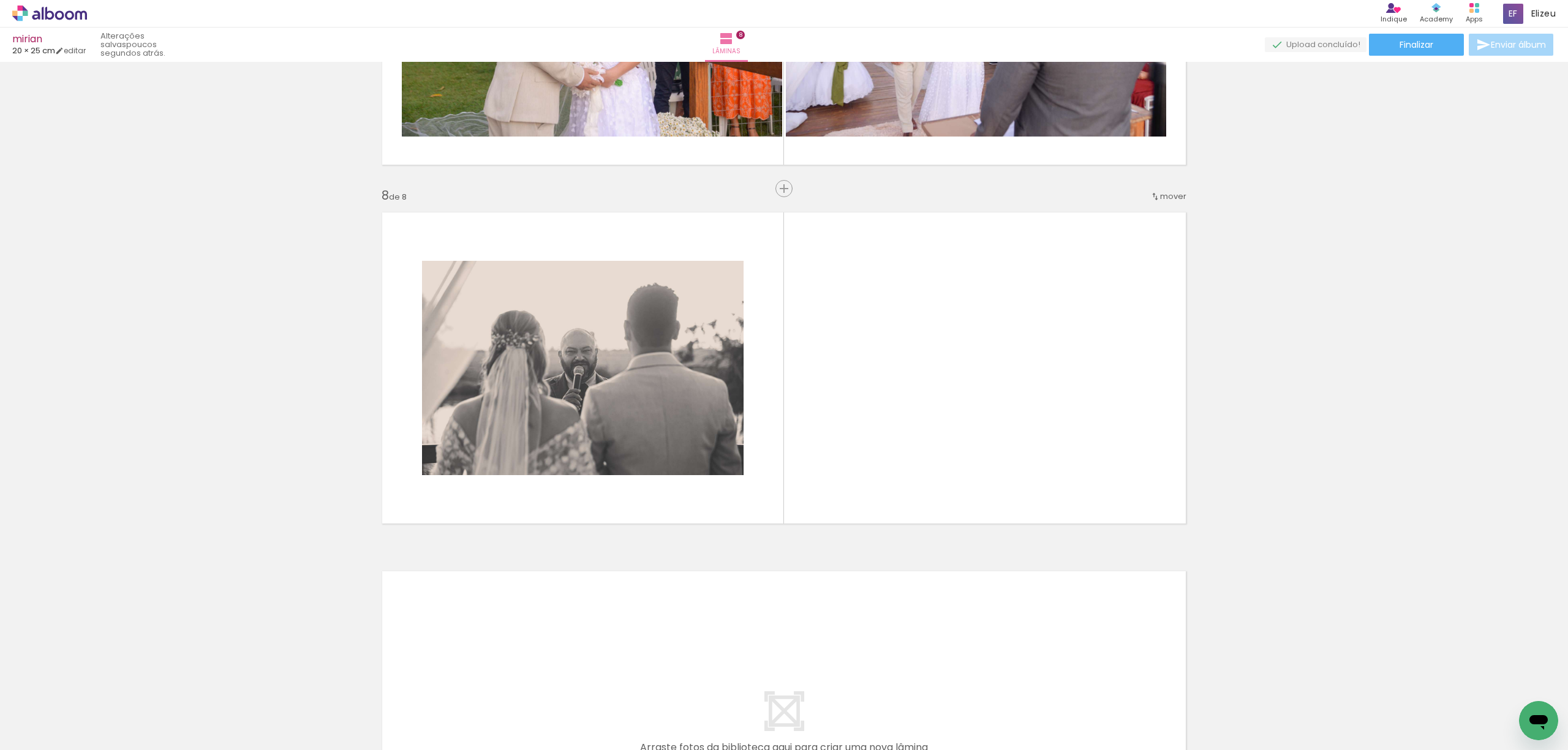
scroll to position [0, 1526]
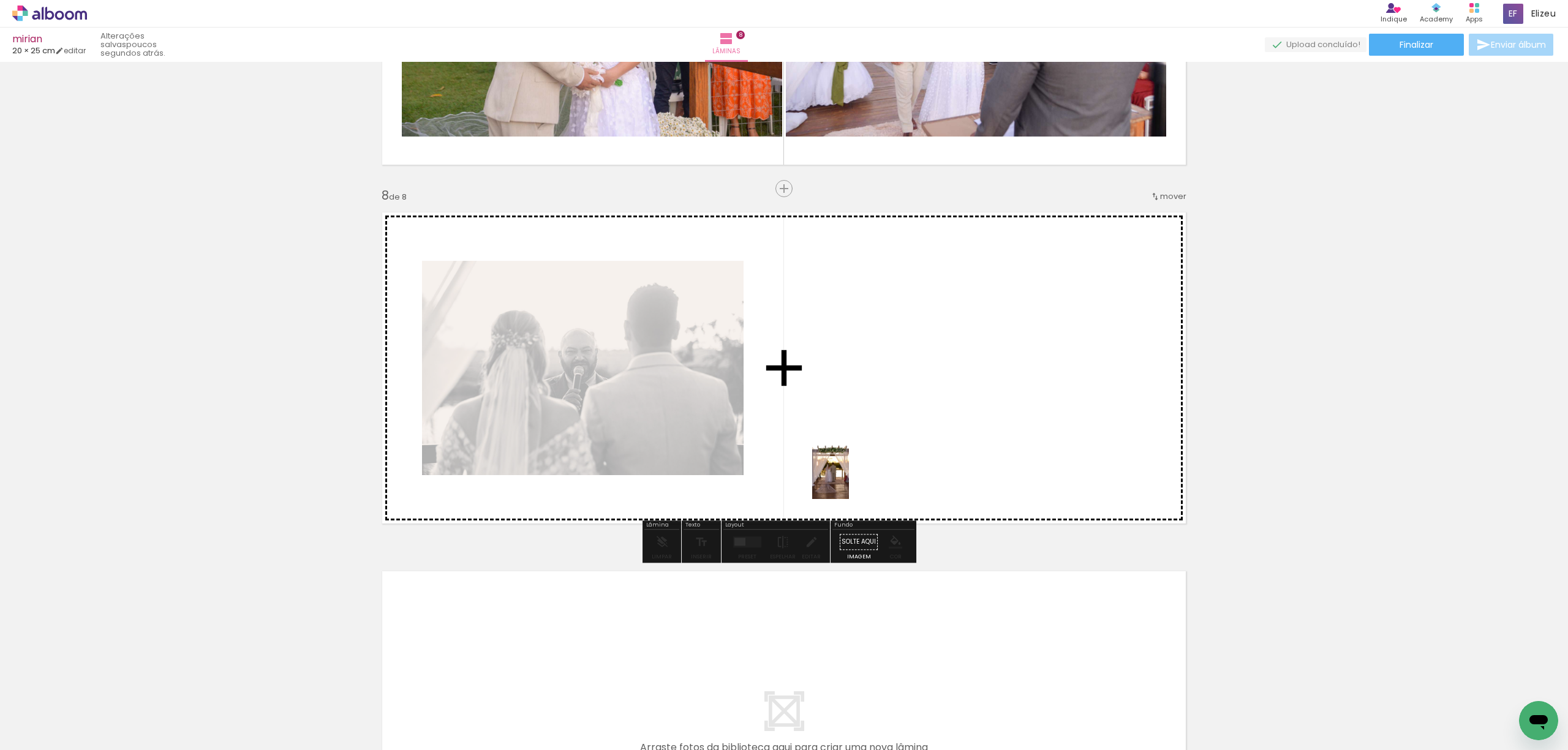
drag, startPoint x: 861, startPoint y: 730, endPoint x: 848, endPoint y: 431, distance: 299.3
click at [848, 431] on quentale-workspace at bounding box center [784, 375] width 1568 height 750
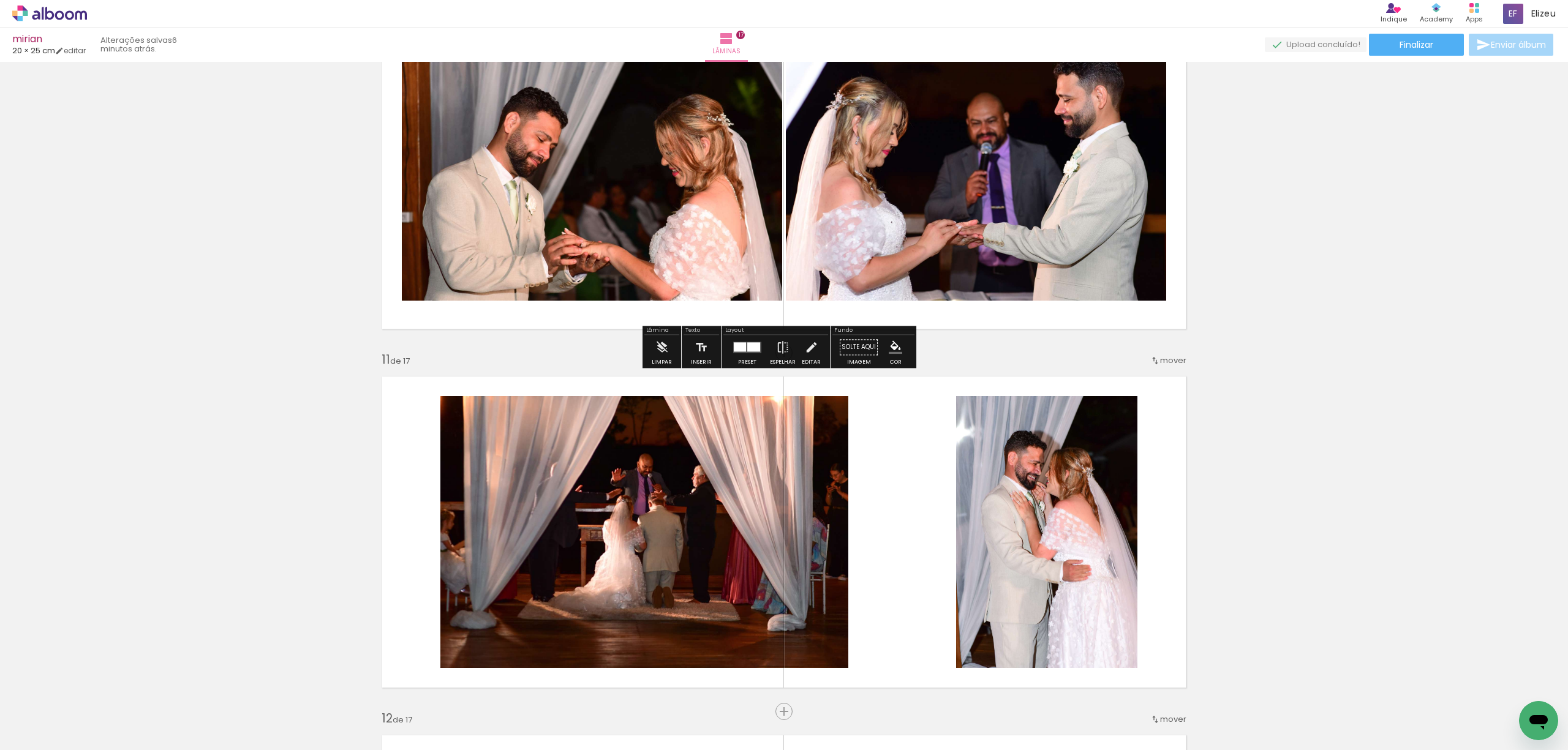
scroll to position [3347, 0]
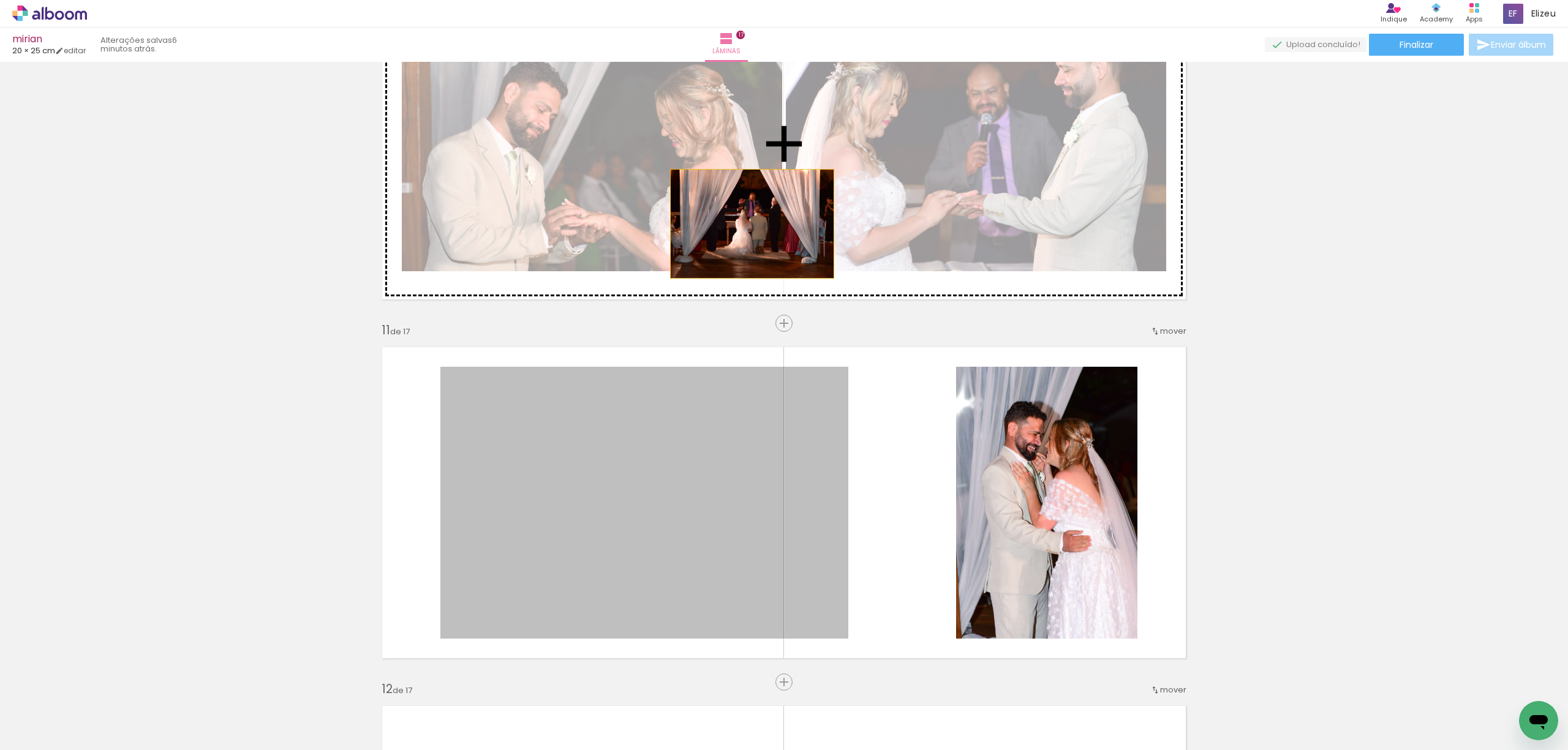
drag, startPoint x: 685, startPoint y: 556, endPoint x: 737, endPoint y: 210, distance: 349.9
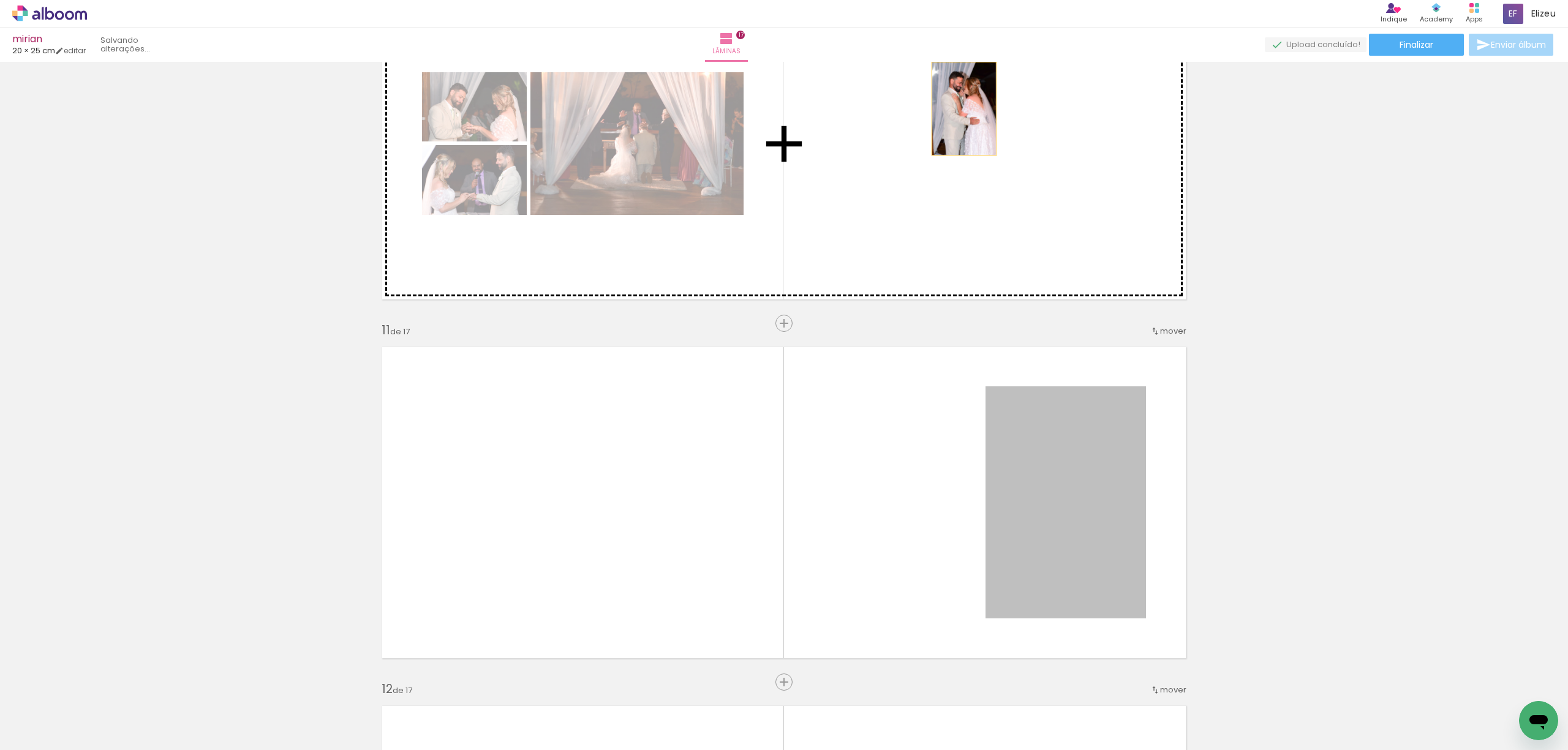
drag, startPoint x: 1027, startPoint y: 539, endPoint x: 947, endPoint y: 161, distance: 386.4
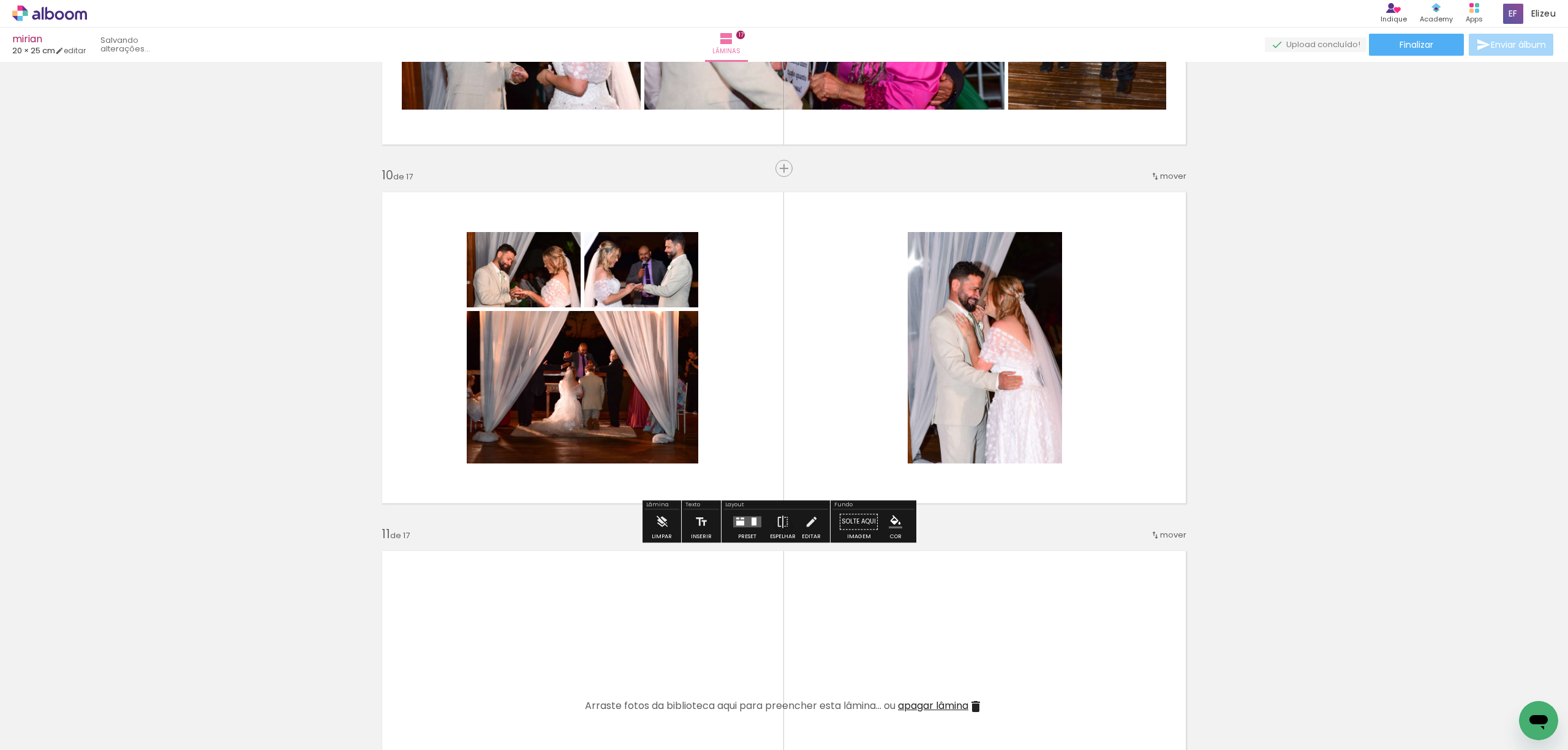
scroll to position [3103, 0]
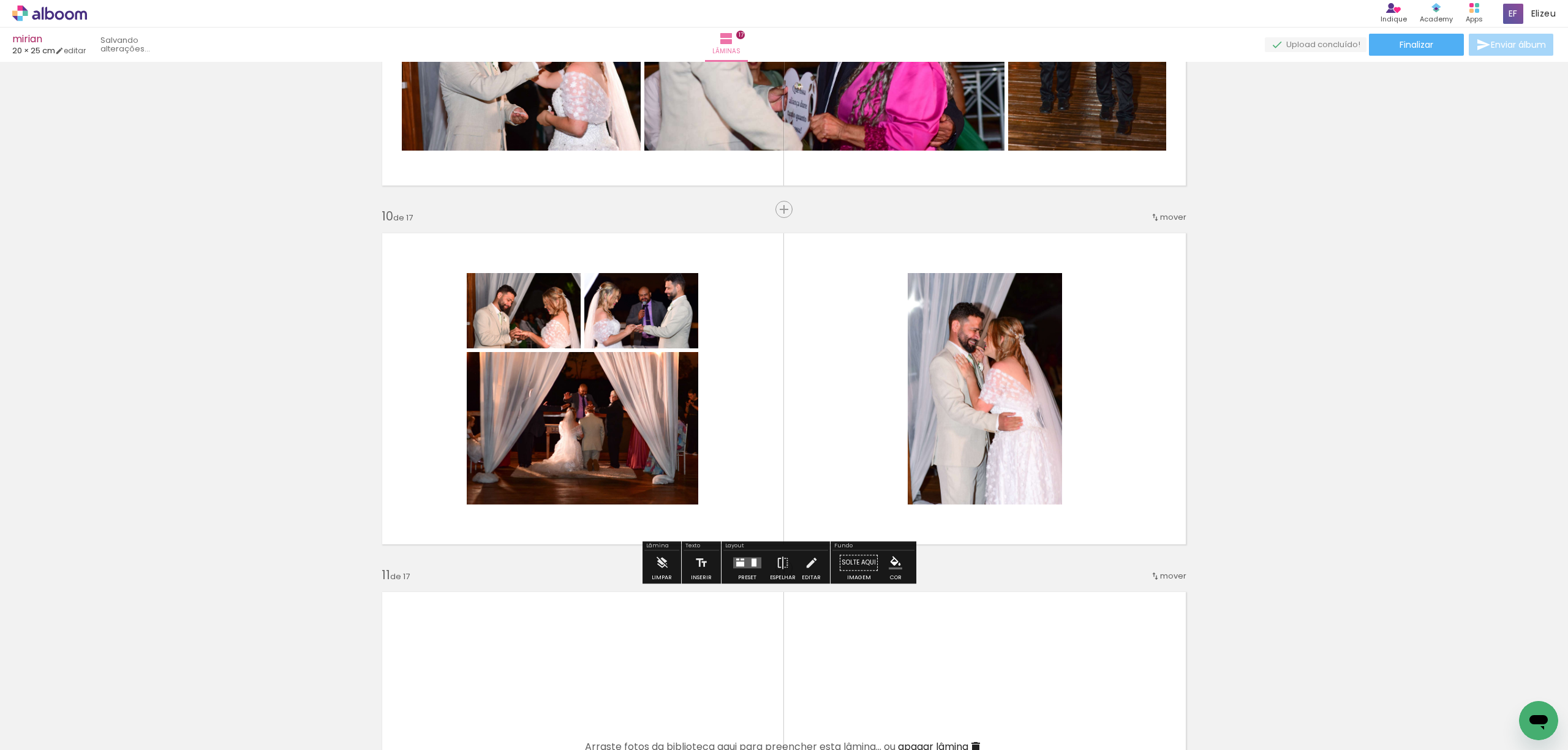
click at [748, 567] on quentale-layouter at bounding box center [747, 563] width 28 height 11
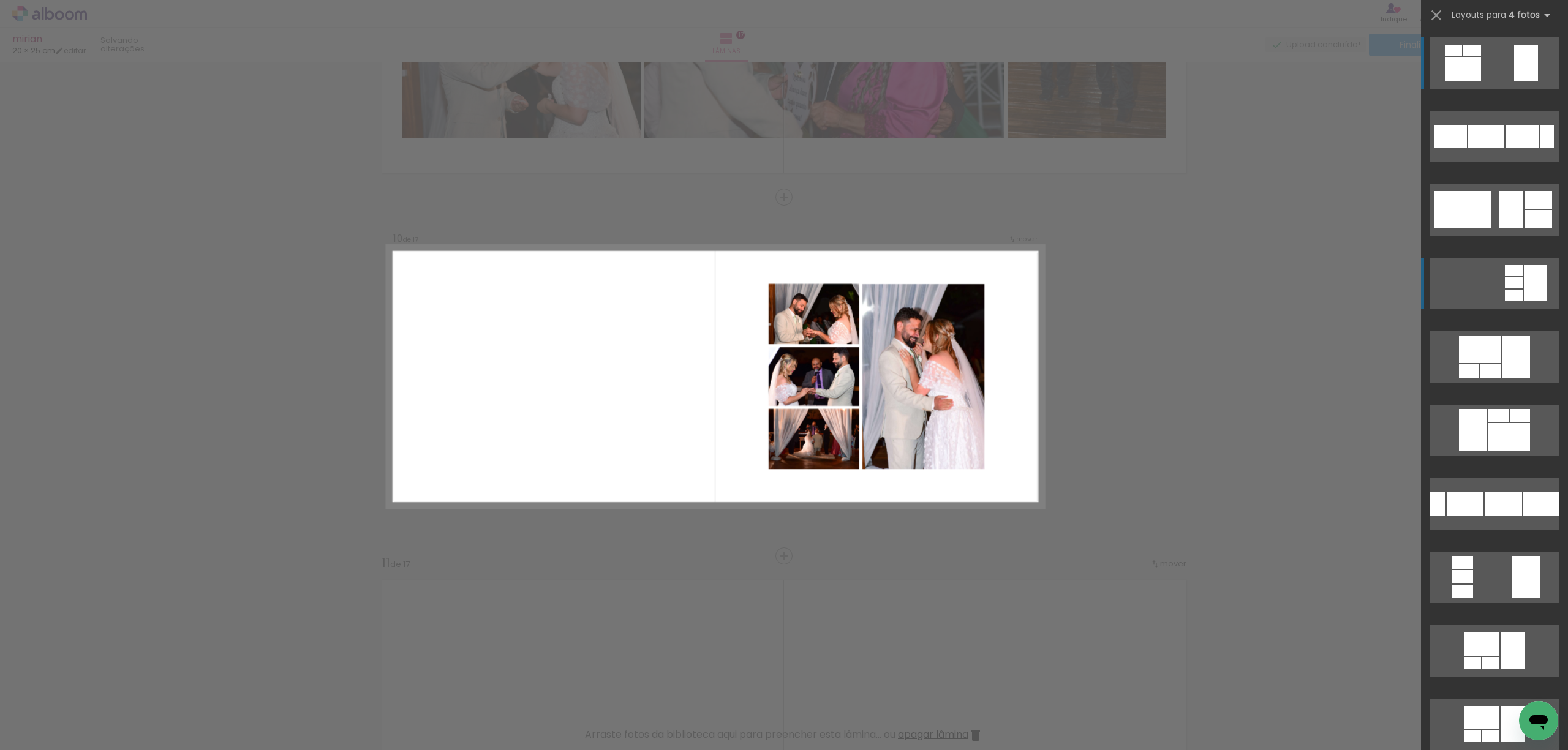
scroll to position [3123, 0]
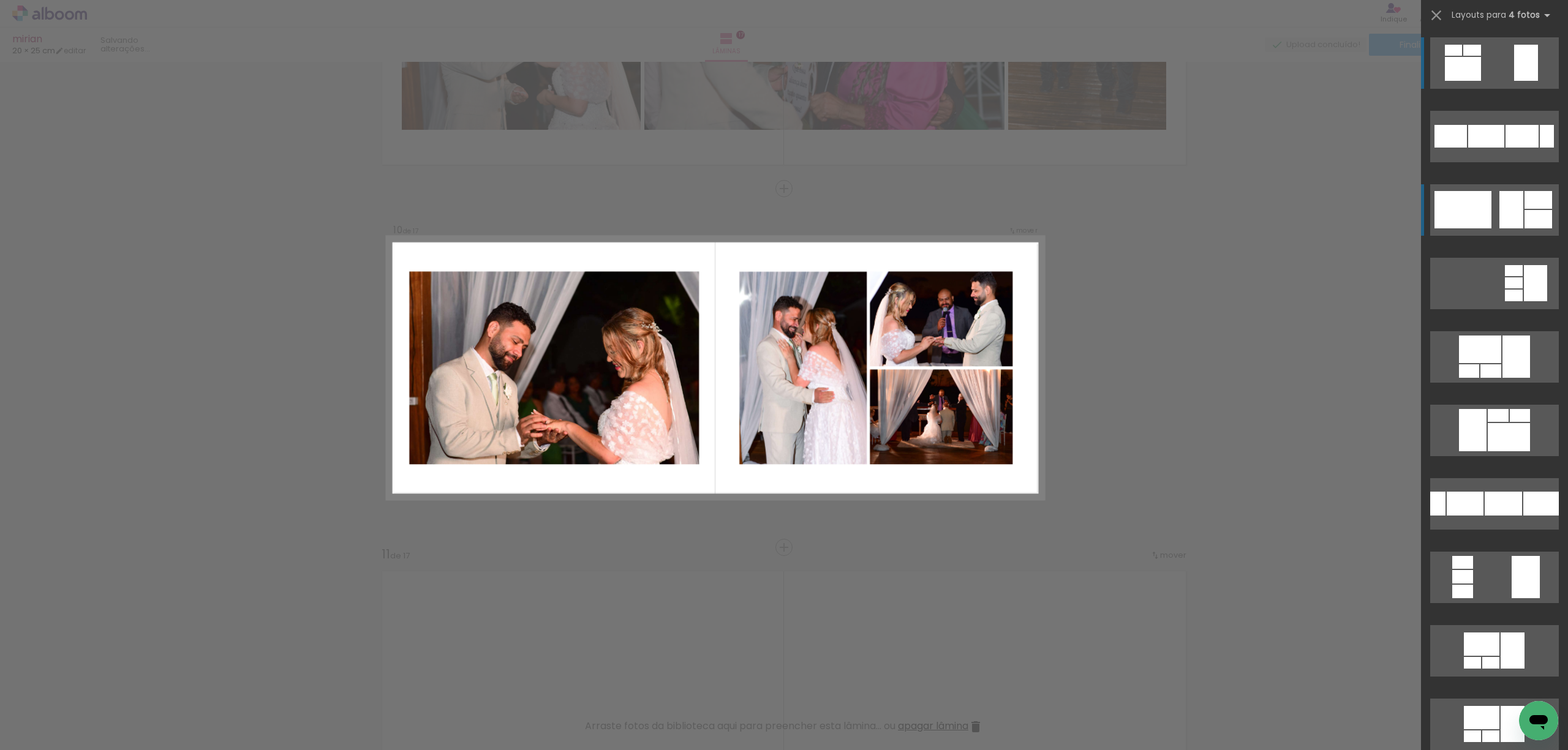
click at [1460, 203] on div at bounding box center [1463, 210] width 57 height 37
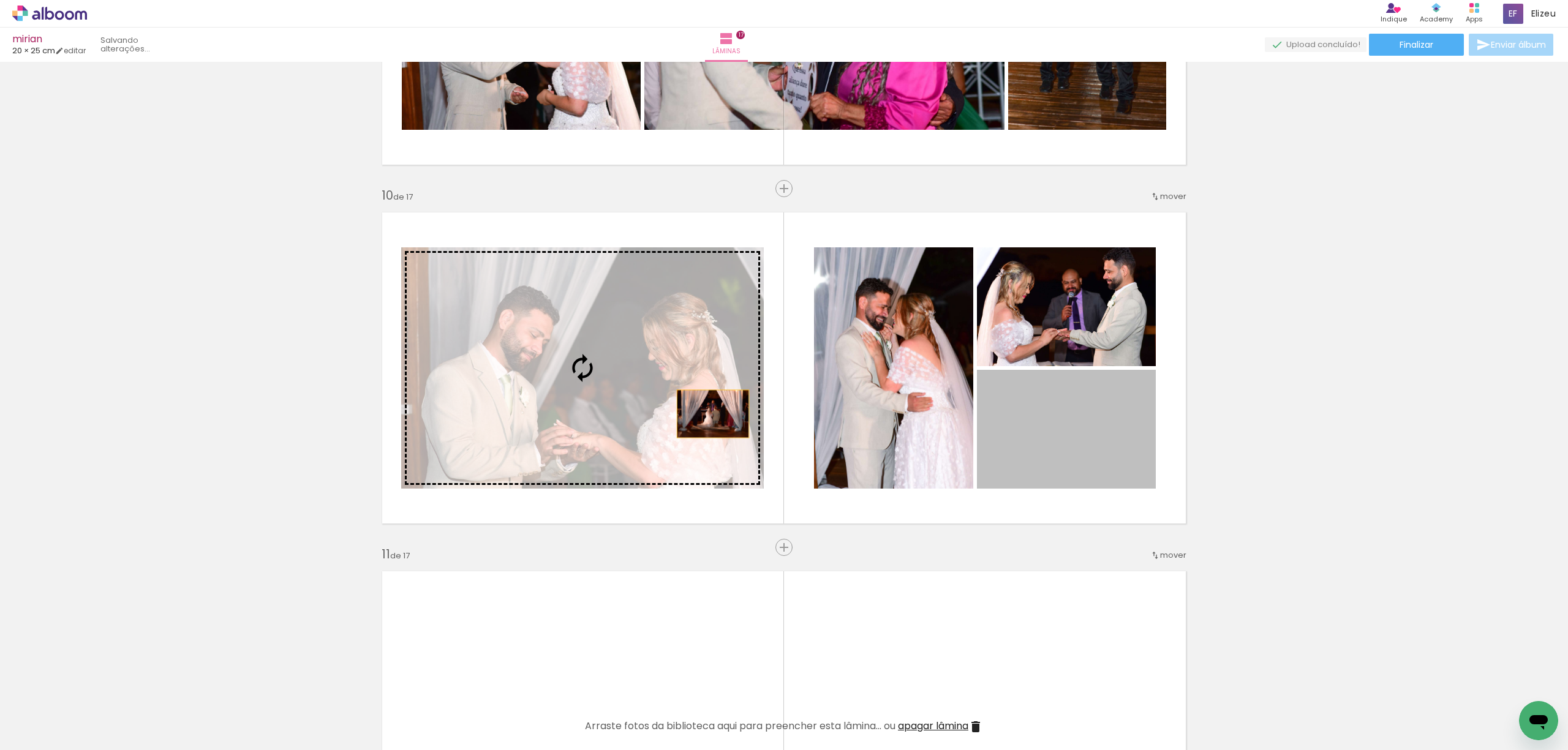
drag, startPoint x: 1059, startPoint y: 439, endPoint x: 657, endPoint y: 405, distance: 403.4
click at [0, 0] on slot at bounding box center [0, 0] width 0 height 0
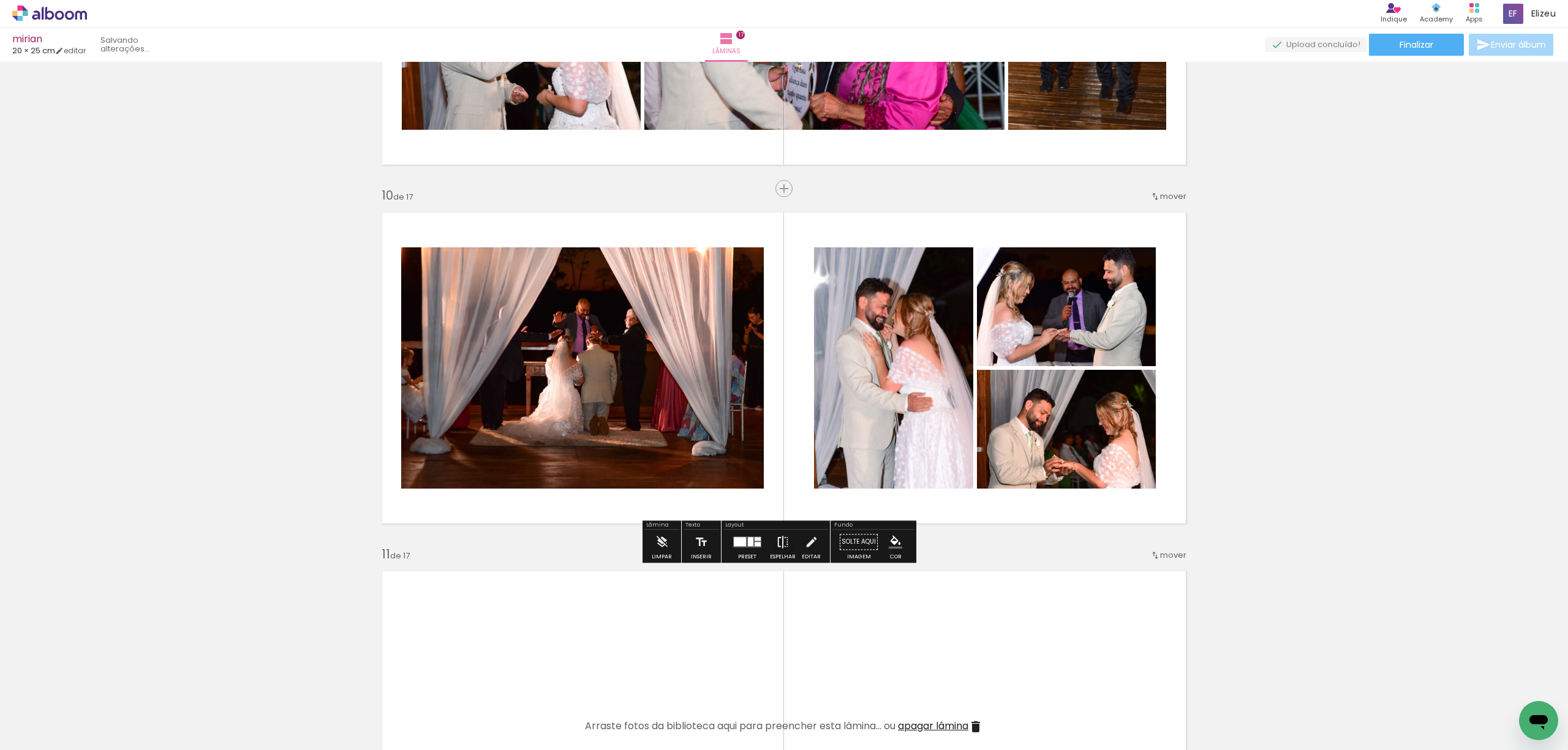
click at [781, 547] on iron-icon at bounding box center [783, 542] width 14 height 25
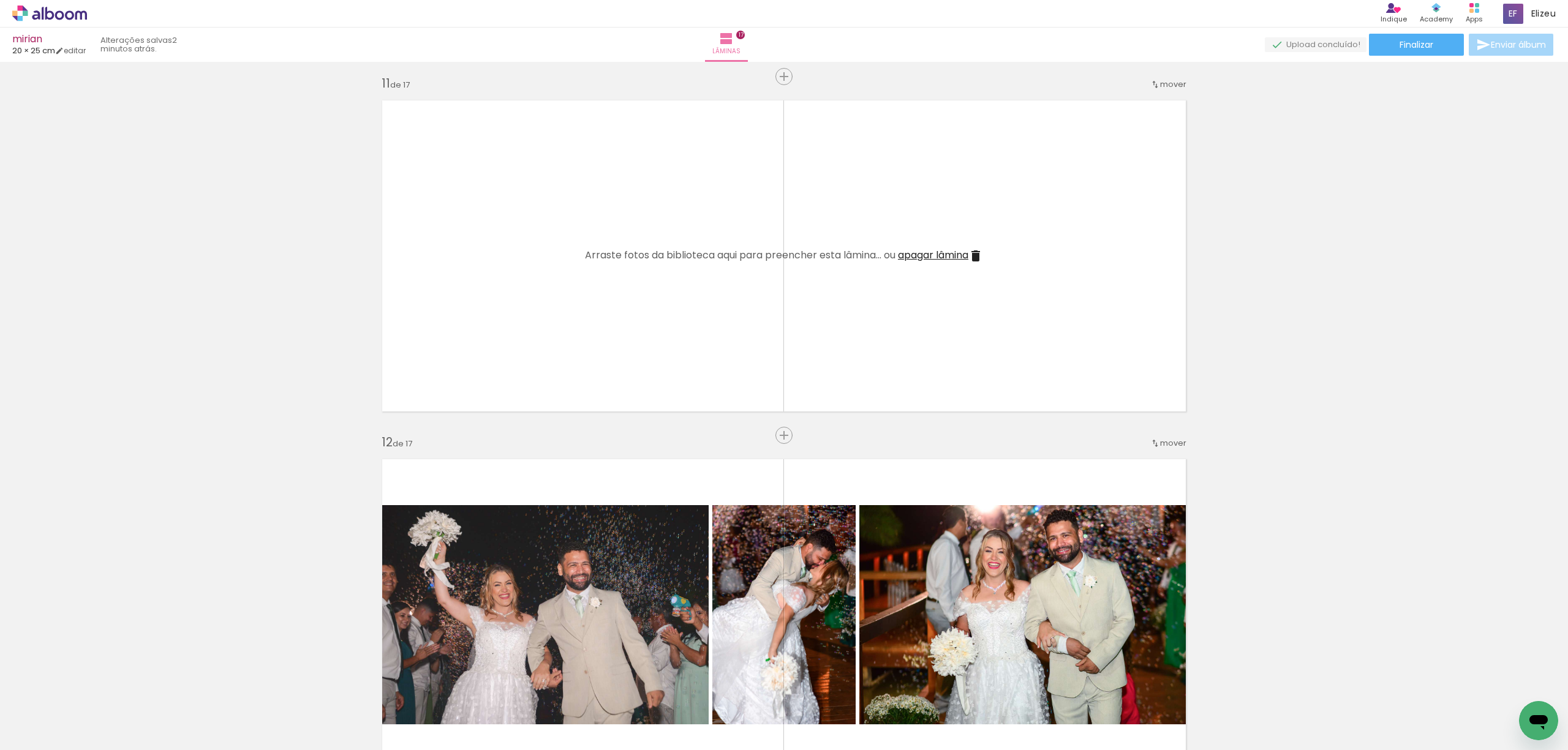
scroll to position [3593, 0]
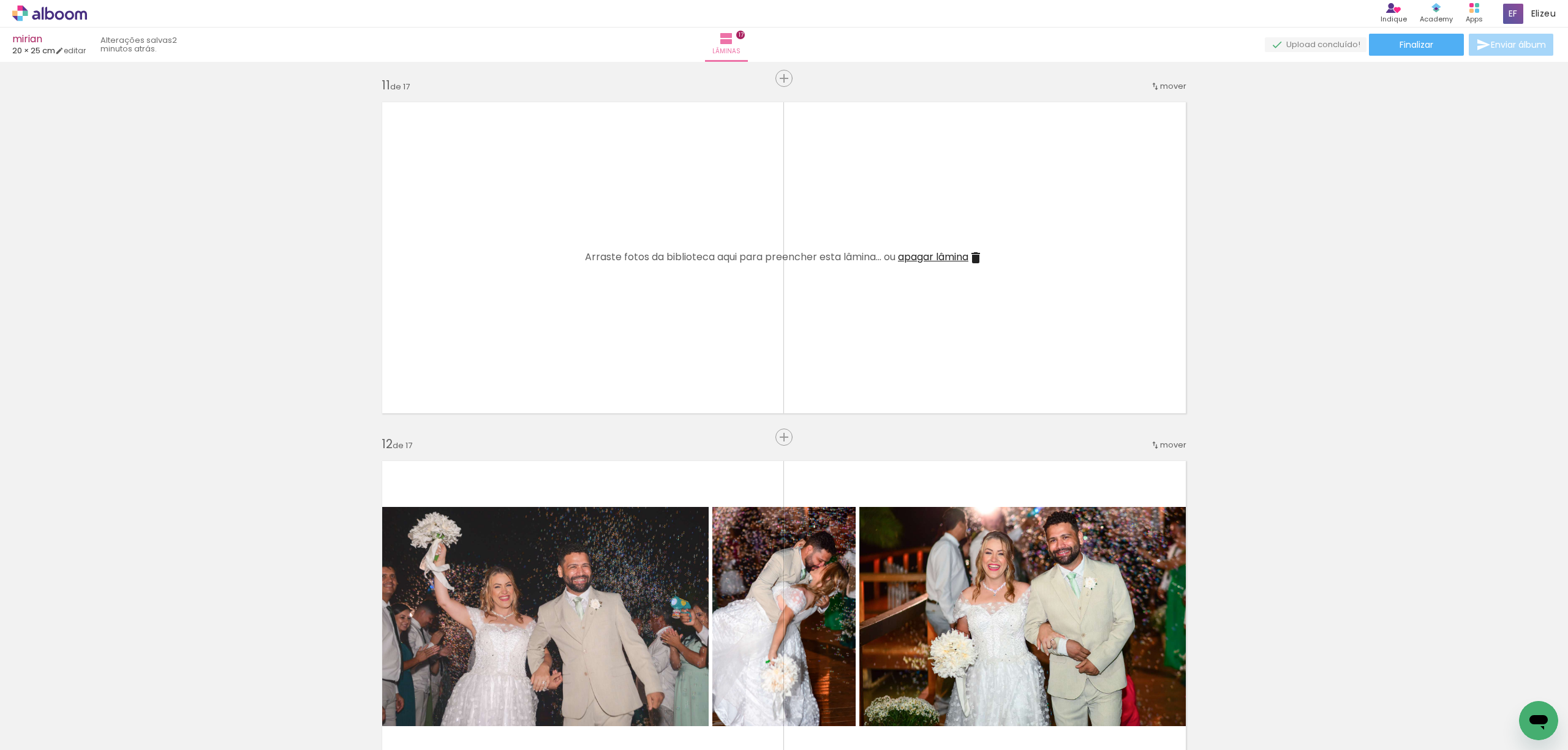
click at [968, 260] on iron-icon at bounding box center [975, 258] width 15 height 15
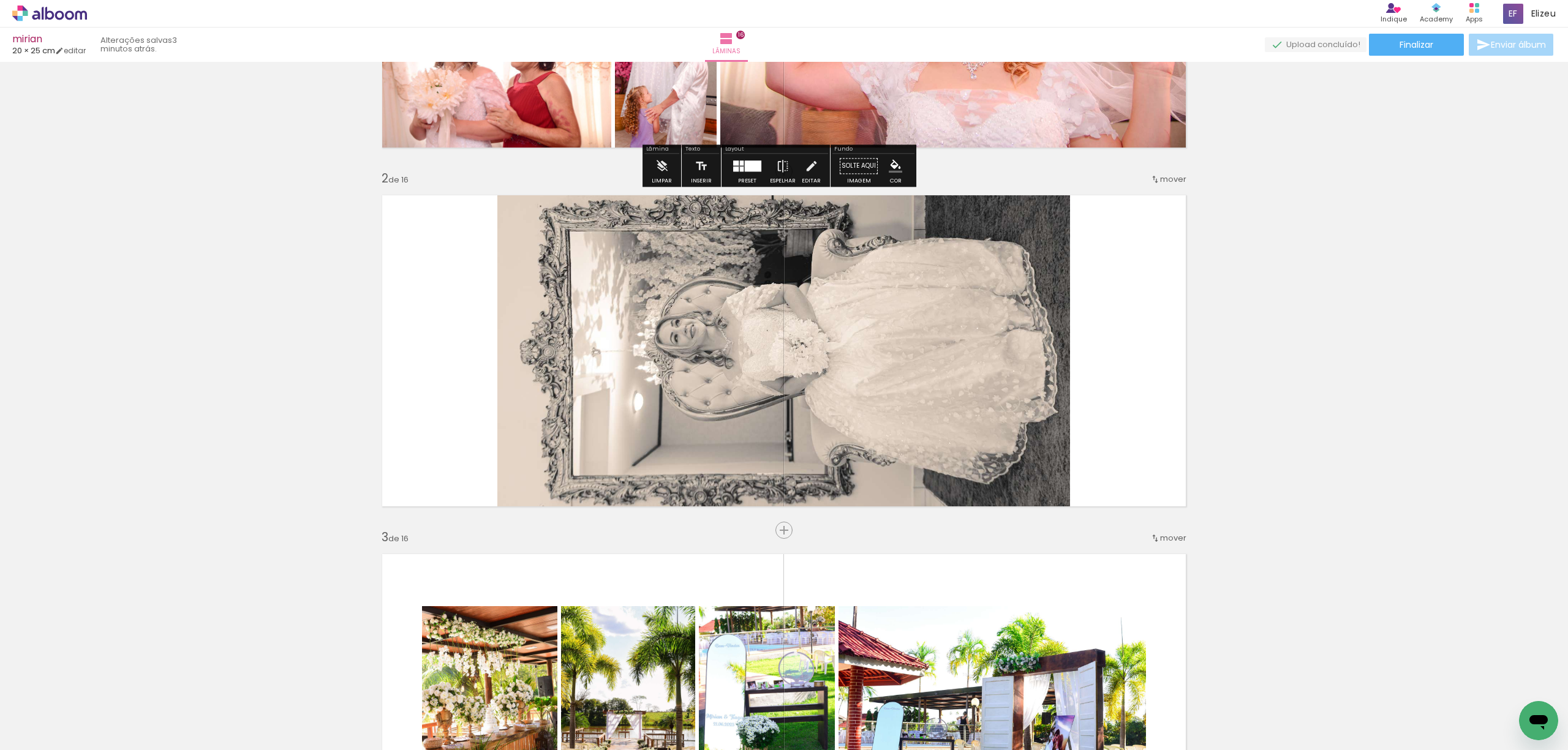
scroll to position [0, 0]
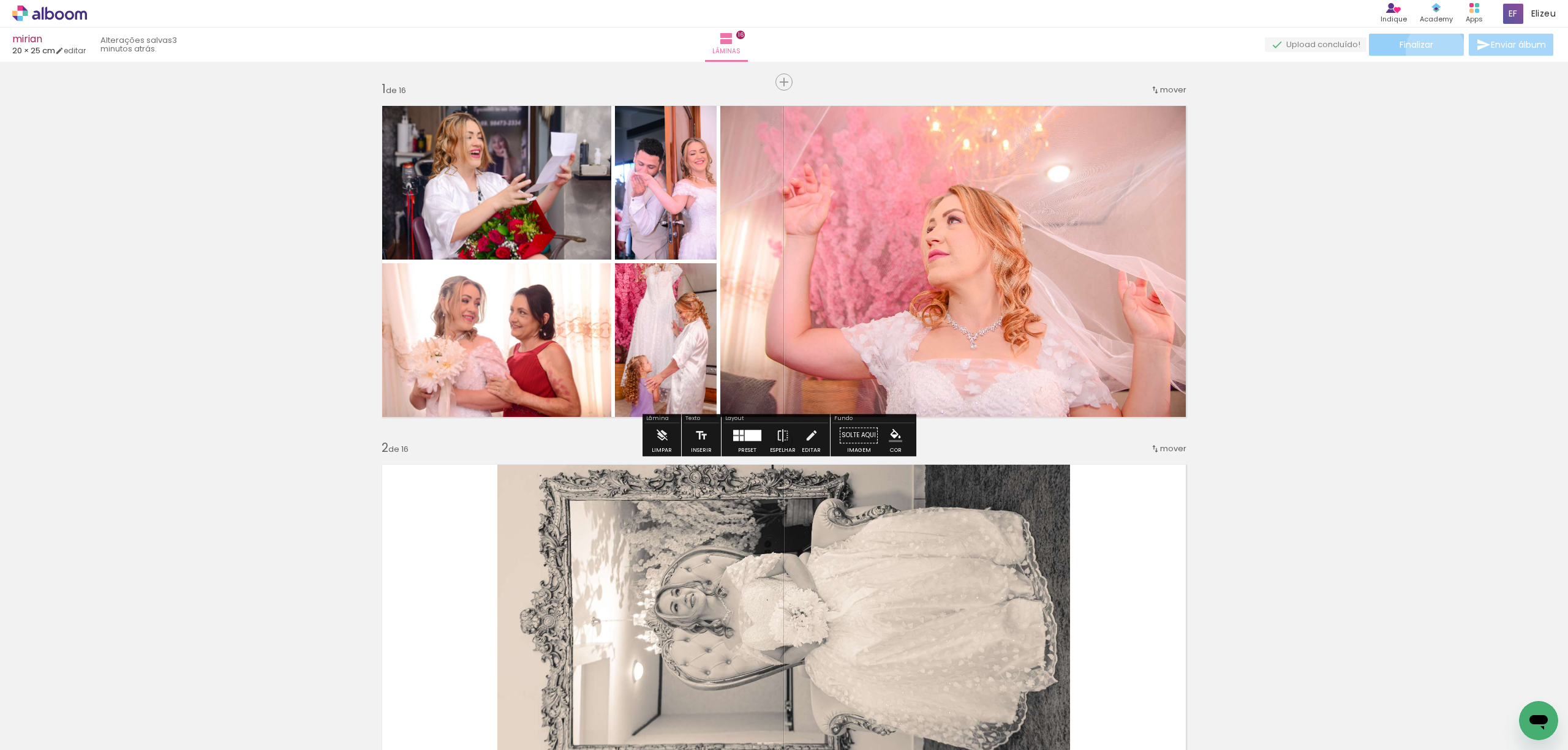
click at [1430, 50] on paper-button "Finalizar" at bounding box center [1415, 44] width 95 height 22
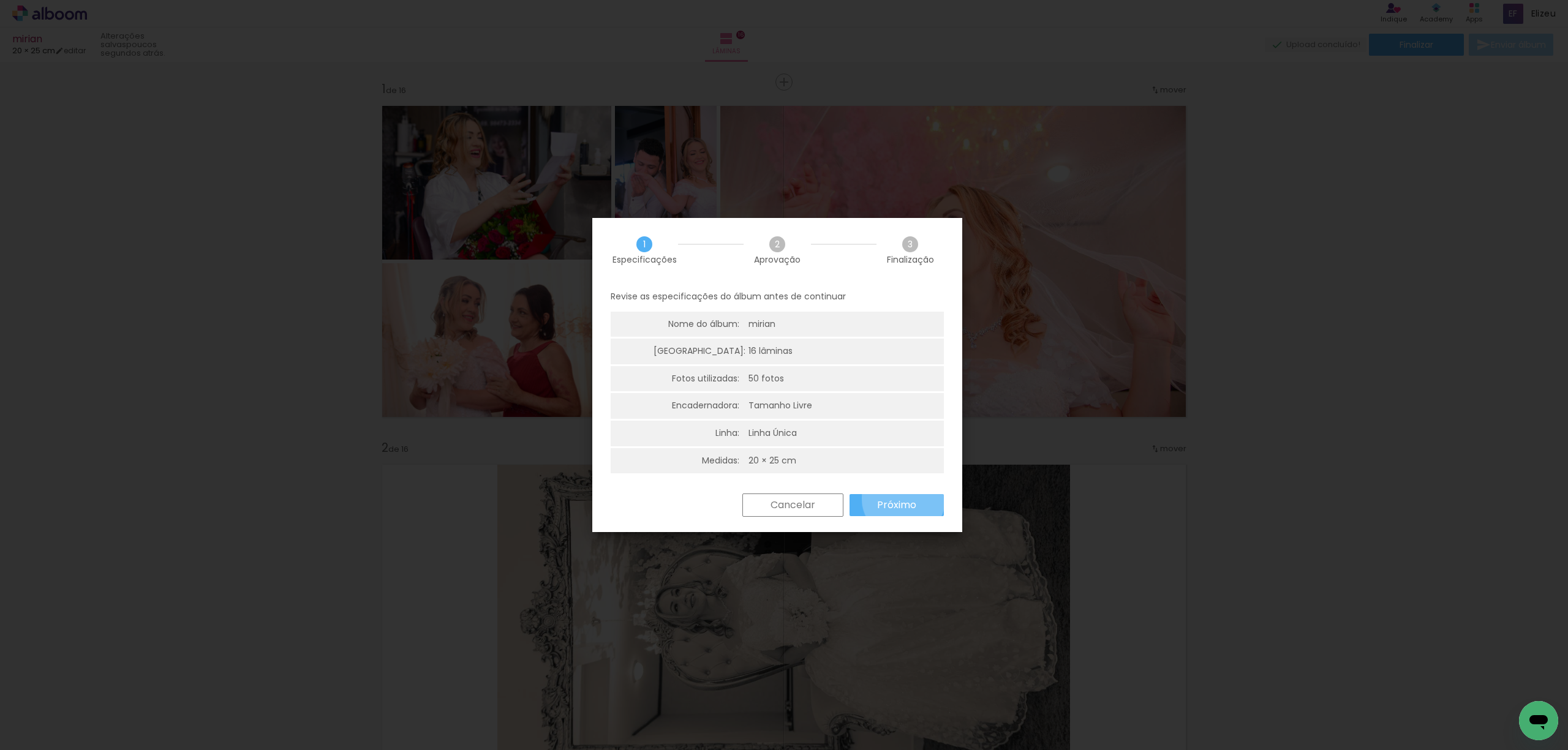
click at [0, 0] on slot "Próximo" at bounding box center [0, 0] width 0 height 0
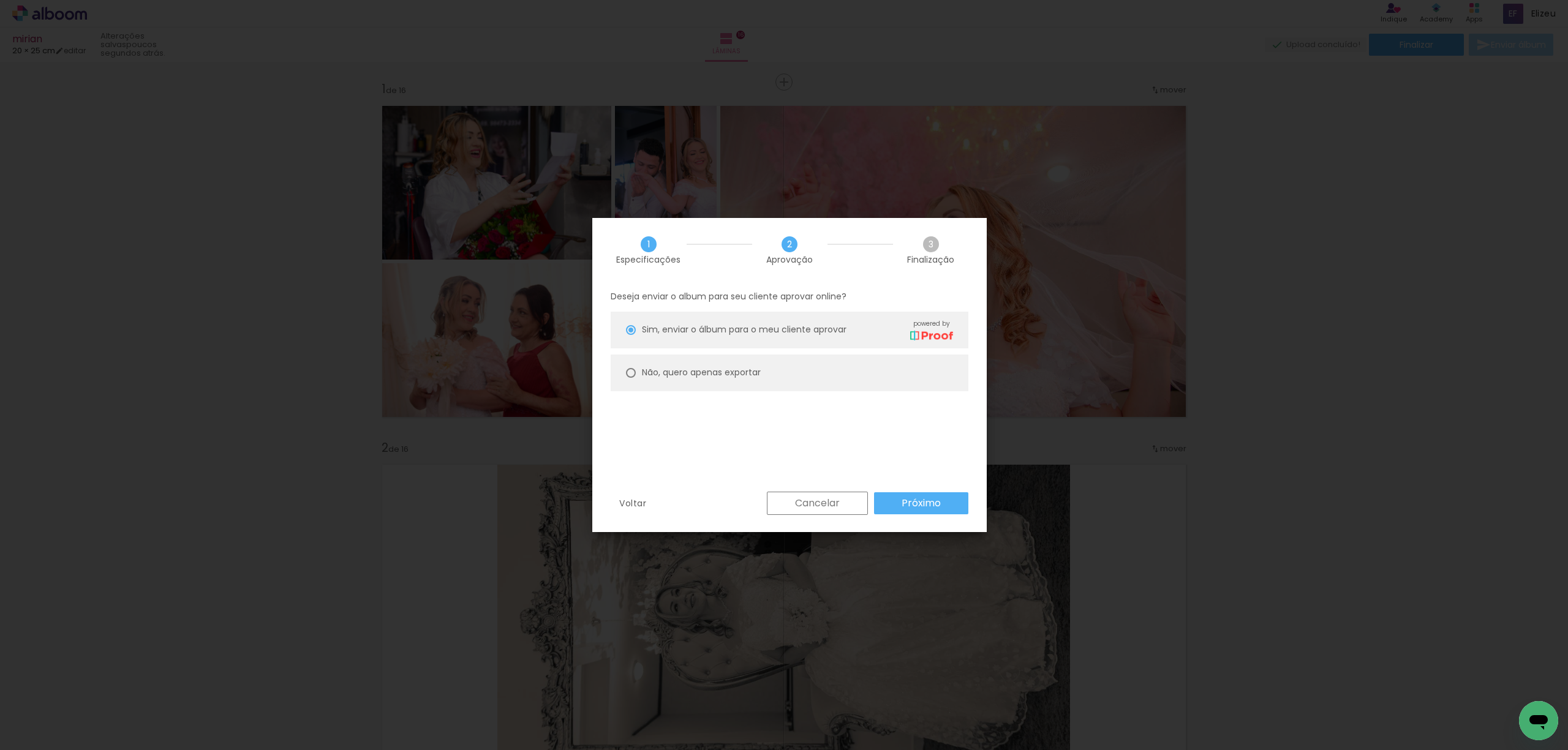
click at [628, 375] on div at bounding box center [631, 373] width 10 height 10
type paper-radio-button "on"
click at [889, 505] on paper-button "Próximo" at bounding box center [921, 503] width 94 height 22
type input "Alta, 300 DPI"
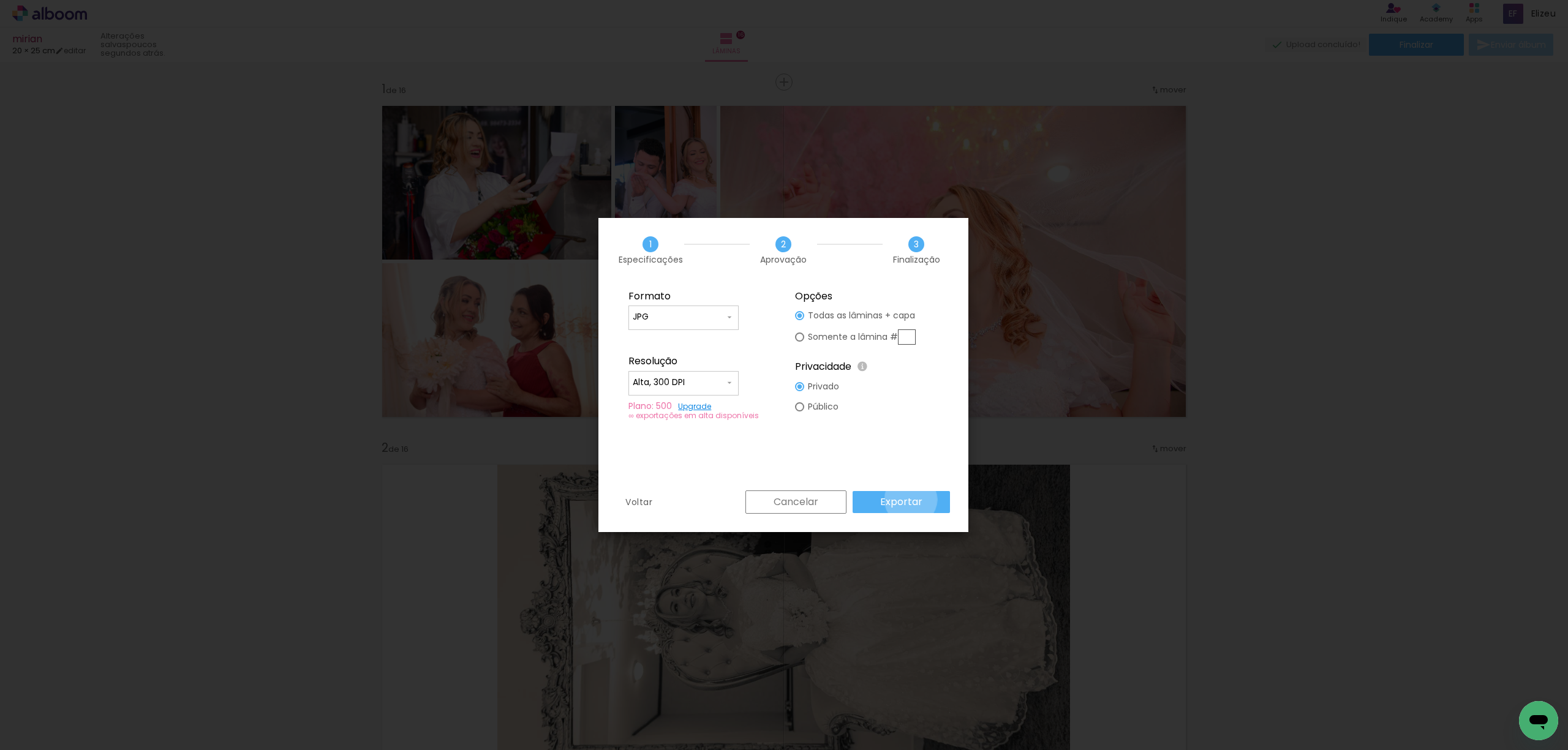
click at [0, 0] on slot "Exportar" at bounding box center [0, 0] width 0 height 0
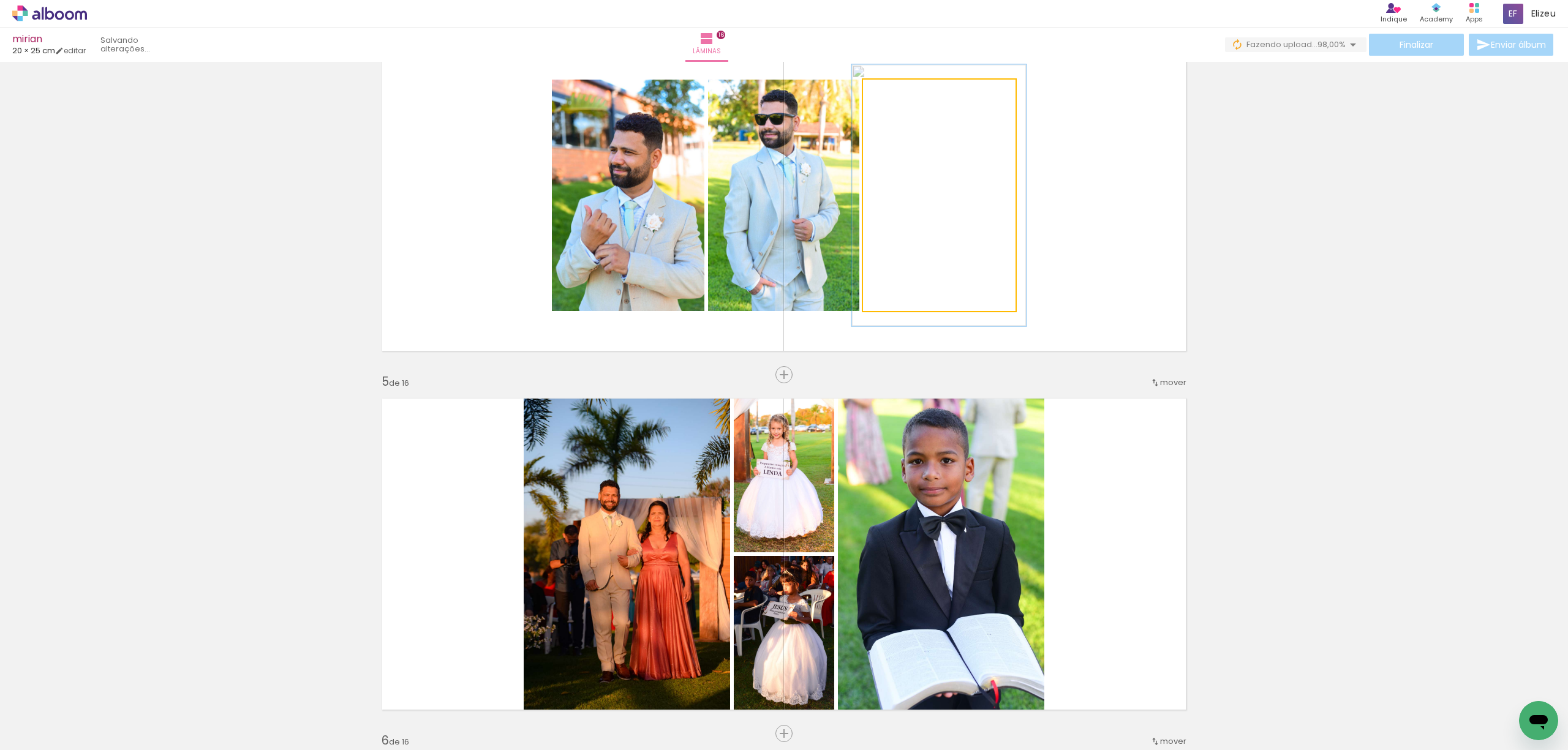
type paper-slider "113"
click at [897, 89] on div at bounding box center [897, 92] width 20 height 20
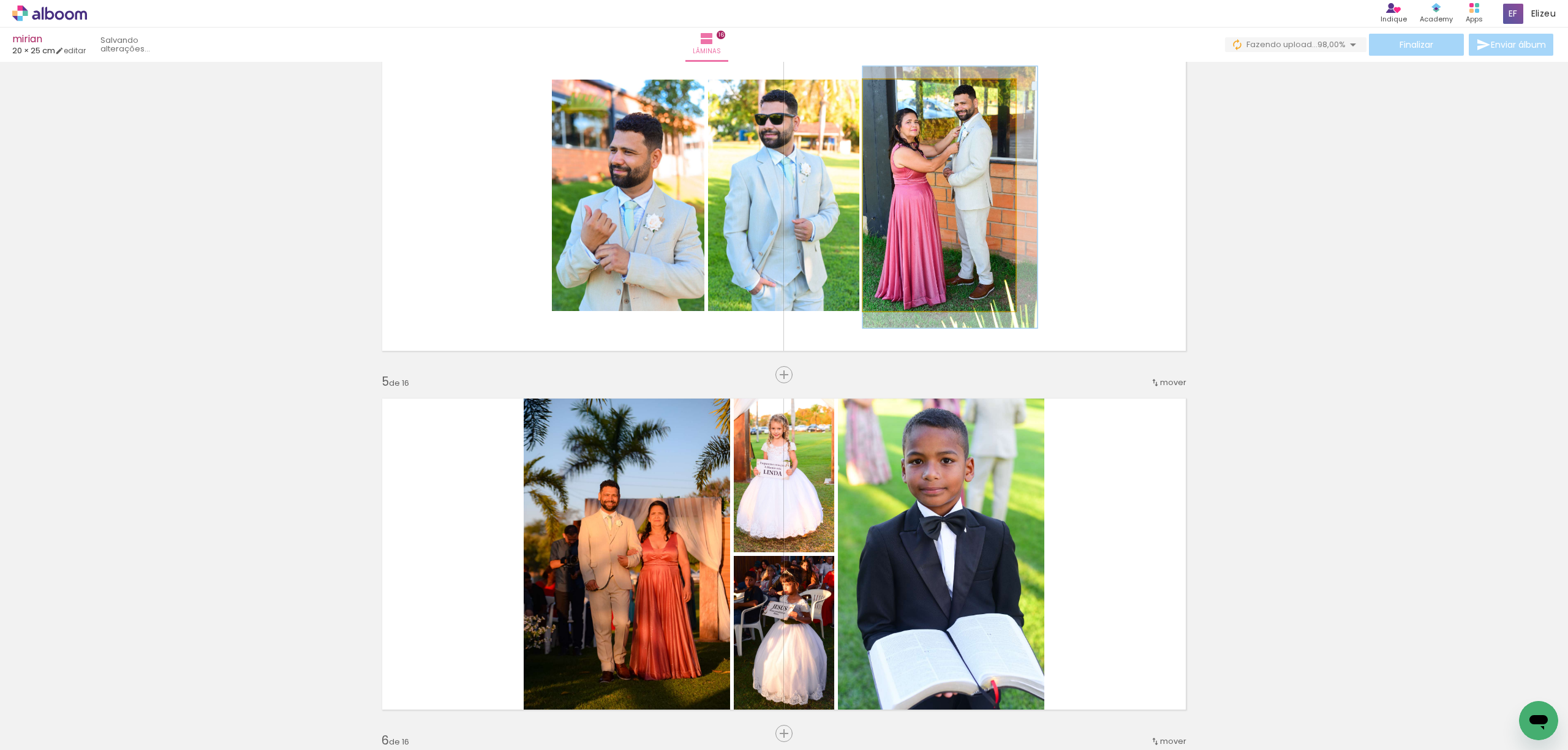
drag, startPoint x: 915, startPoint y: 195, endPoint x: 946, endPoint y: 197, distance: 31.1
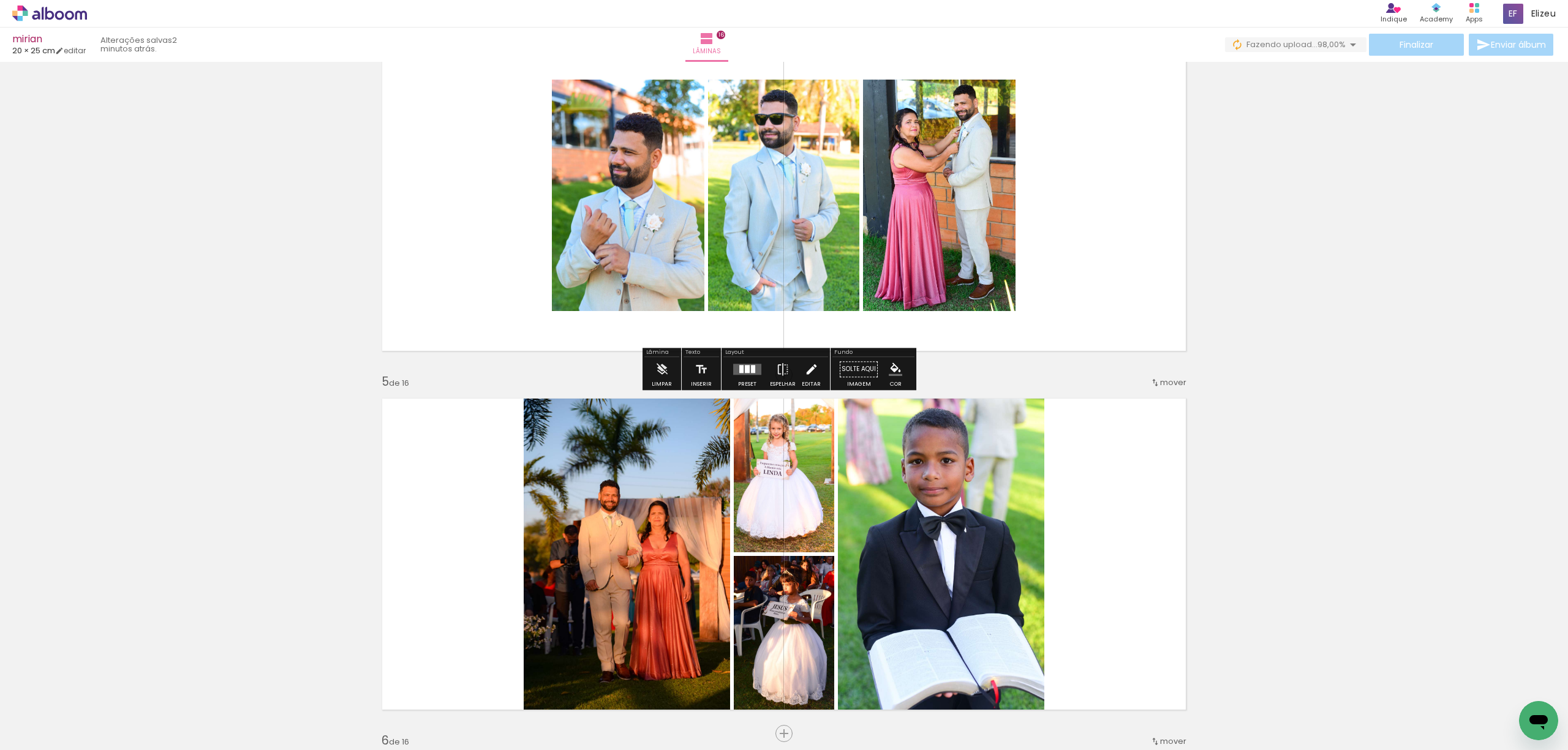
click at [811, 371] on iron-icon at bounding box center [811, 369] width 14 height 25
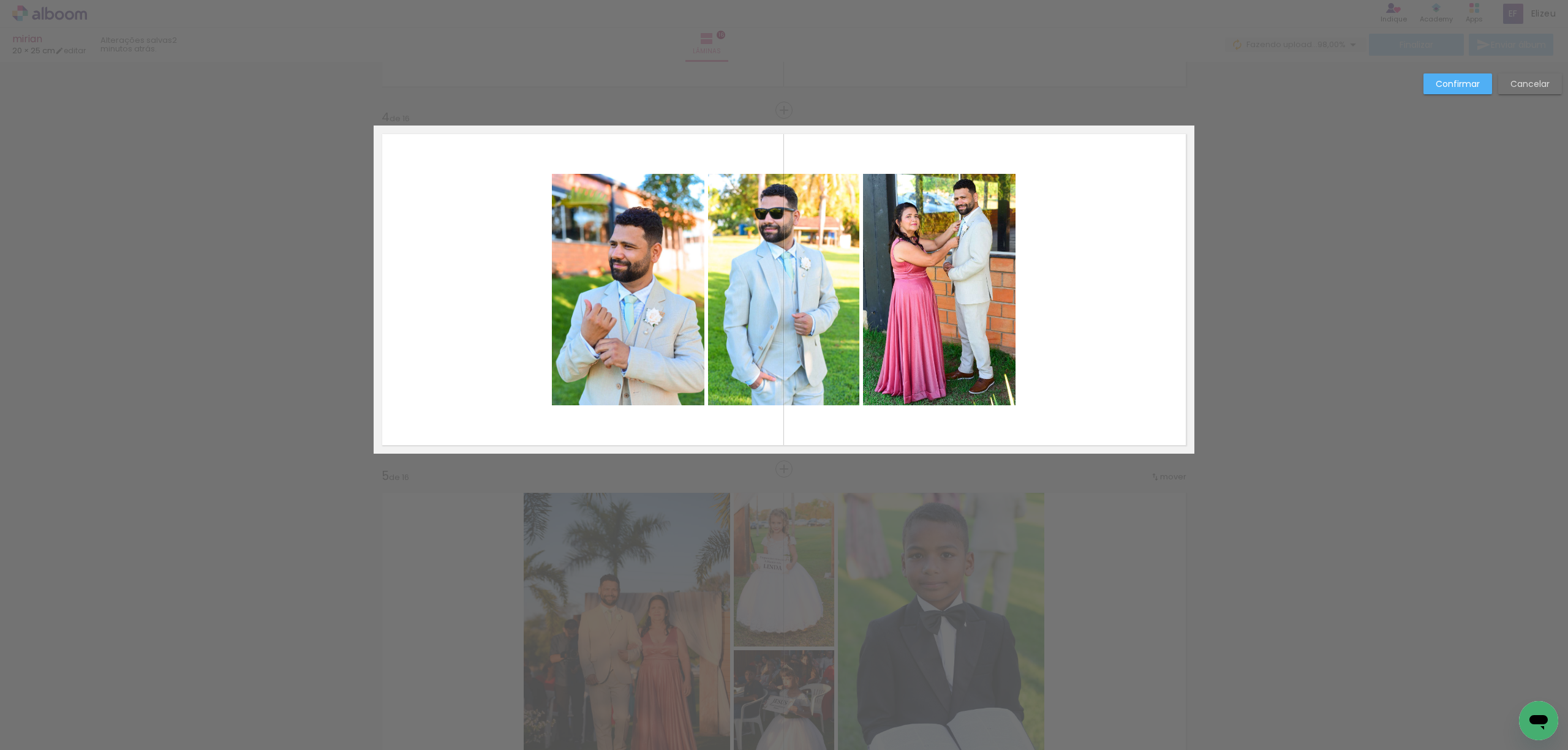
scroll to position [970, 0]
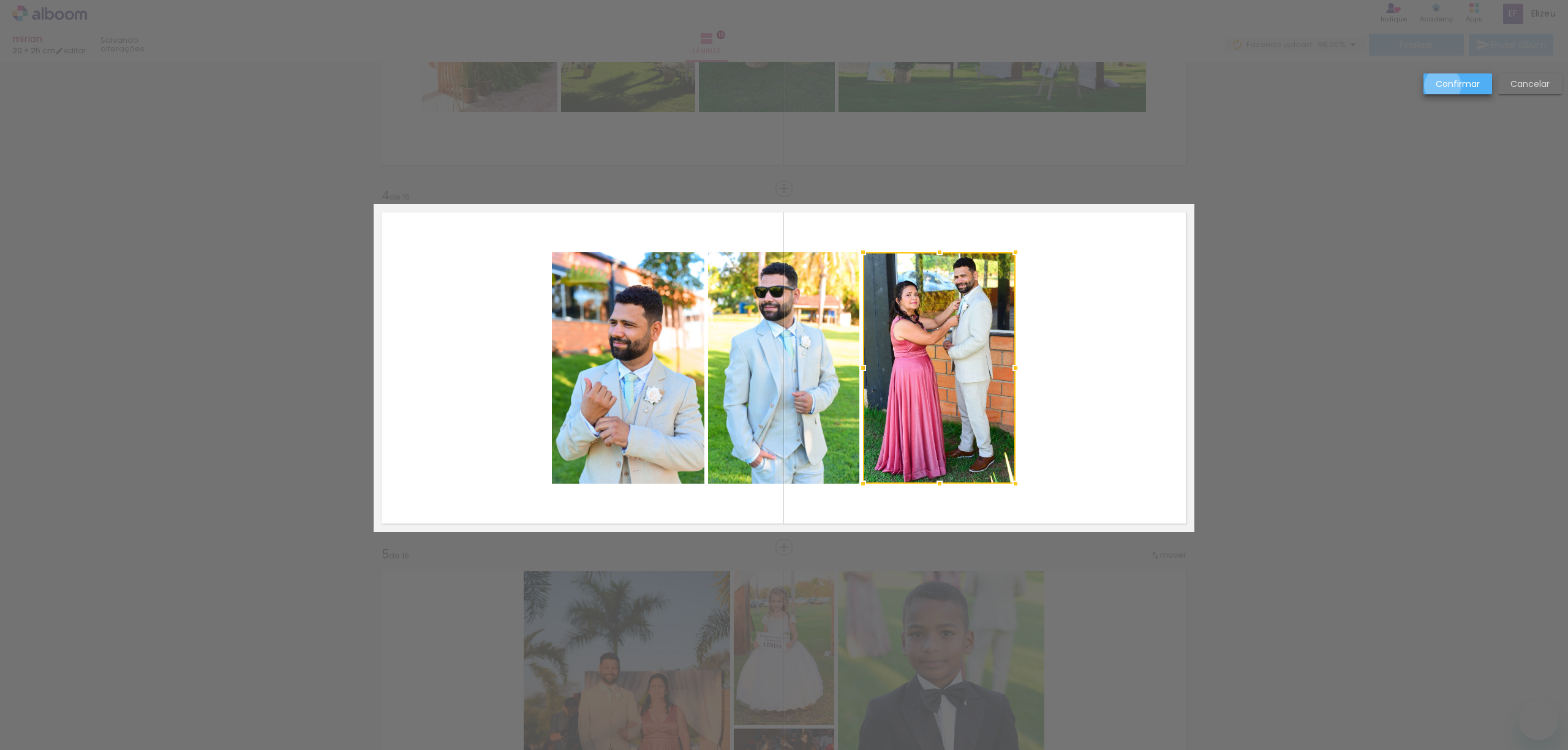
scroll to position [970, 0]
click at [0, 0] on slot "Confirmar" at bounding box center [0, 0] width 0 height 0
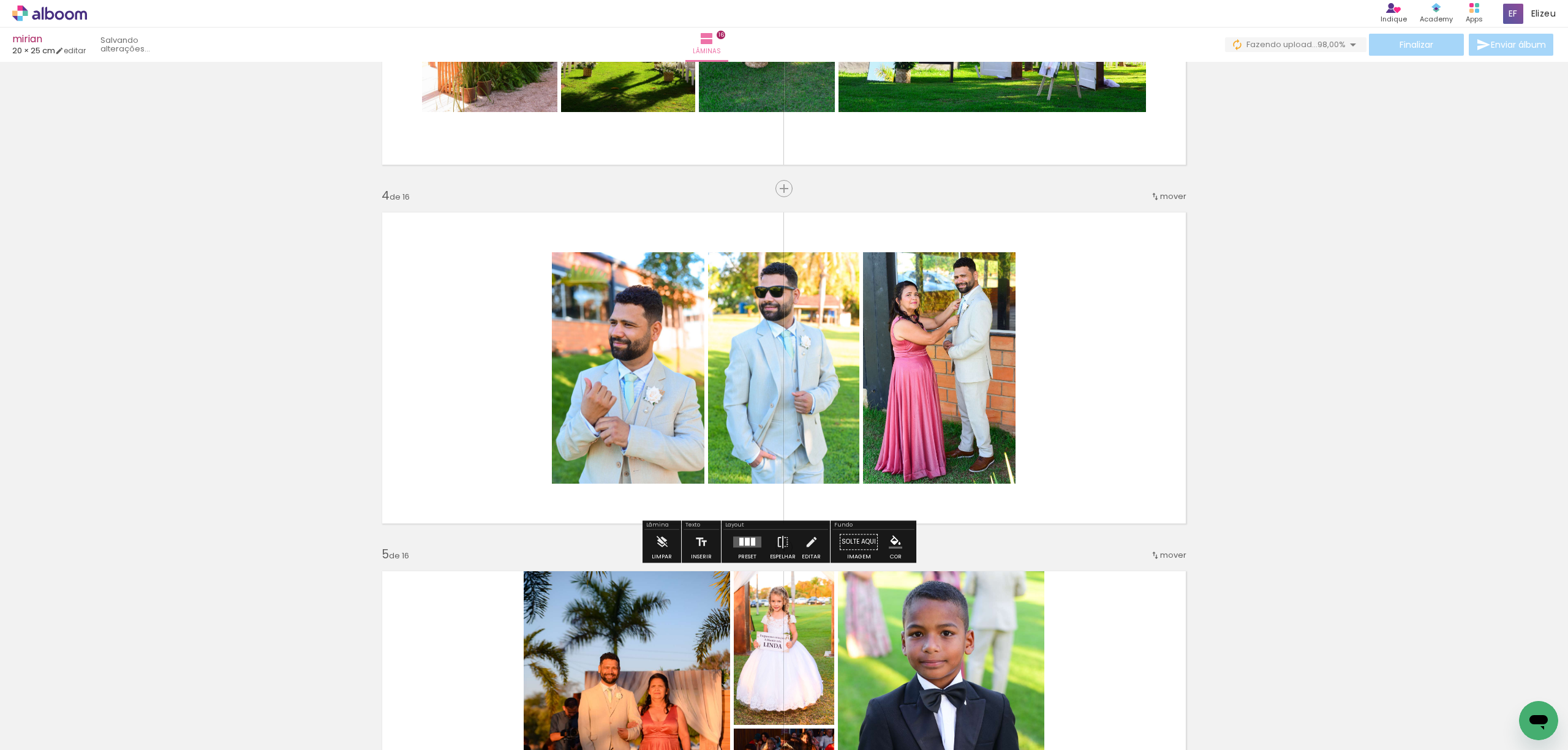
scroll to position [0, 0]
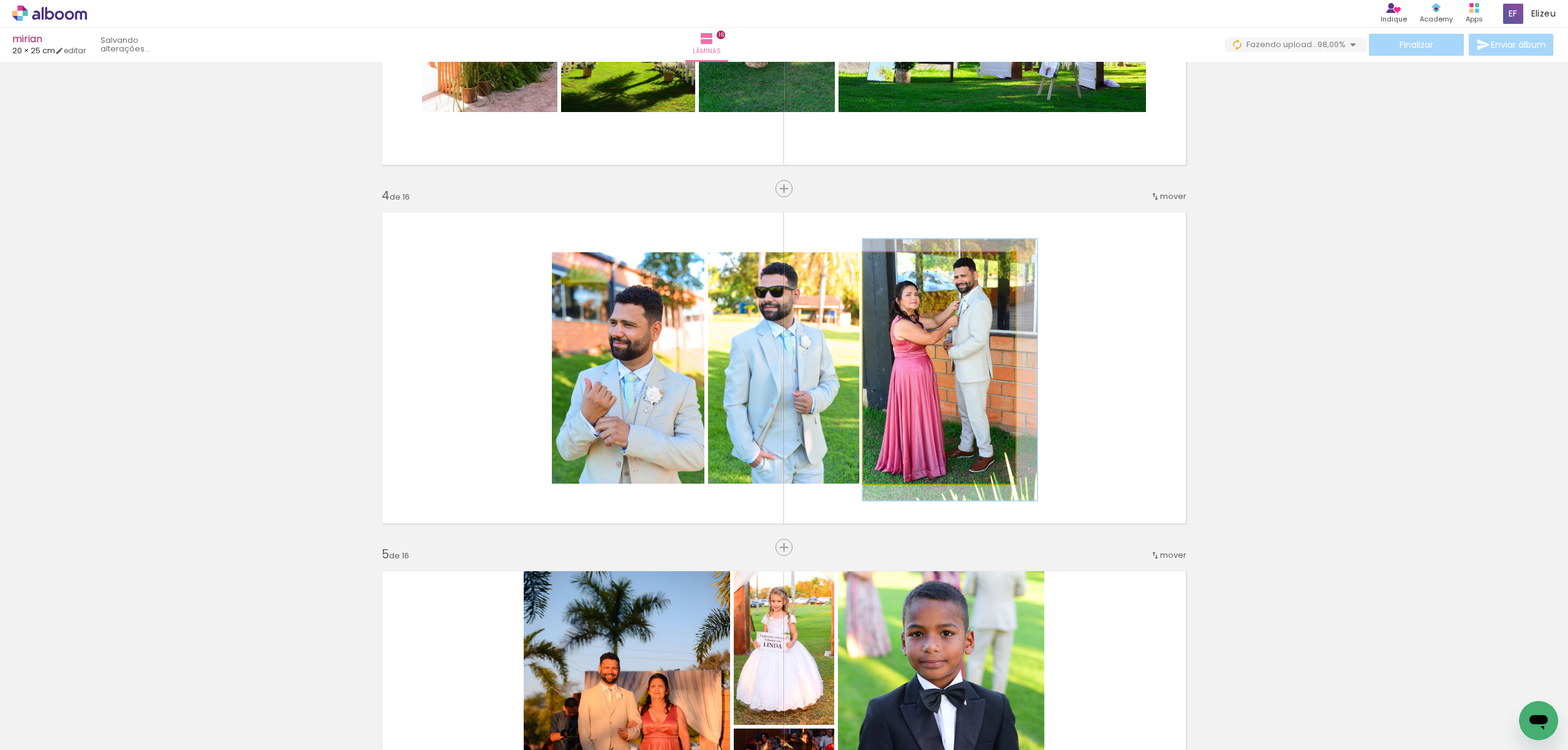
click at [985, 336] on quentale-photo at bounding box center [939, 368] width 153 height 232
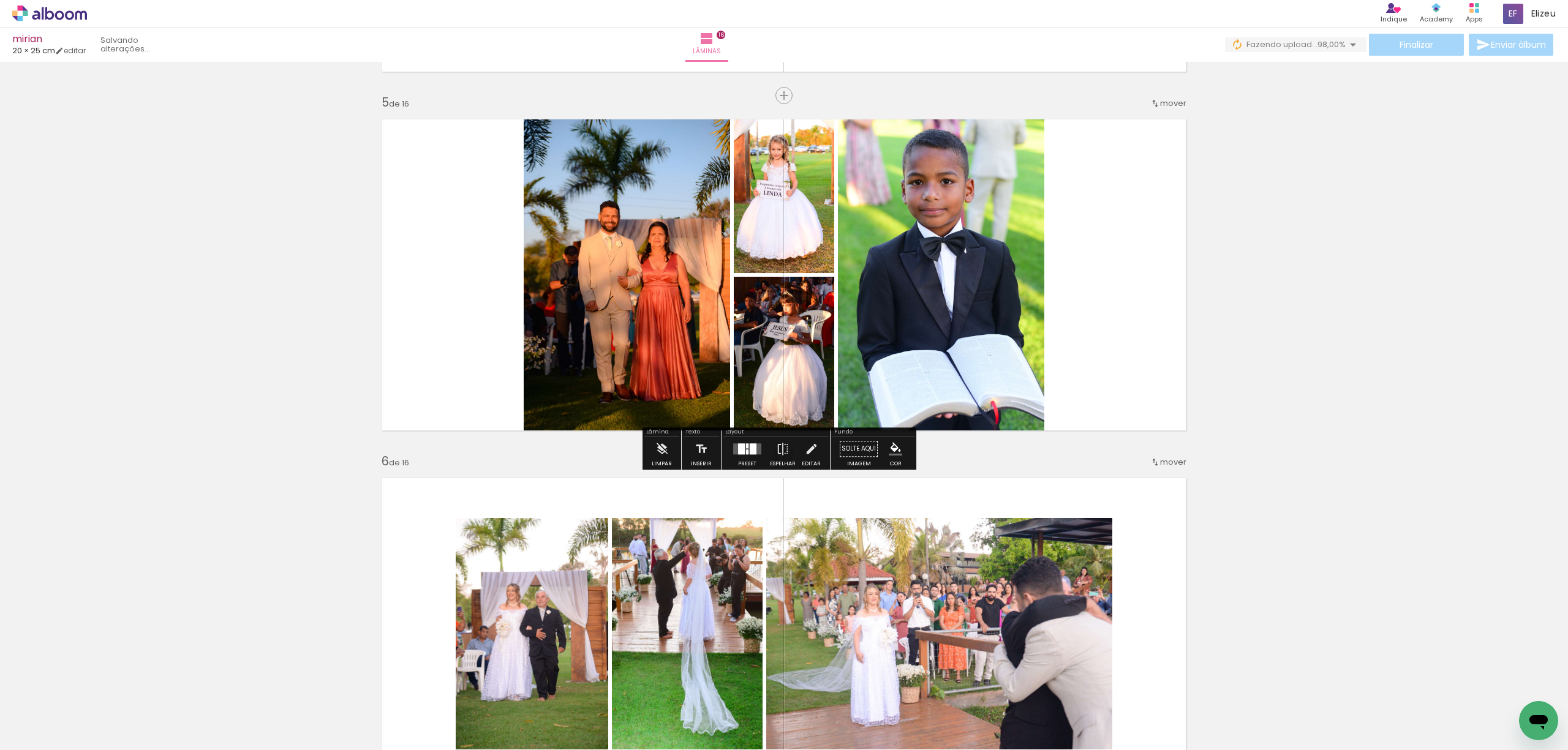
scroll to position [1460, 0]
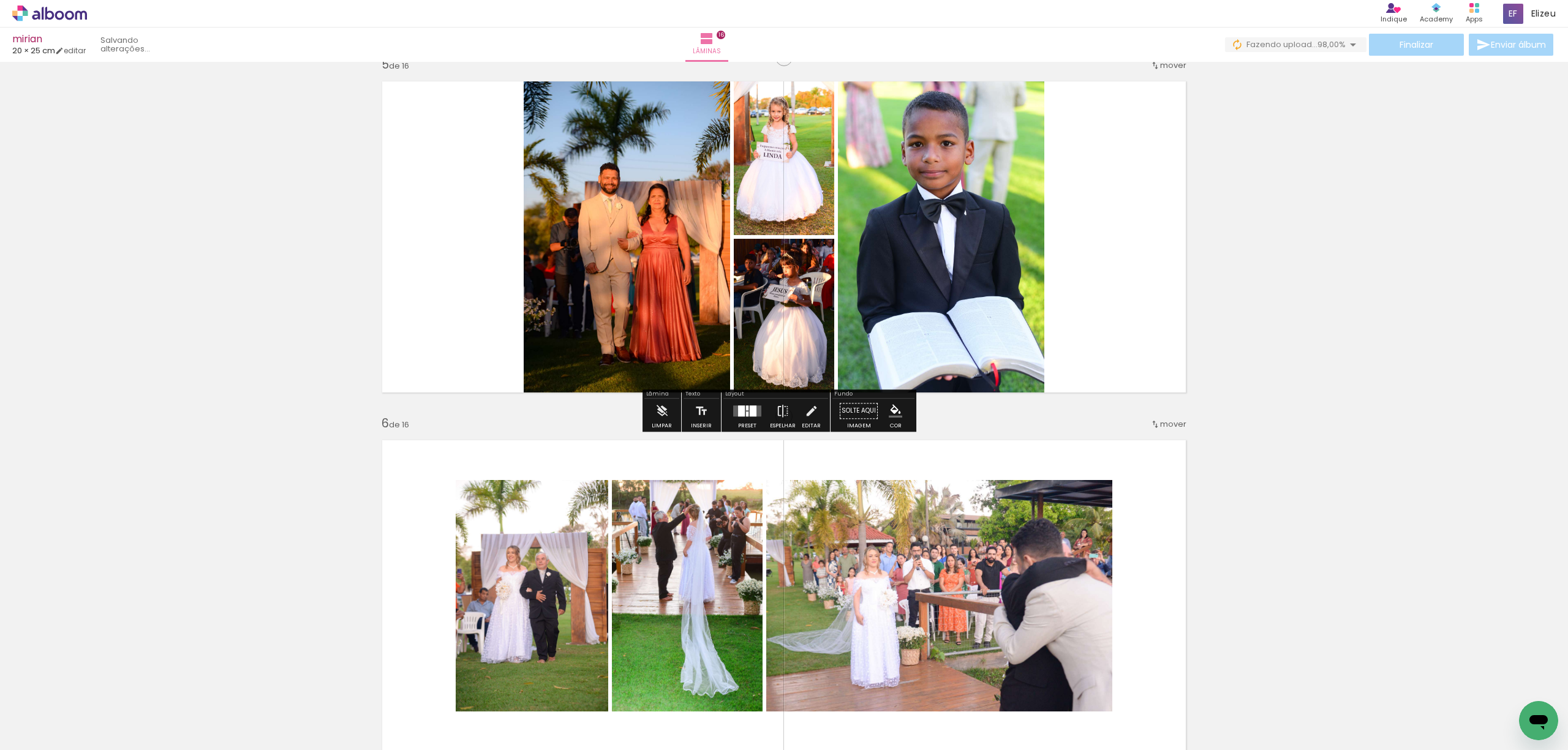
click at [1030, 243] on quentale-photo at bounding box center [941, 237] width 206 height 328
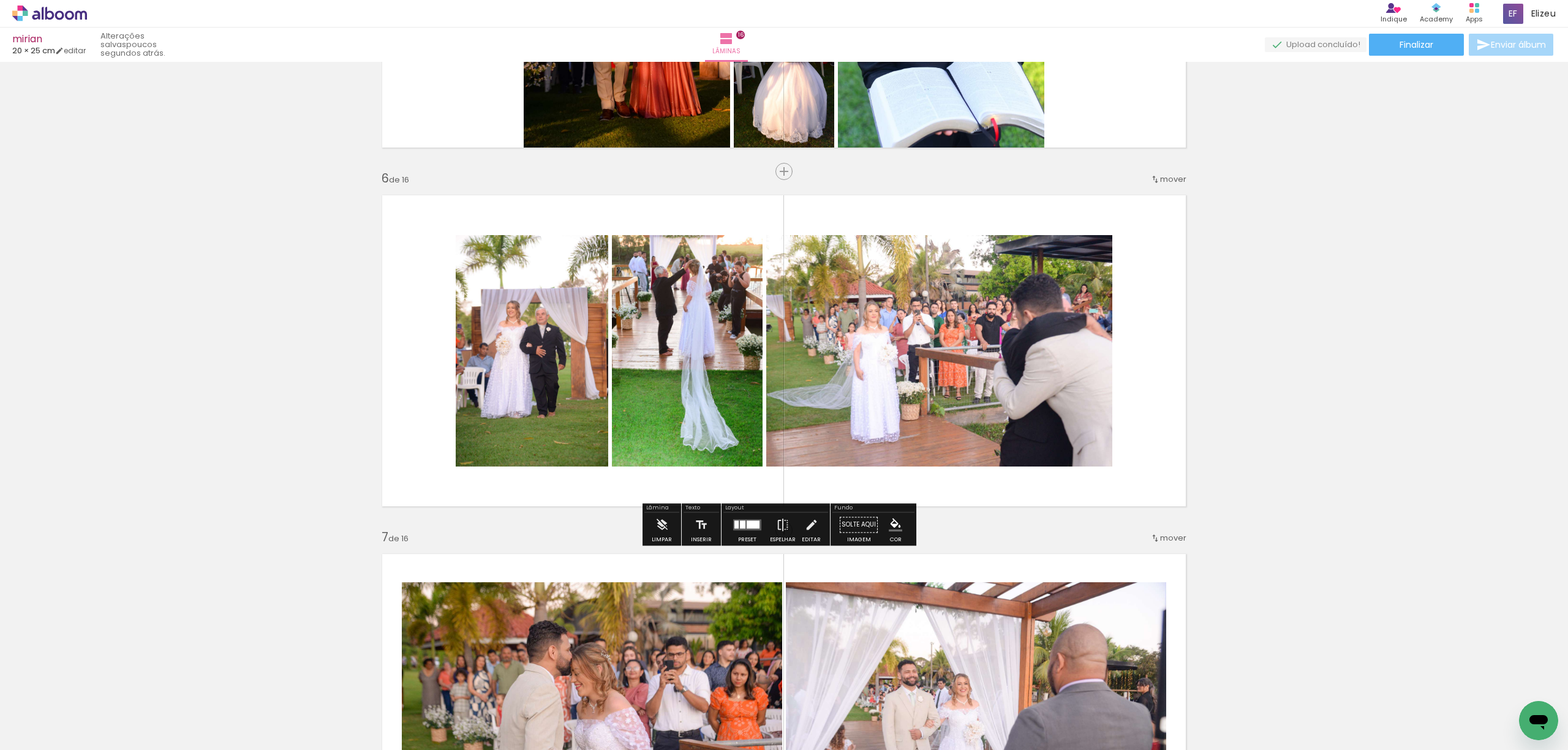
scroll to position [1787, 0]
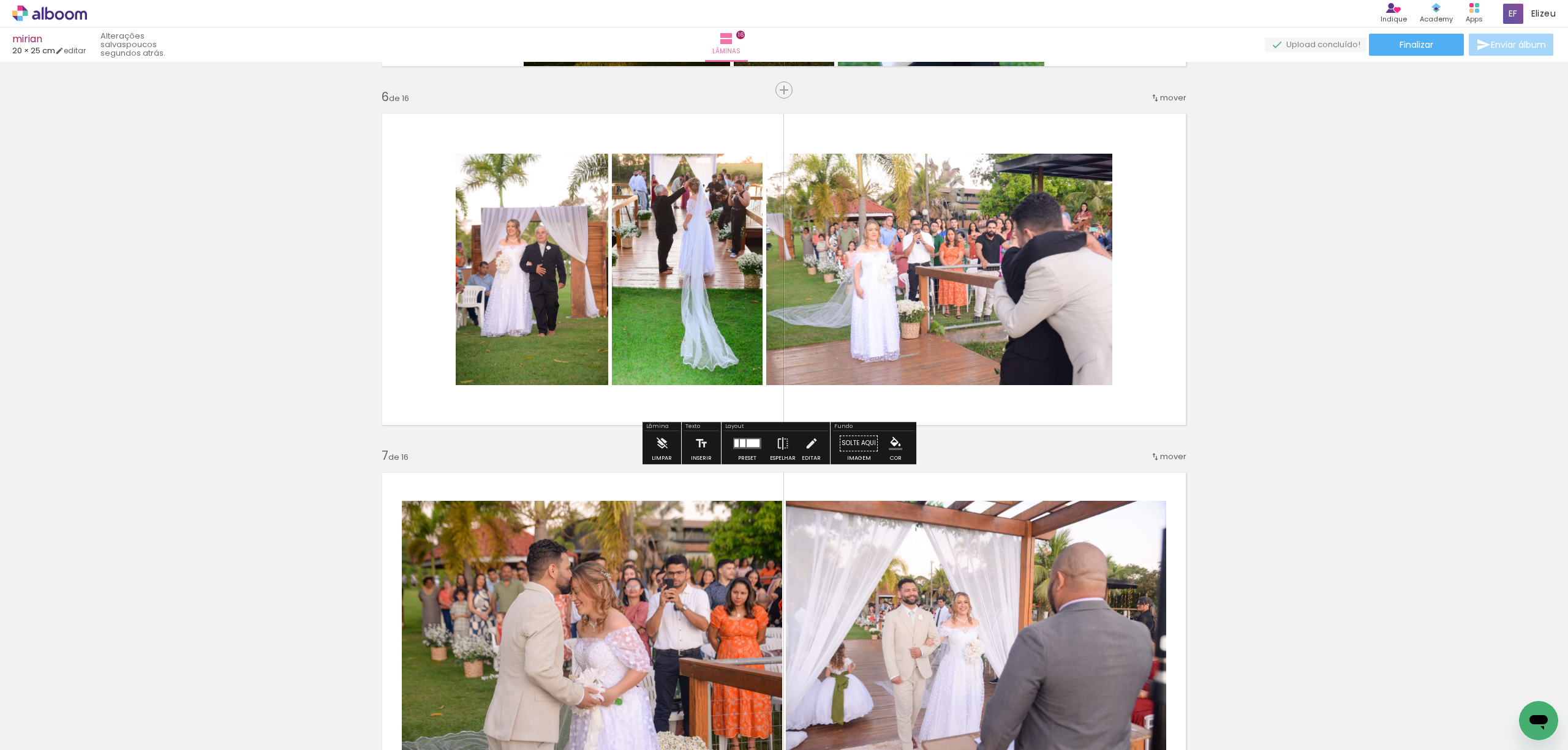
click at [543, 293] on quentale-photo at bounding box center [532, 270] width 153 height 232
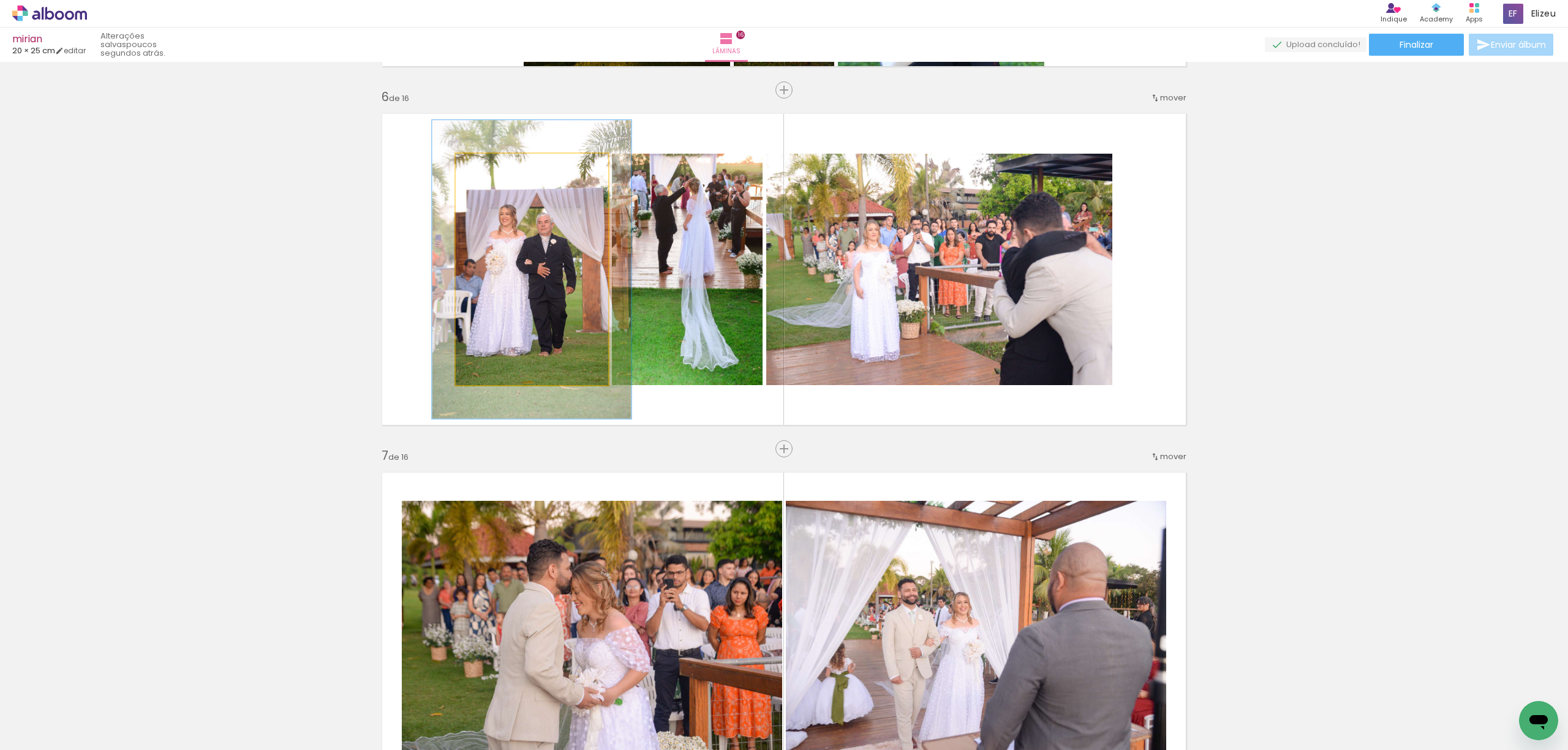
drag, startPoint x: 480, startPoint y: 167, endPoint x: 490, endPoint y: 166, distance: 10.0
type paper-slider "124"
click at [492, 166] on div at bounding box center [497, 166] width 11 height 11
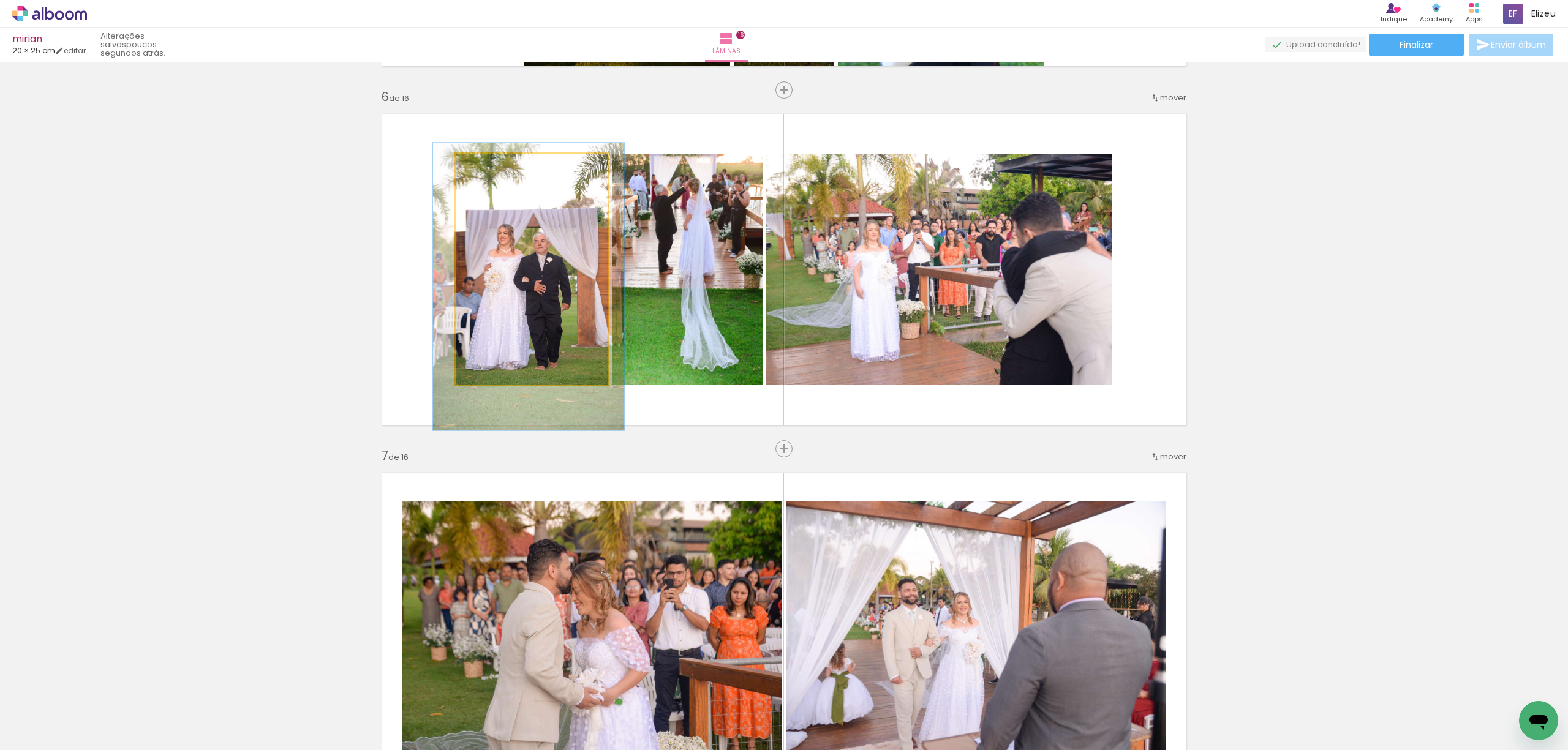
drag, startPoint x: 524, startPoint y: 337, endPoint x: 522, endPoint y: 354, distance: 17.1
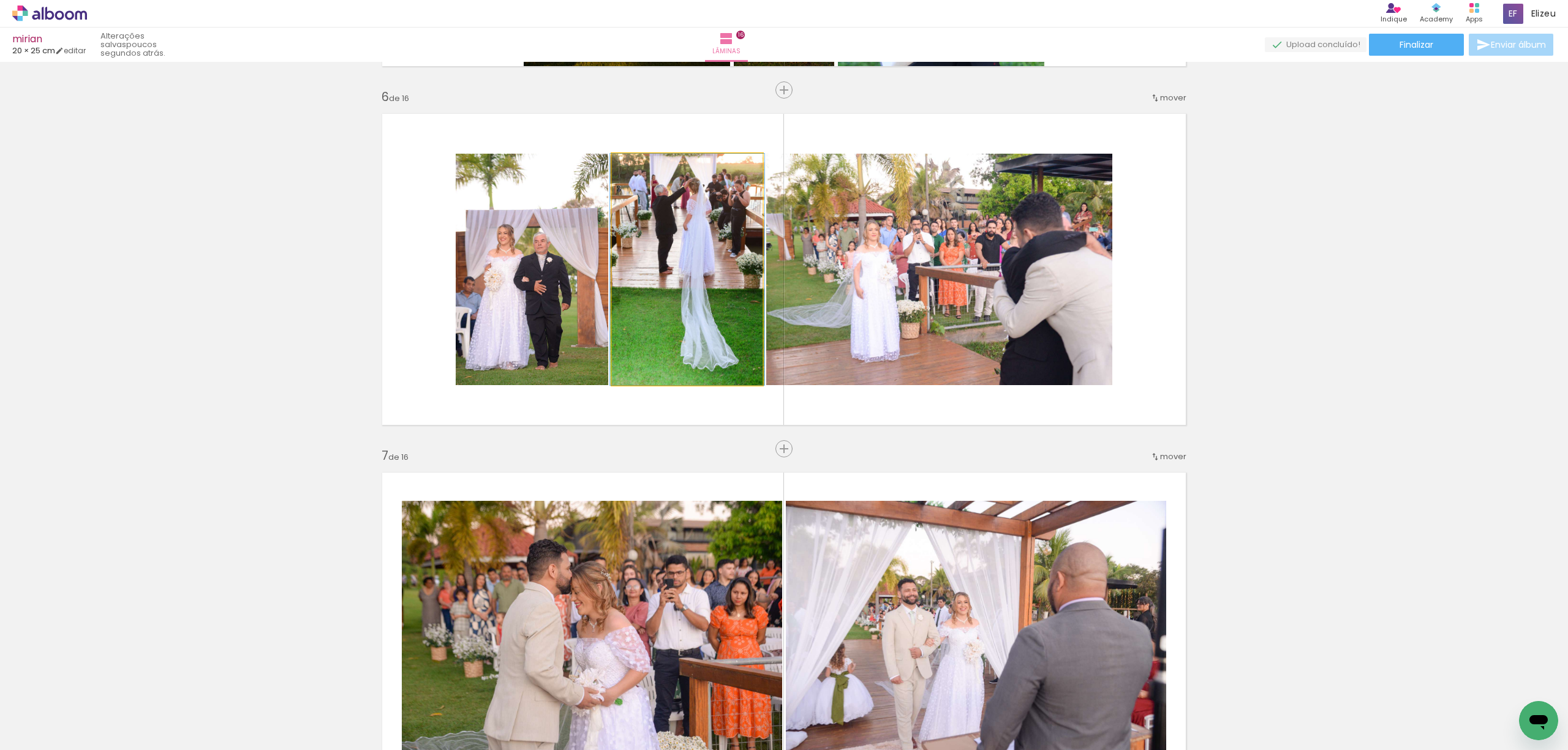
click at [689, 304] on quentale-photo at bounding box center [687, 270] width 151 height 232
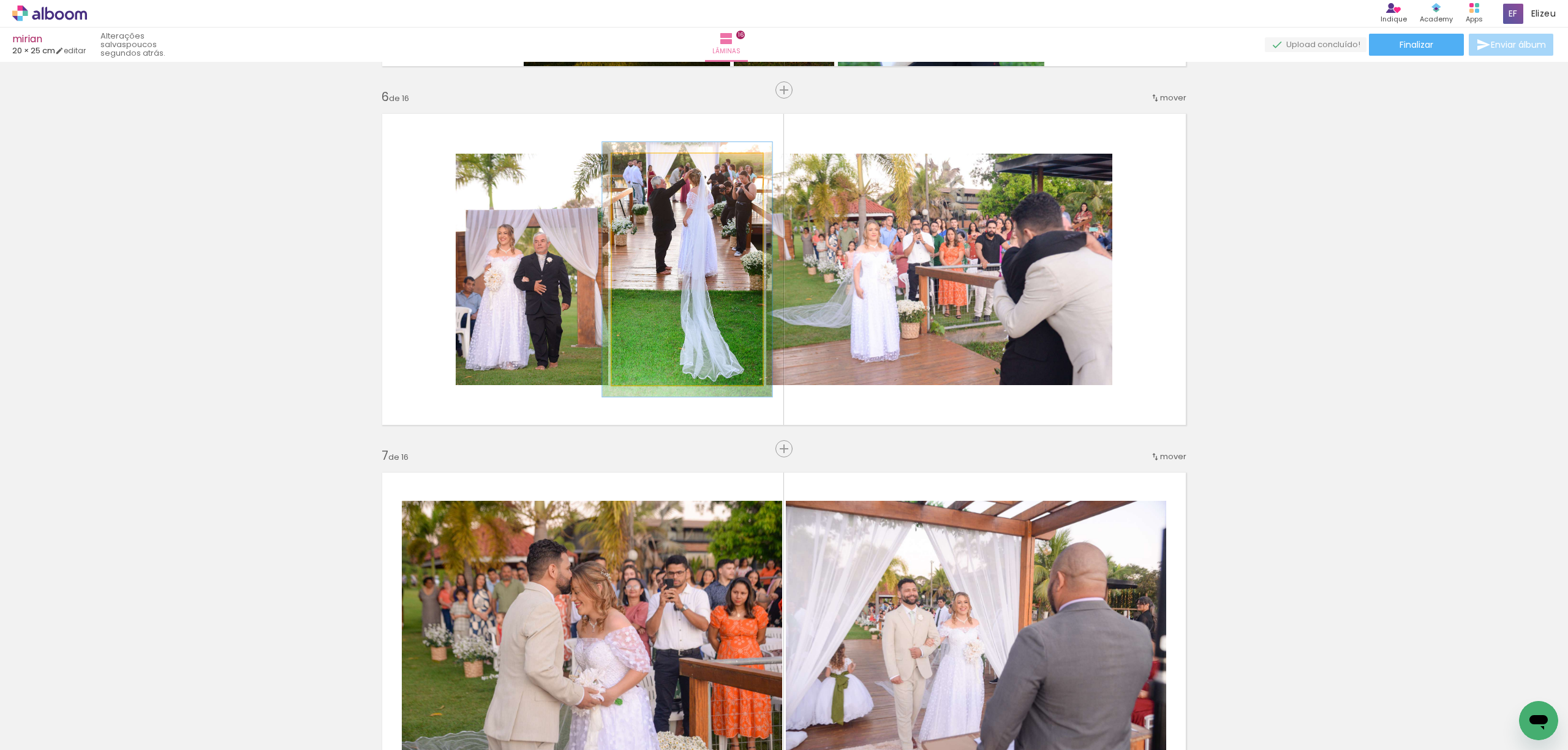
type paper-slider "110"
click at [640, 163] on div at bounding box center [645, 166] width 11 height 11
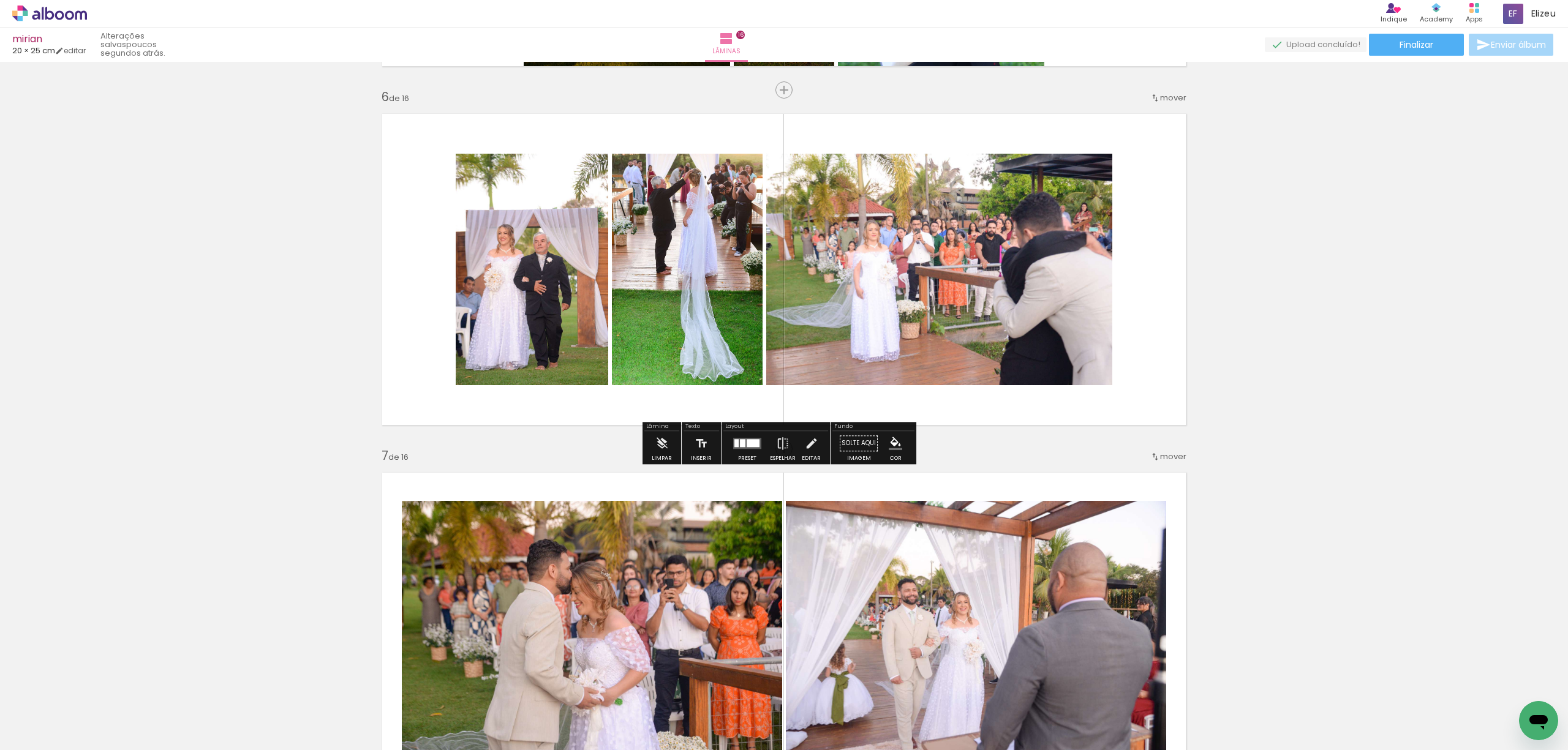
click at [924, 287] on quentale-photo at bounding box center [939, 270] width 346 height 232
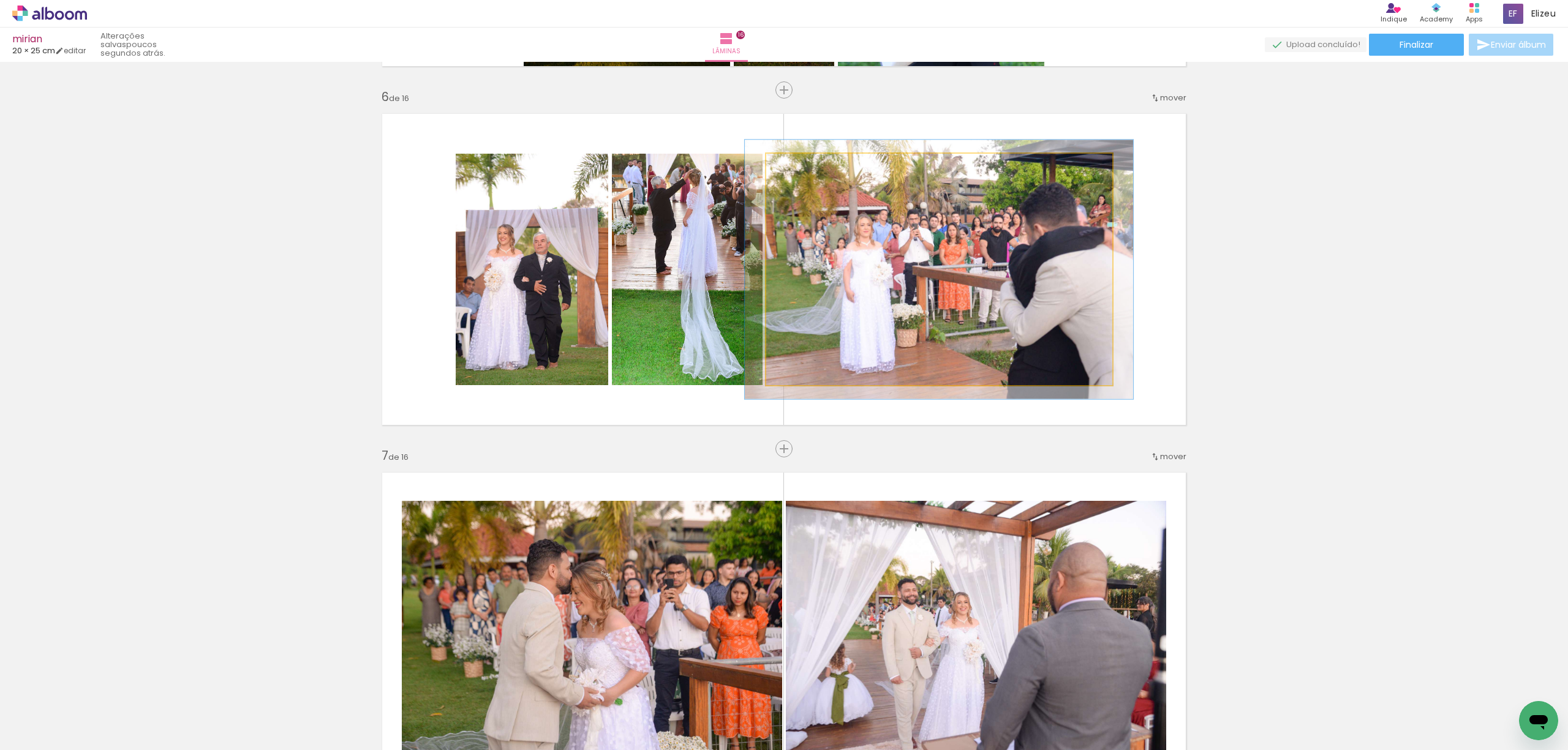
type paper-slider "112"
click at [797, 167] on div at bounding box center [800, 166] width 11 height 11
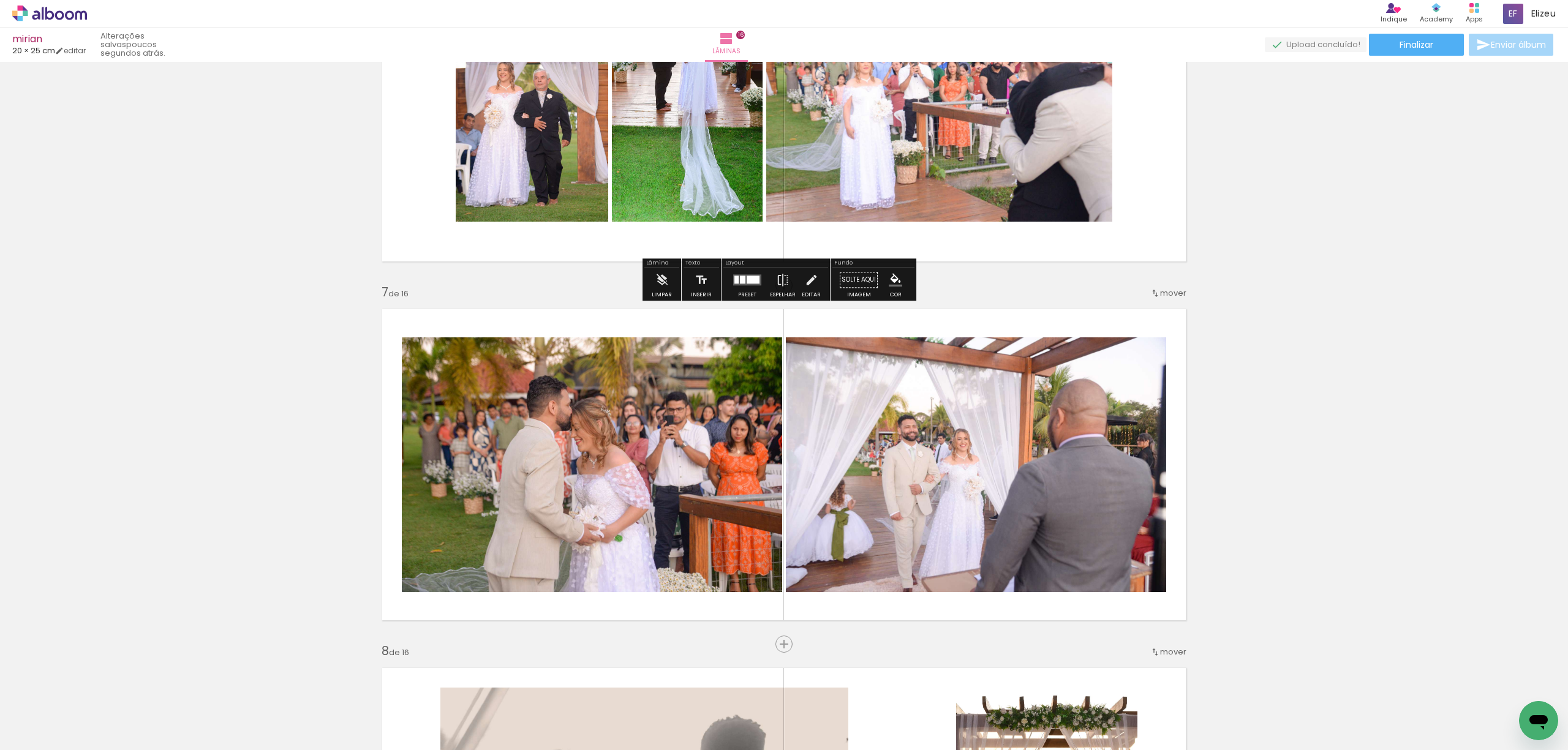
scroll to position [2031, 0]
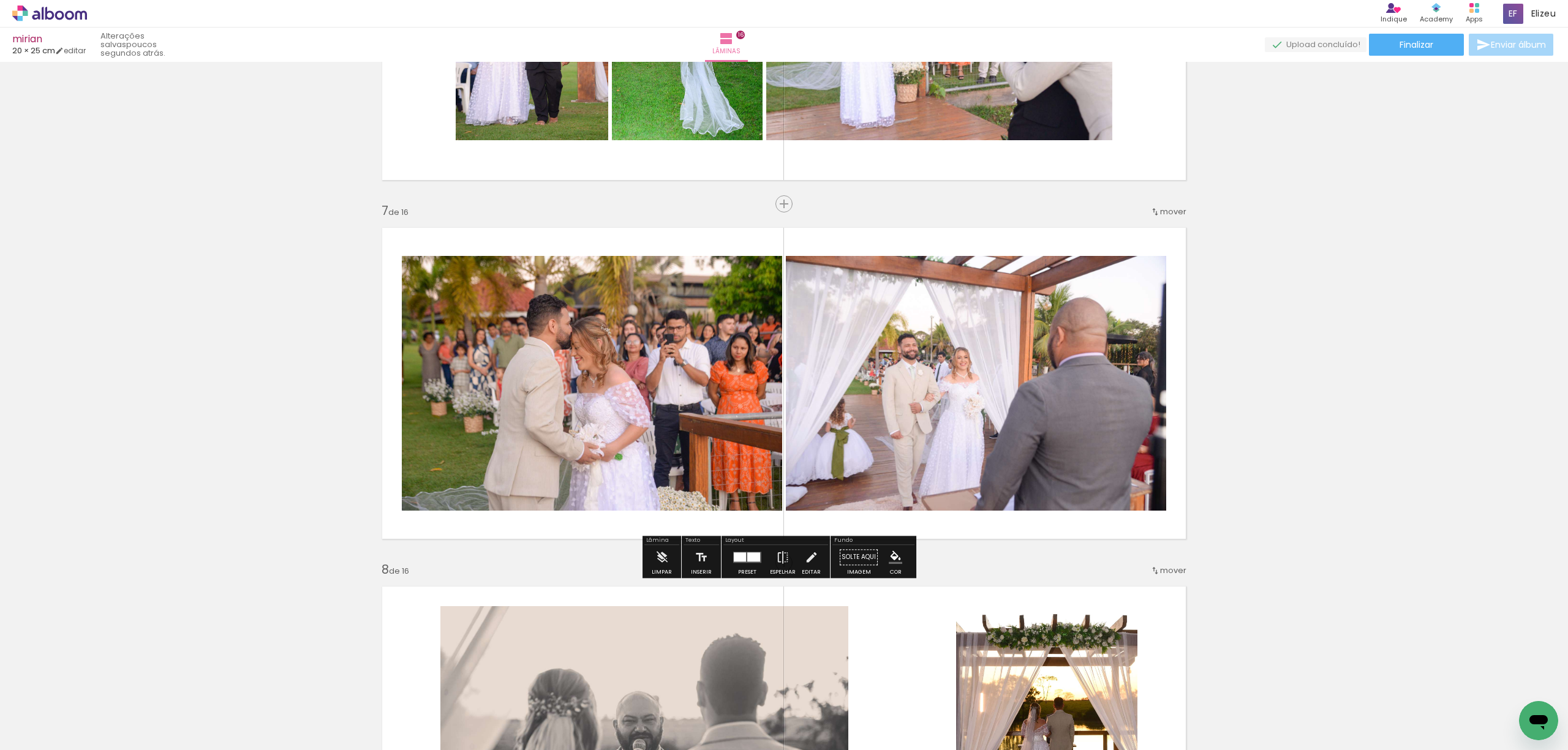
click at [934, 371] on quentale-photo at bounding box center [976, 384] width 380 height 255
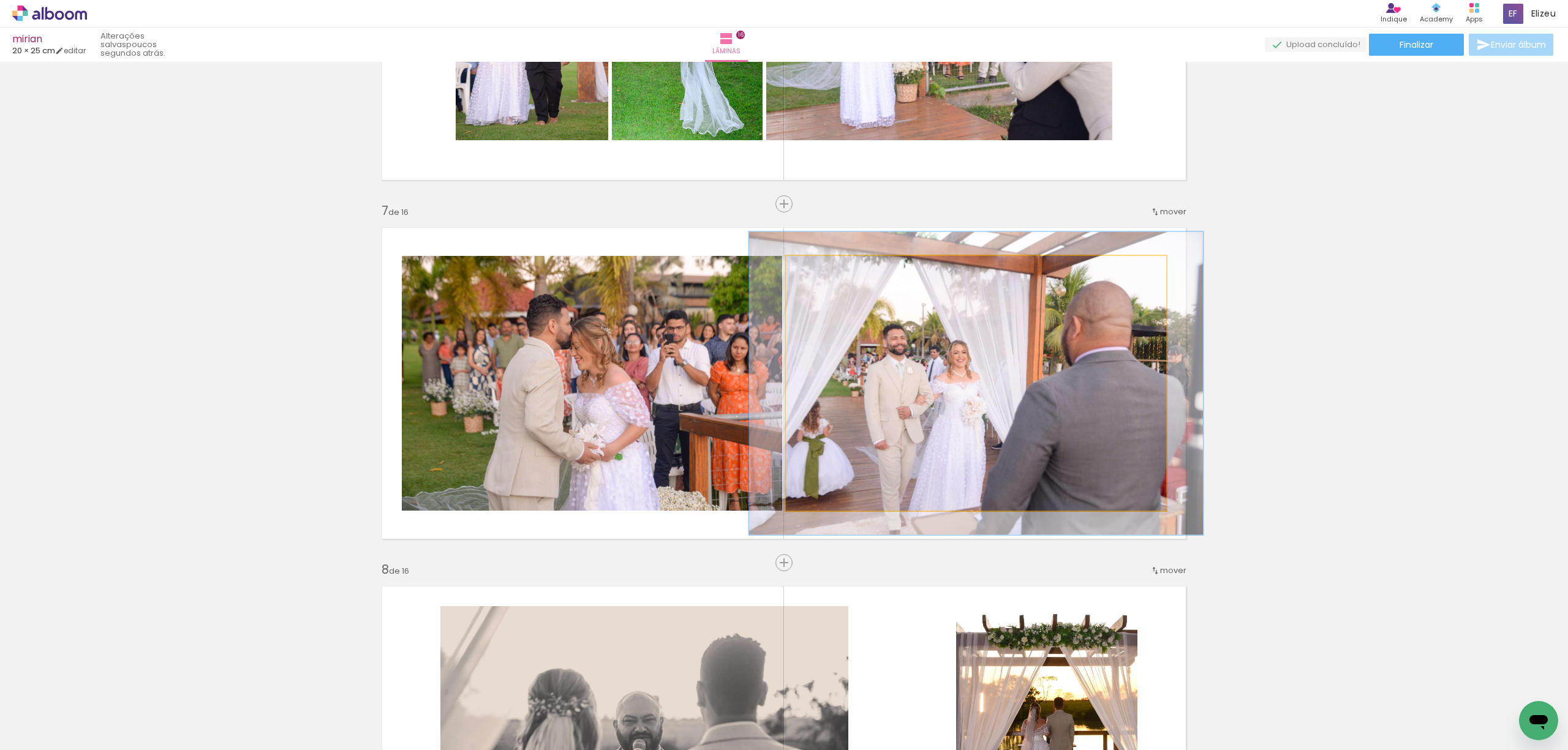
drag, startPoint x: 809, startPoint y: 270, endPoint x: 817, endPoint y: 268, distance: 8.2
type paper-slider "119"
click at [817, 268] on div at bounding box center [822, 269] width 11 height 11
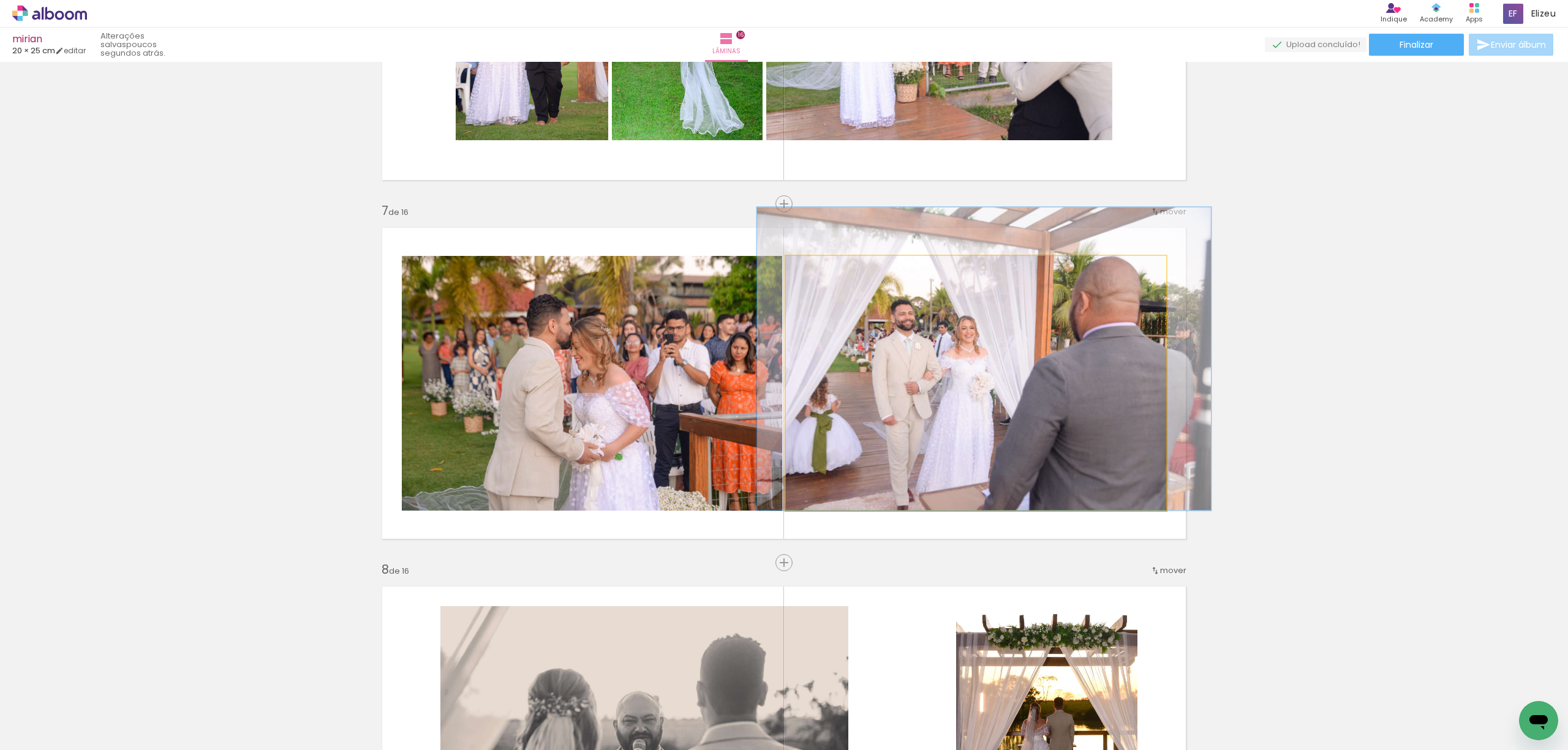
drag, startPoint x: 938, startPoint y: 445, endPoint x: 946, endPoint y: 416, distance: 30.1
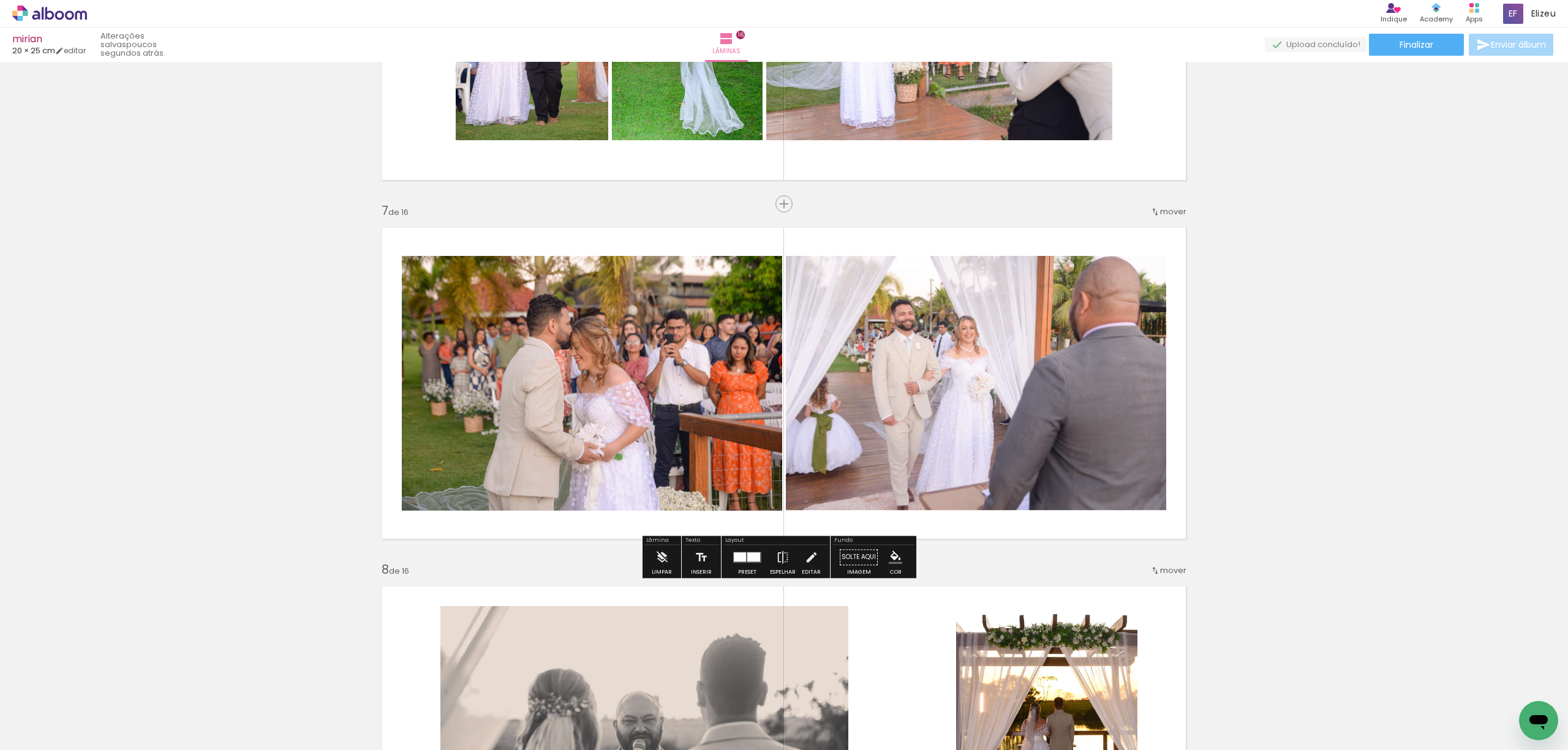
click at [643, 431] on quentale-photo at bounding box center [592, 384] width 380 height 255
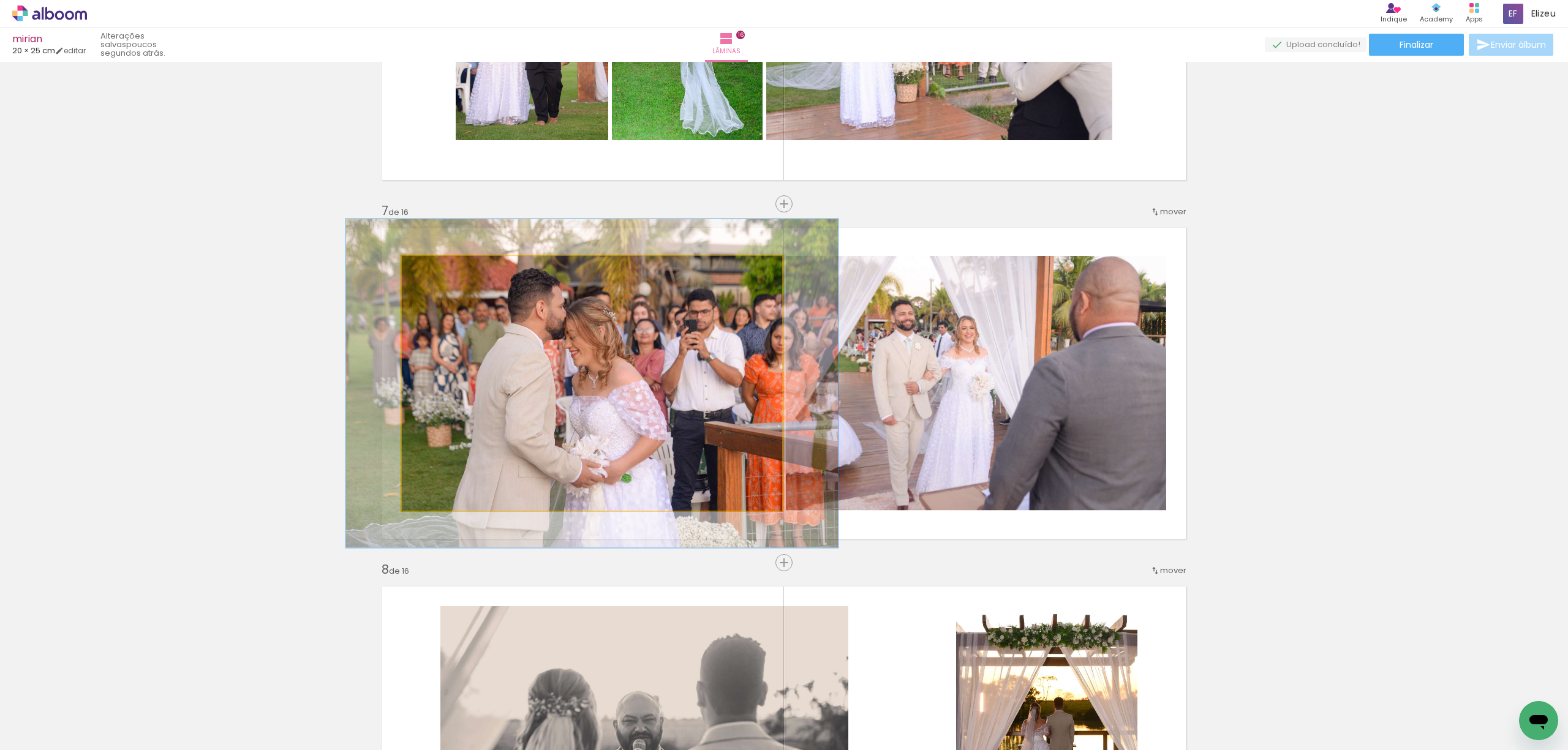
drag, startPoint x: 429, startPoint y: 268, endPoint x: 441, endPoint y: 268, distance: 12.0
click at [441, 268] on div at bounding box center [443, 268] width 20 height 20
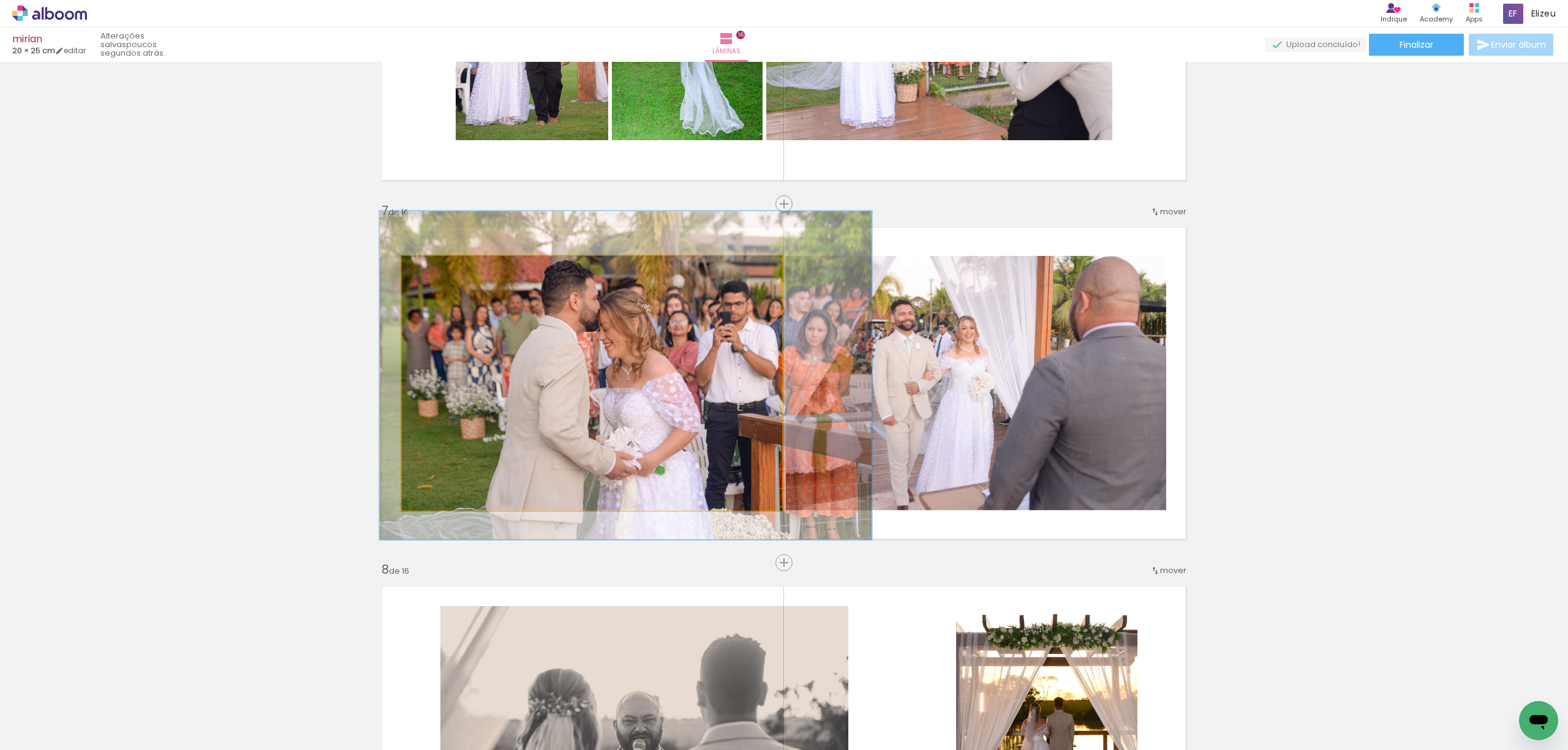
drag, startPoint x: 571, startPoint y: 425, endPoint x: 605, endPoint y: 417, distance: 34.9
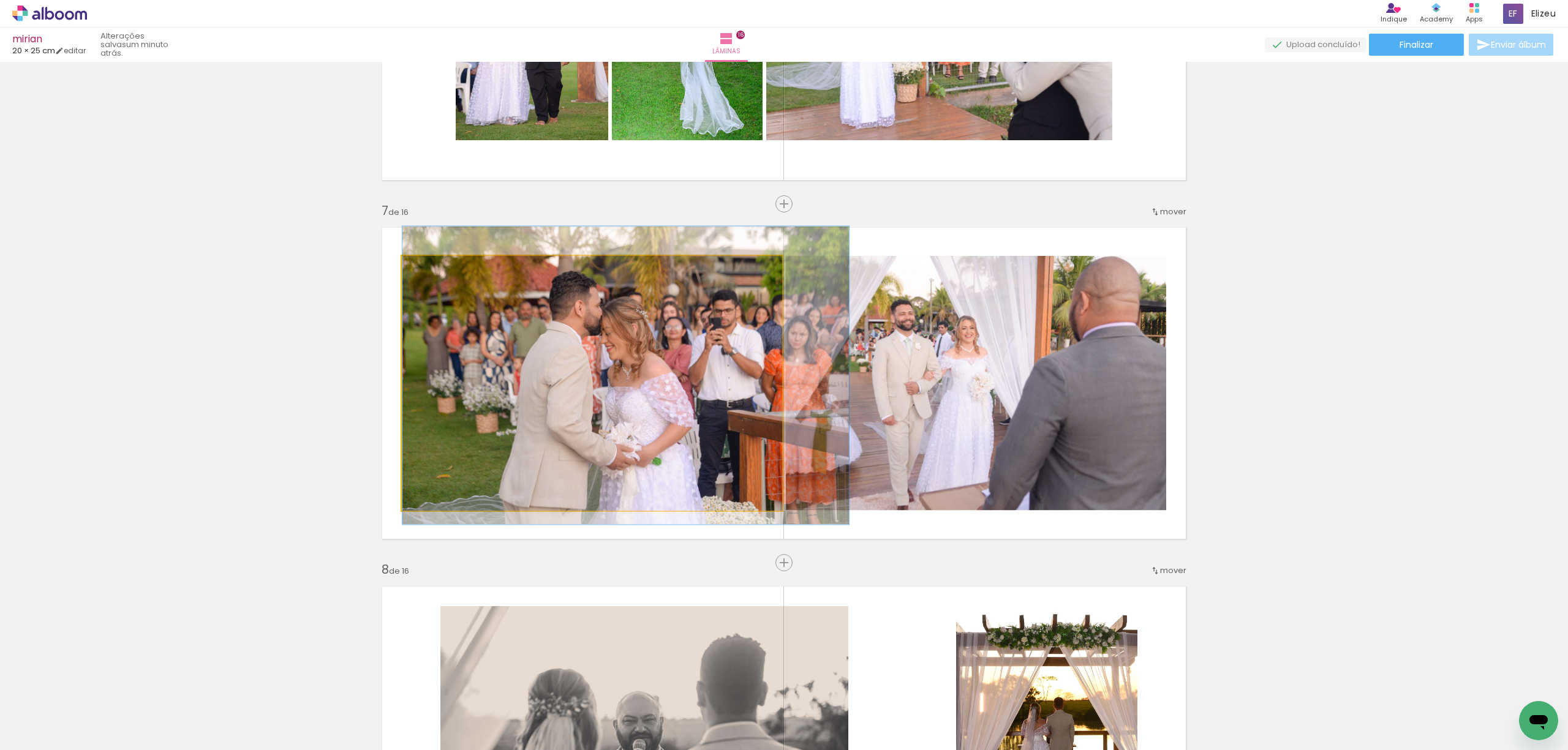
click at [433, 268] on div at bounding box center [439, 269] width 11 height 11
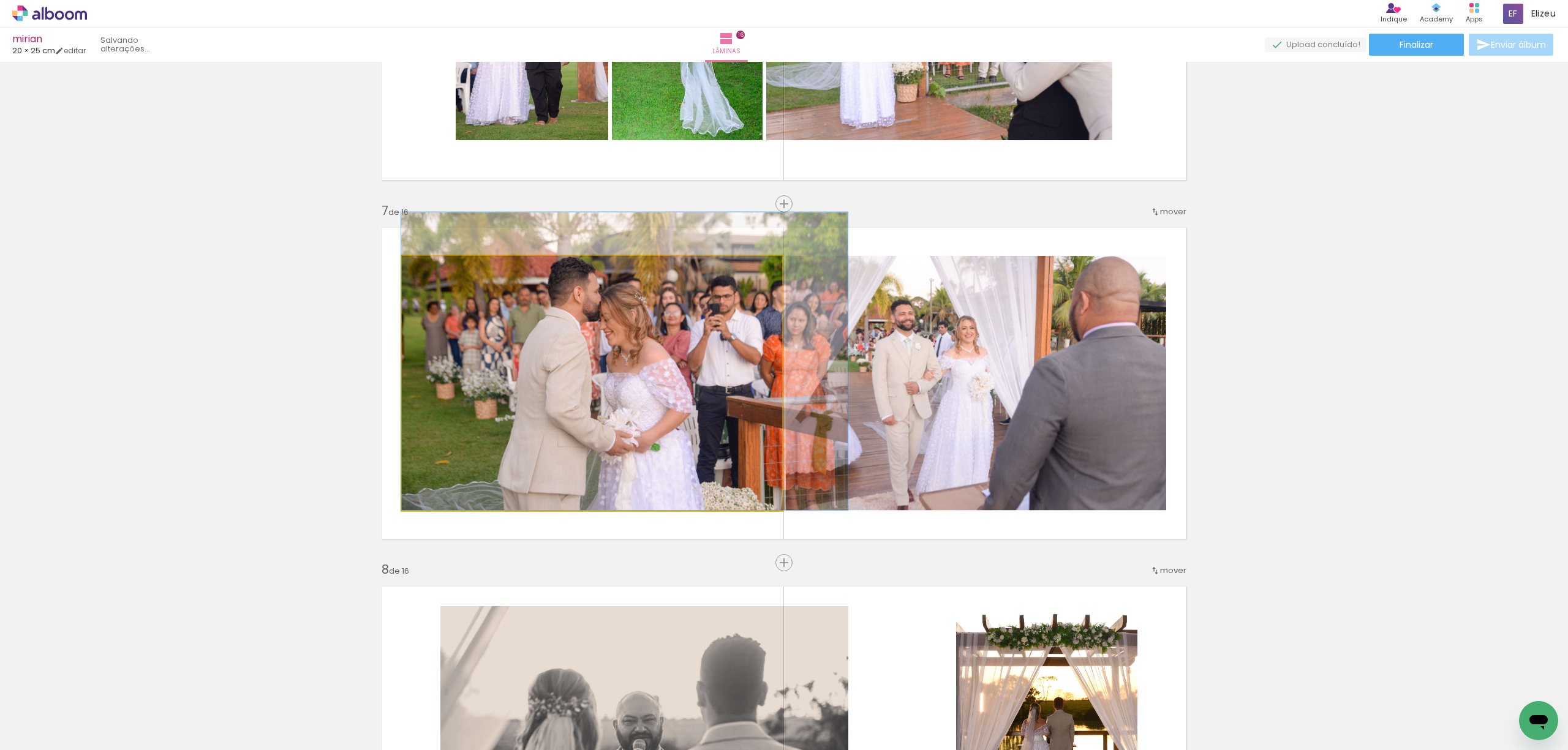
drag, startPoint x: 571, startPoint y: 366, endPoint x: 571, endPoint y: 350, distance: 16.0
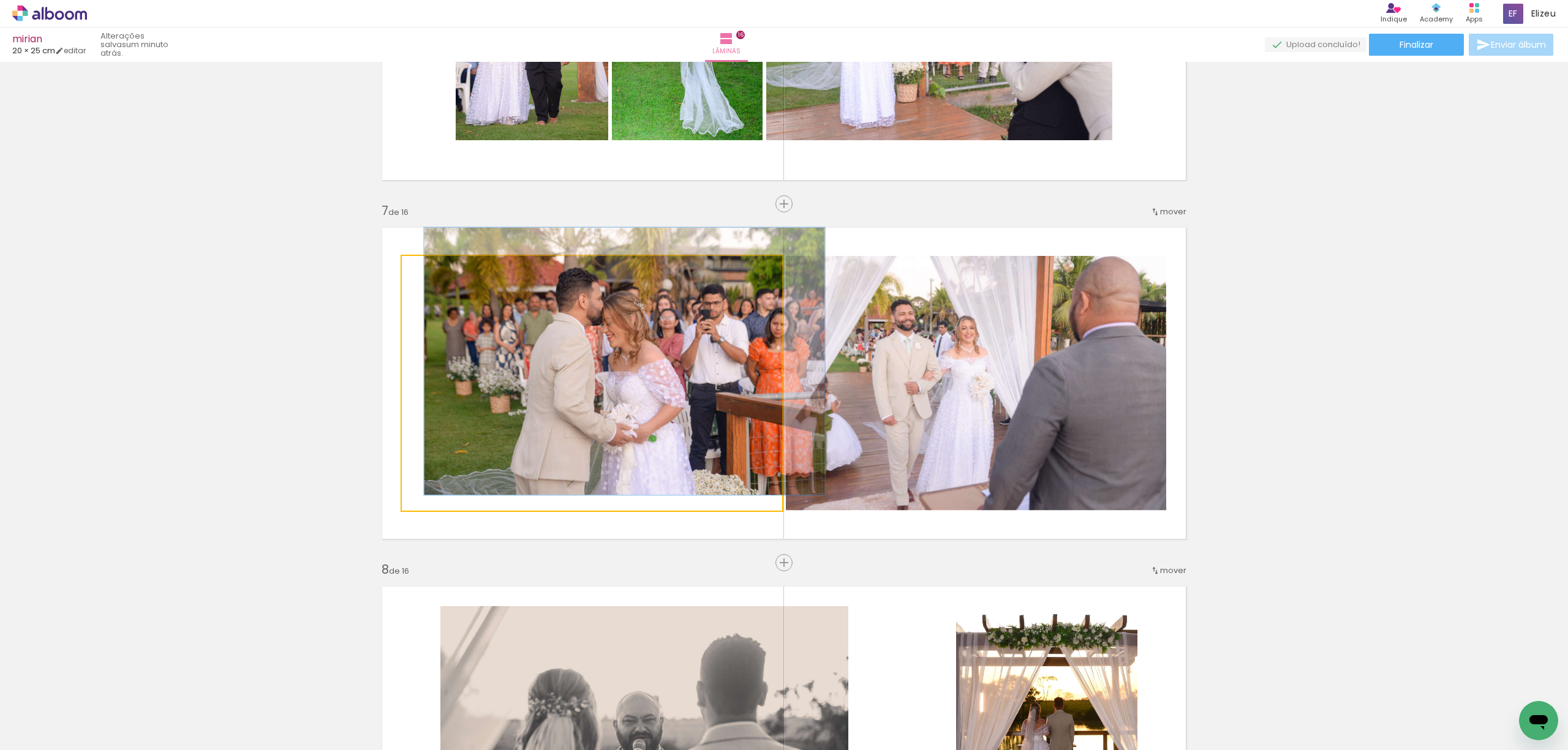
drag, startPoint x: 435, startPoint y: 272, endPoint x: 429, endPoint y: 270, distance: 6.3
type paper-slider "105"
click at [429, 270] on div at bounding box center [433, 268] width 20 height 20
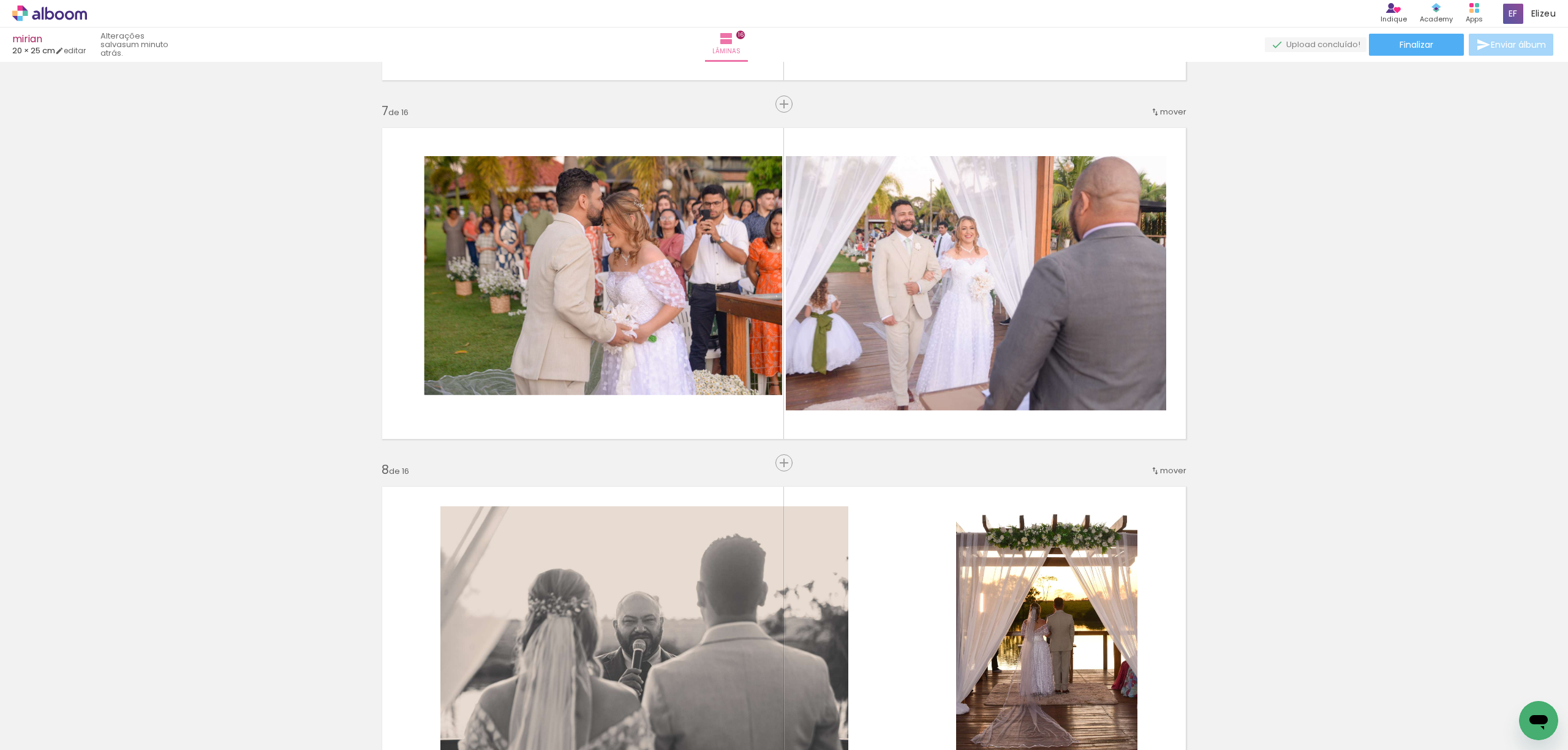
scroll to position [2440, 0]
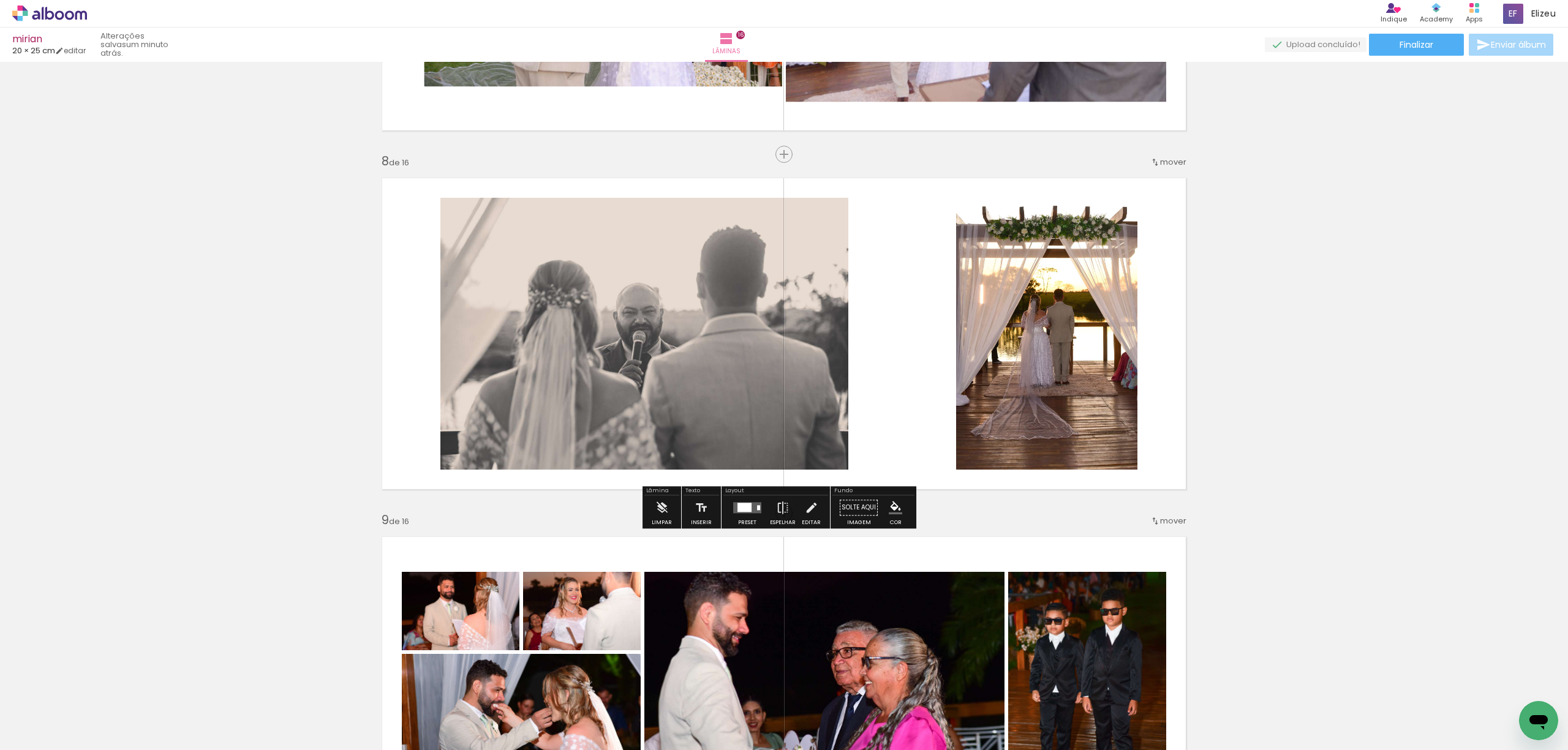
click at [1315, 337] on div "Inserir lâmina 1 de 16 Inserir lâmina 2 de 16 Inserir lâmina 3 de 16 Inserir lâ…" at bounding box center [784, 676] width 1568 height 6101
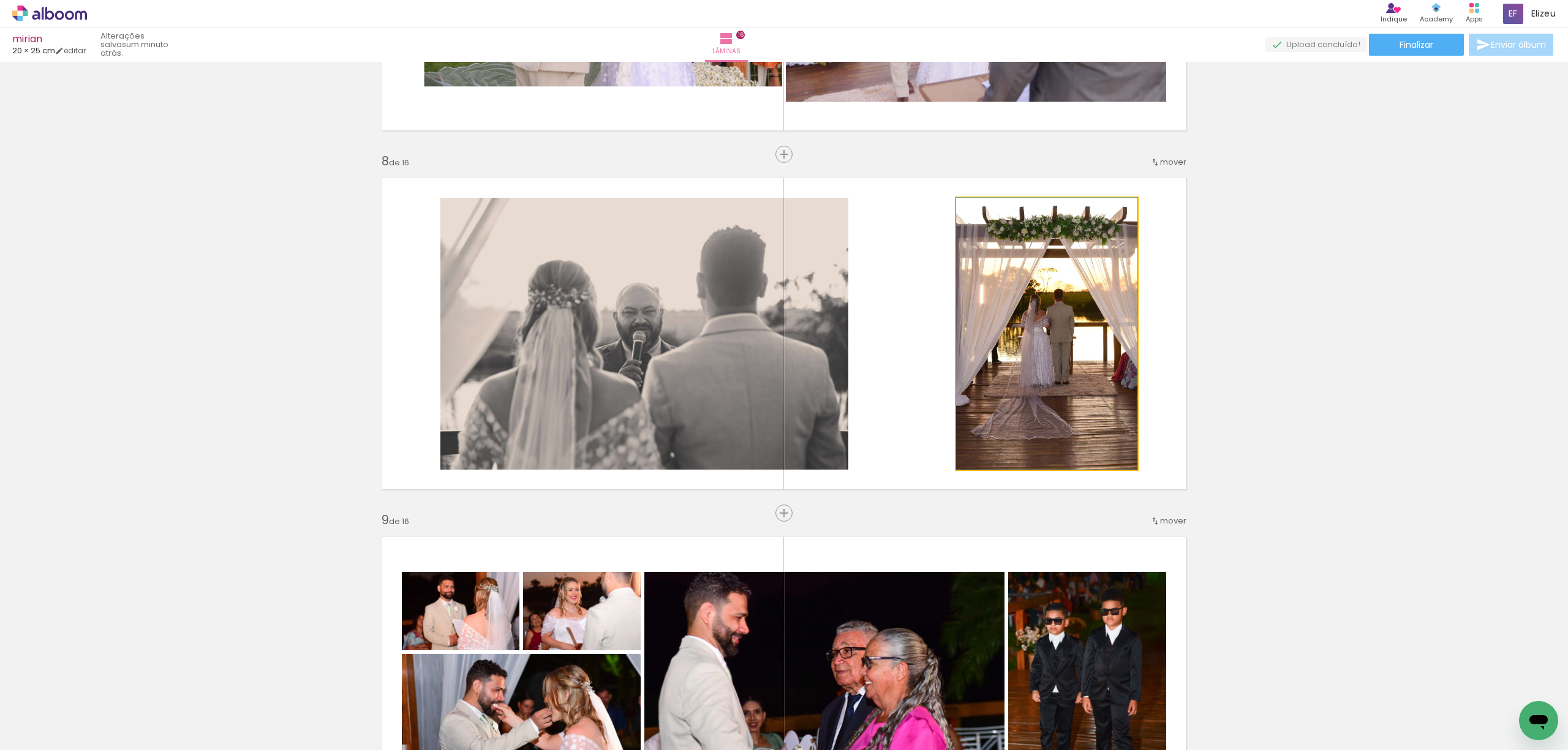
click at [1056, 361] on quentale-photo at bounding box center [1046, 333] width 181 height 272
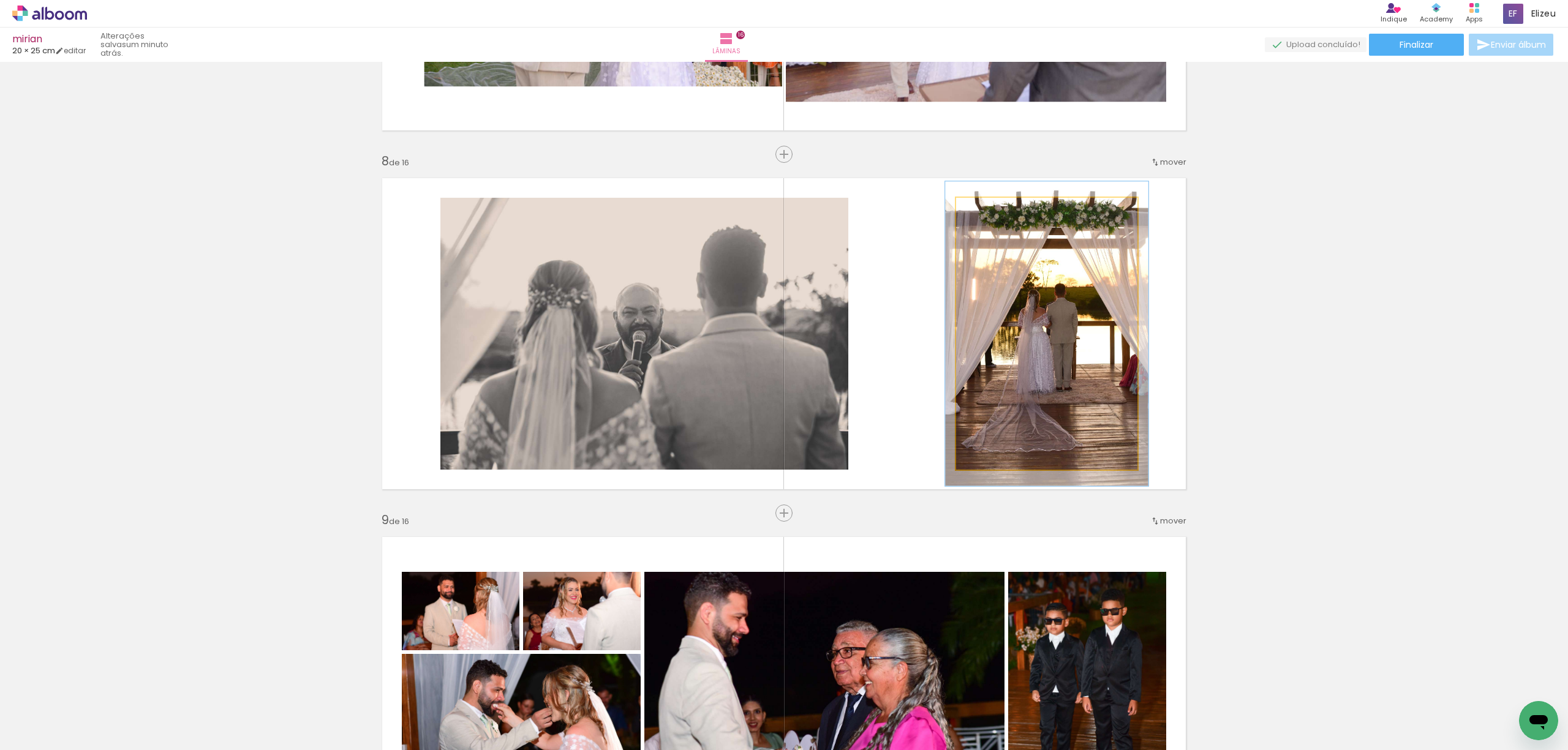
type paper-slider "112"
click at [988, 212] on div at bounding box center [990, 210] width 20 height 20
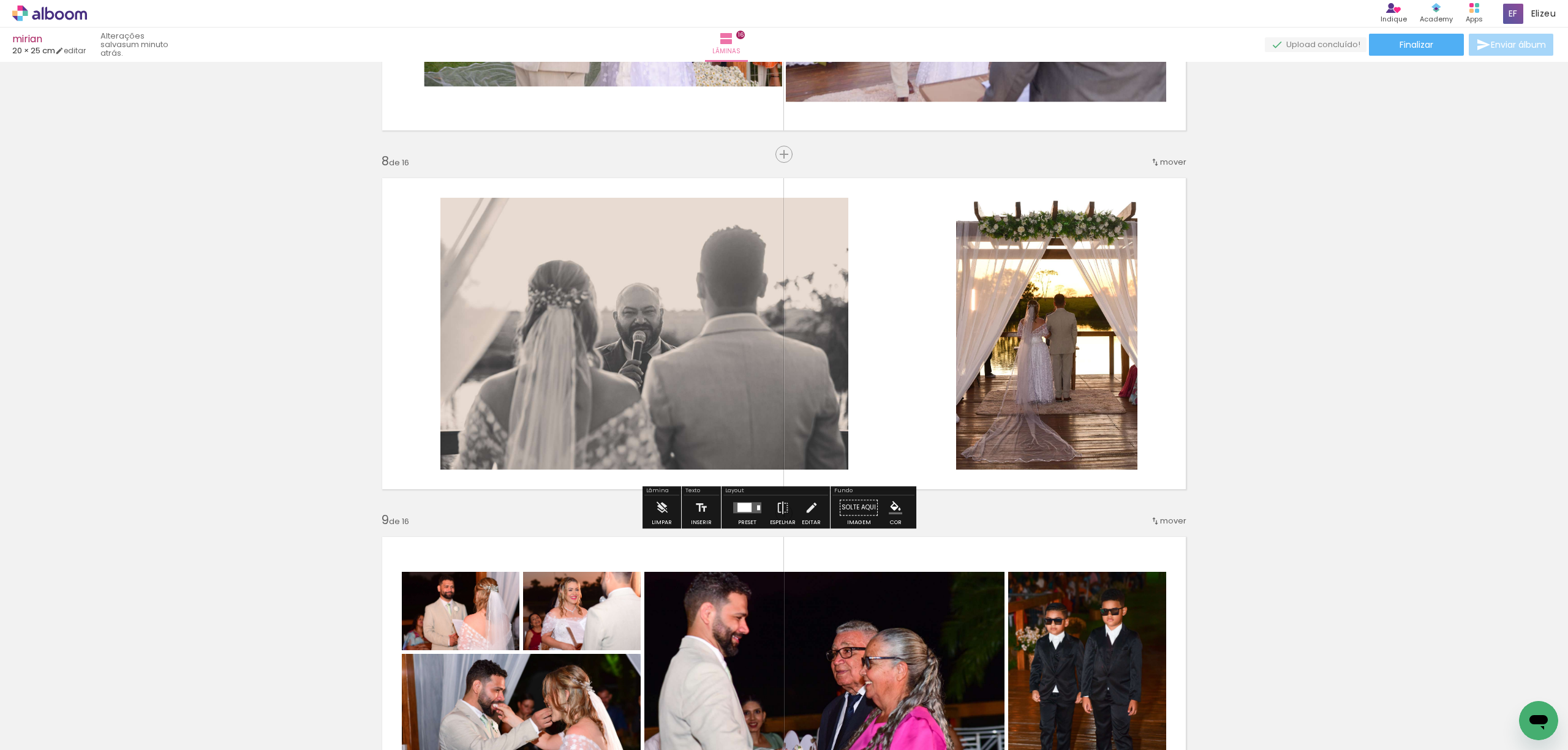
click at [1223, 341] on div "Inserir lâmina 1 de 16 Inserir lâmina 2 de 16 Inserir lâmina 3 de 16 Inserir lâ…" at bounding box center [784, 676] width 1568 height 6101
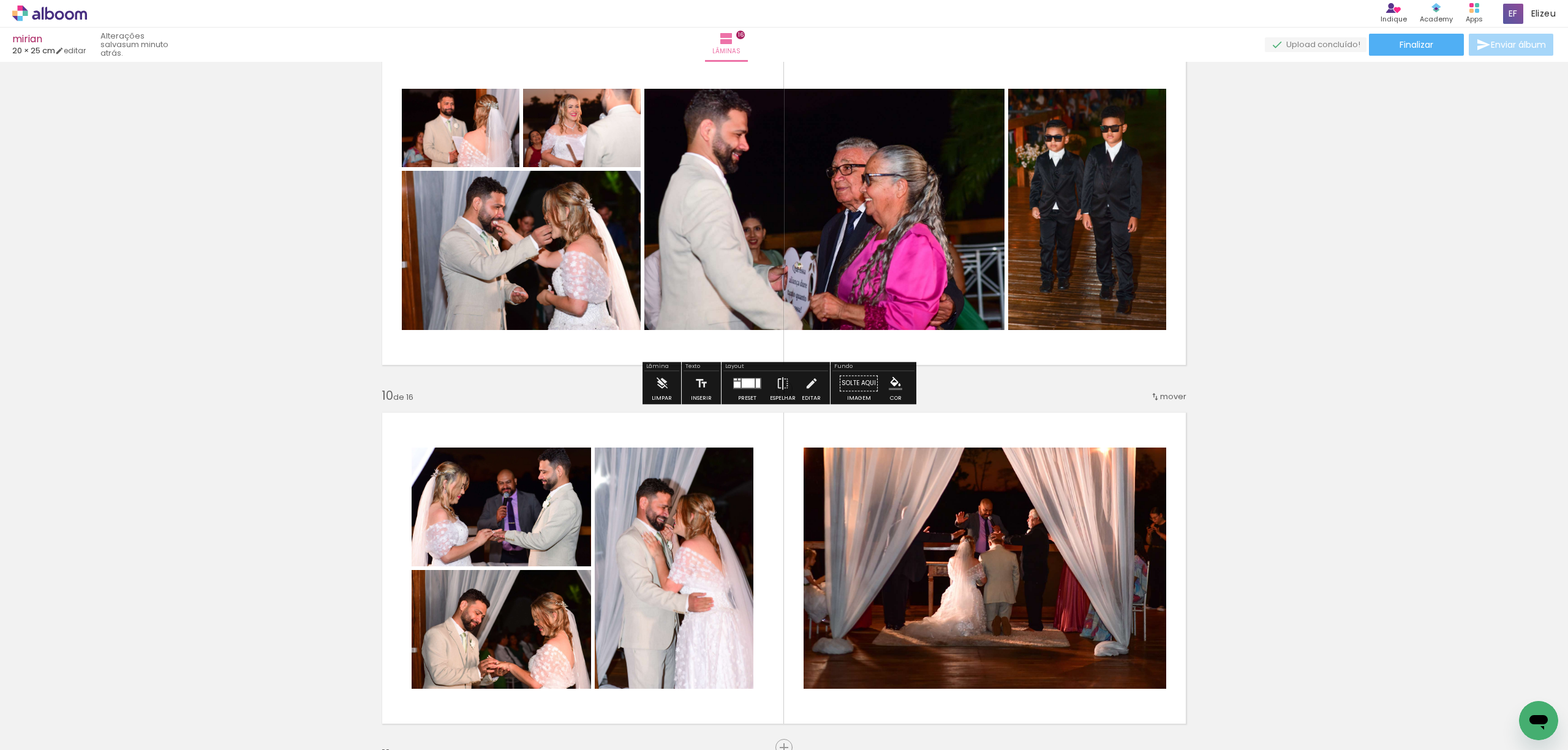
scroll to position [3093, 0]
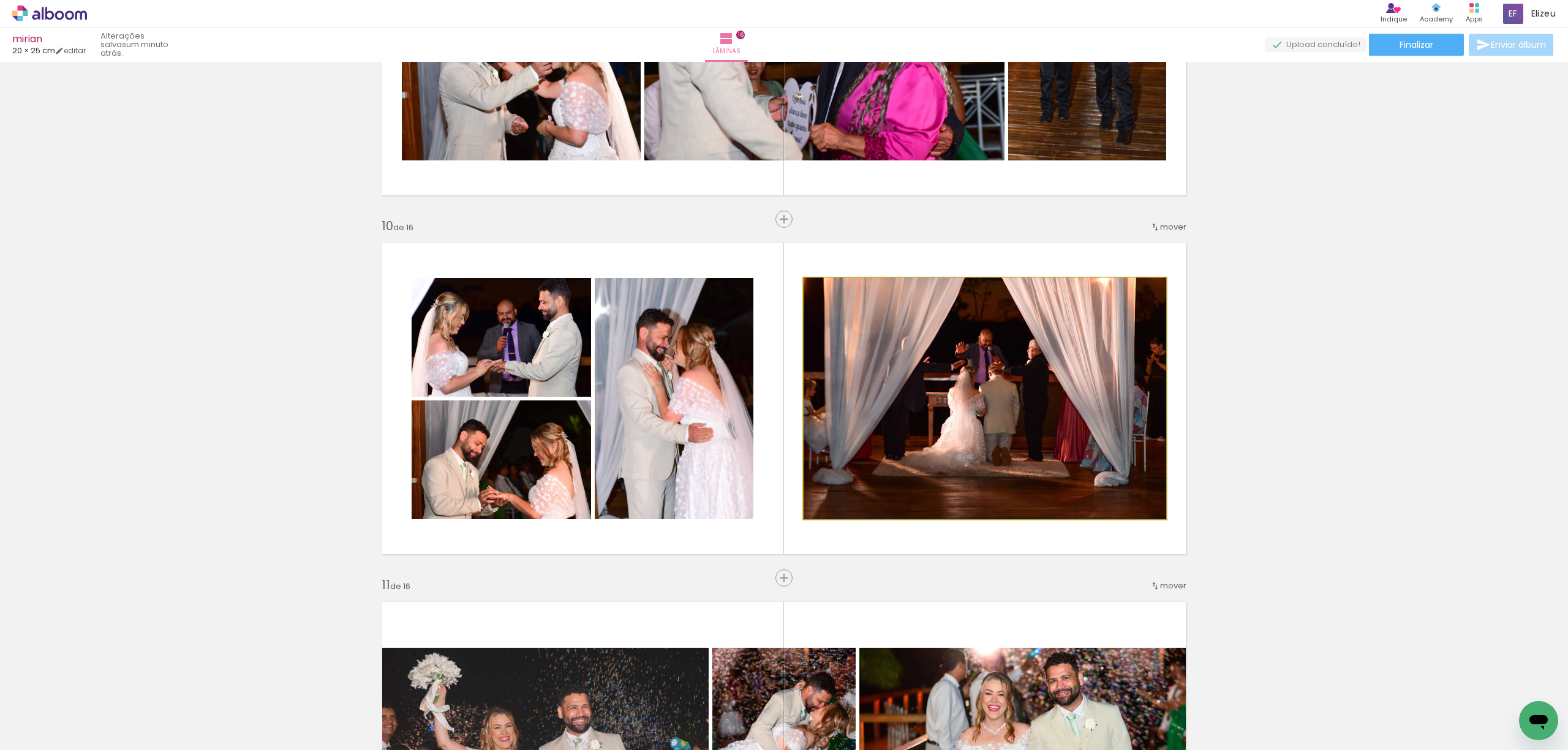
click at [998, 469] on quentale-photo at bounding box center [985, 399] width 362 height 241
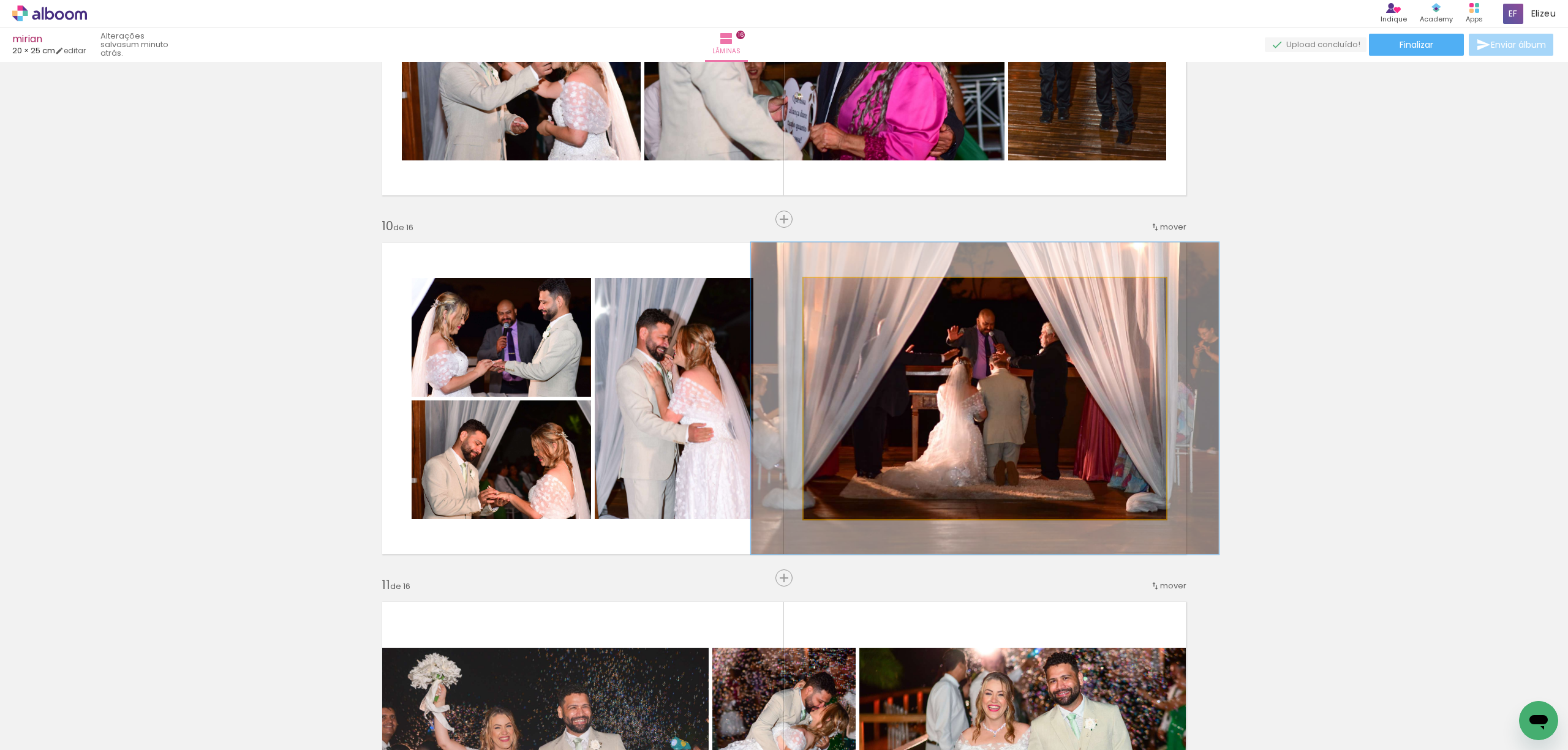
drag, startPoint x: 827, startPoint y: 287, endPoint x: 841, endPoint y: 289, distance: 14.1
type paper-slider "132"
click at [841, 289] on div at bounding box center [845, 291] width 11 height 11
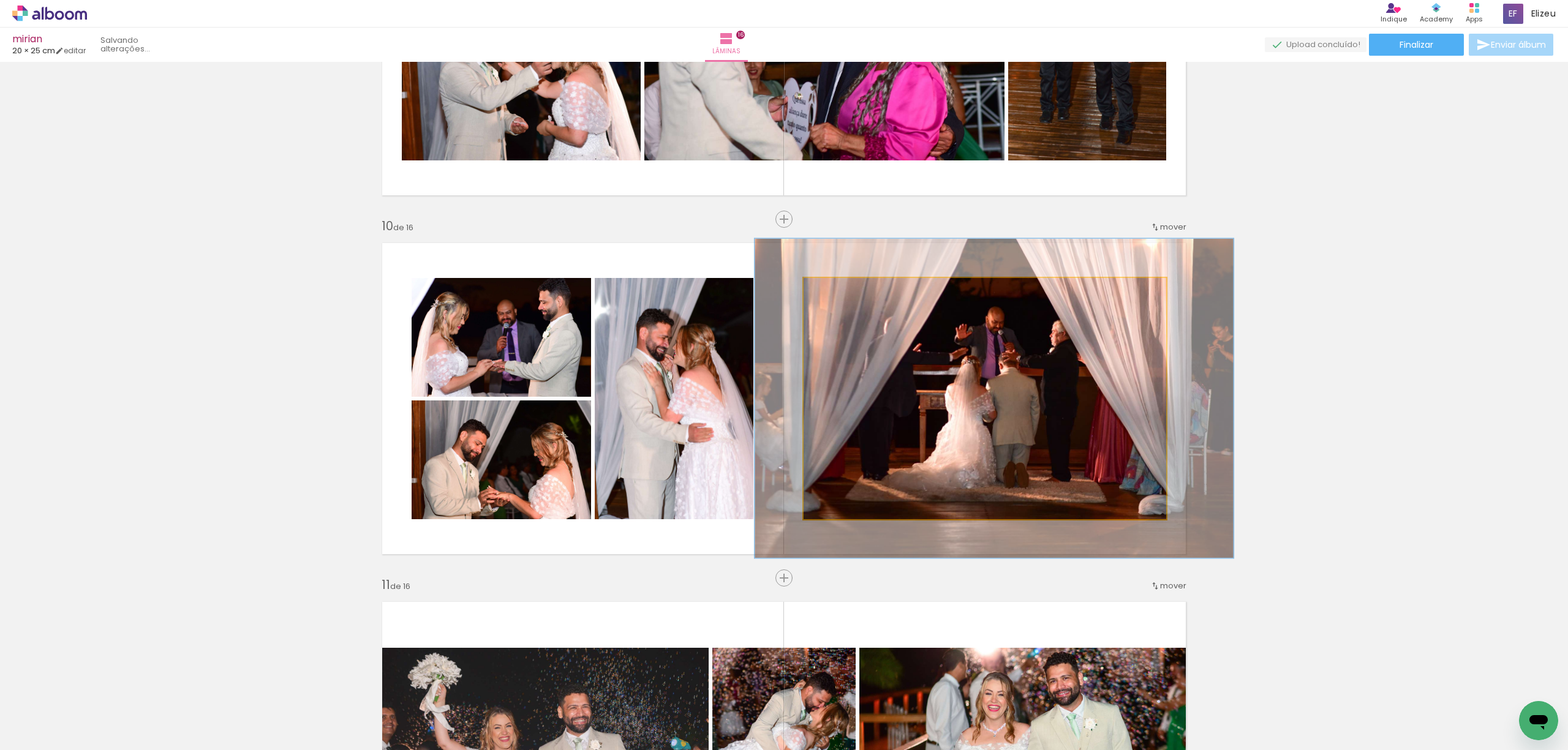
drag, startPoint x: 918, startPoint y: 422, endPoint x: 926, endPoint y: 422, distance: 8.0
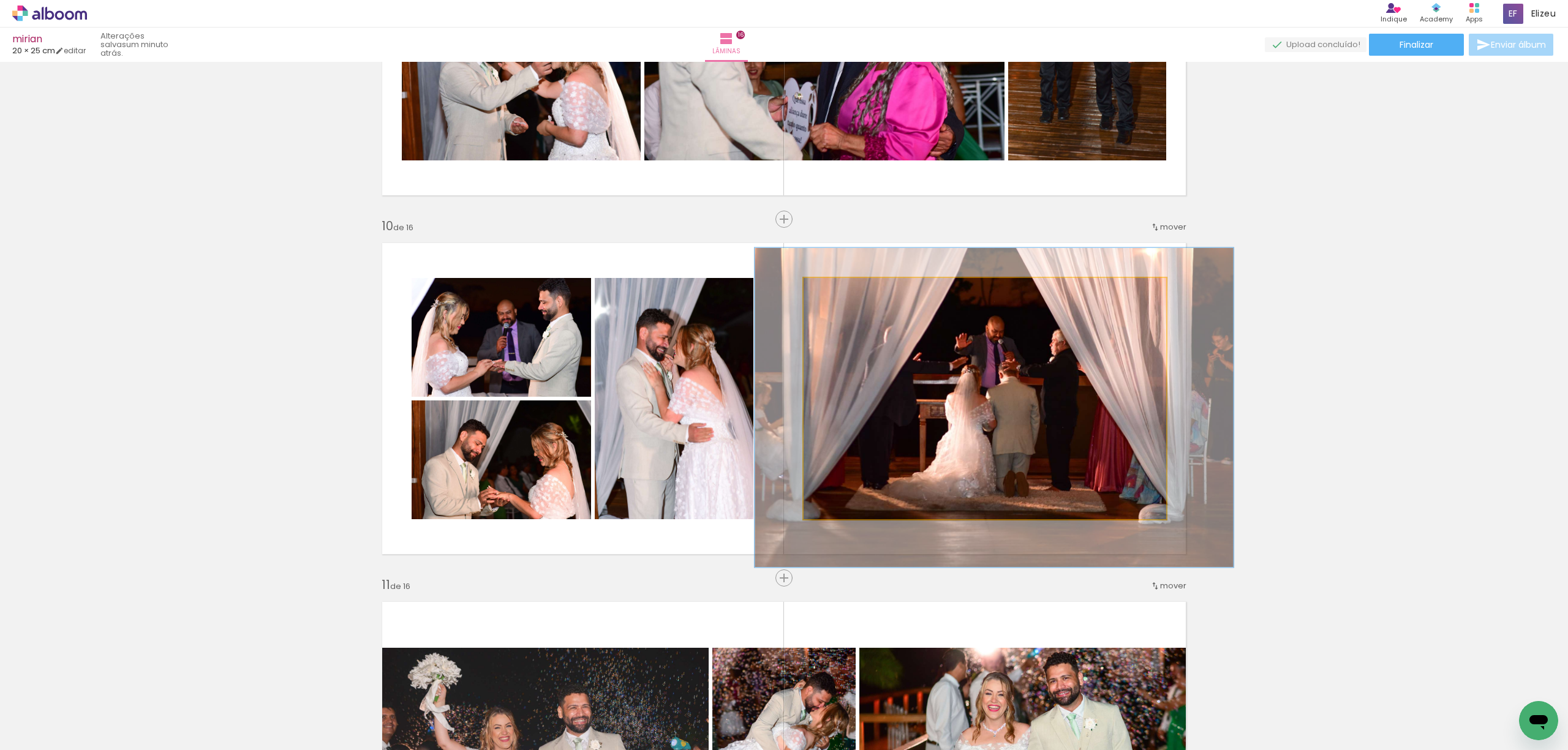
drag, startPoint x: 935, startPoint y: 403, endPoint x: 935, endPoint y: 411, distance: 8.0
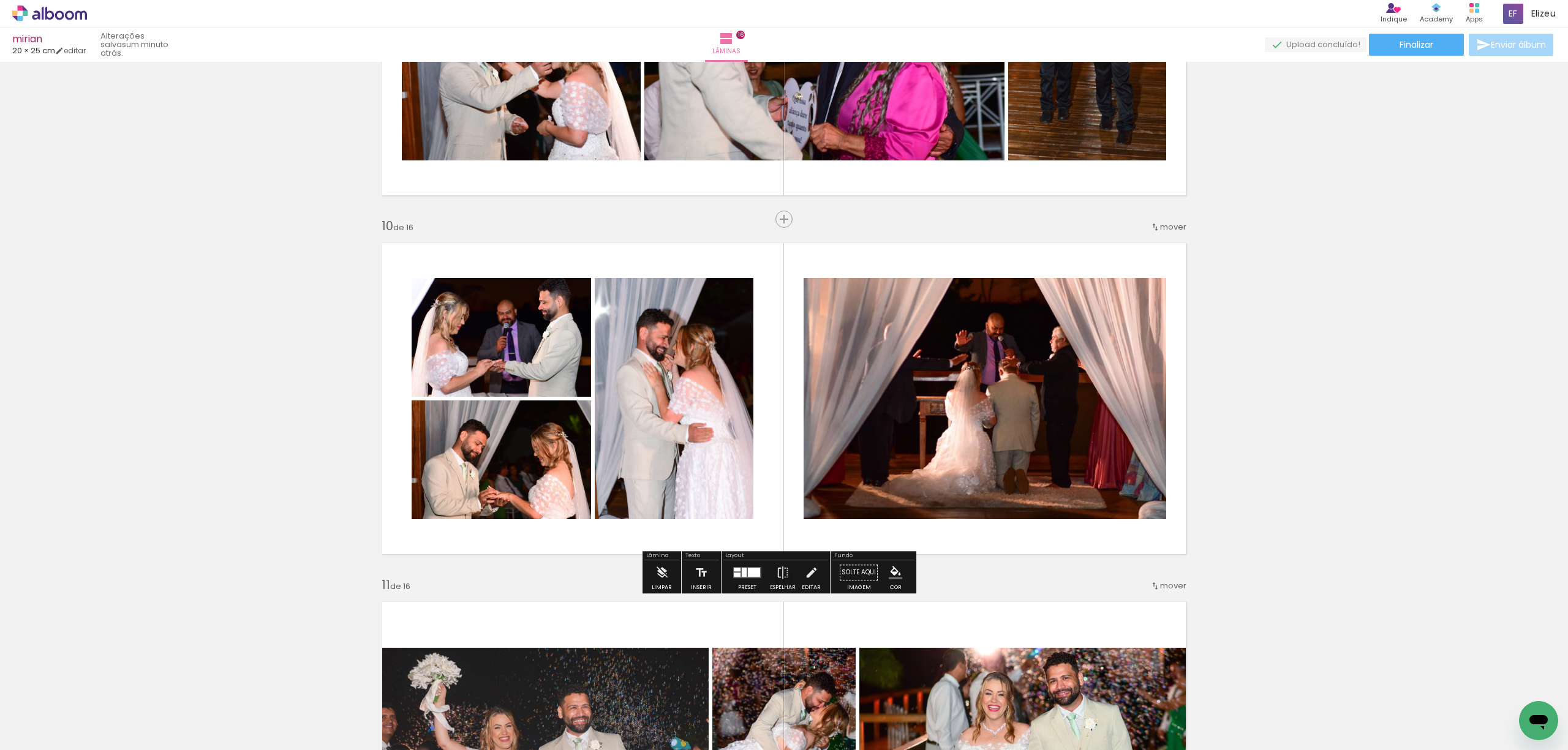
click at [1360, 347] on div "Inserir lâmina 1 de 16 Inserir lâmina 2 de 16 Inserir lâmina 3 de 16 Inserir lâ…" at bounding box center [784, 24] width 1568 height 6101
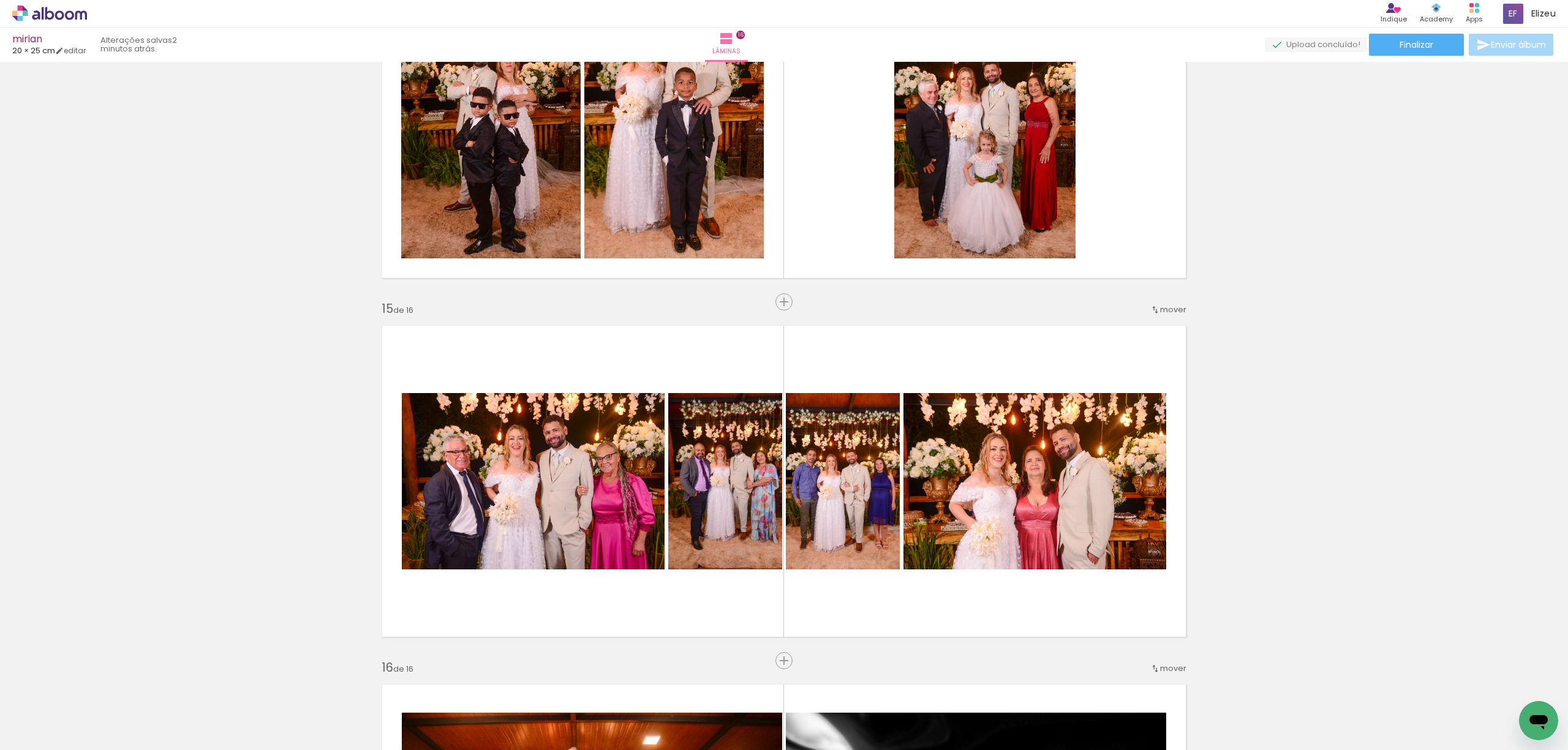
scroll to position [4802, 0]
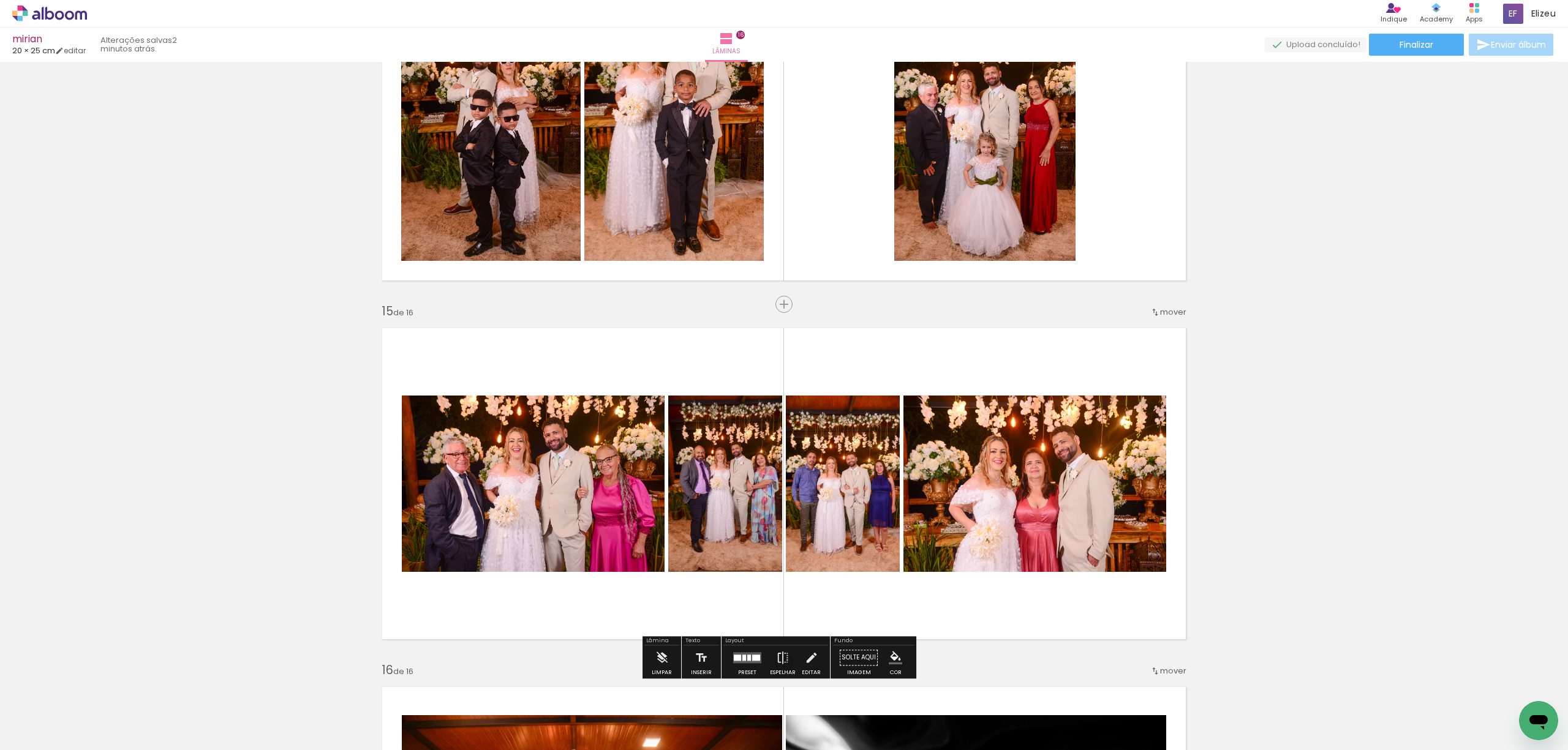
click at [1396, 58] on div "mirian 20 × 25 cm editar 2 minutos atrás. Lâminas 16 Finalizar Enviar álbum" at bounding box center [784, 31] width 1568 height 62
click at [1399, 48] on span "Finalizar" at bounding box center [1415, 44] width 33 height 9
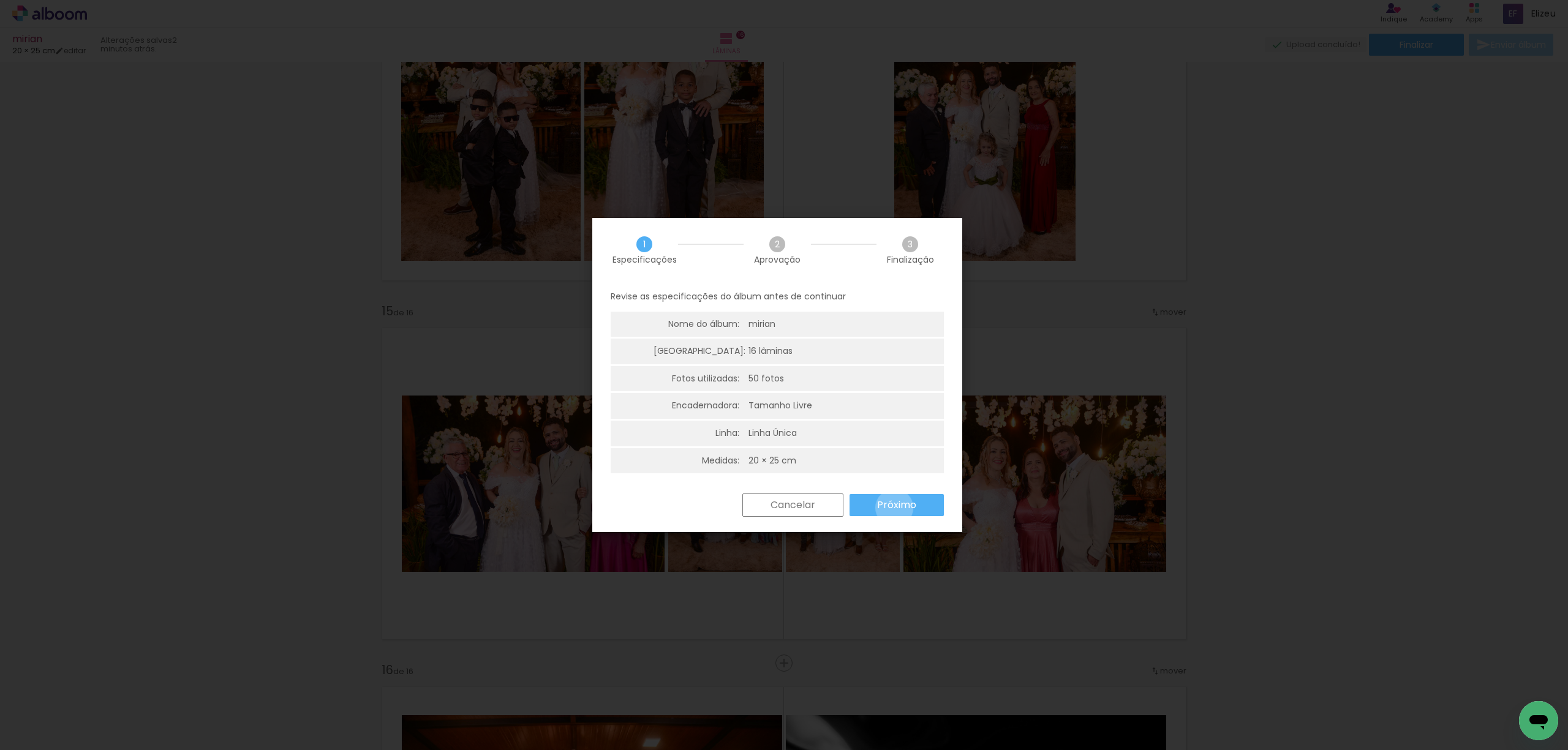
click at [0, 0] on slot "Próximo" at bounding box center [0, 0] width 0 height 0
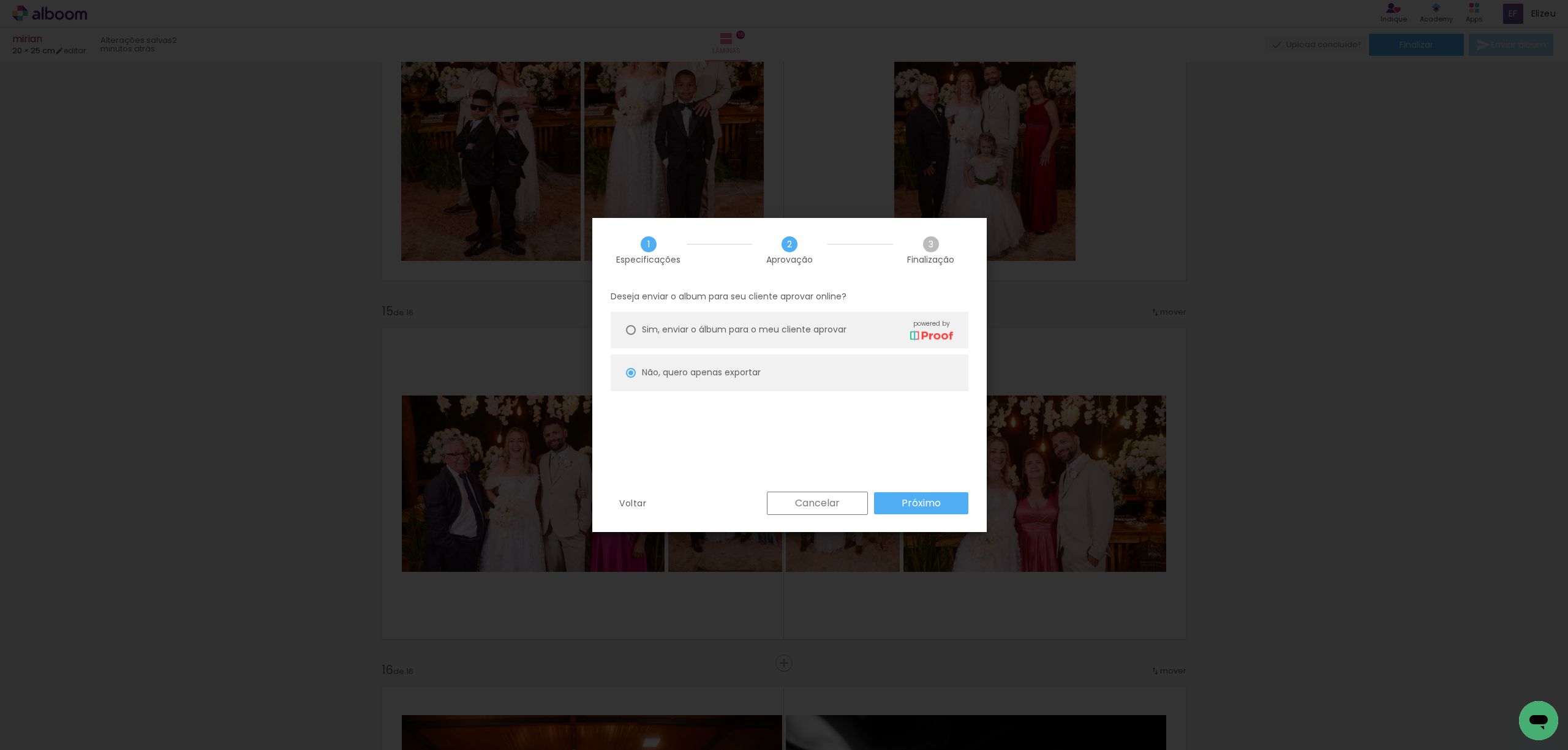
click at [0, 0] on slot "Próximo" at bounding box center [0, 0] width 0 height 0
type input "Alta, 300 DPI"
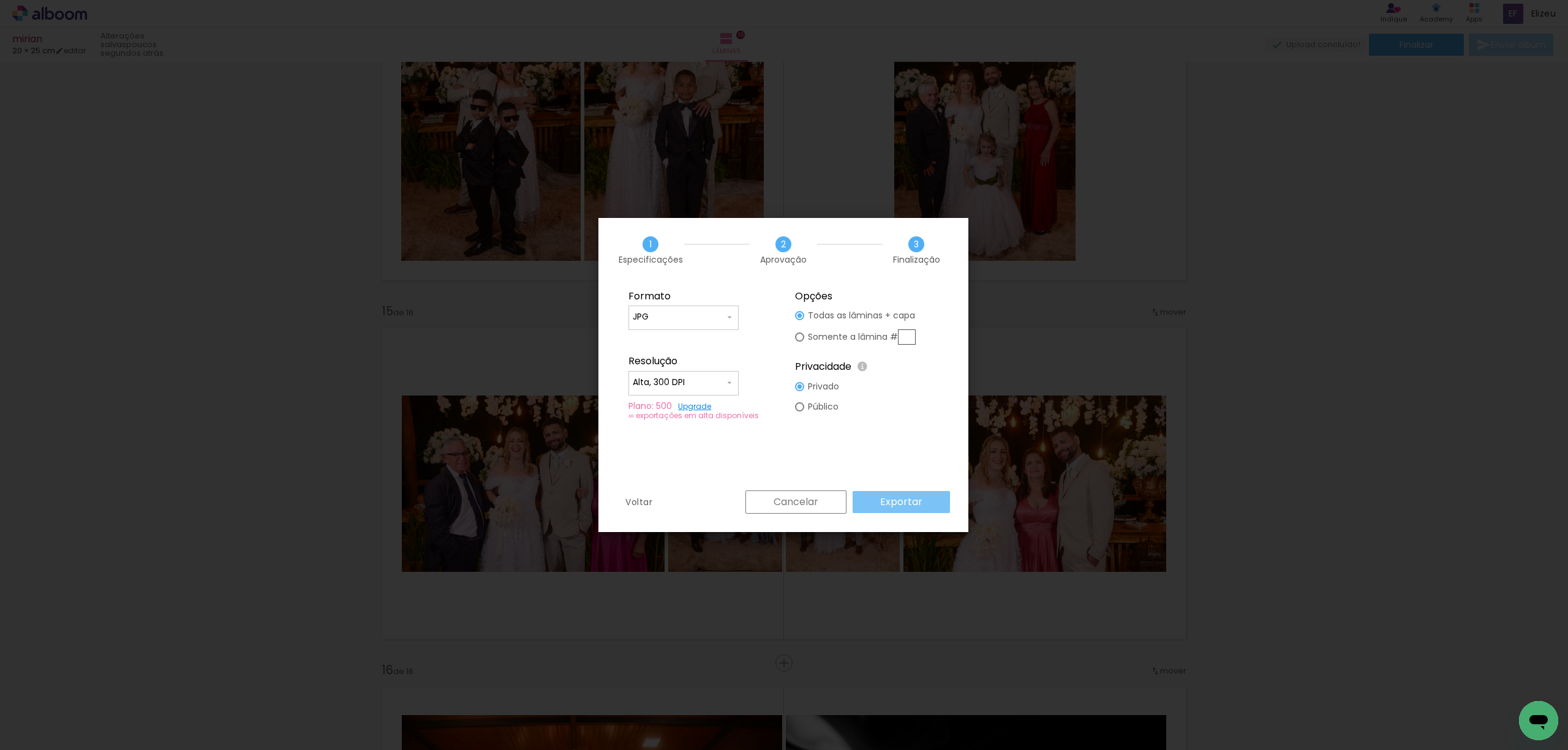
click at [0, 0] on slot "Exportar" at bounding box center [0, 0] width 0 height 0
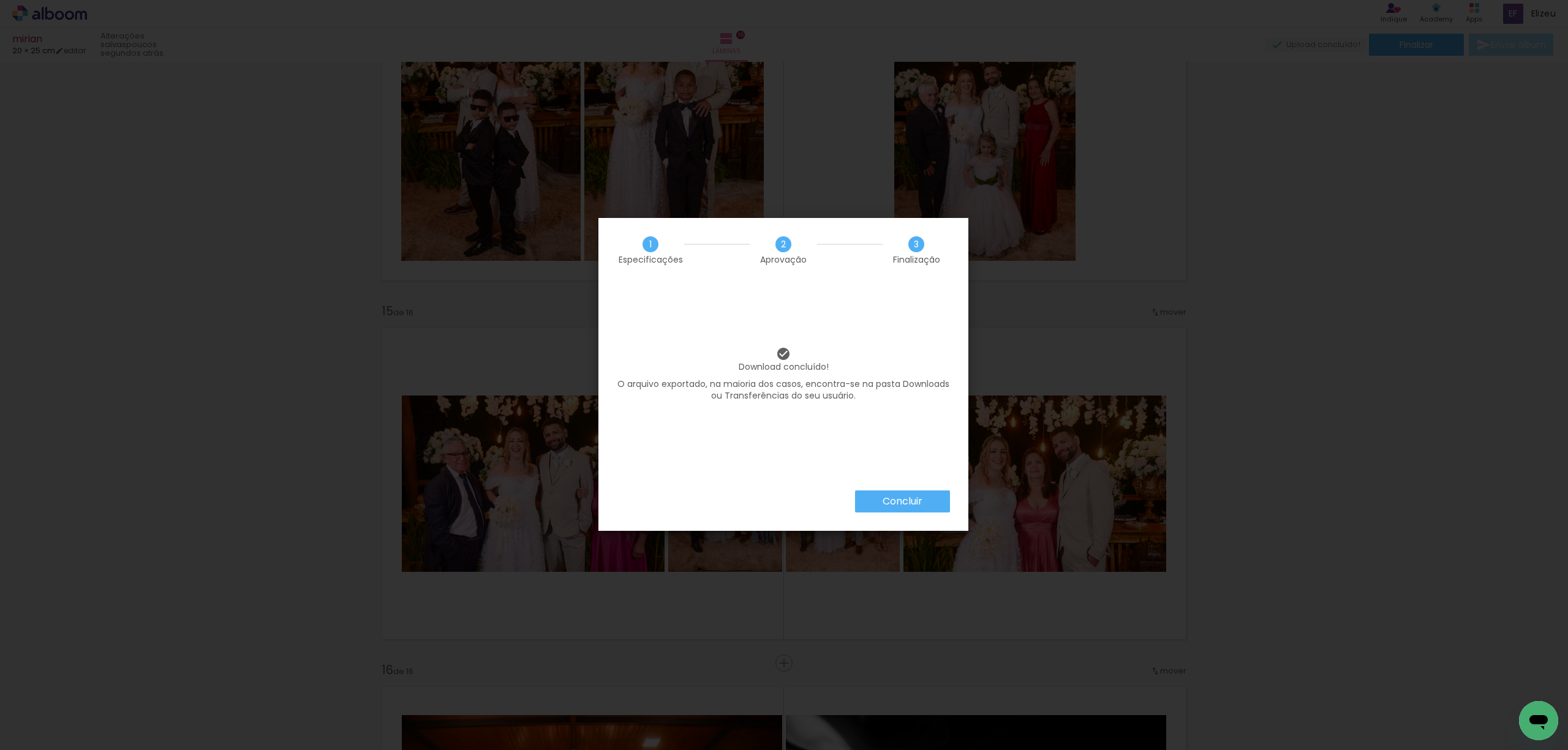
click at [868, 502] on paper-button "Concluir" at bounding box center [902, 501] width 95 height 22
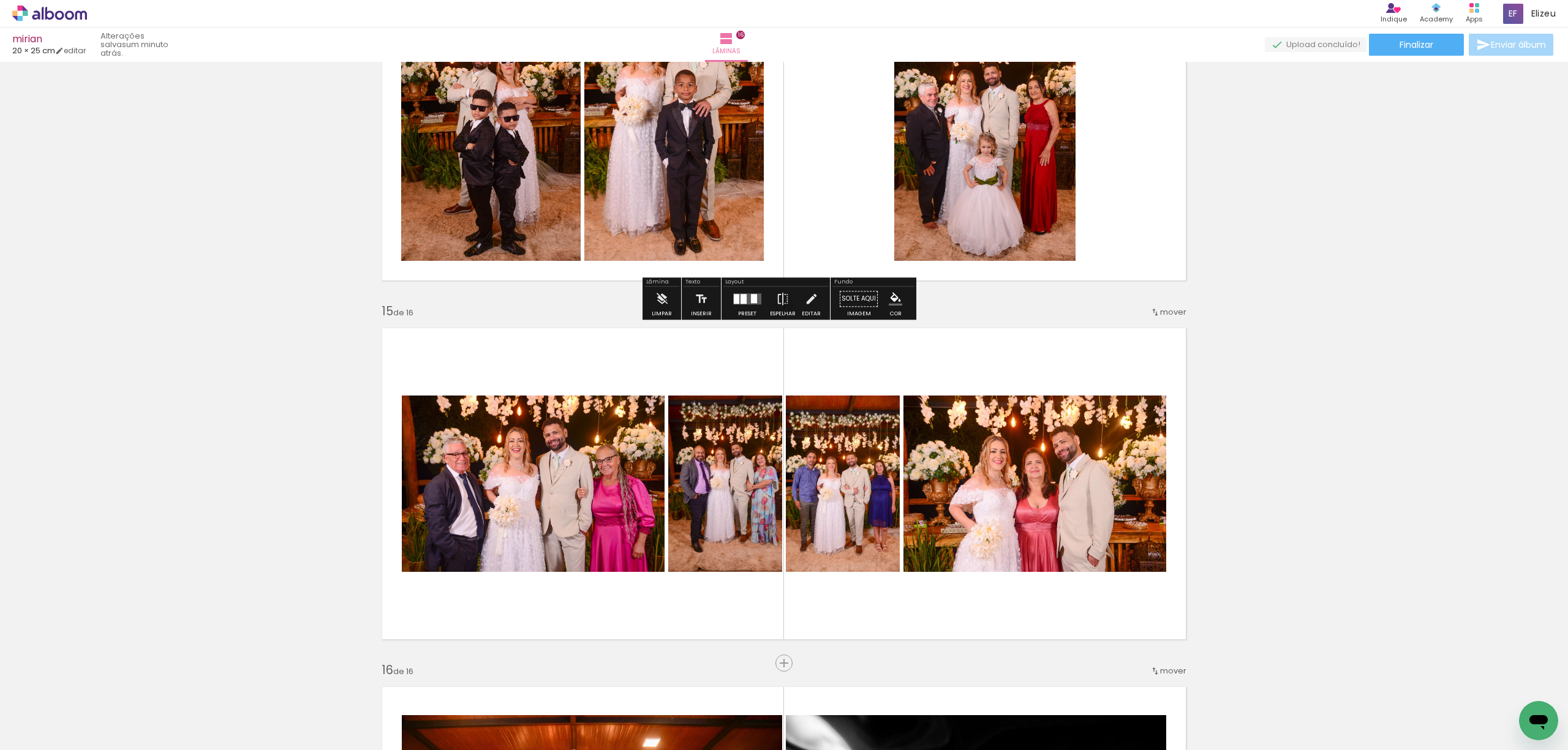
scroll to position [4231, 0]
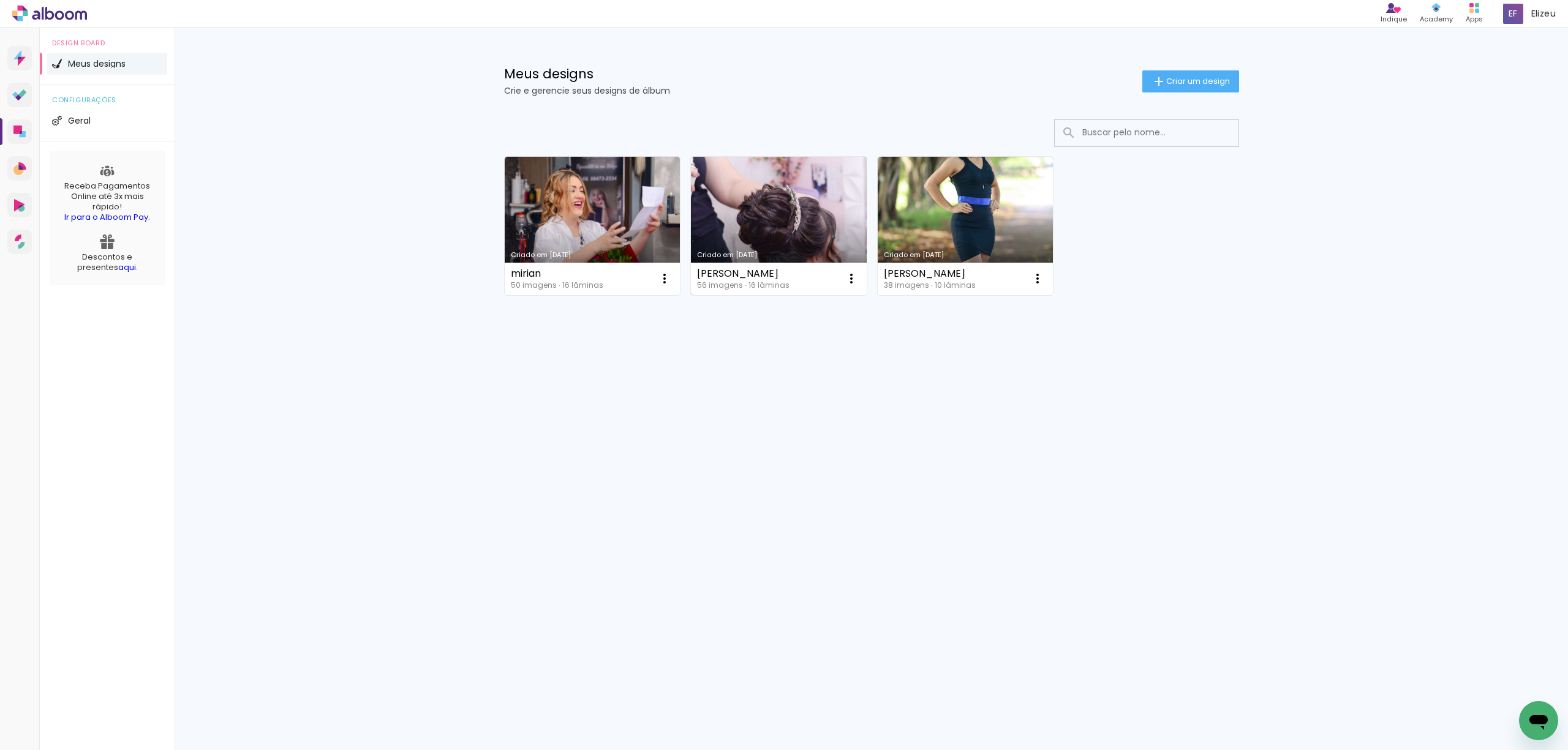
click at [785, 210] on link "Criado em [DATE]" at bounding box center [779, 225] width 176 height 138
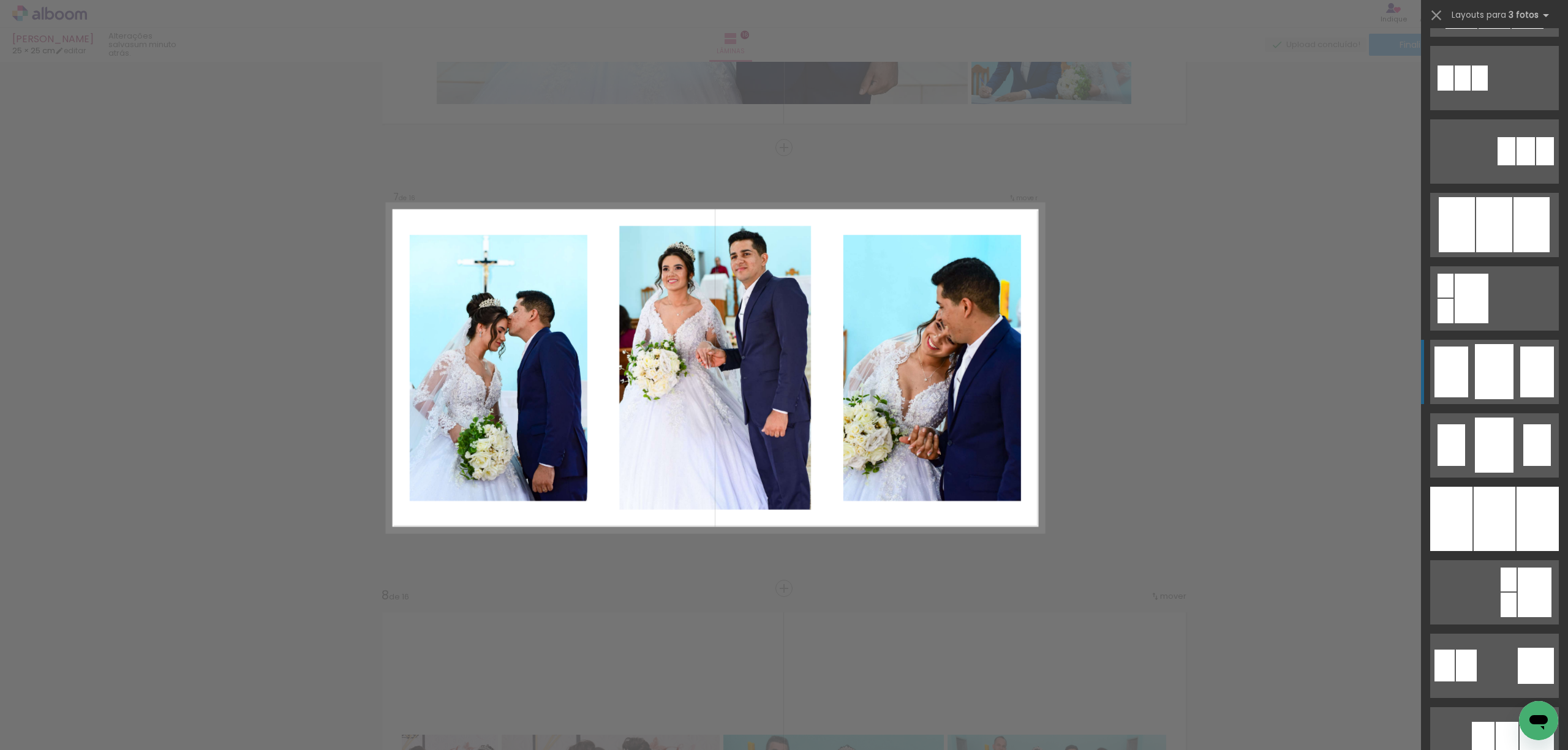
scroll to position [653, 0]
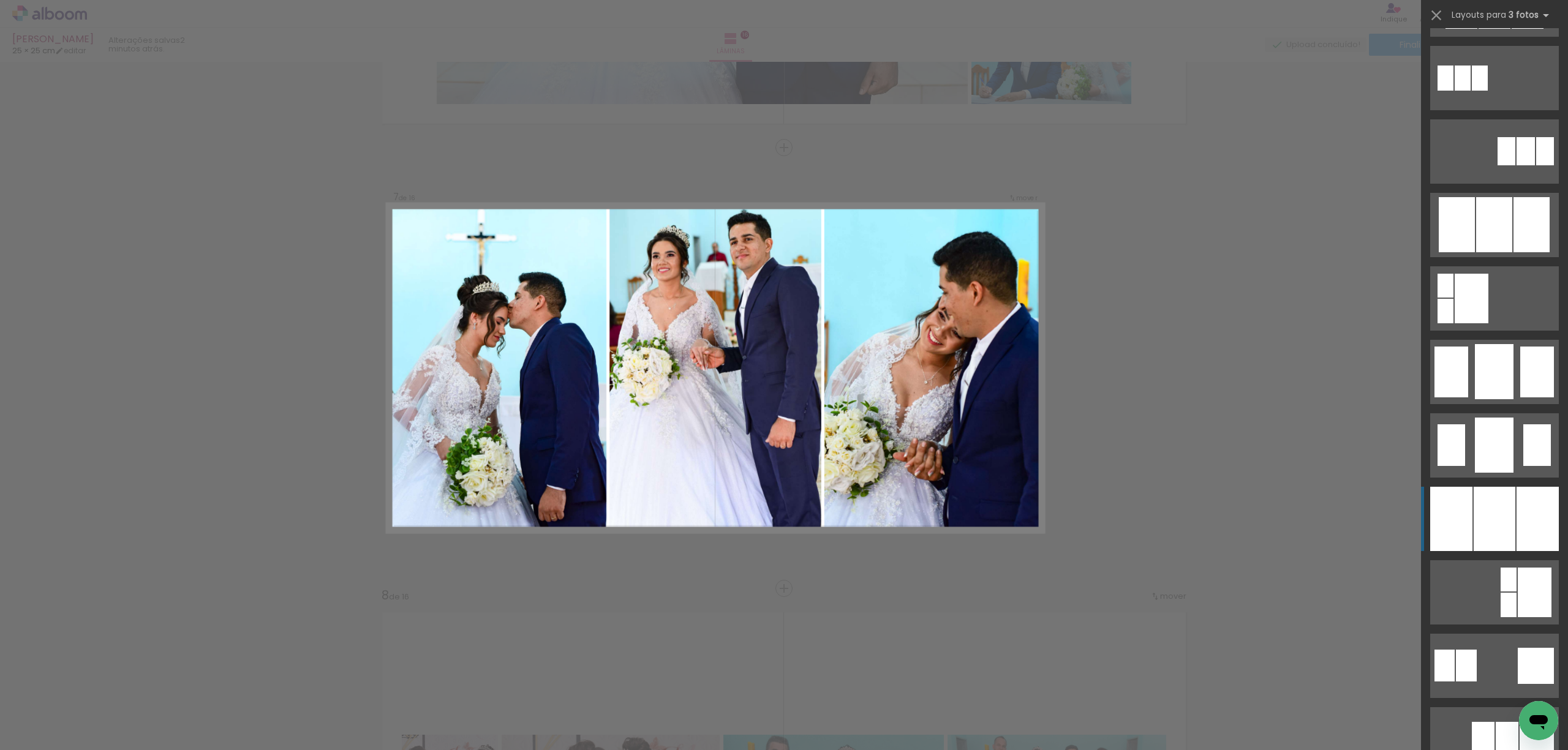
click at [1492, 513] on div at bounding box center [1494, 519] width 42 height 64
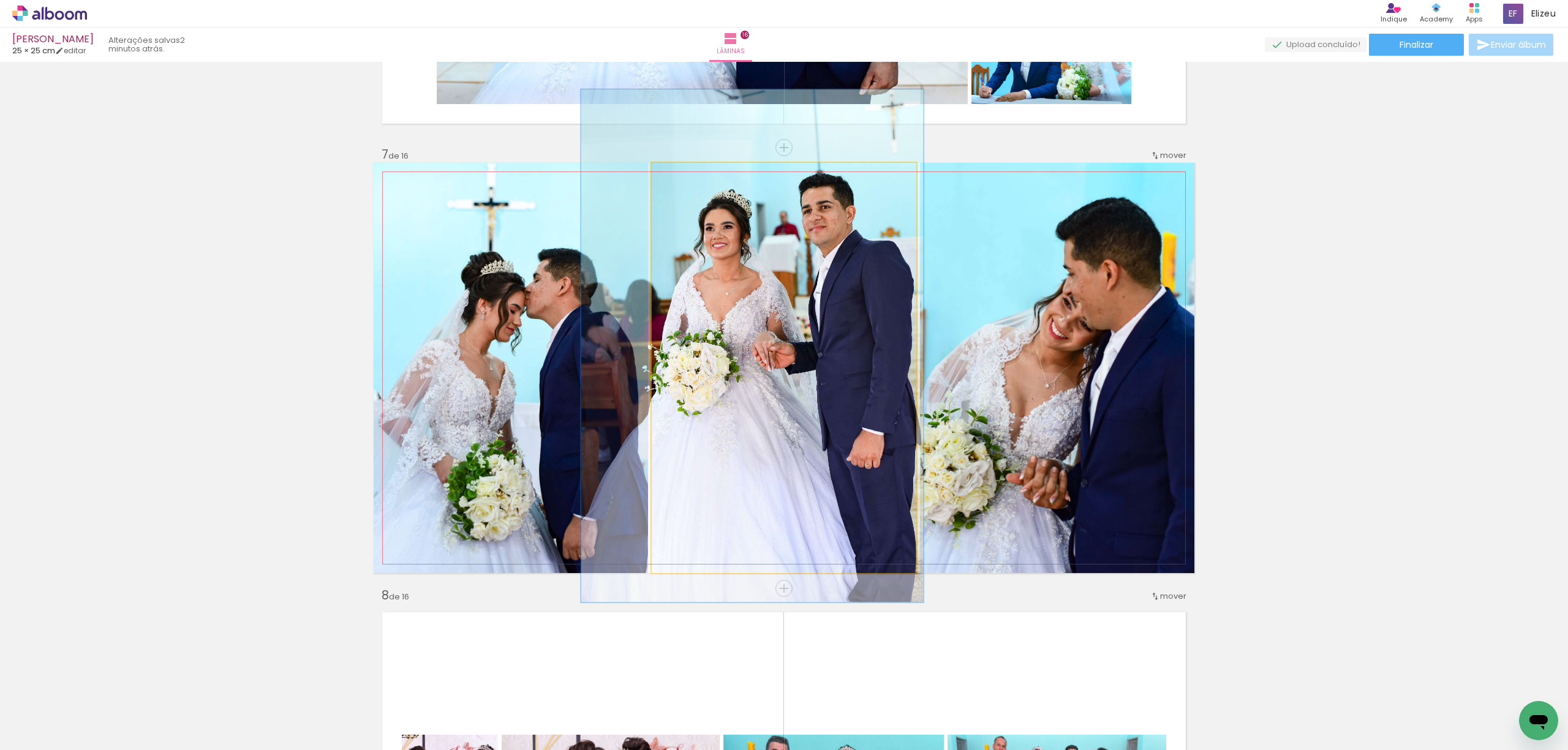
click at [779, 307] on quentale-photo at bounding box center [784, 368] width 264 height 410
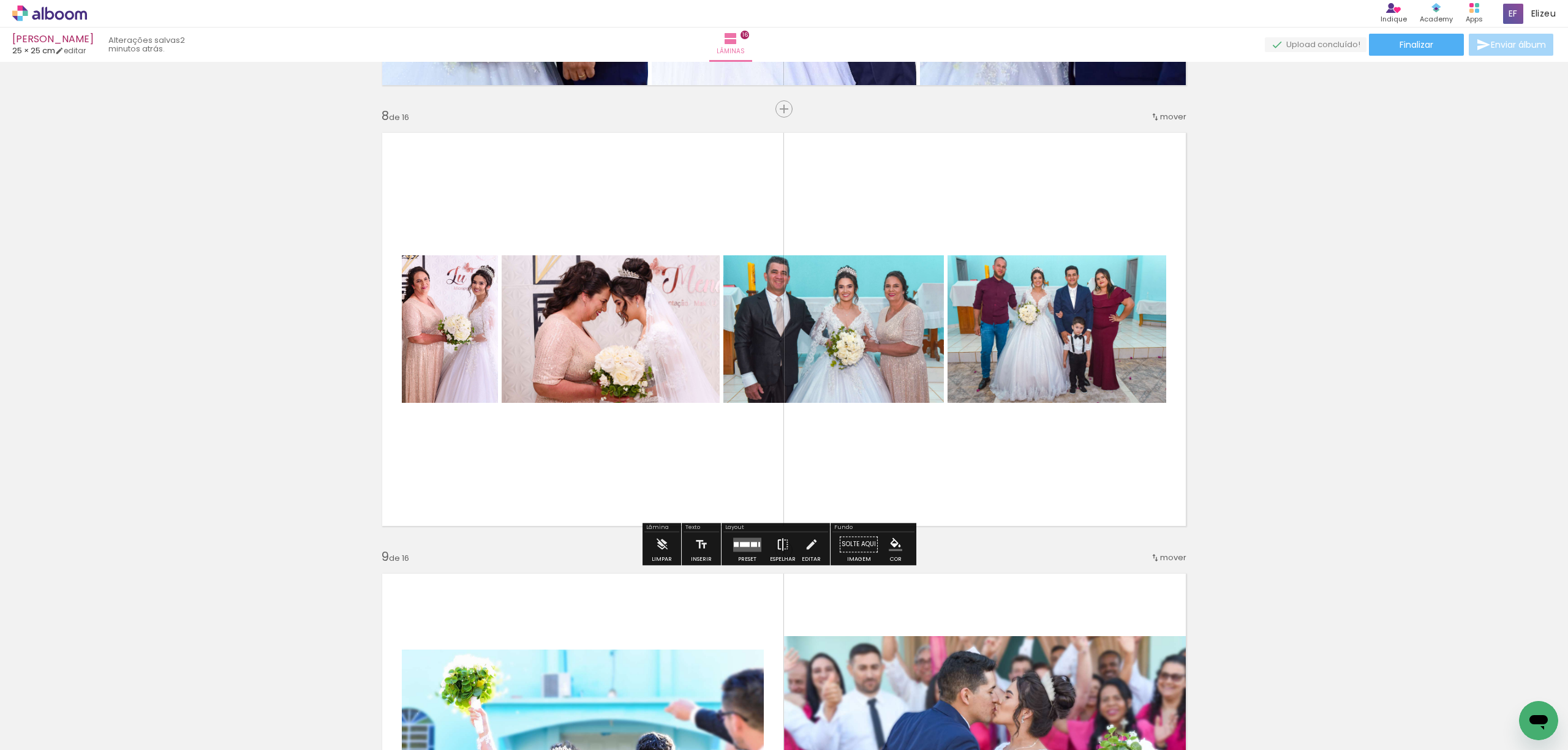
scroll to position [3070, 0]
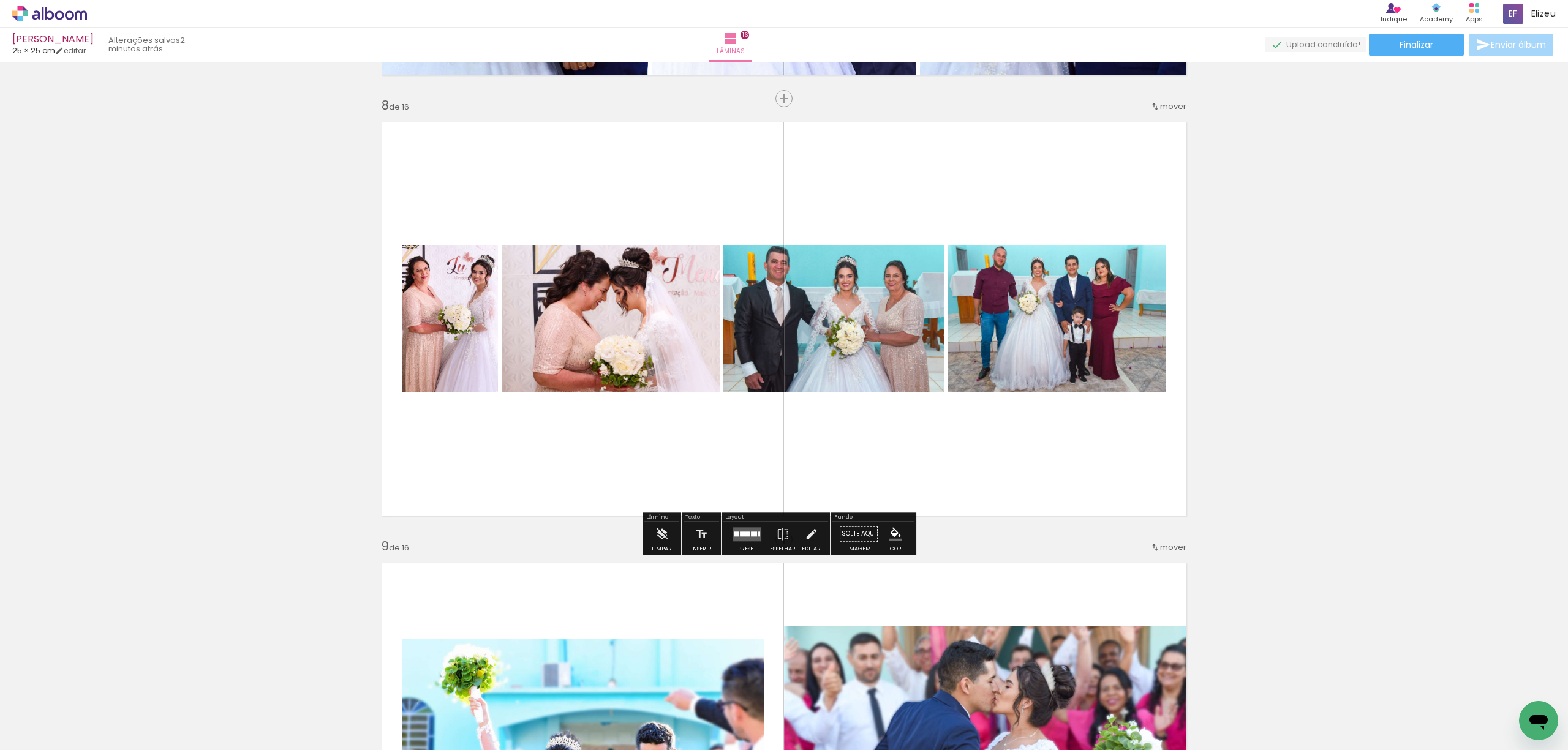
click at [743, 552] on paper-button "Preset" at bounding box center [747, 537] width 40 height 31
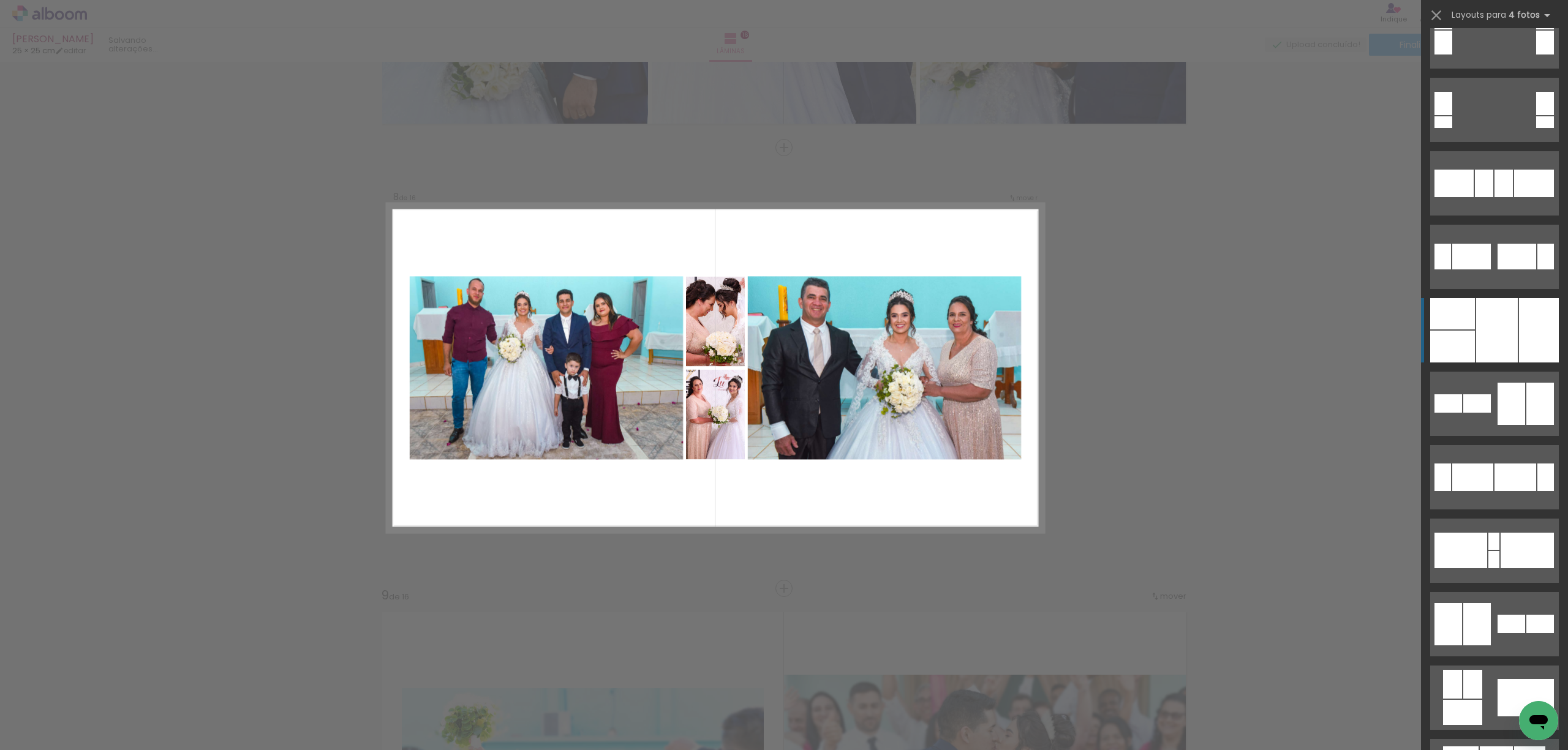
scroll to position [4565, 0]
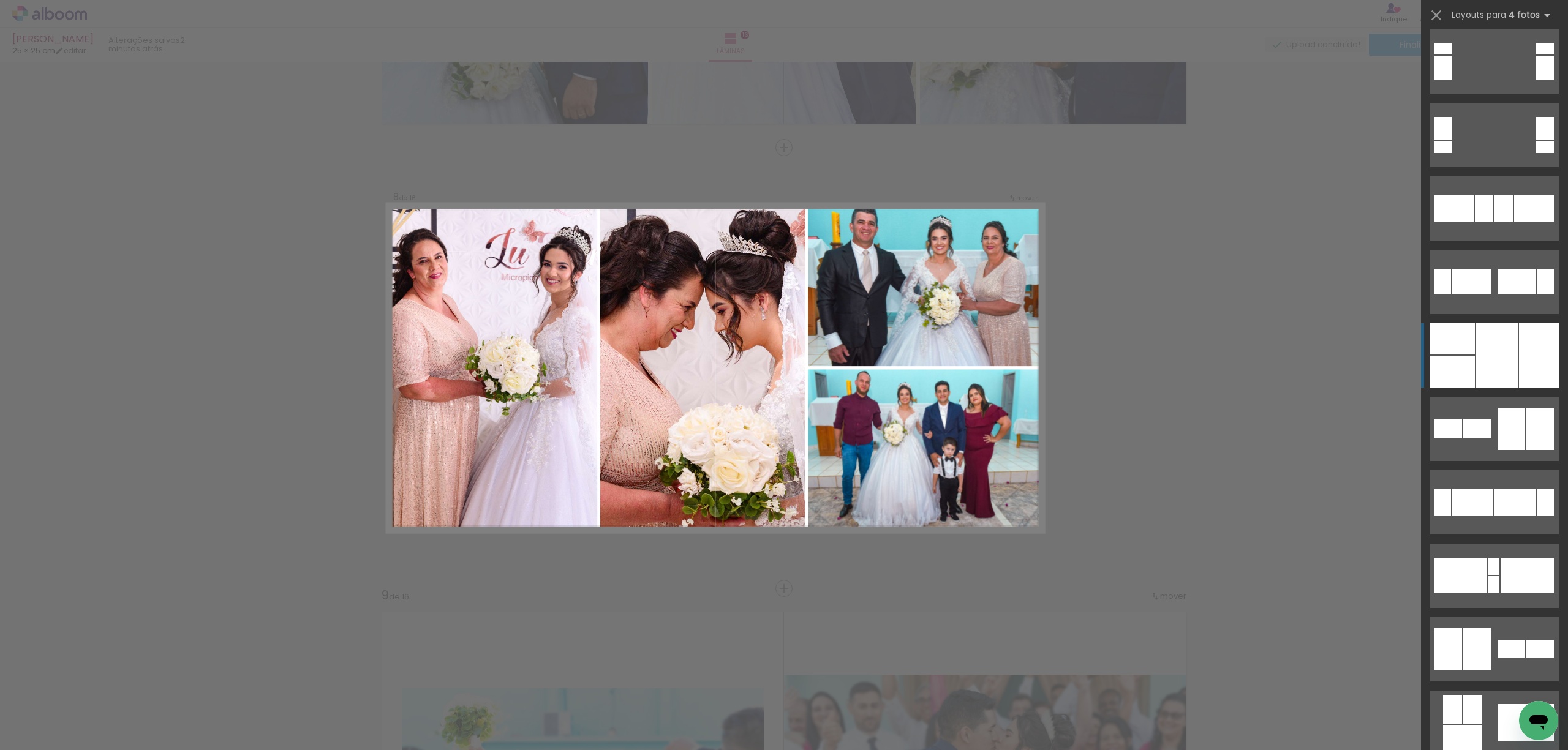
click at [1486, 354] on div at bounding box center [1496, 356] width 42 height 64
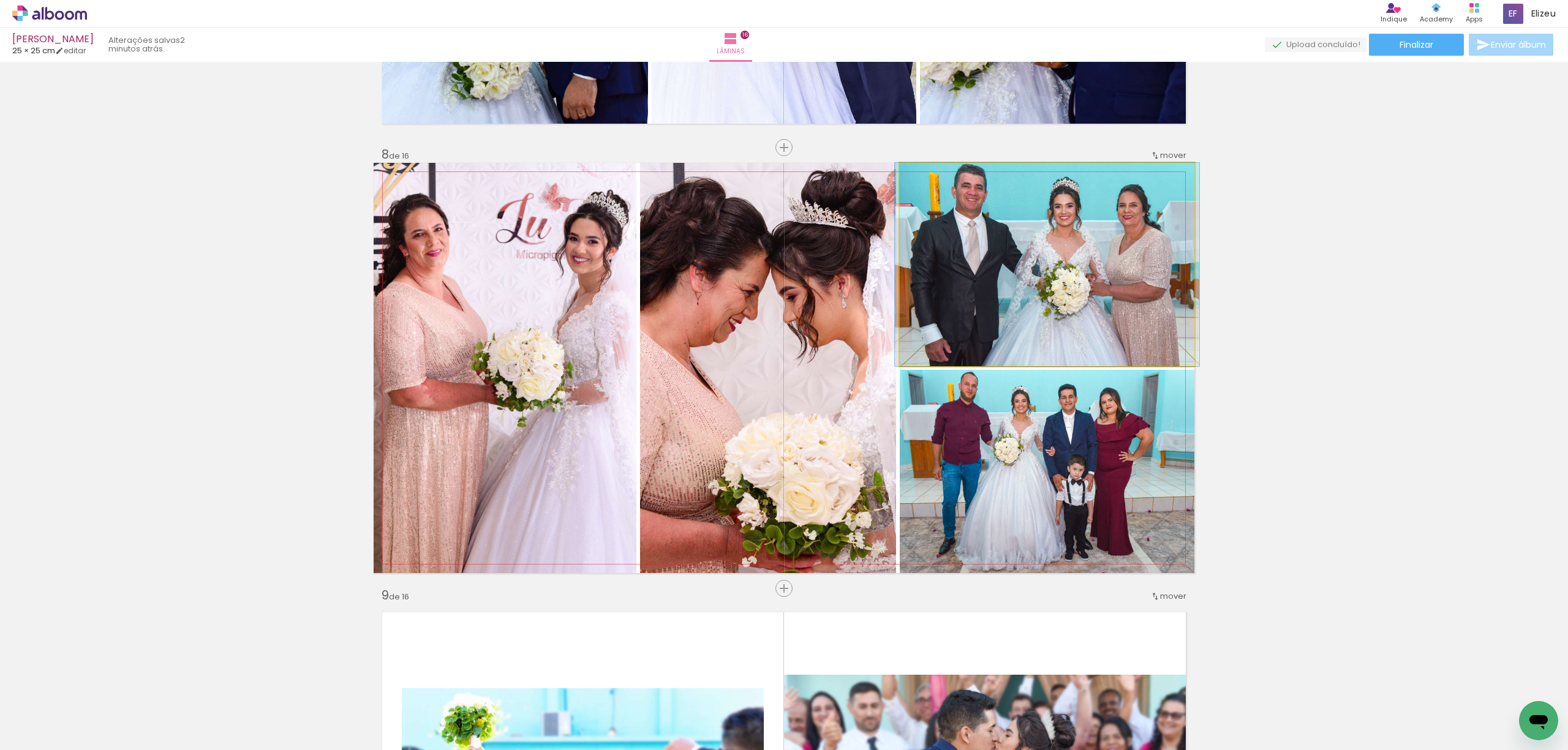
click at [1046, 267] on quentale-photo at bounding box center [1047, 264] width 294 height 203
drag, startPoint x: 1065, startPoint y: 249, endPoint x: 1065, endPoint y: 287, distance: 38.0
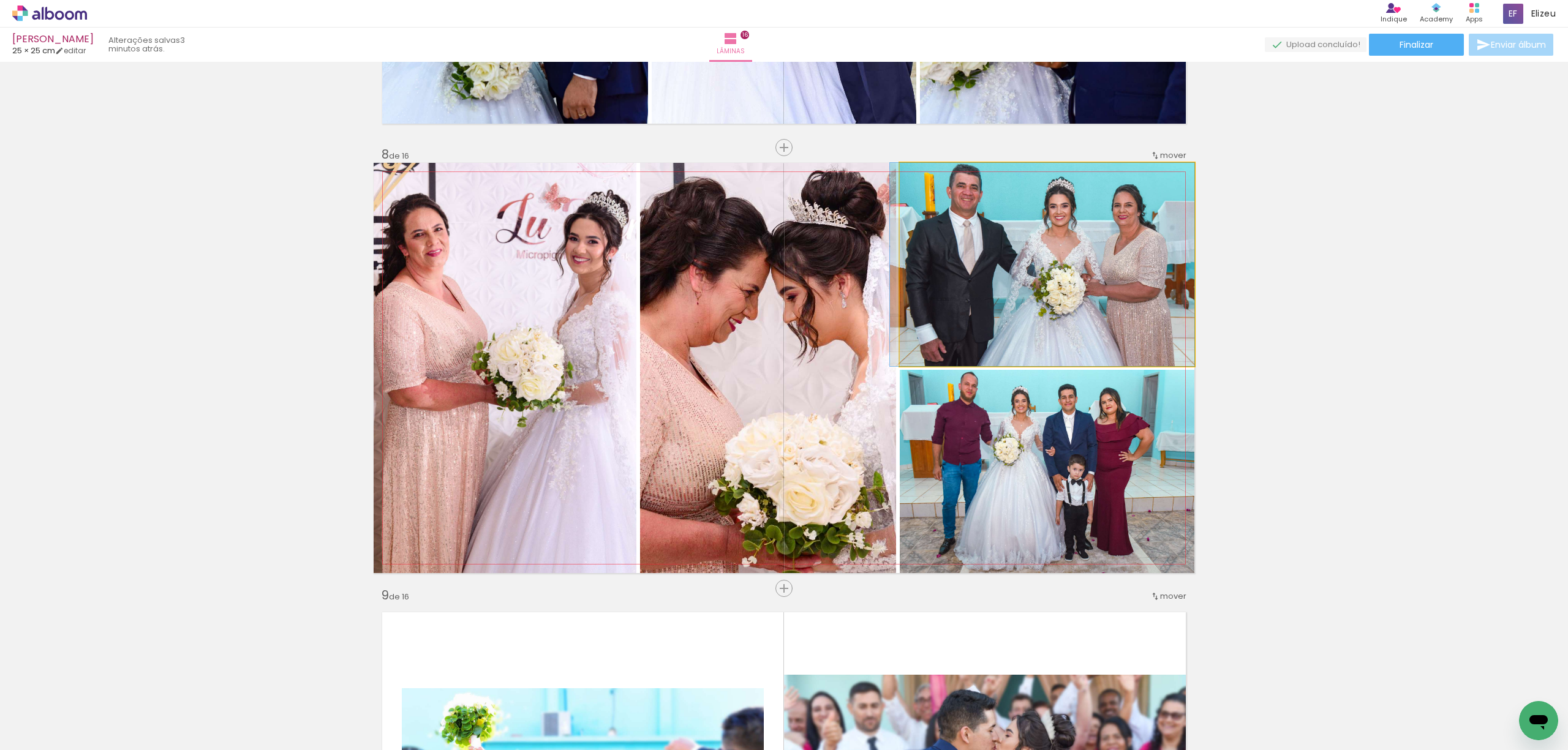
drag, startPoint x: 1066, startPoint y: 257, endPoint x: 1061, endPoint y: 282, distance: 25.5
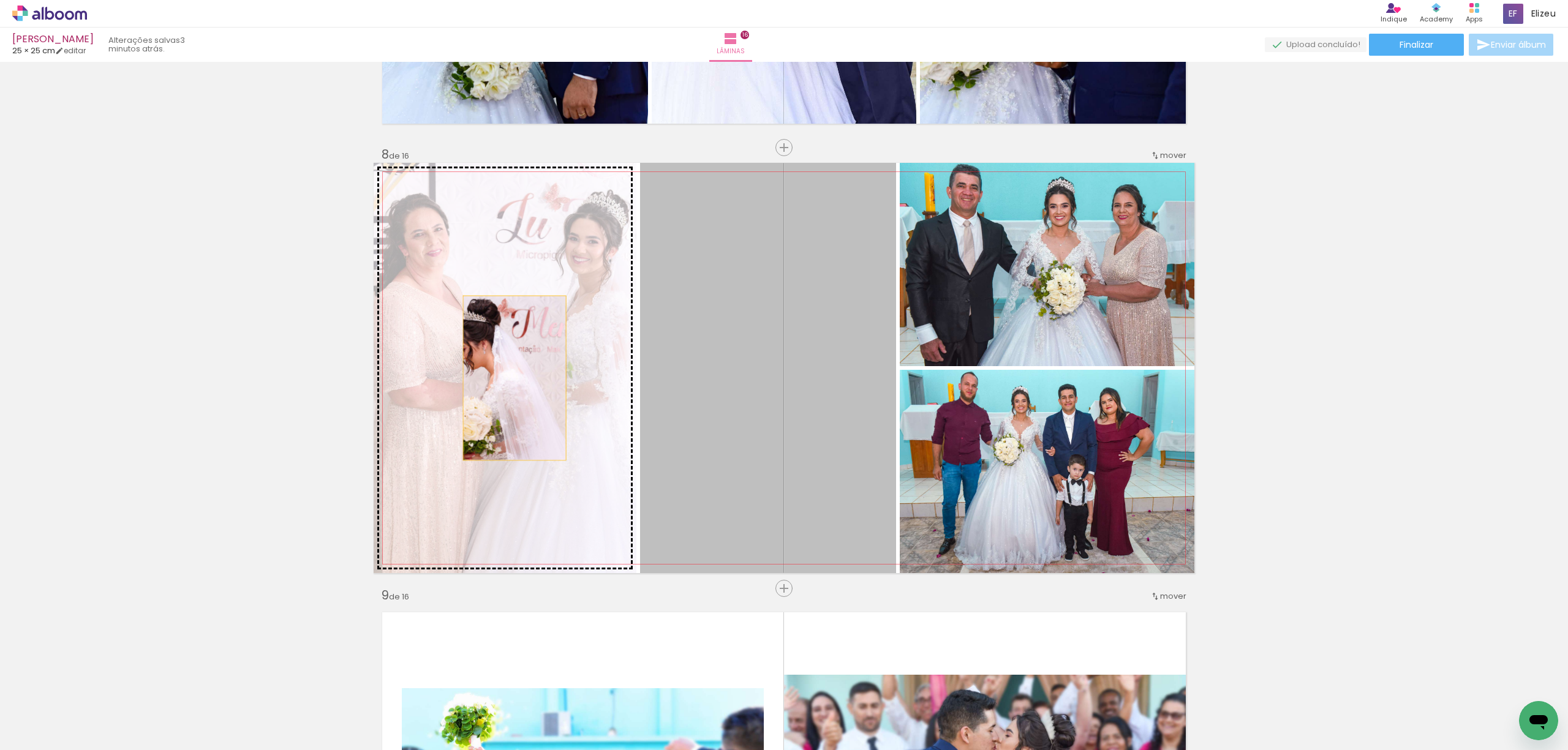
drag, startPoint x: 787, startPoint y: 397, endPoint x: 508, endPoint y: 378, distance: 279.6
click at [0, 0] on slot at bounding box center [0, 0] width 0 height 0
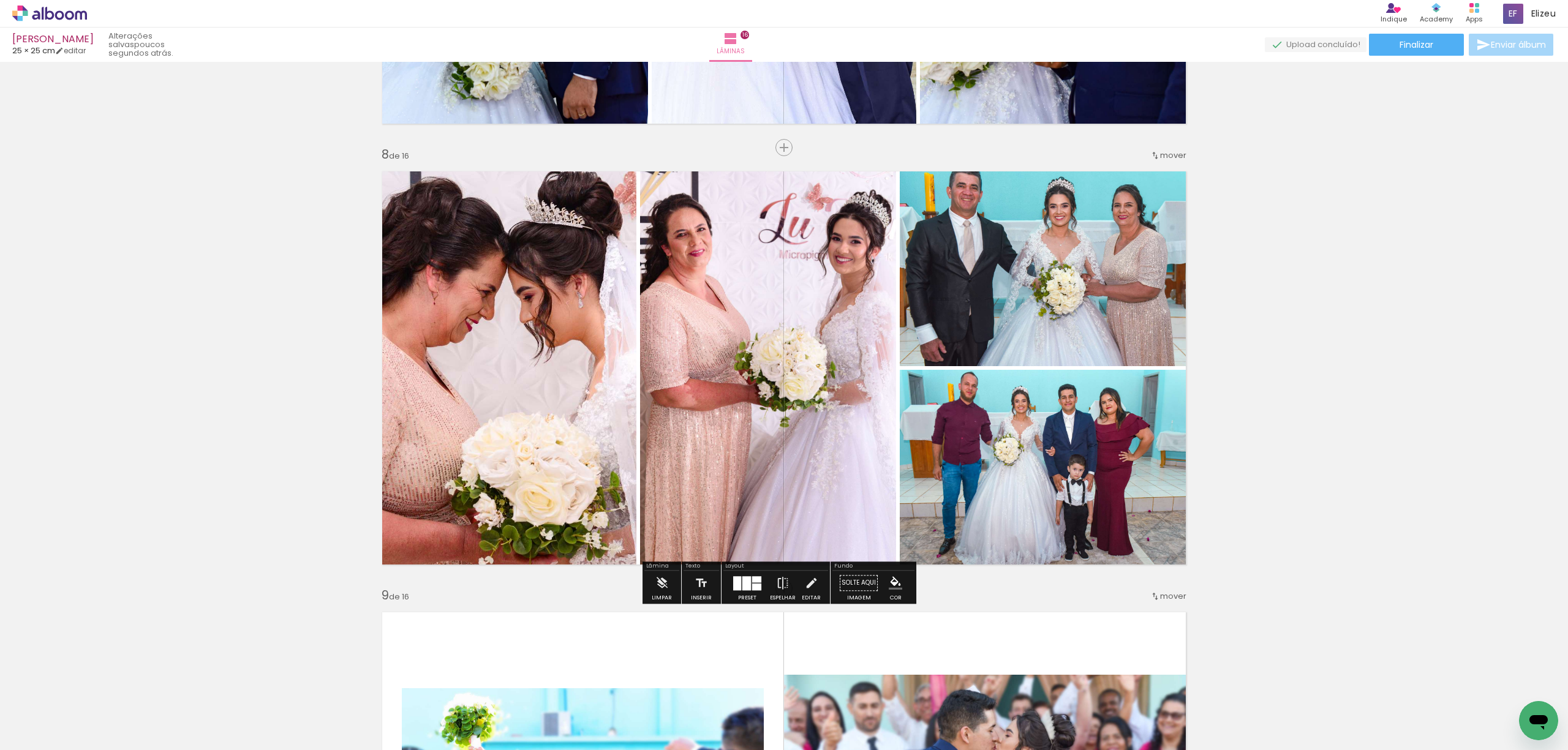
click at [992, 282] on quentale-photo at bounding box center [1047, 264] width 294 height 203
click at [743, 584] on div at bounding box center [747, 583] width 9 height 14
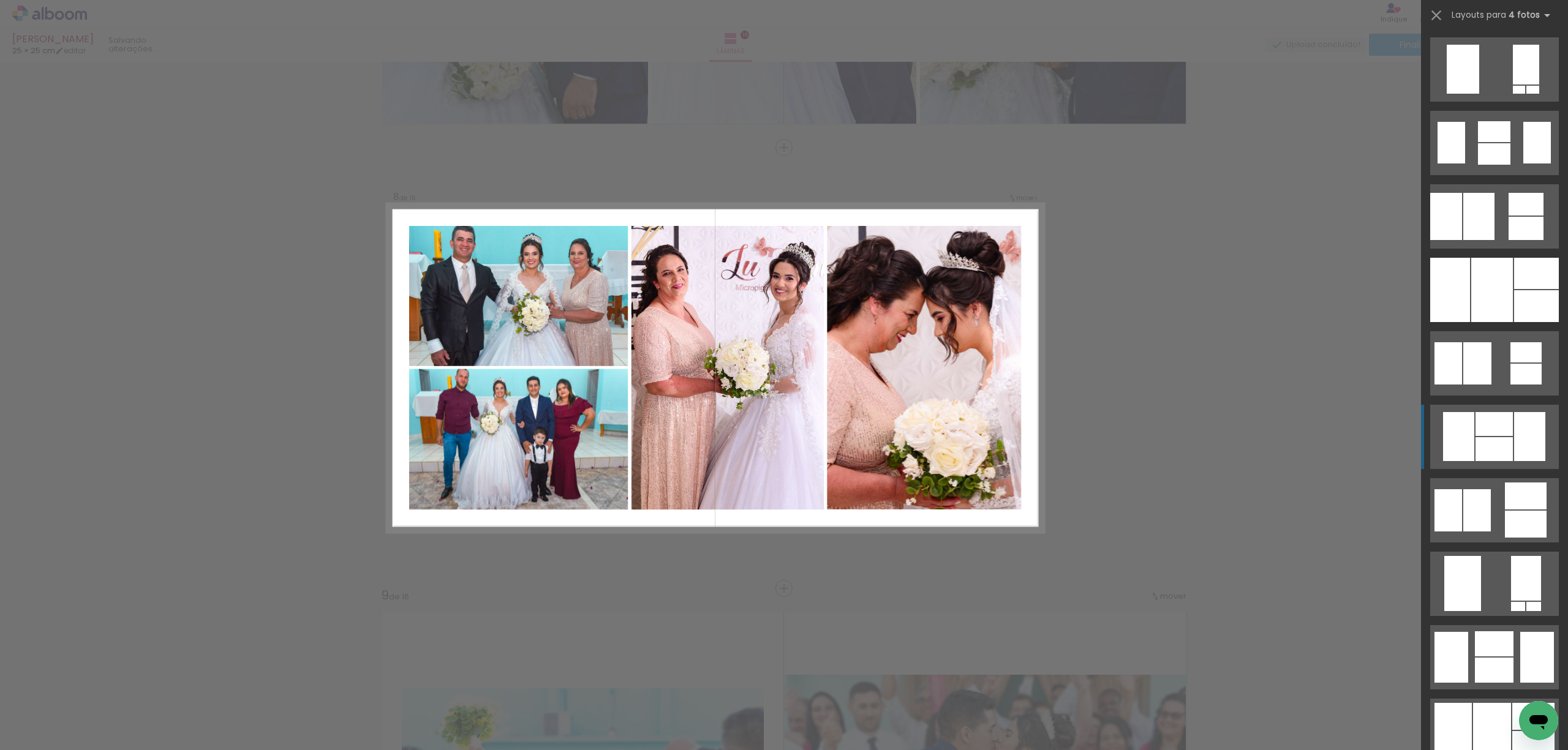
scroll to position [5749, 0]
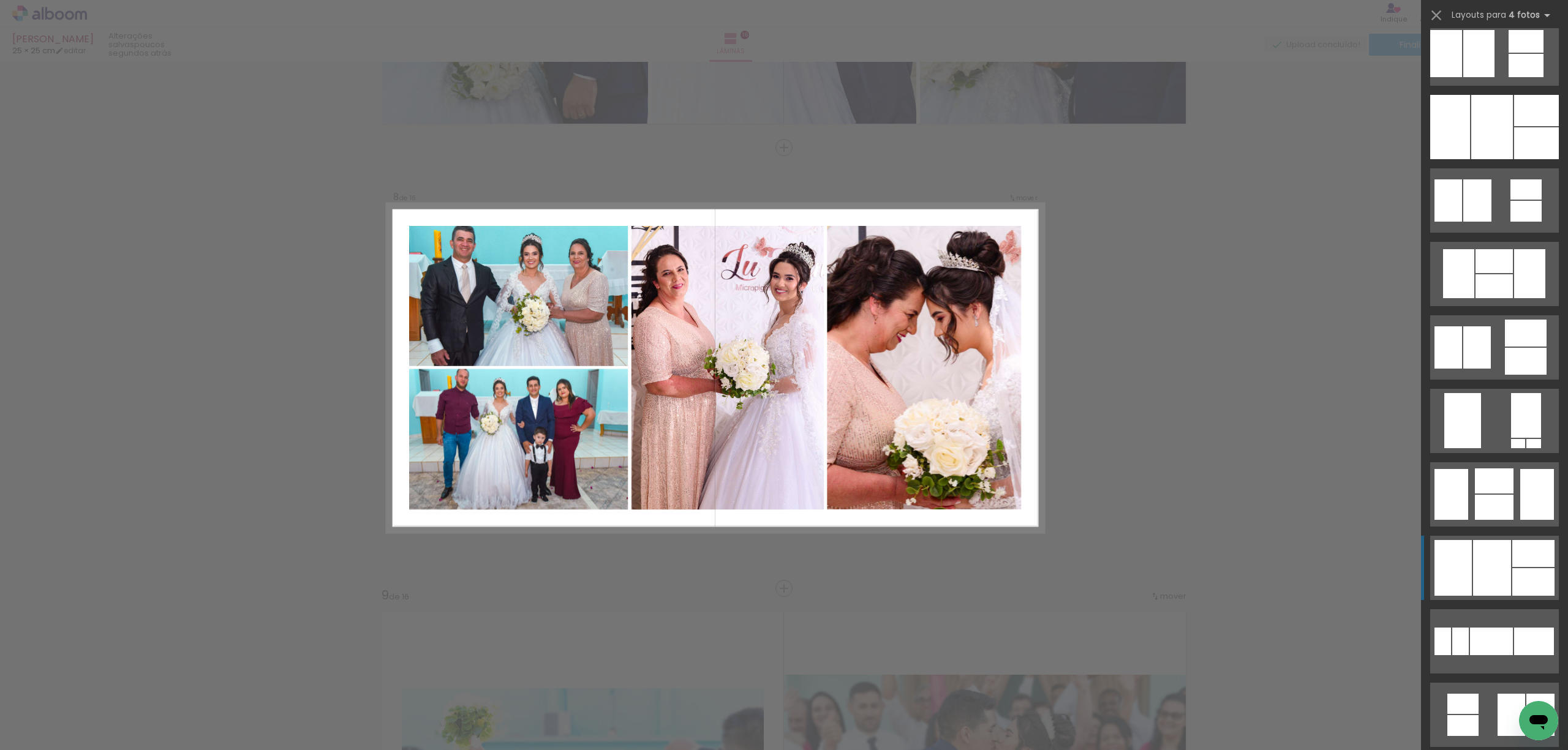
click at [1477, 559] on div at bounding box center [1492, 568] width 38 height 56
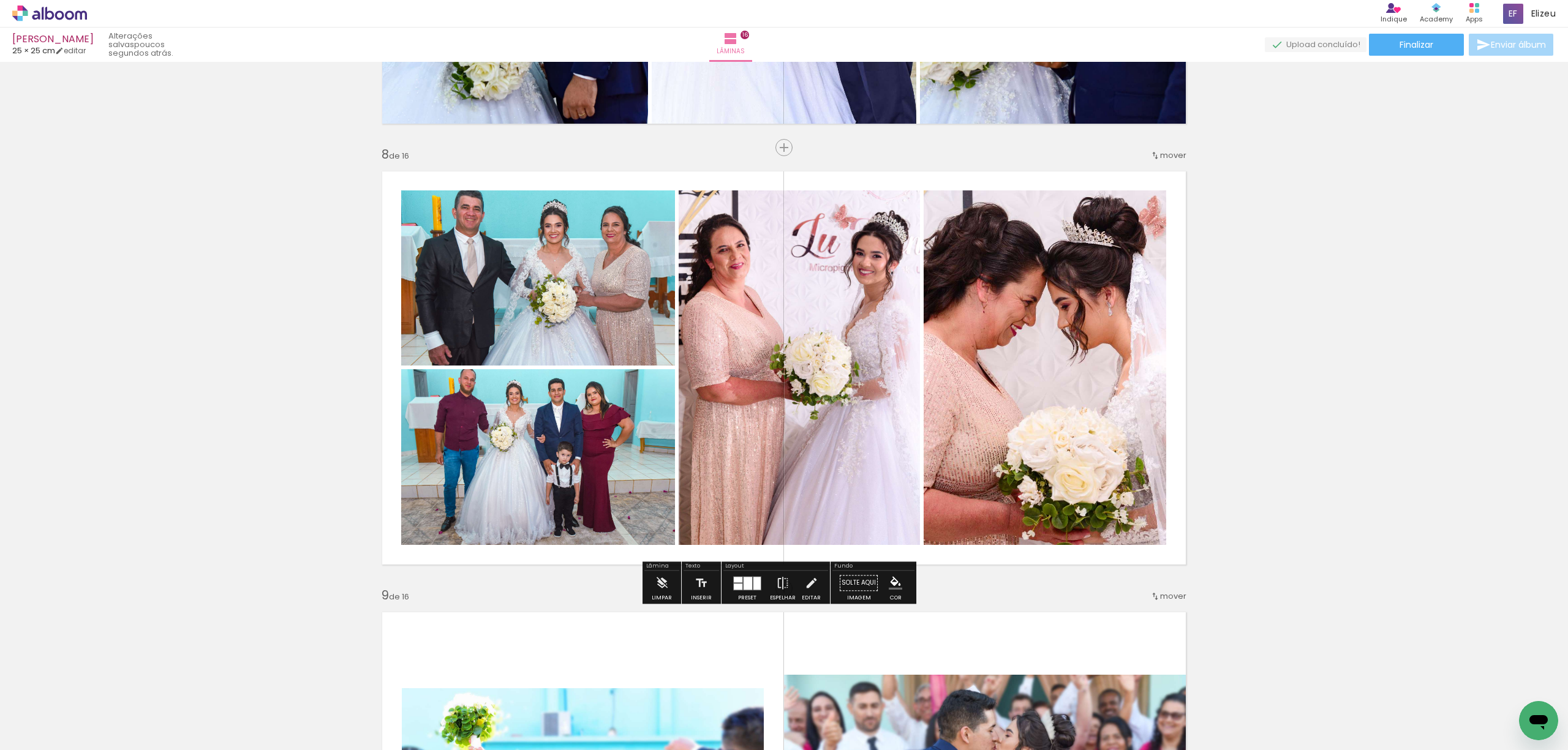
click at [535, 267] on quentale-photo at bounding box center [538, 278] width 274 height 175
click at [772, 591] on paper-button "Espelhar" at bounding box center [783, 587] width 32 height 31
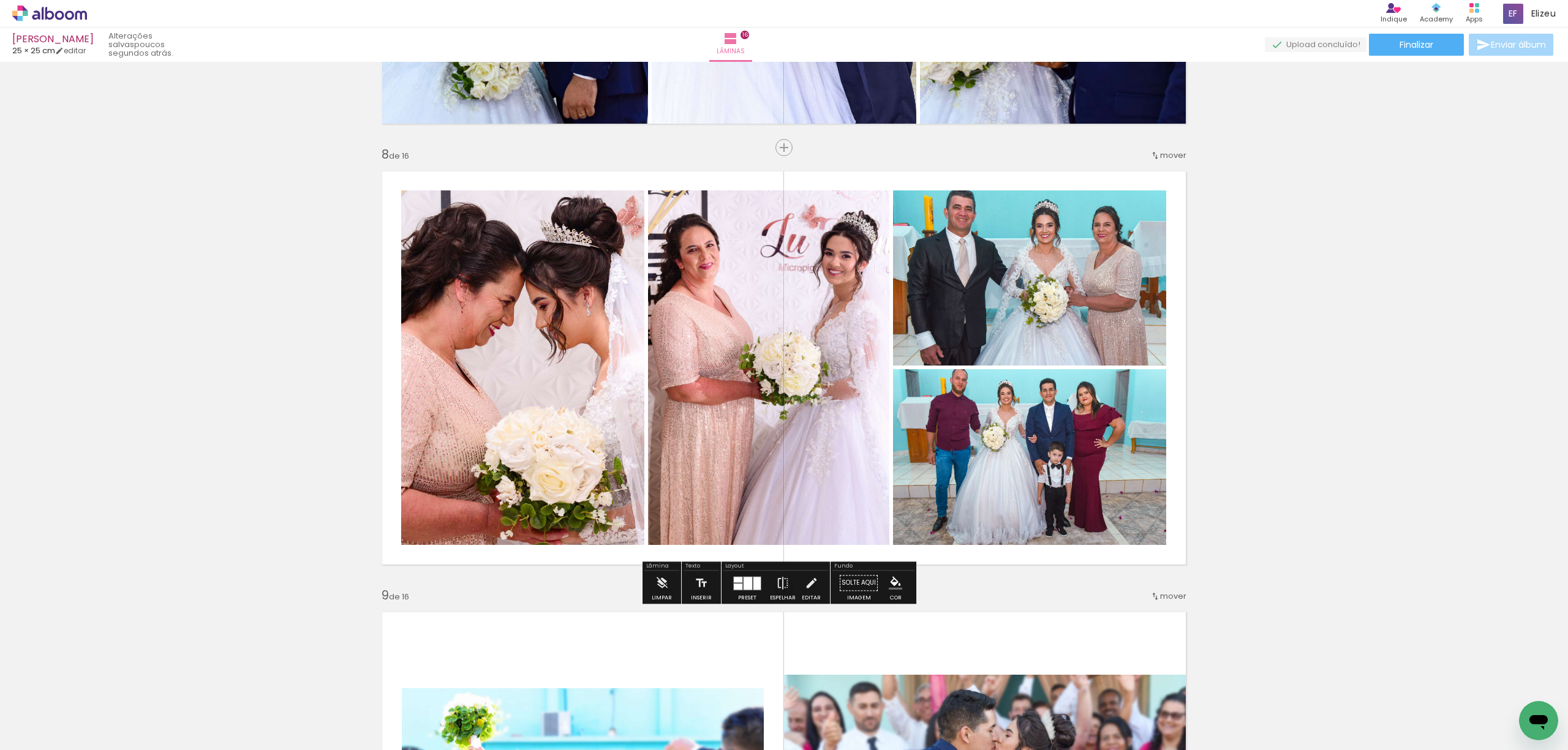
click at [1028, 255] on quentale-photo at bounding box center [1029, 278] width 273 height 175
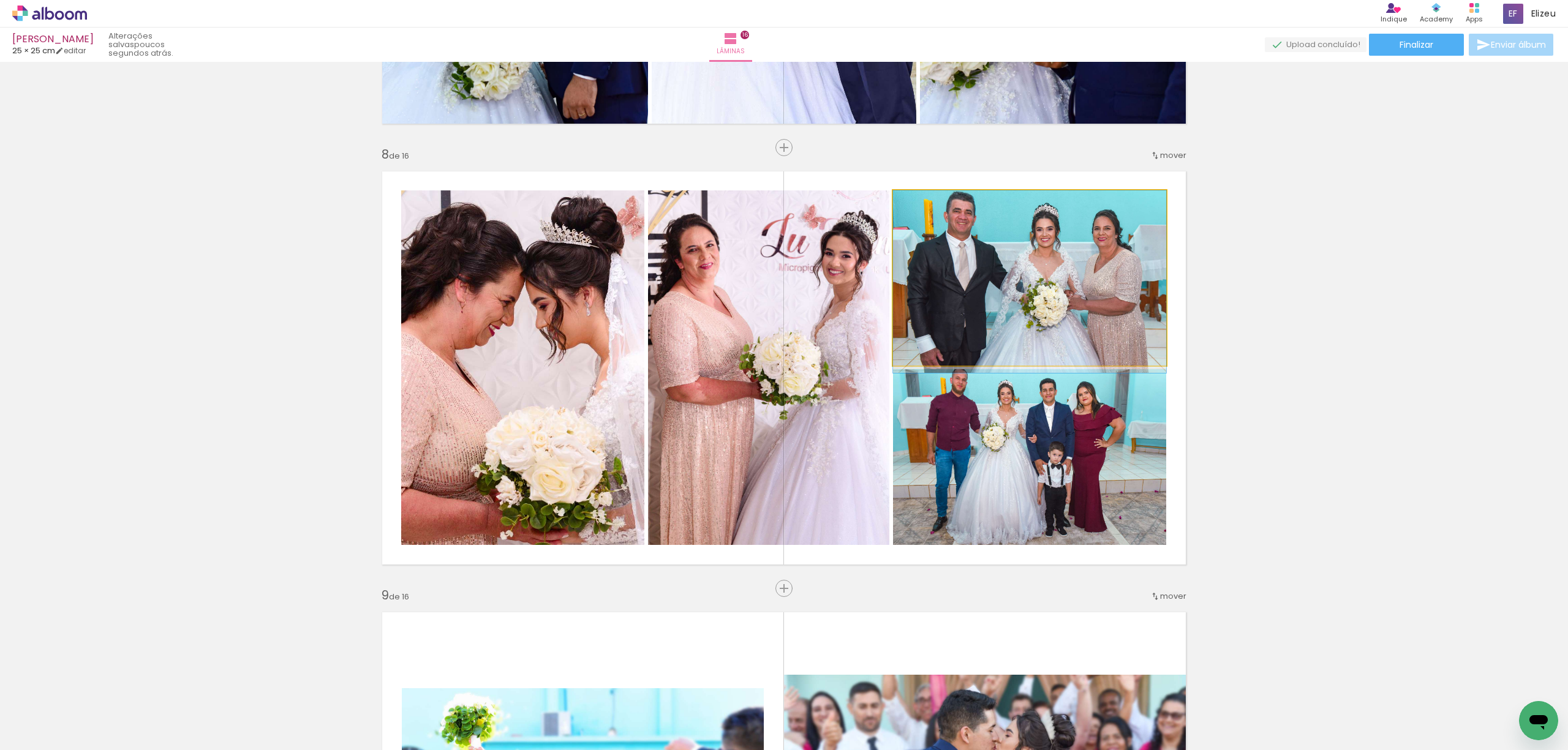
drag, startPoint x: 1034, startPoint y: 258, endPoint x: 1034, endPoint y: 277, distance: 19.0
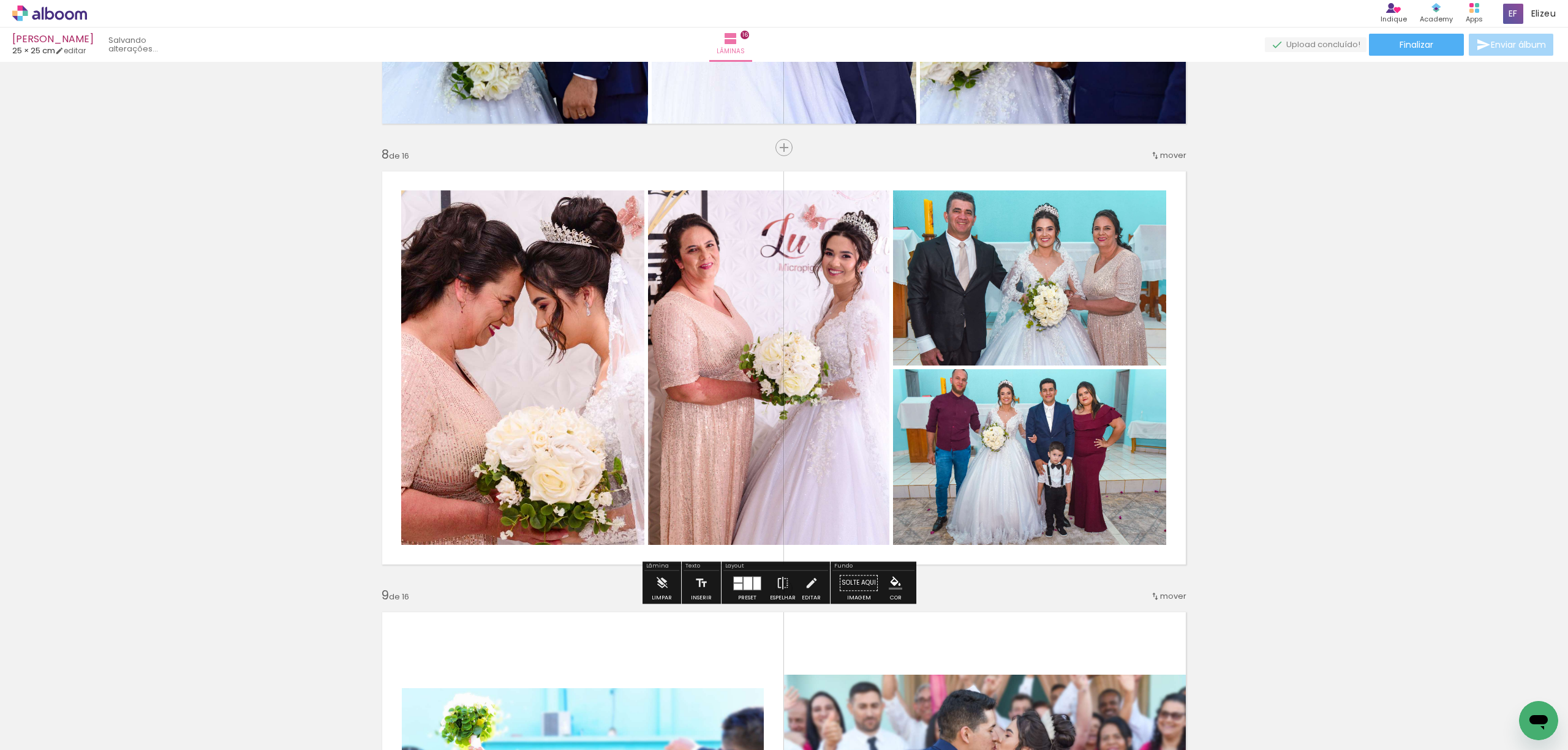
click at [1030, 422] on quentale-photo at bounding box center [1029, 457] width 273 height 176
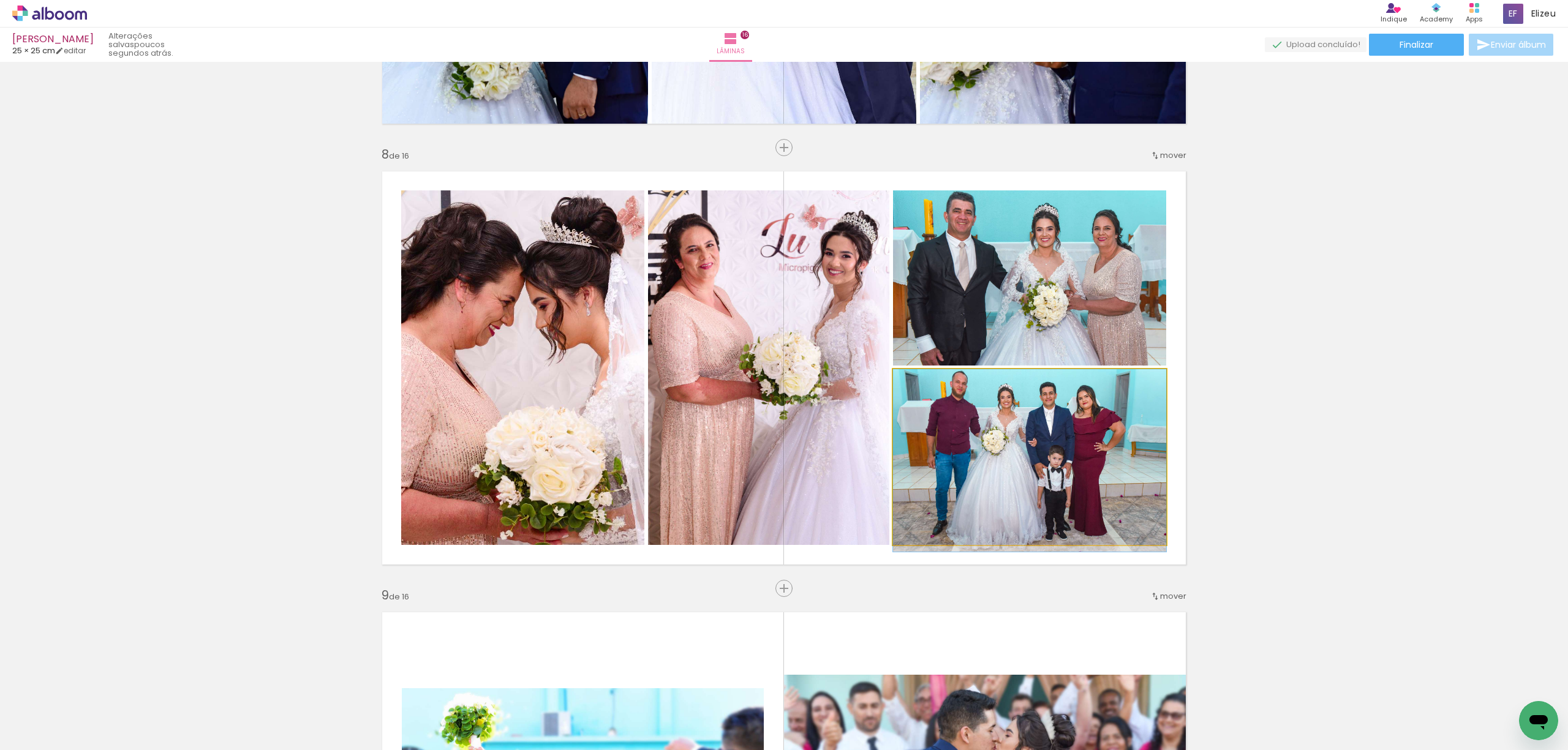
drag, startPoint x: 1030, startPoint y: 435, endPoint x: 1030, endPoint y: 450, distance: 15.0
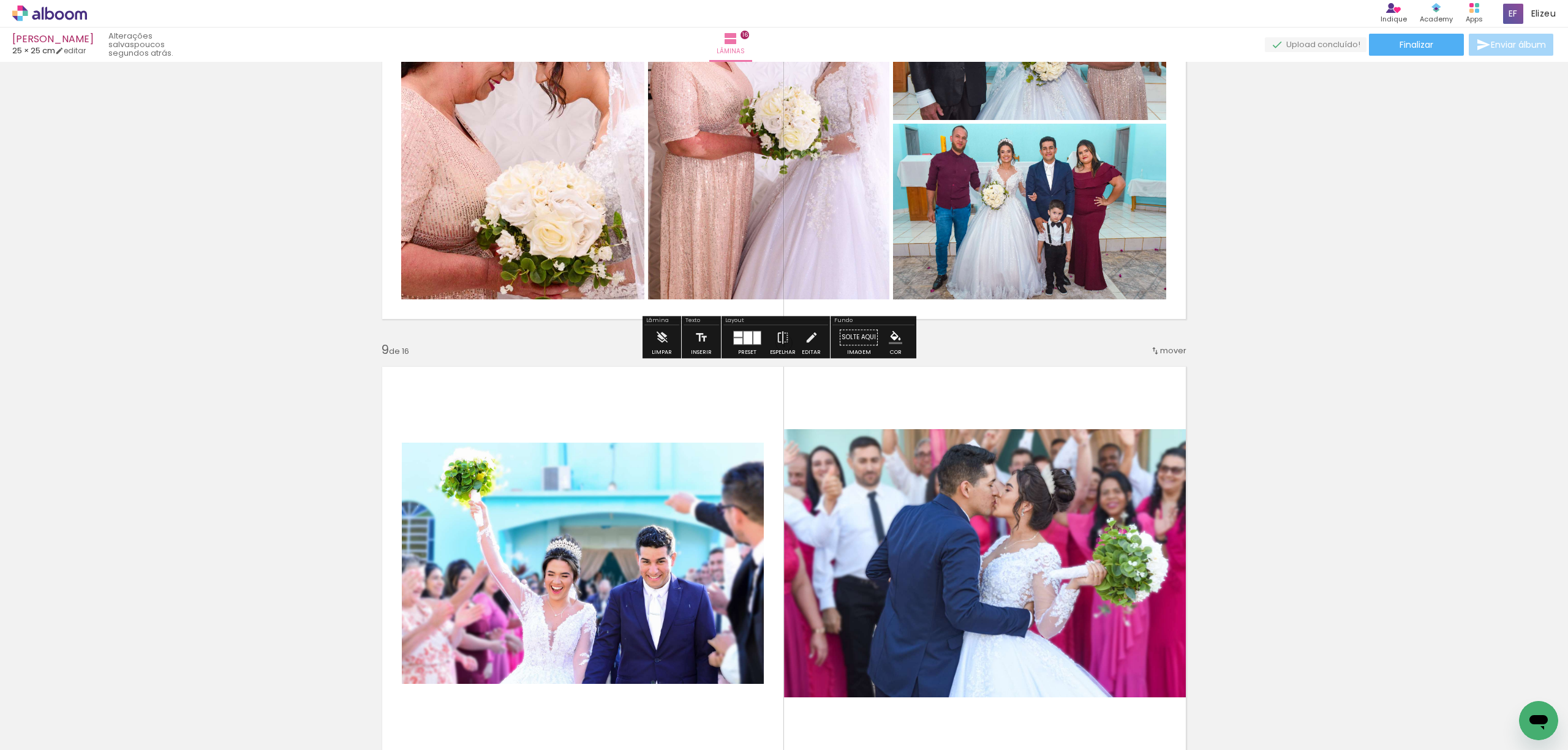
scroll to position [3511, 0]
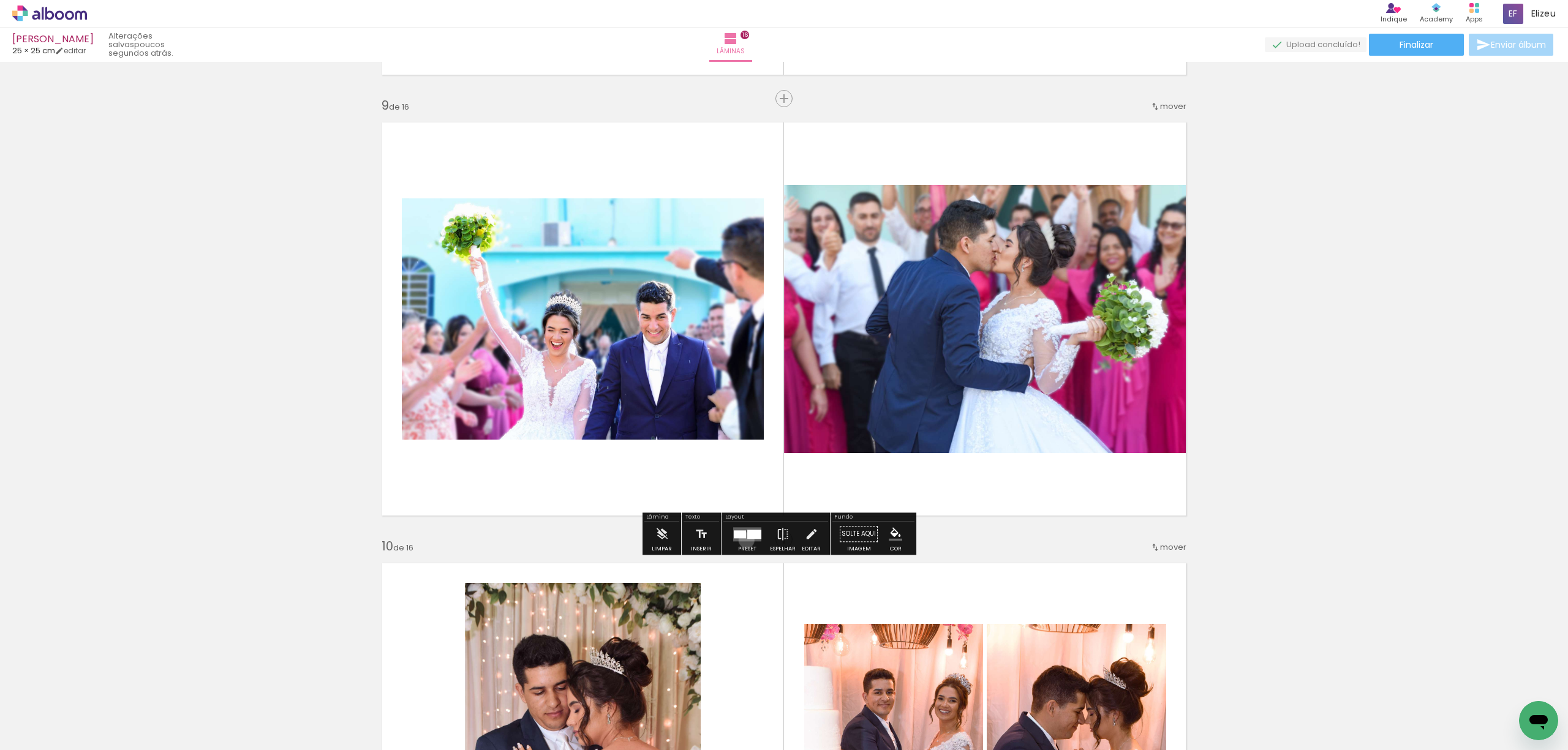
click at [743, 540] on quentale-layouter at bounding box center [747, 534] width 28 height 14
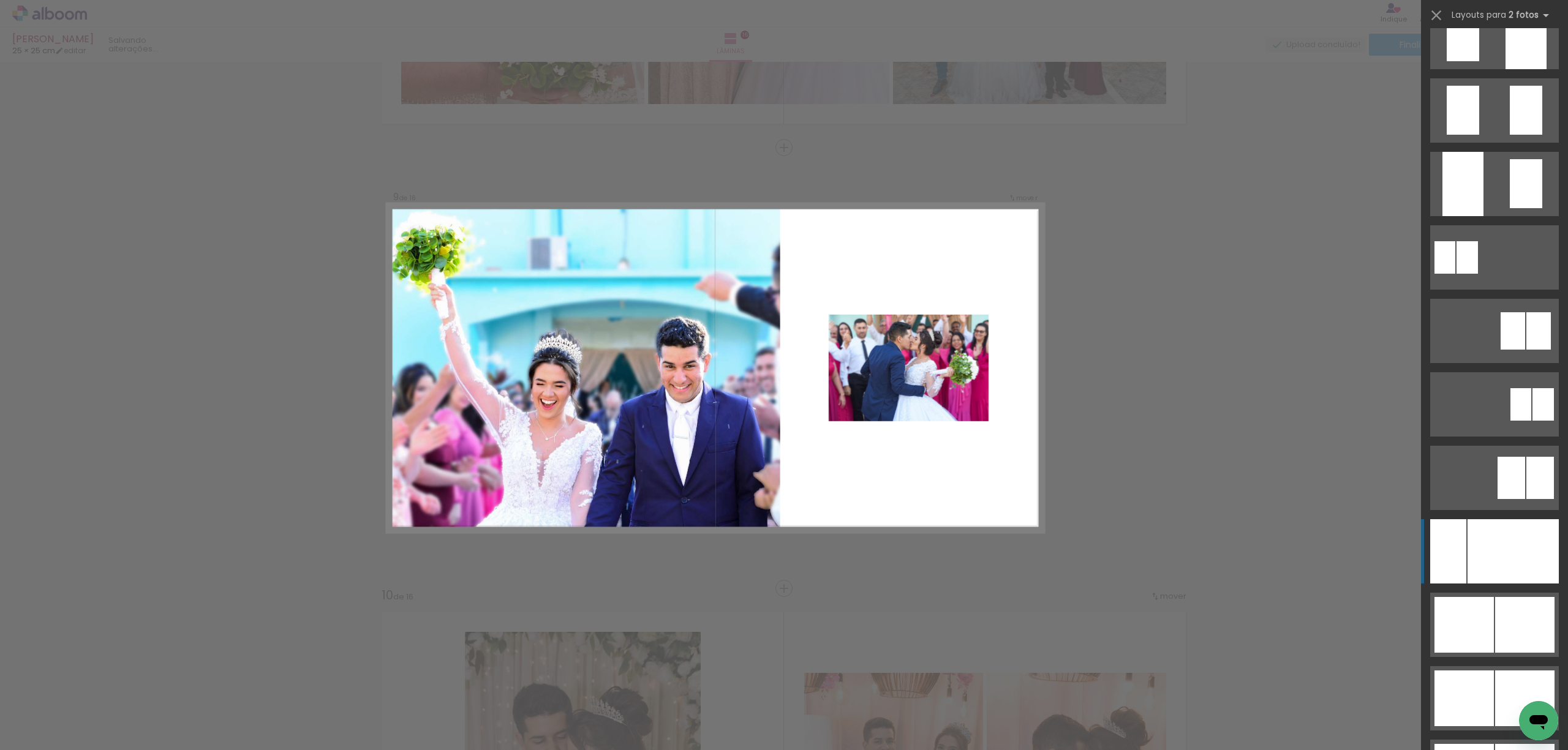
scroll to position [6259, 0]
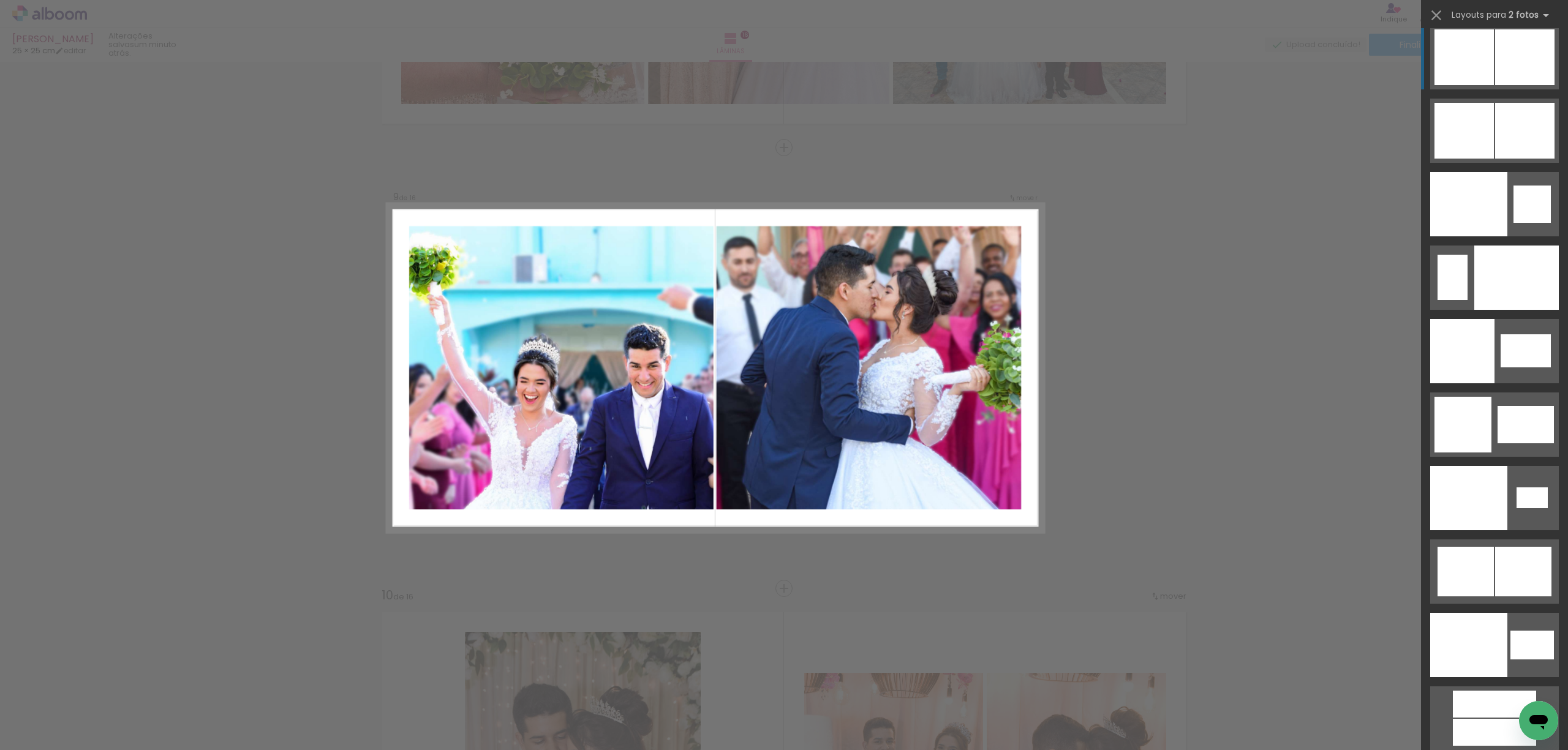
click at [1475, 72] on div at bounding box center [1464, 57] width 59 height 56
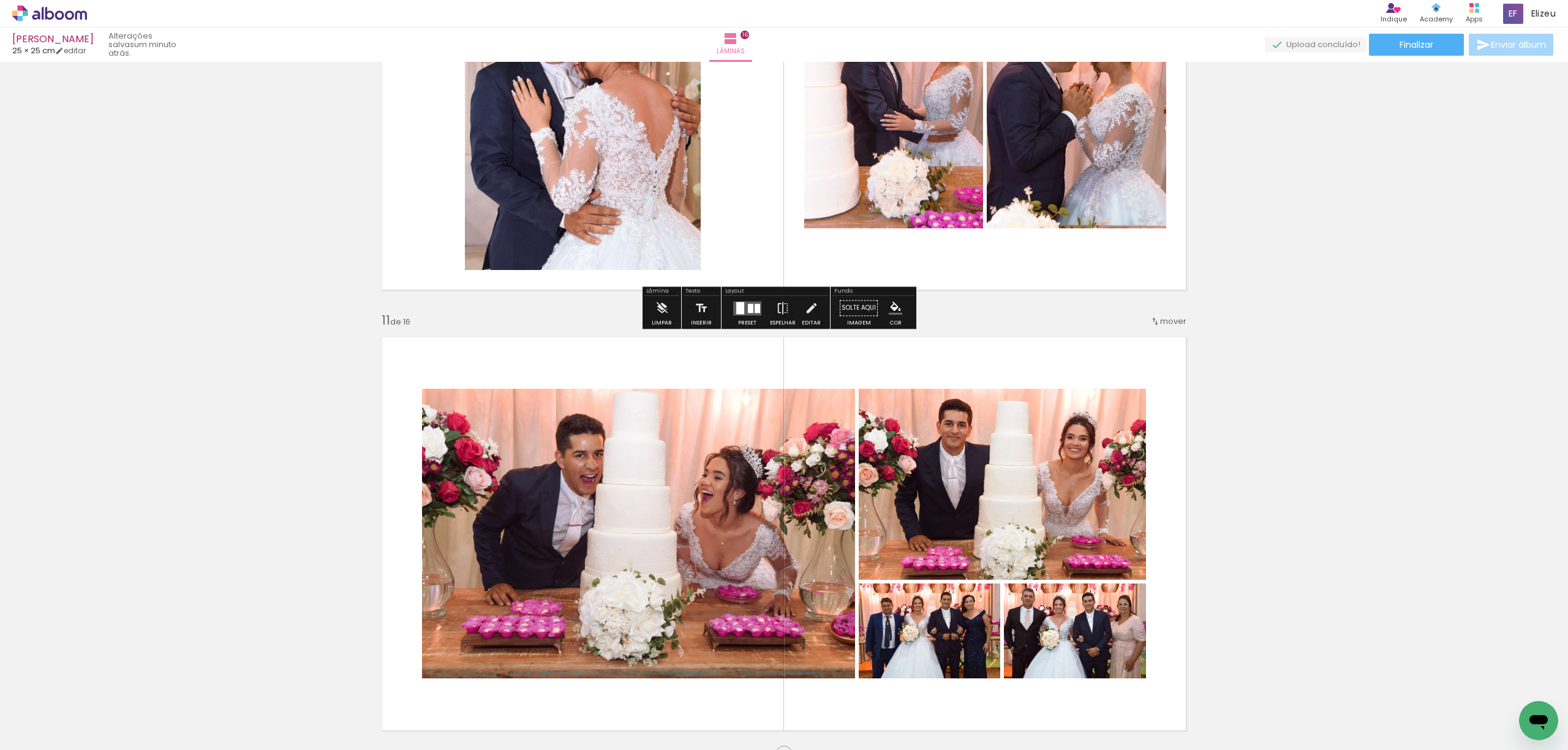
scroll to position [4197, 0]
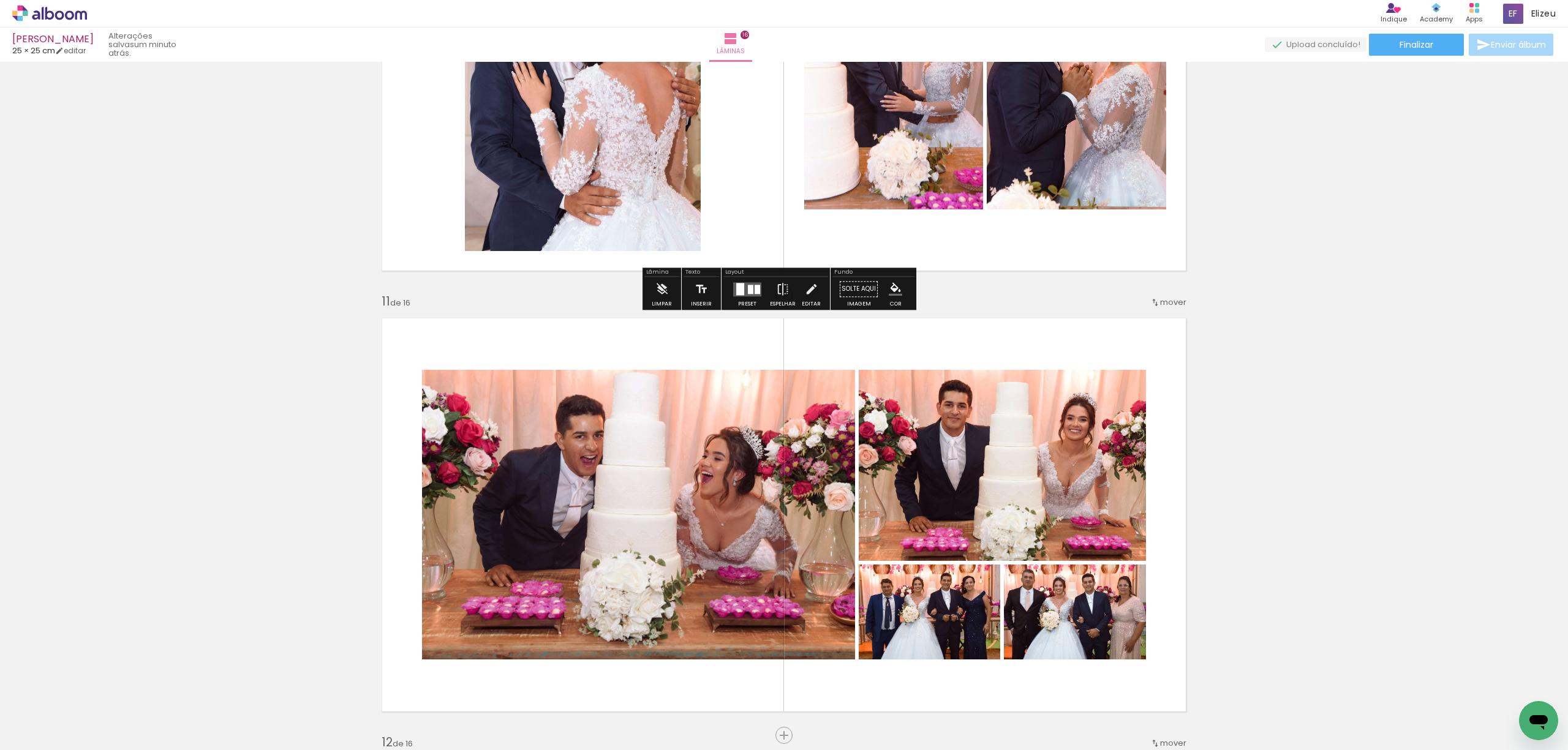
click at [737, 294] on div at bounding box center [740, 289] width 8 height 12
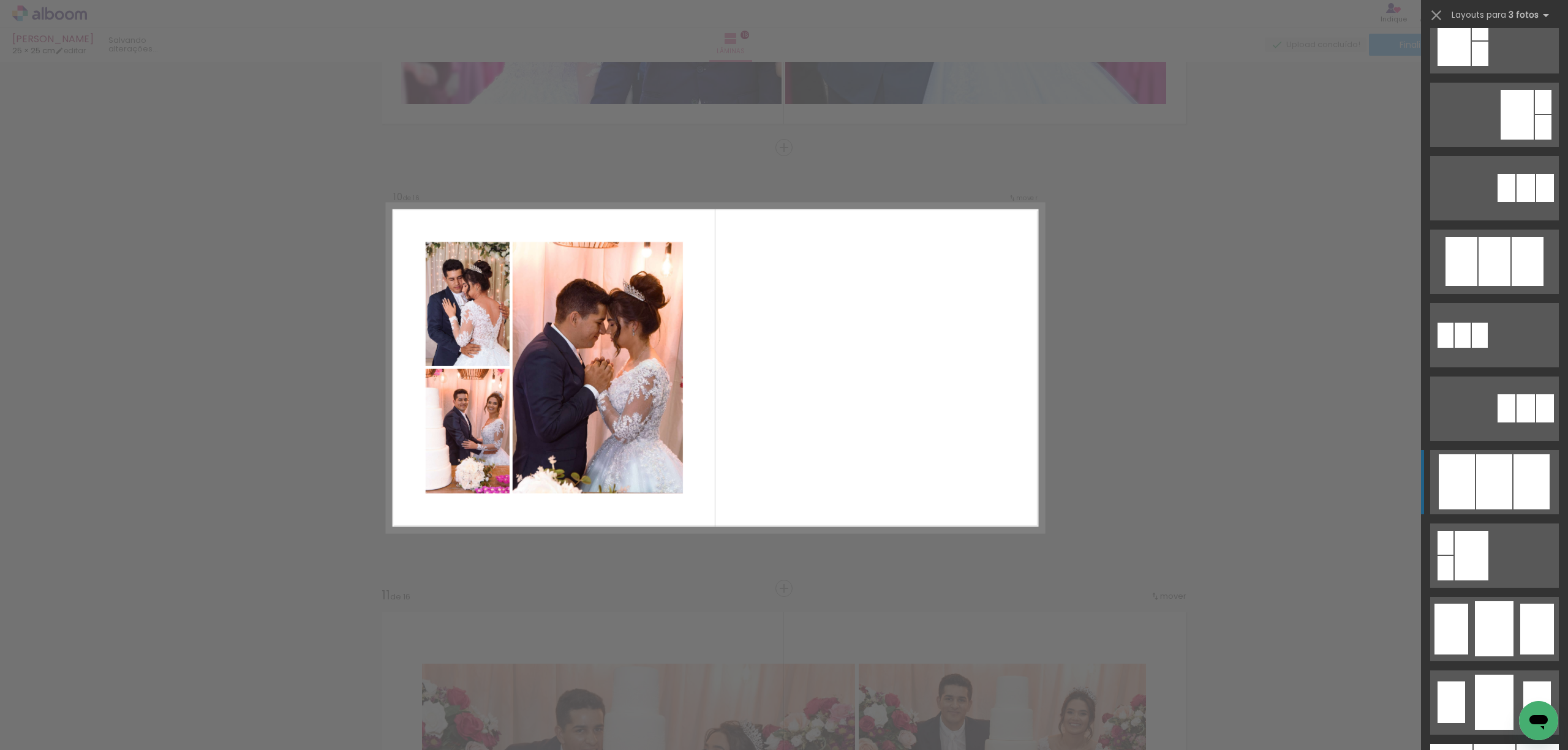
scroll to position [408, 0]
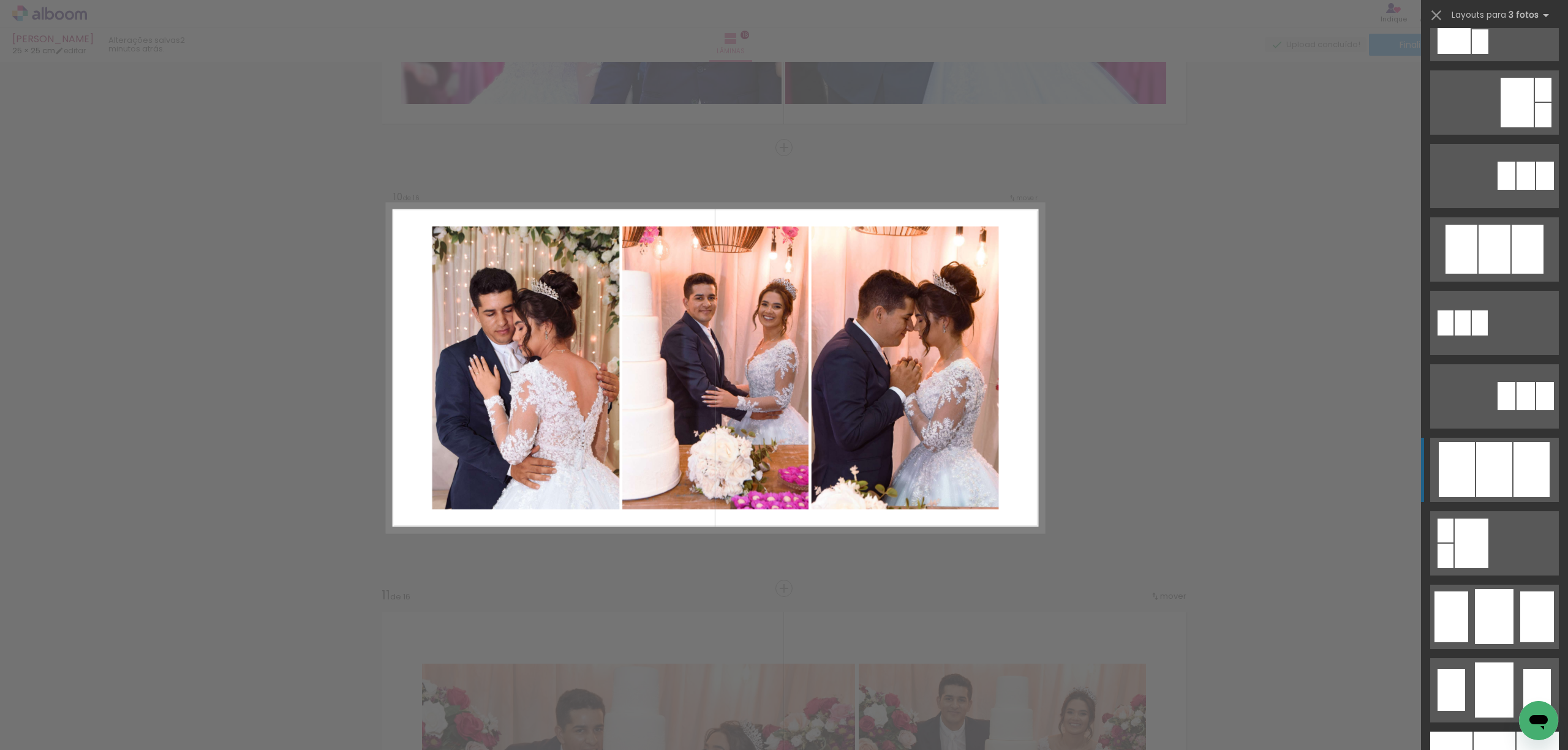
click at [1476, 476] on div at bounding box center [1494, 469] width 36 height 55
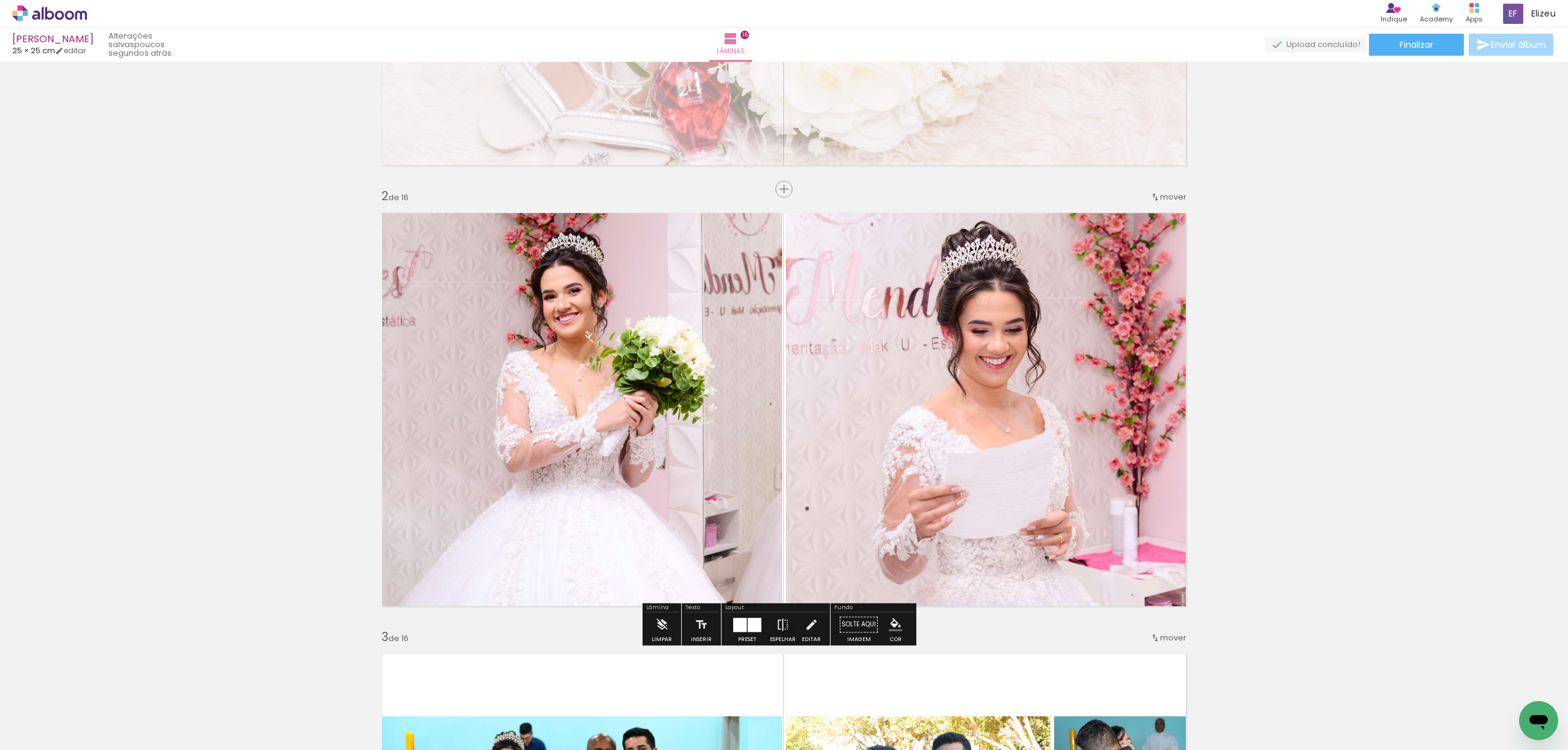
scroll to position [0, 0]
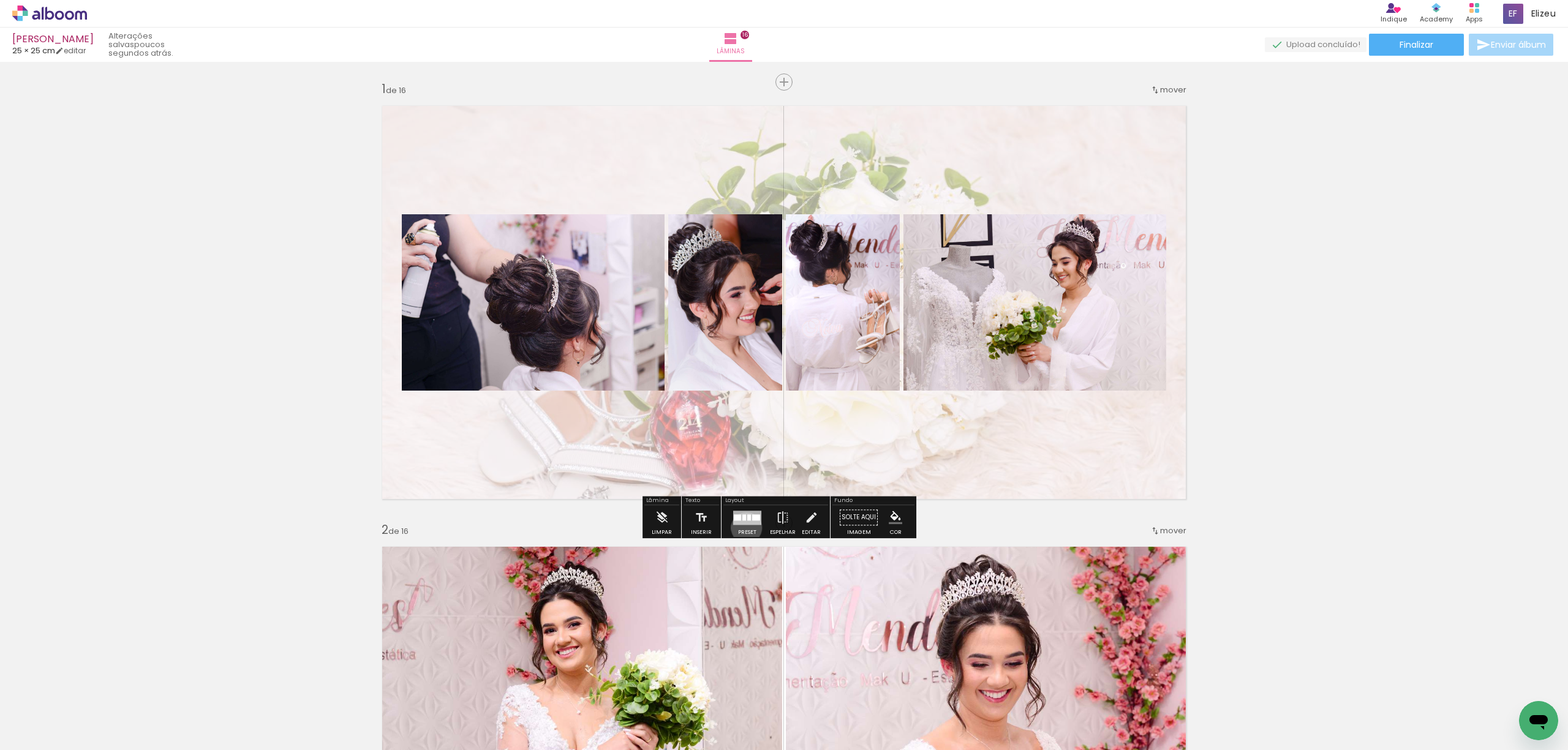
click at [743, 528] on div at bounding box center [747, 518] width 33 height 25
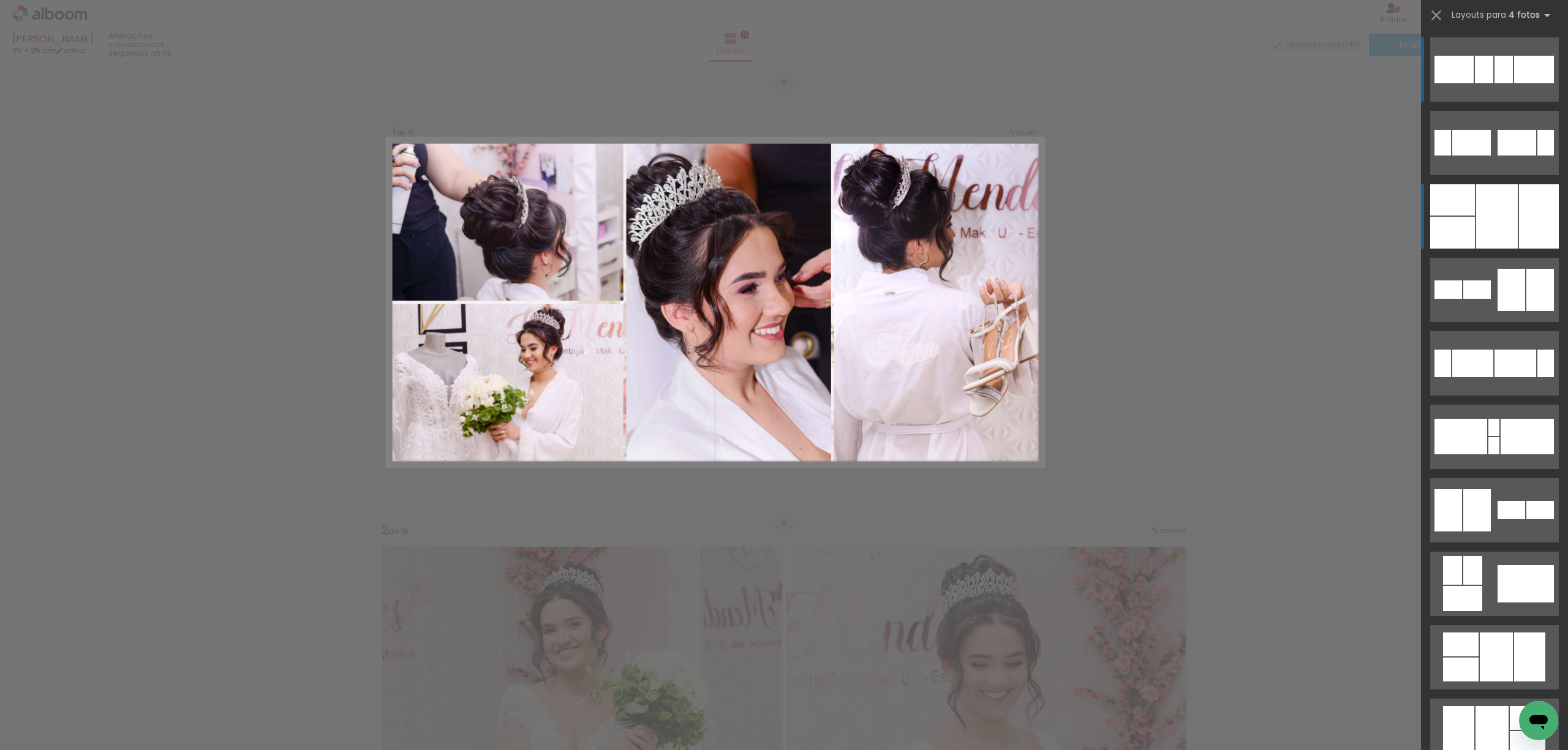
click at [1502, 208] on div at bounding box center [1496, 217] width 42 height 64
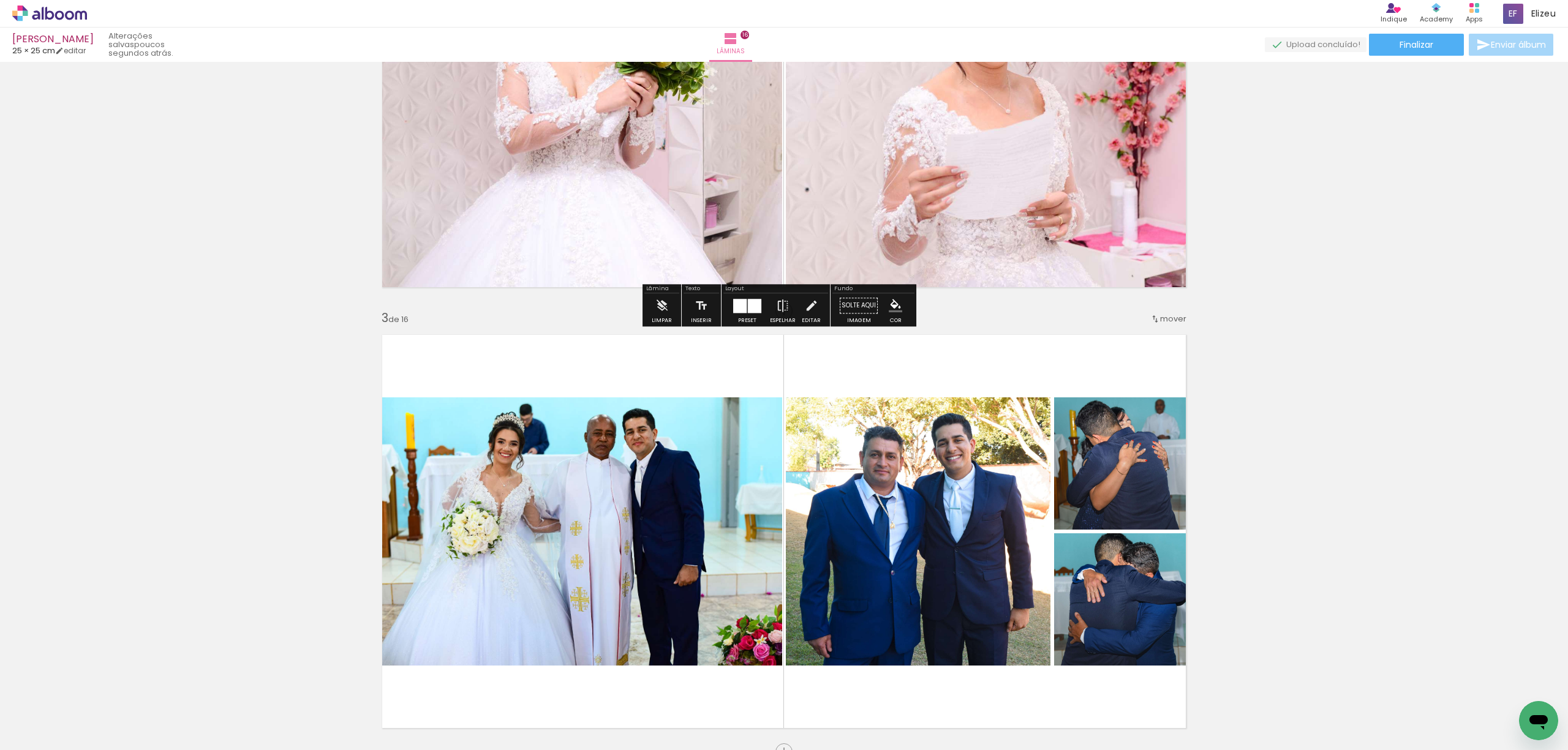
scroll to position [1388, 0]
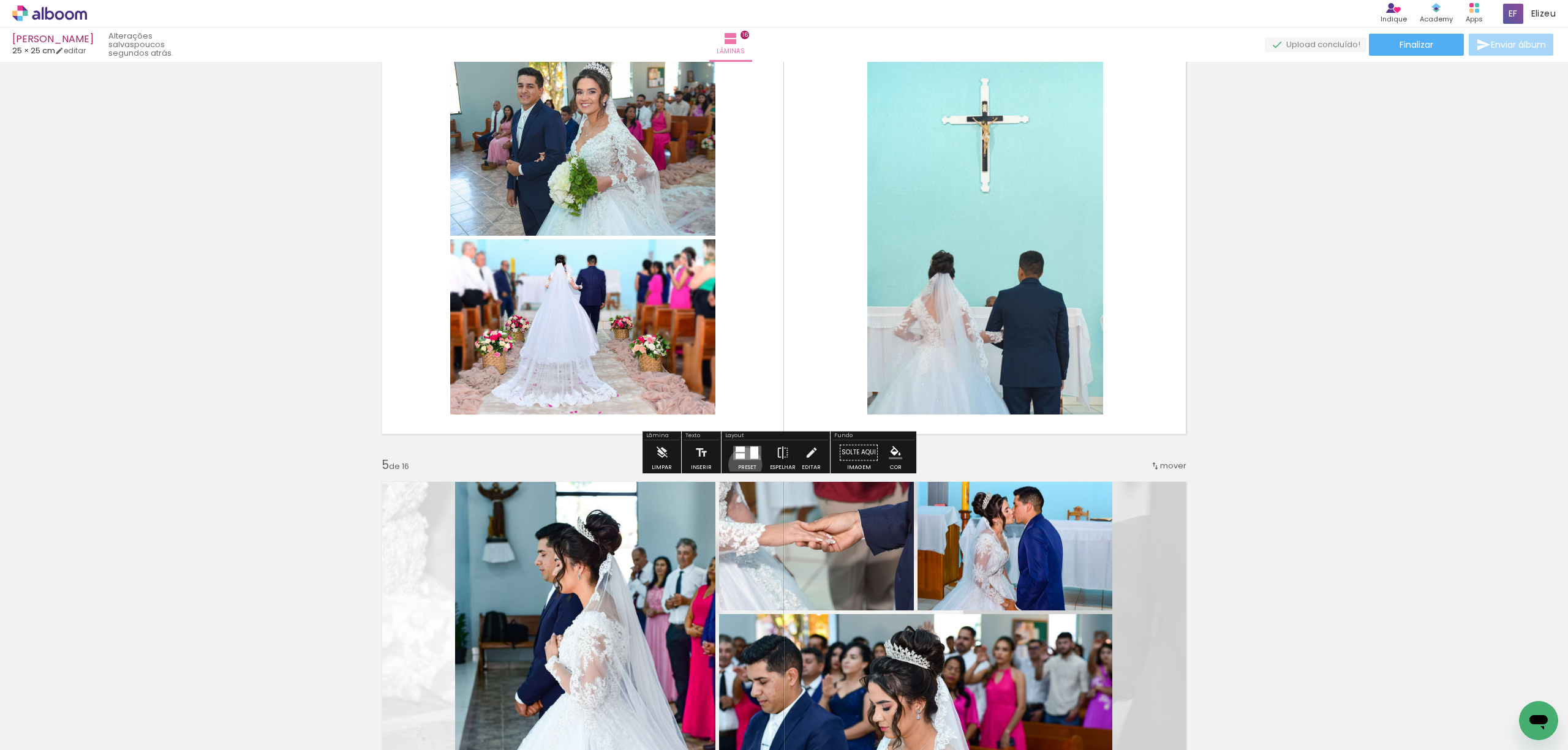
click at [742, 464] on div at bounding box center [747, 452] width 33 height 25
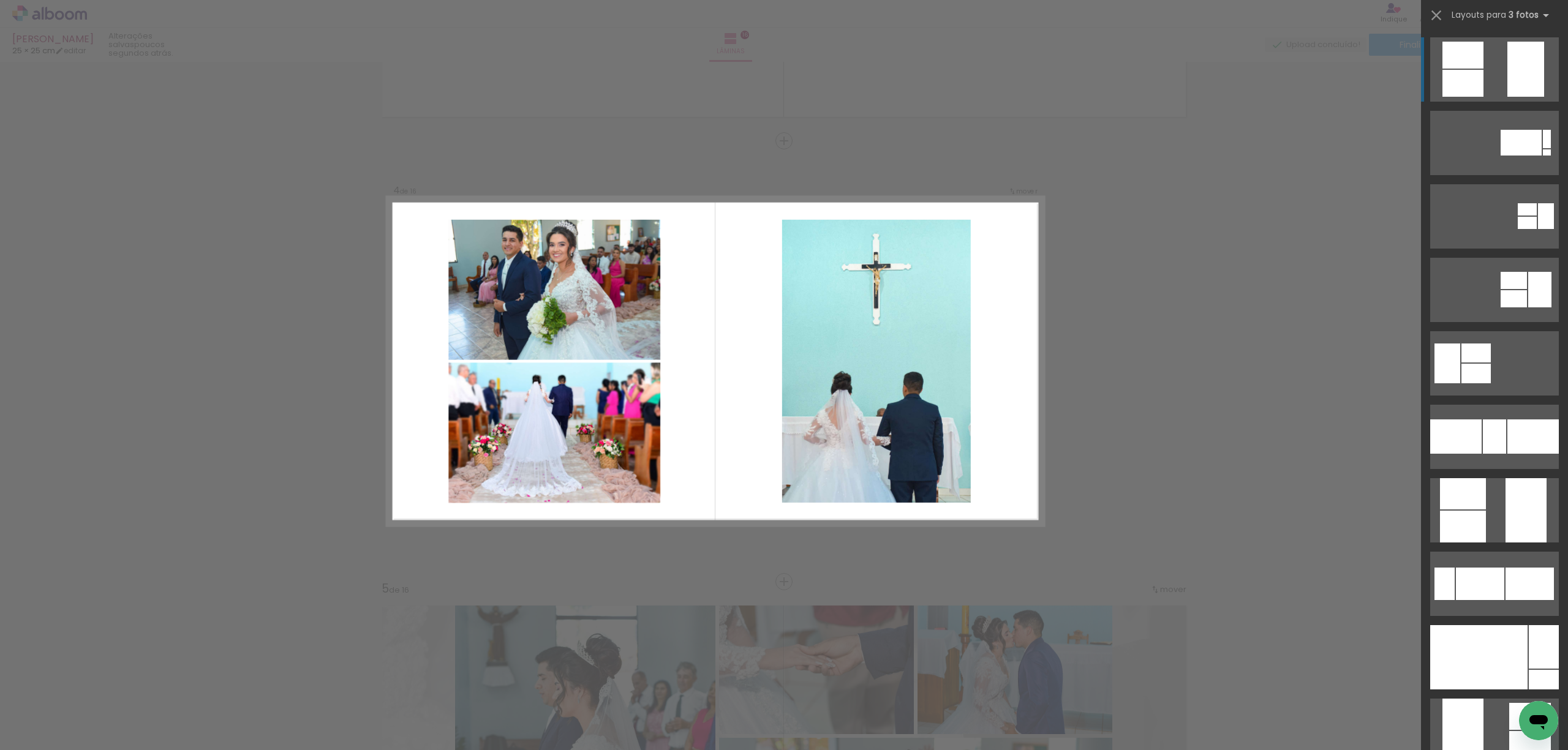
scroll to position [1257, 0]
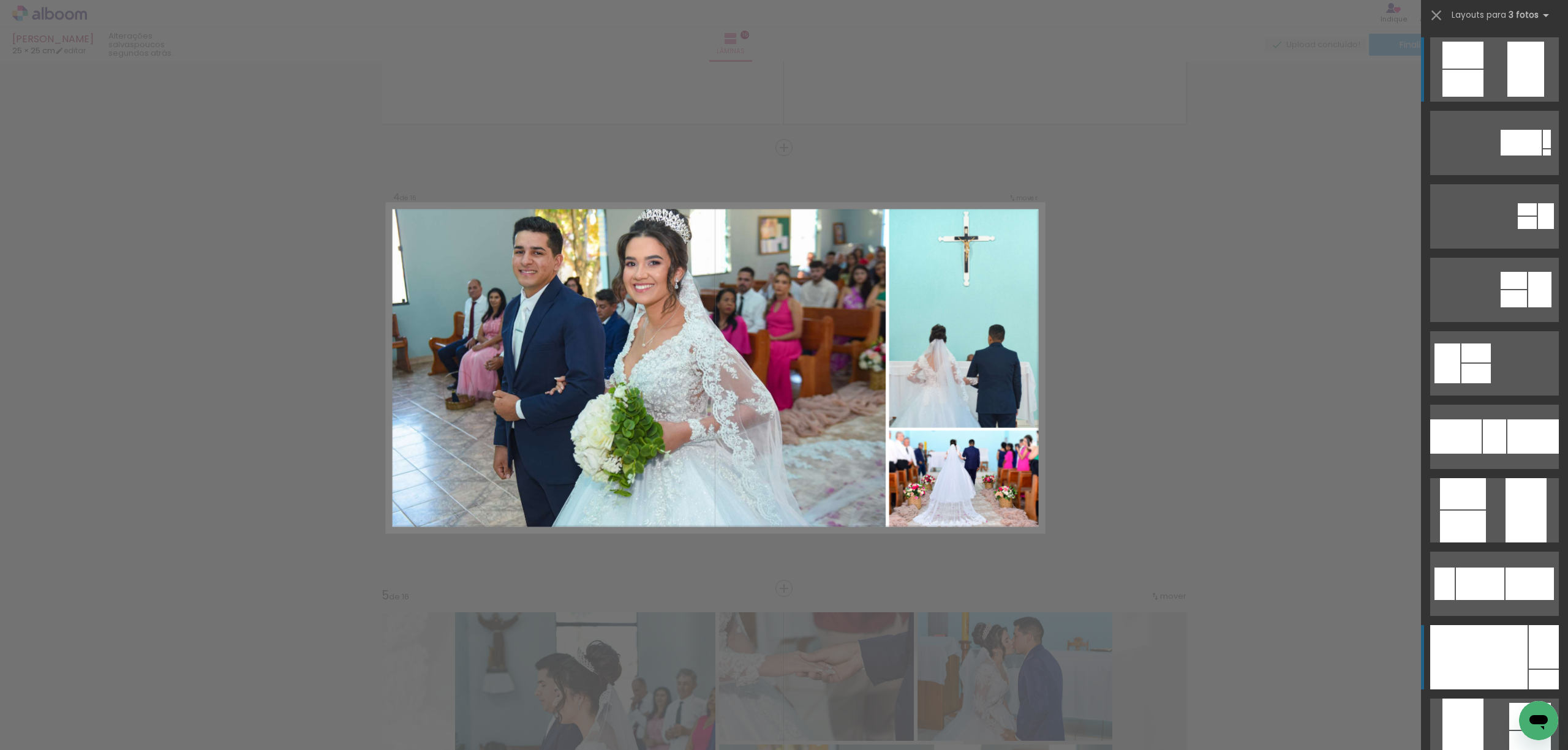
click at [1505, 653] on div at bounding box center [1478, 657] width 97 height 64
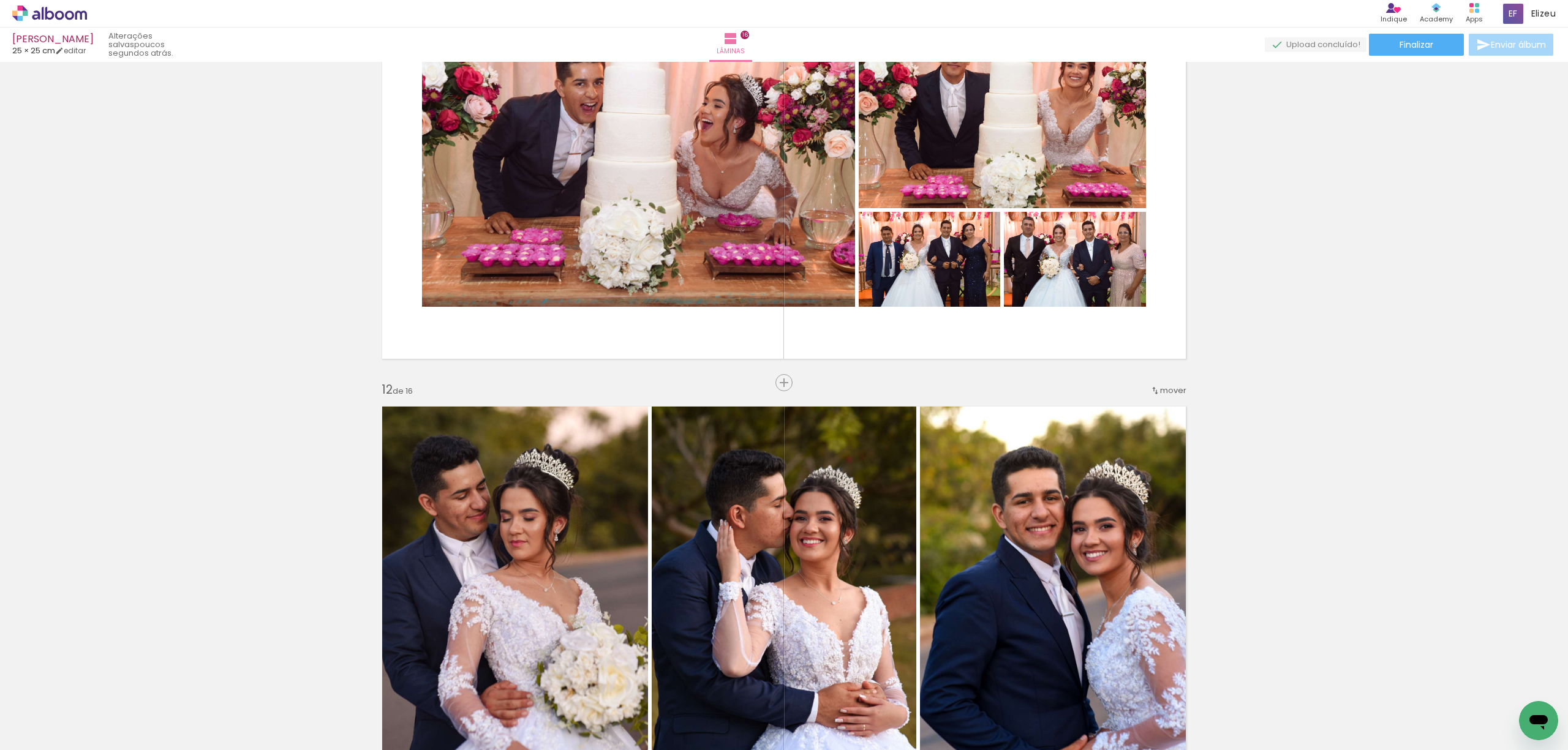
scroll to position [4524, 0]
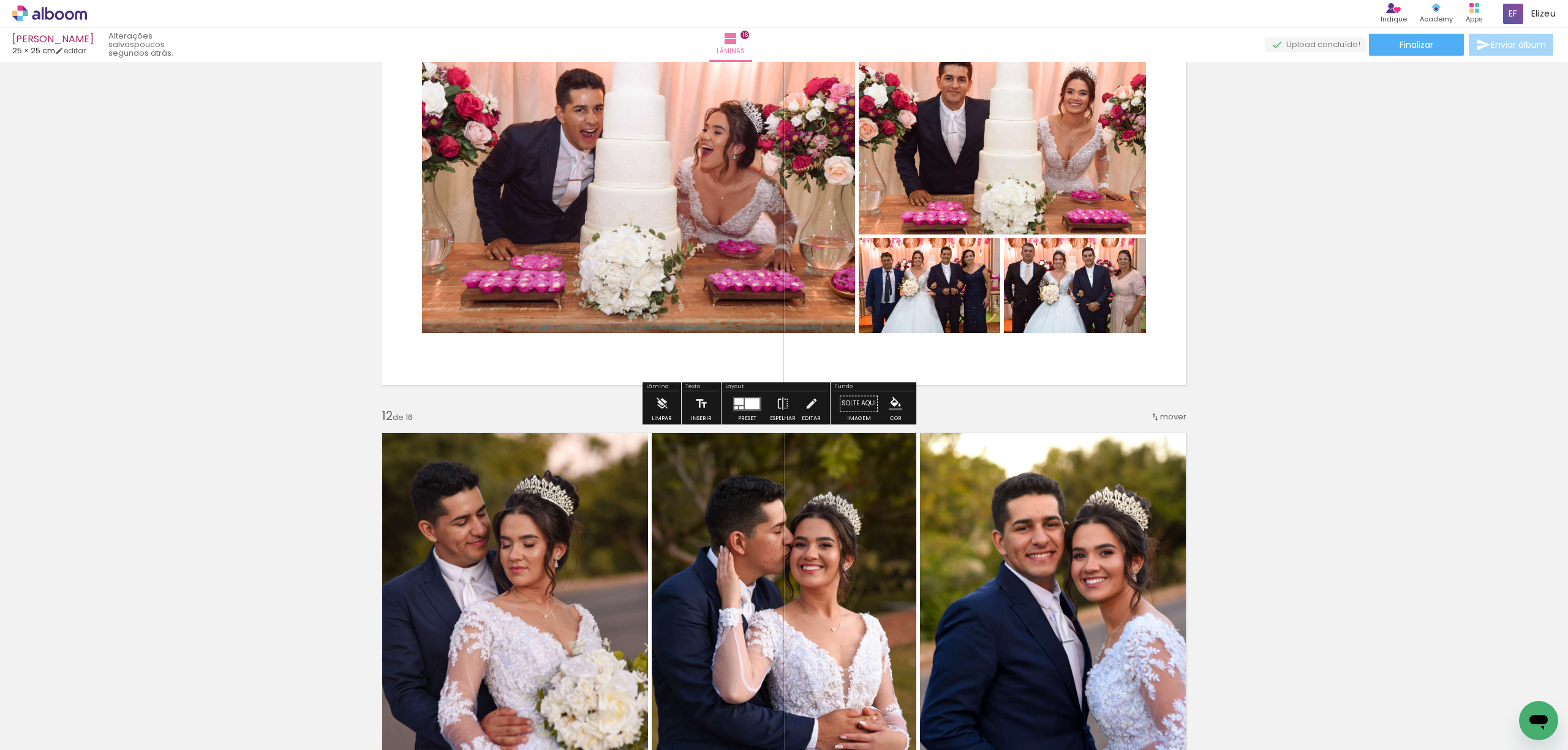
click at [751, 403] on div at bounding box center [752, 403] width 15 height 11
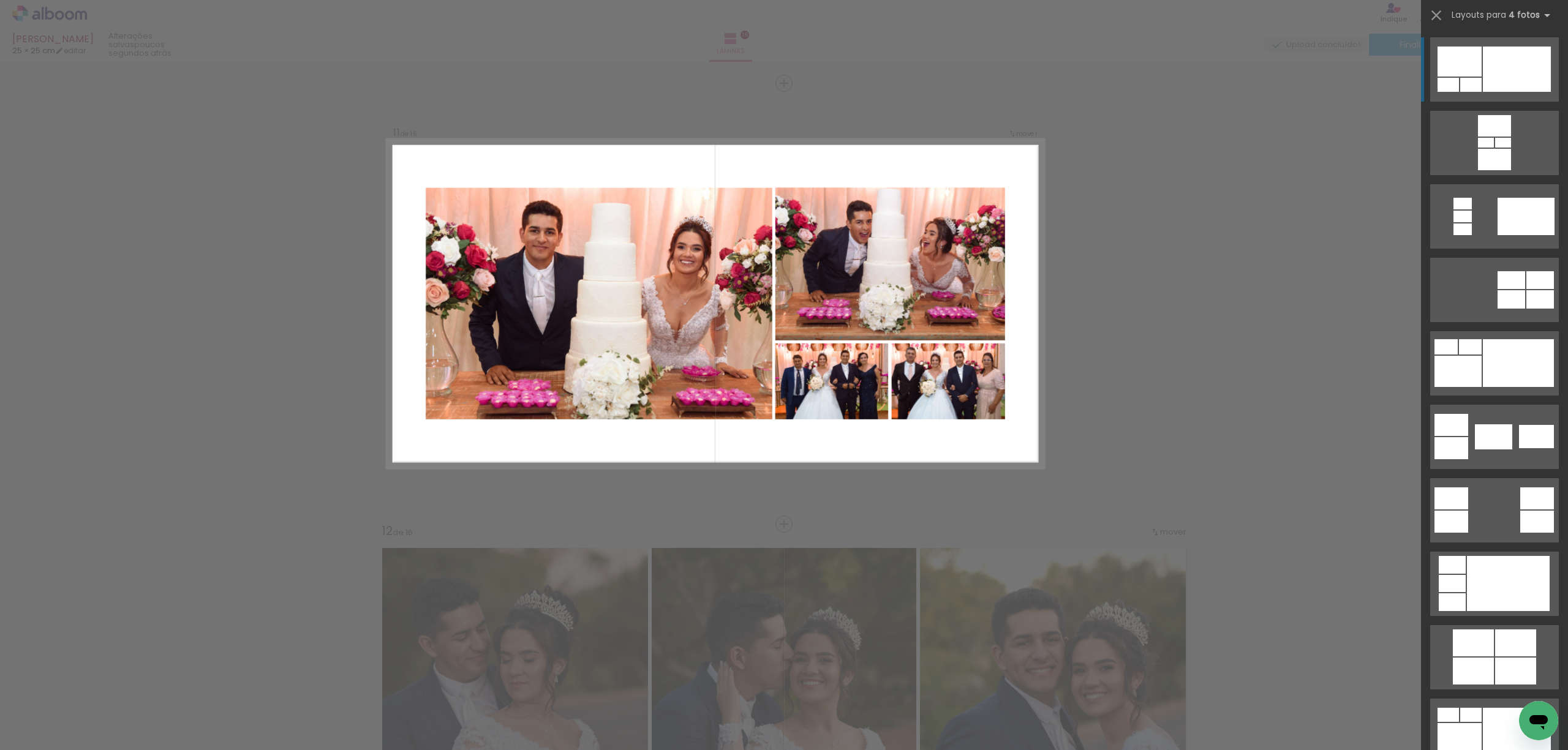
scroll to position [4344, 0]
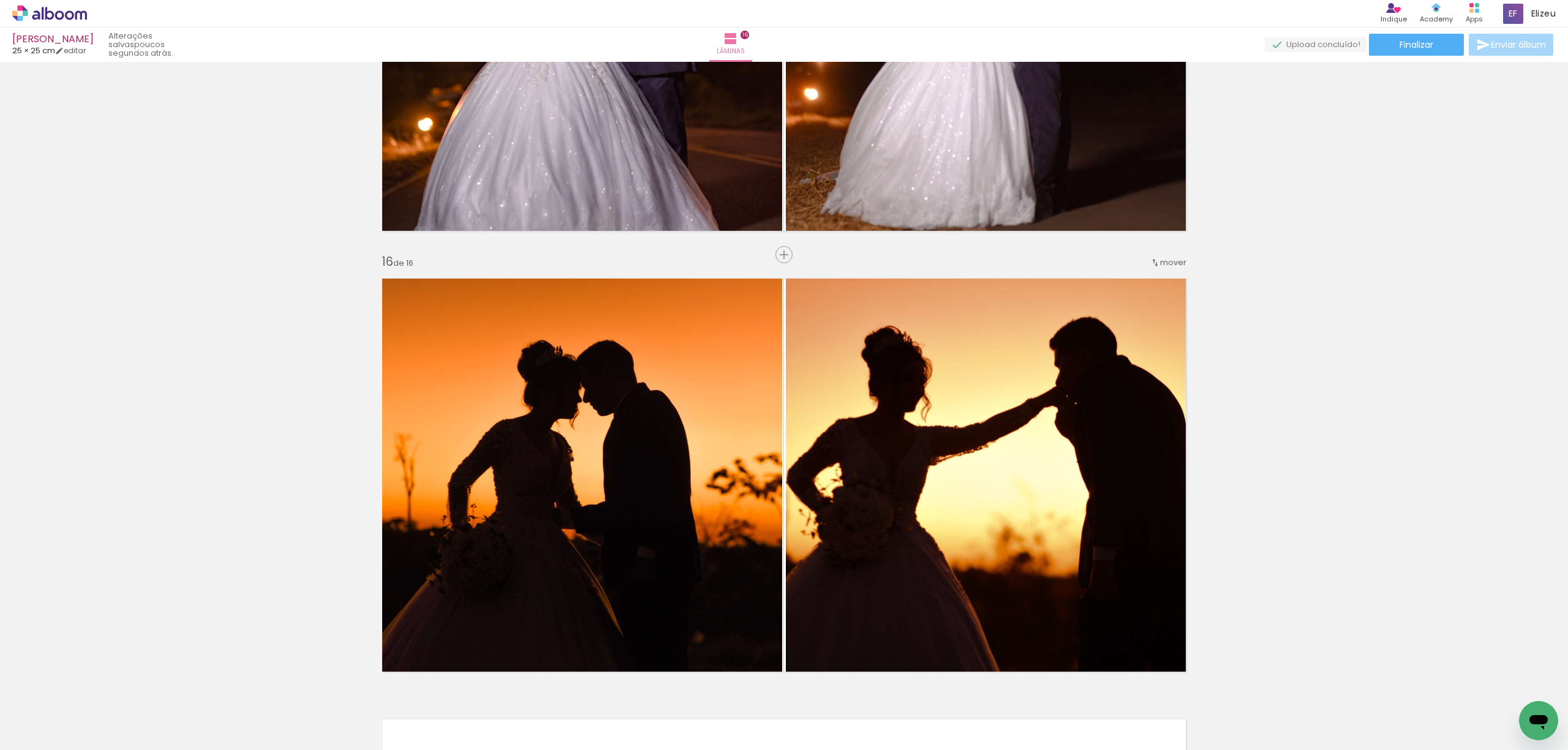
scroll to position [6034, 0]
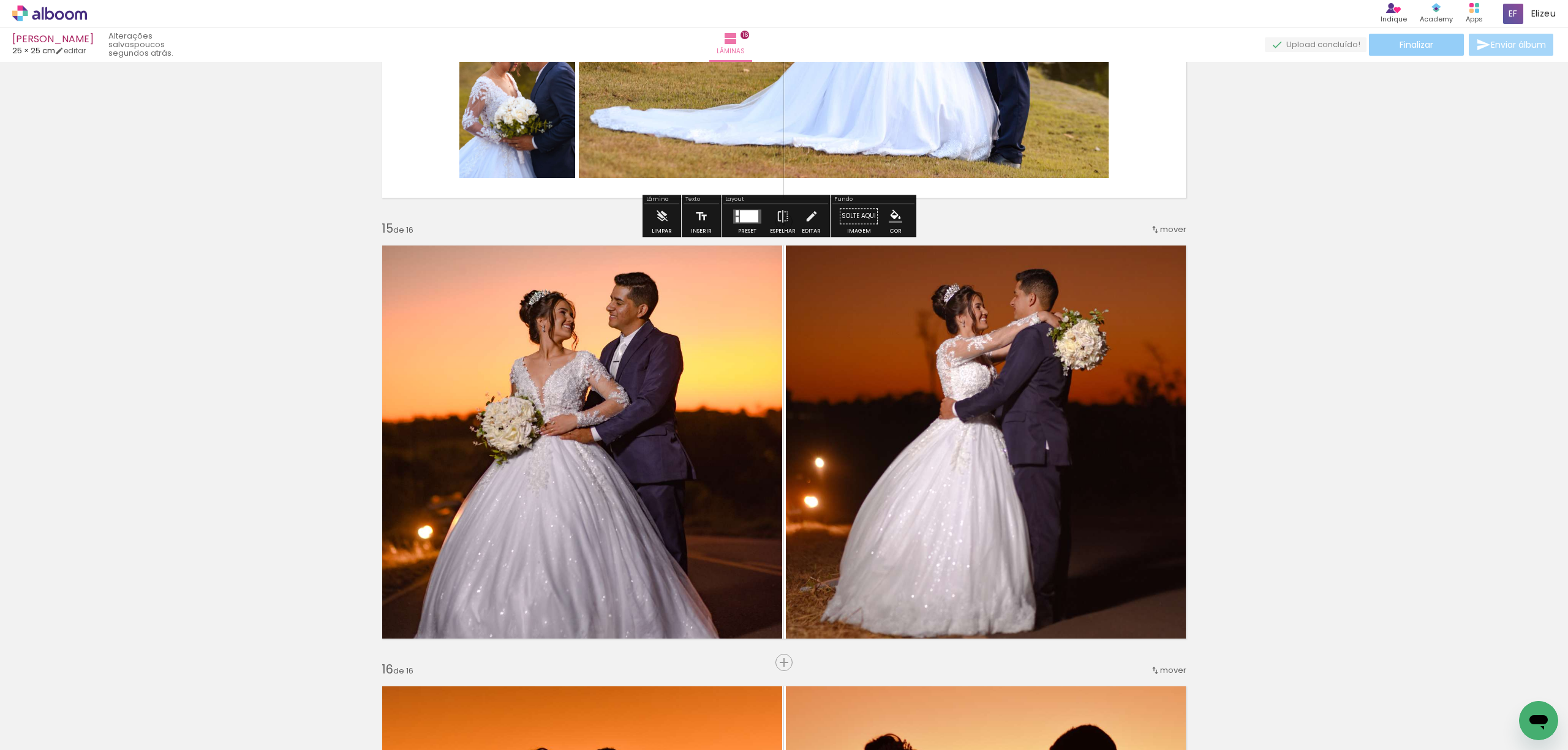
click at [1412, 44] on span "Finalizar" at bounding box center [1415, 44] width 33 height 9
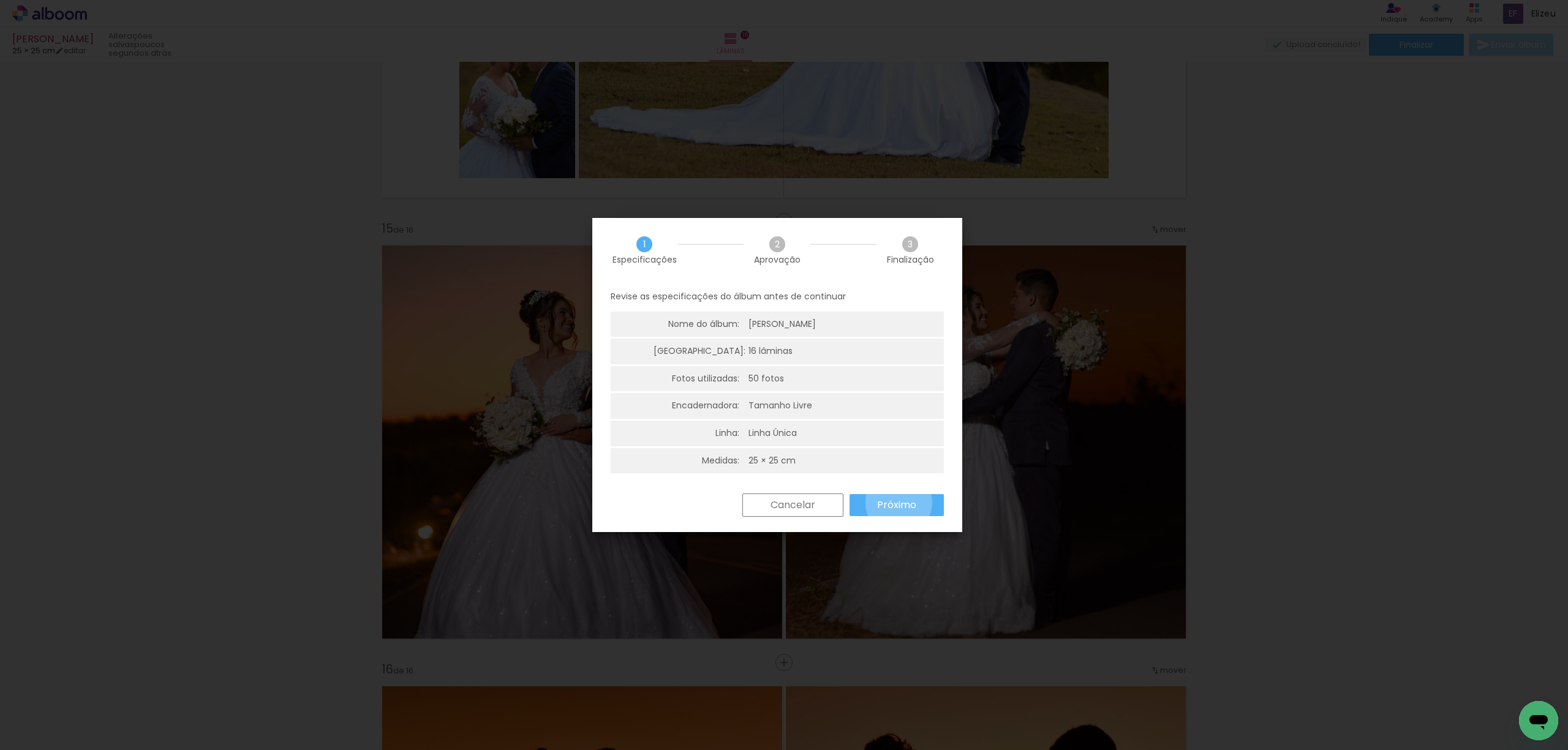
click at [0, 0] on slot "Próximo" at bounding box center [0, 0] width 0 height 0
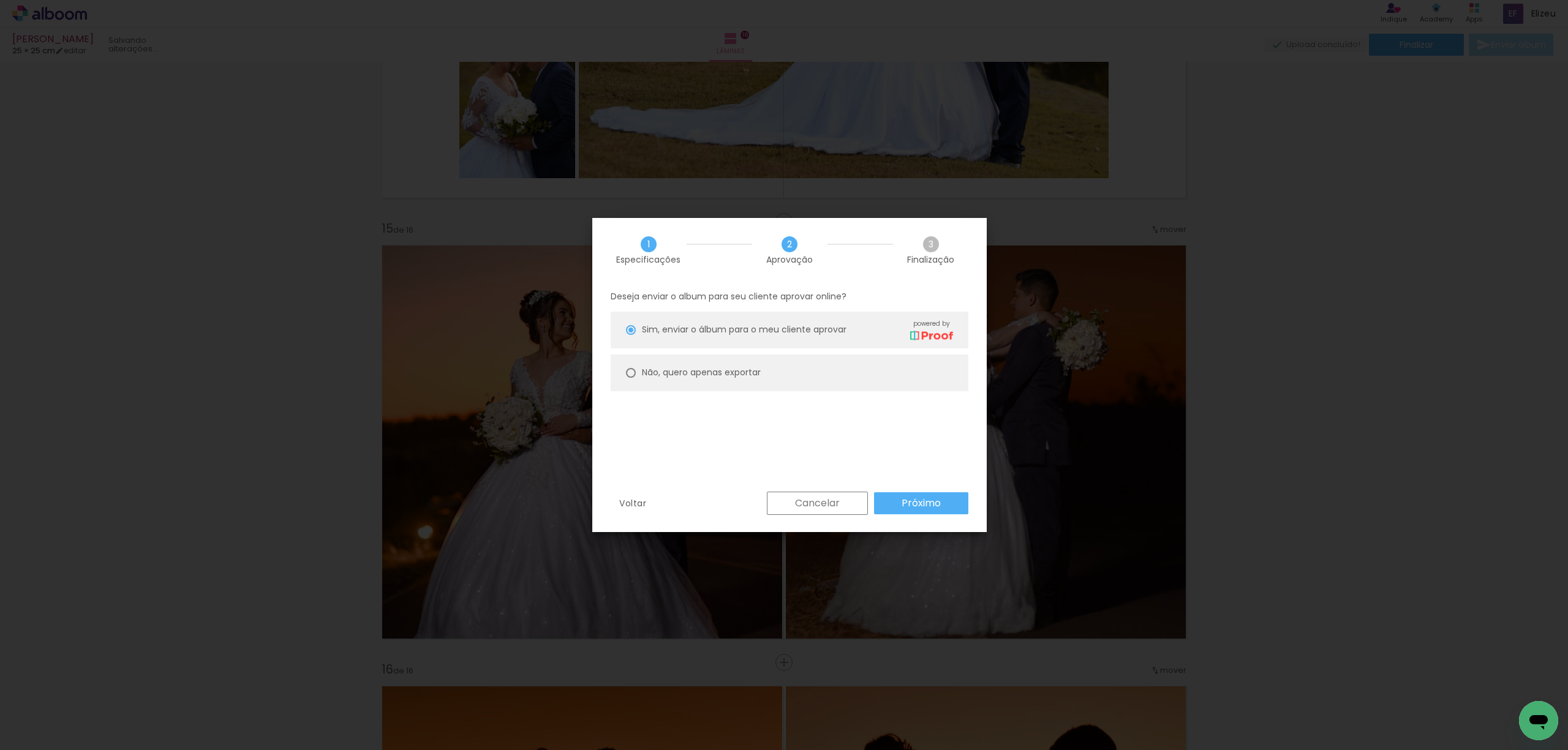
click at [0, 0] on slot "Não, quero apenas exportar" at bounding box center [0, 0] width 0 height 0
type paper-radio-button "on"
click at [0, 0] on slot "Próximo" at bounding box center [0, 0] width 0 height 0
type input "Alta, 300 DPI"
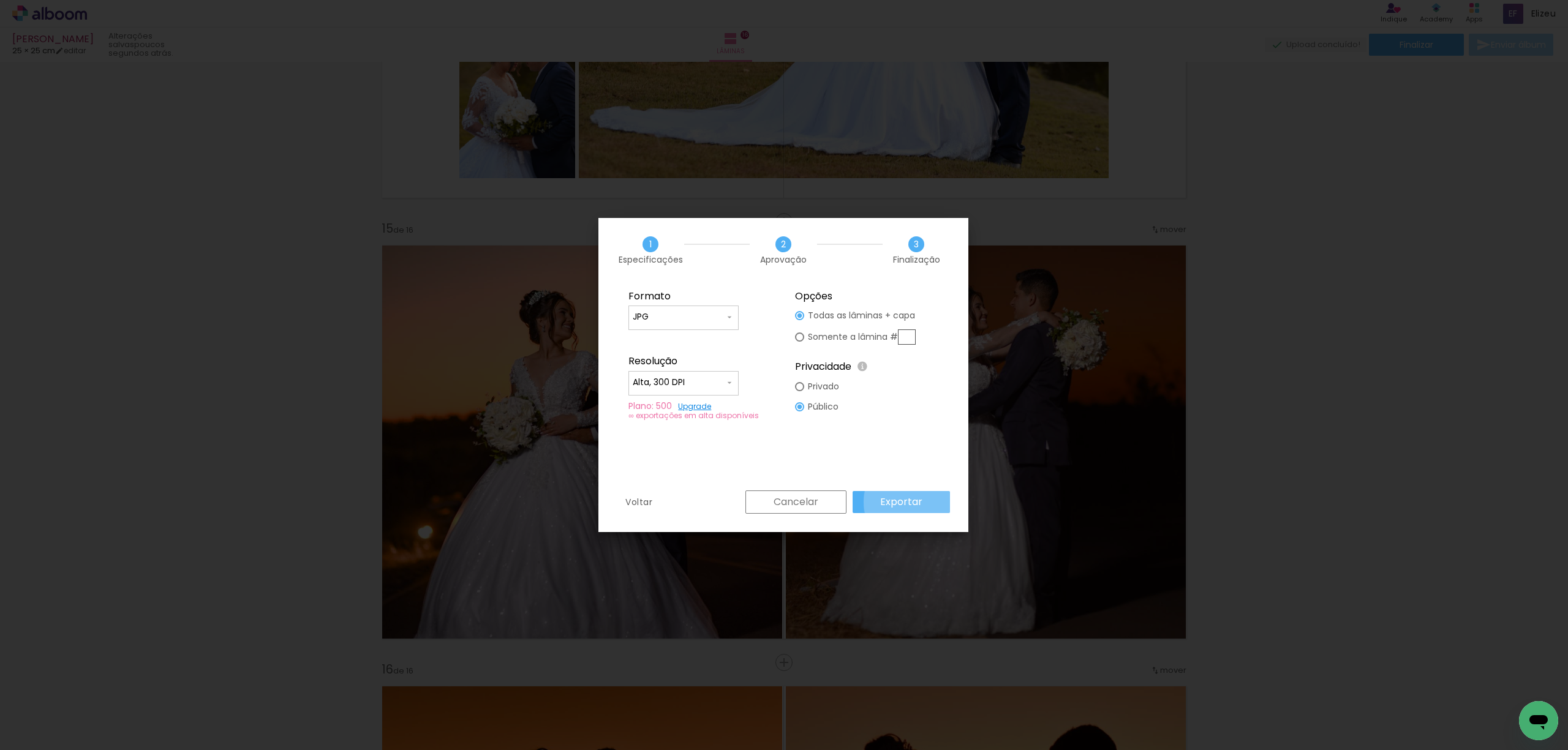
click at [0, 0] on slot "Exportar" at bounding box center [0, 0] width 0 height 0
